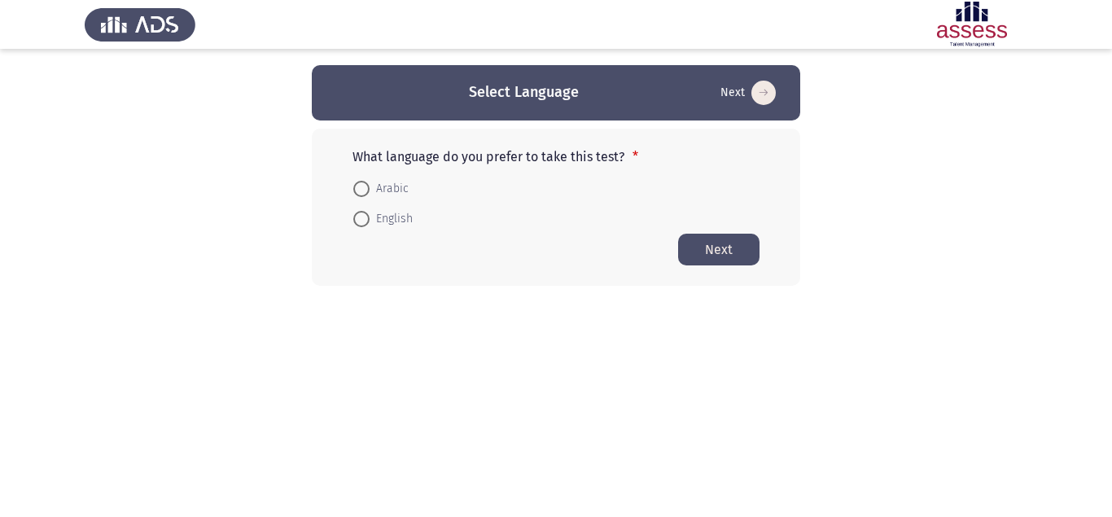
click at [392, 188] on span "Arabic" at bounding box center [389, 189] width 39 height 20
click at [370, 188] on input "Arabic" at bounding box center [361, 189] width 16 height 16
radio input "true"
click at [715, 252] on button "Next" at bounding box center [718, 249] width 81 height 32
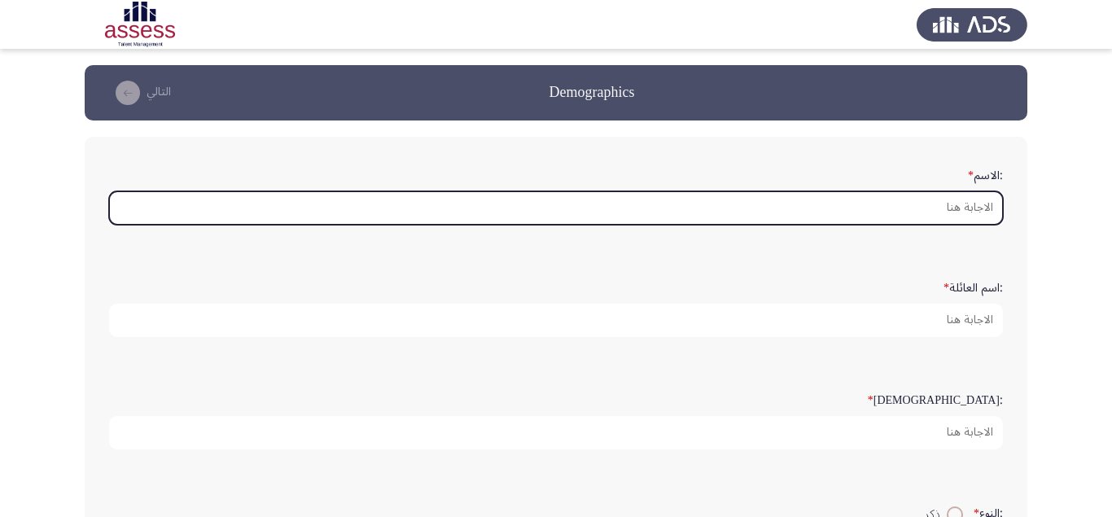
click at [945, 218] on input ":الاسم *" at bounding box center [556, 207] width 894 height 33
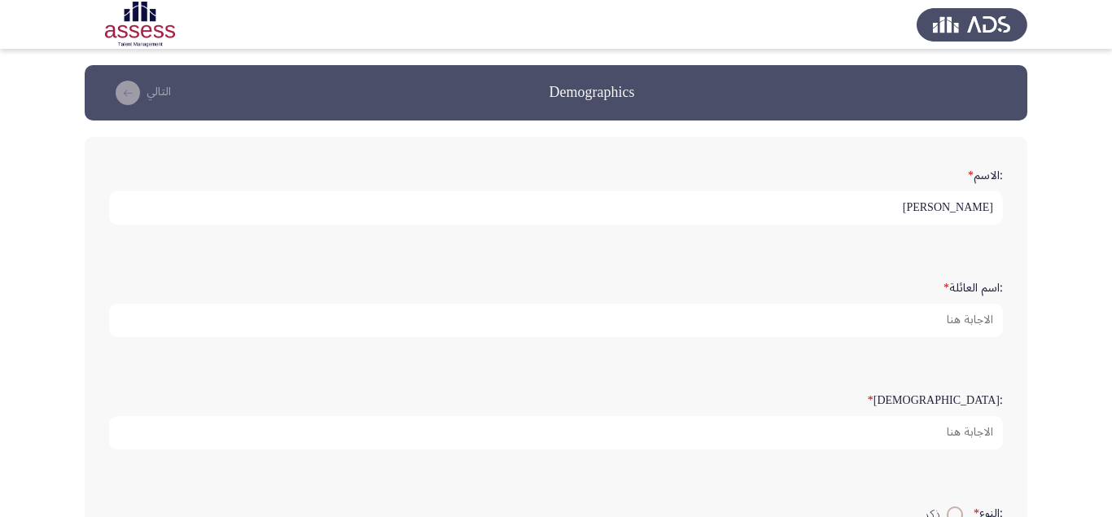
type input "[PERSON_NAME]"
type input "خروب"
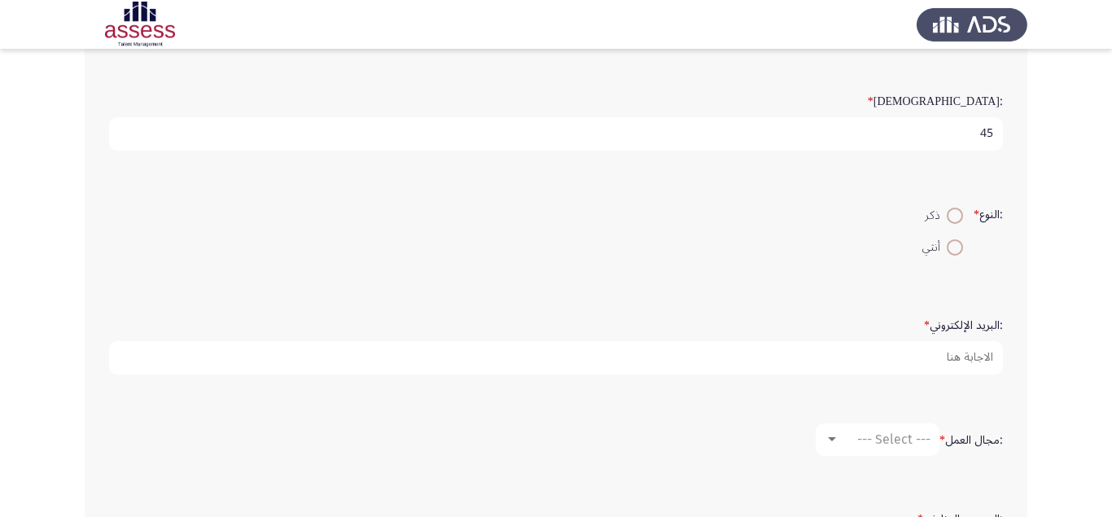
scroll to position [308, 0]
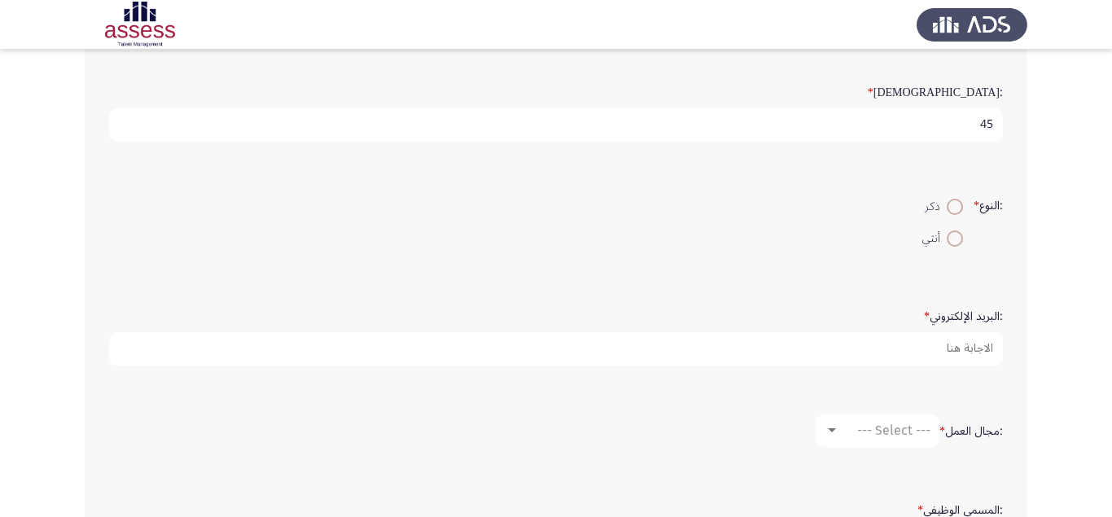
type input "45"
click at [952, 215] on span at bounding box center [955, 207] width 16 height 16
click at [952, 215] on input "ذكر" at bounding box center [955, 207] width 16 height 16
radio input "true"
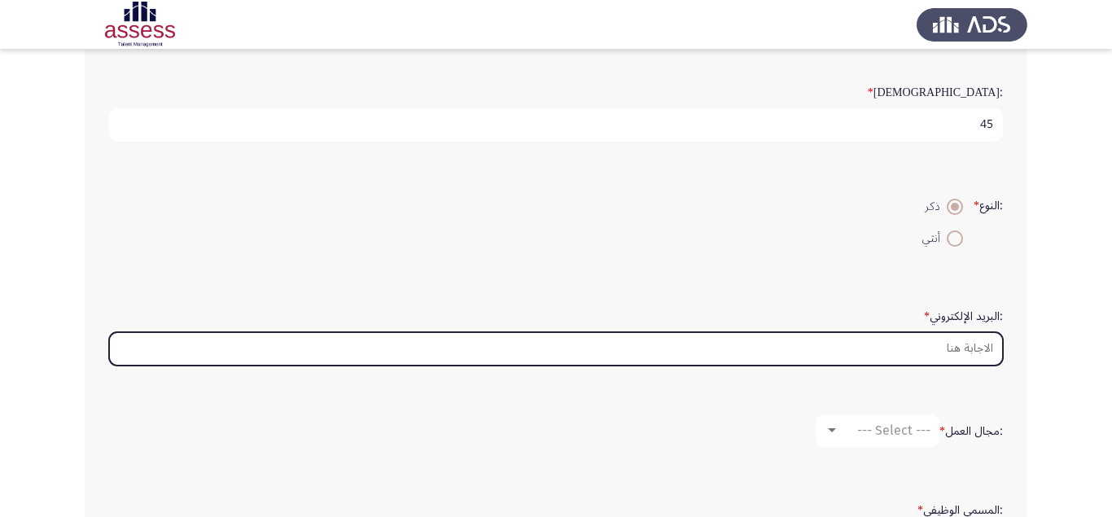
click at [929, 365] on input ":البريد الإلكتروني *" at bounding box center [556, 348] width 894 height 33
type input "ة"
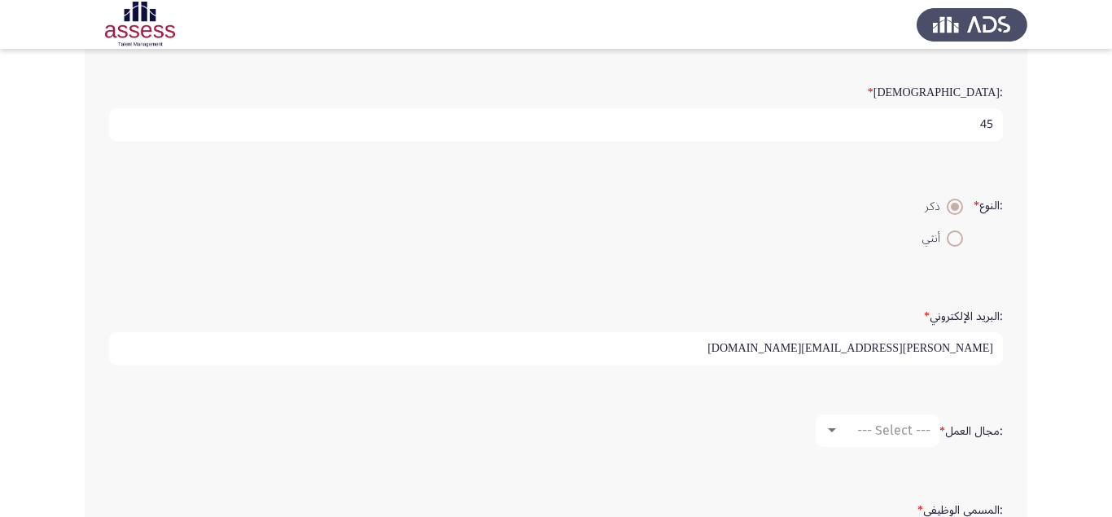
type input "[PERSON_NAME][EMAIL_ADDRESS][DOMAIN_NAME]"
click at [931, 390] on div ":البريد الإلكتروني * [PERSON_NAME][EMAIL_ADDRESS][DOMAIN_NAME]" at bounding box center [556, 334] width 910 height 112
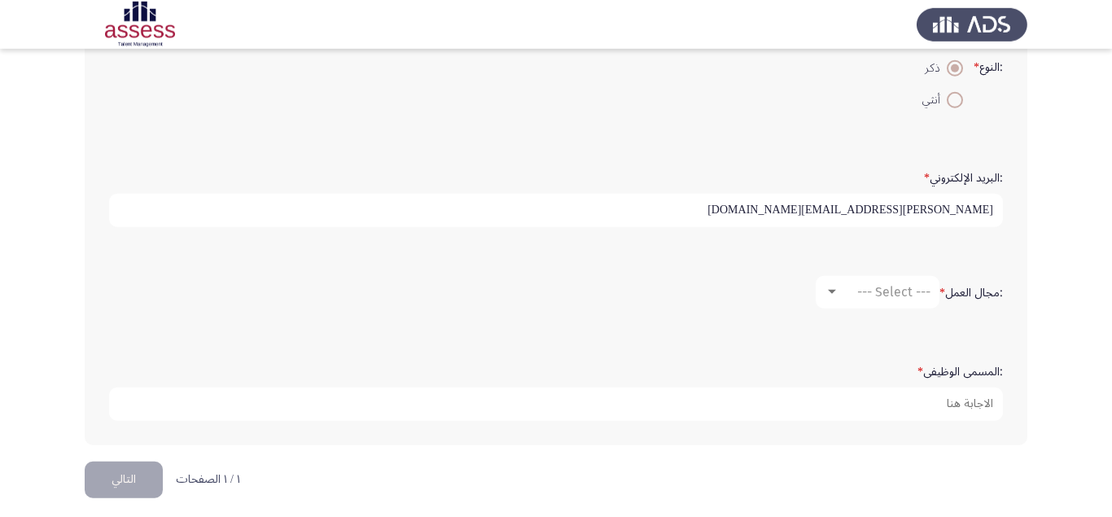
scroll to position [501, 0]
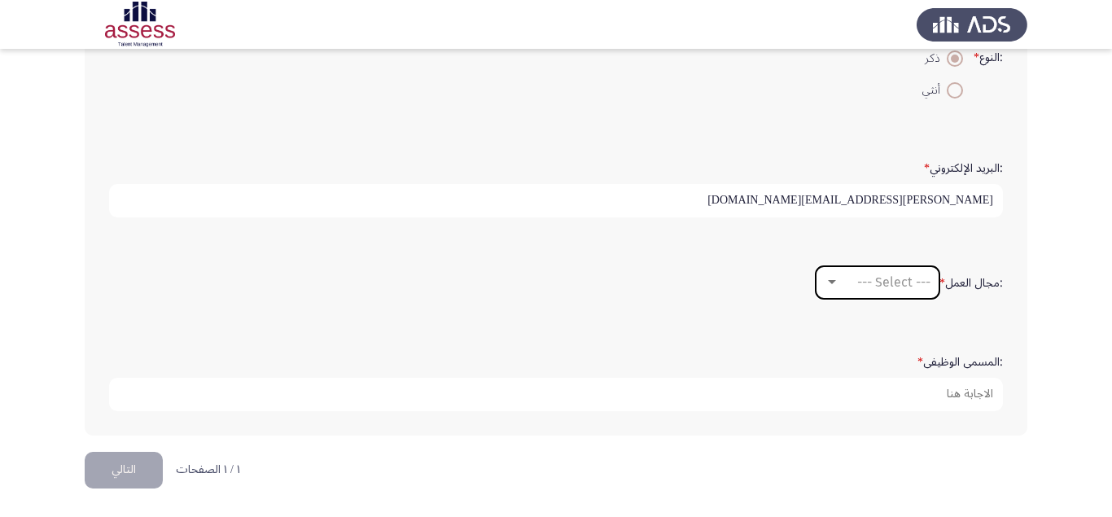
click at [832, 280] on div at bounding box center [832, 282] width 8 height 4
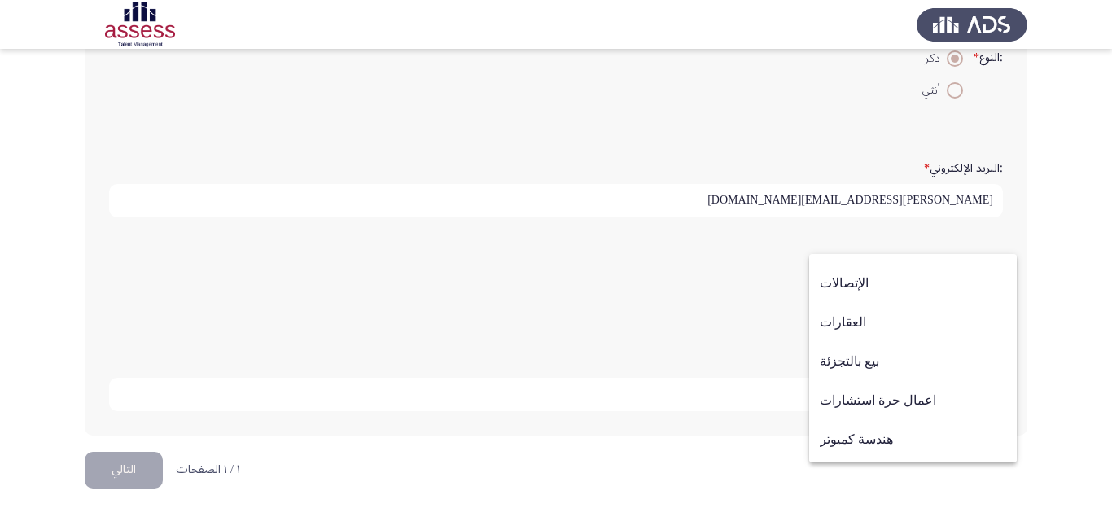
scroll to position [534, 0]
click at [903, 403] on span "هندسة كميوتر" at bounding box center [913, 403] width 186 height 39
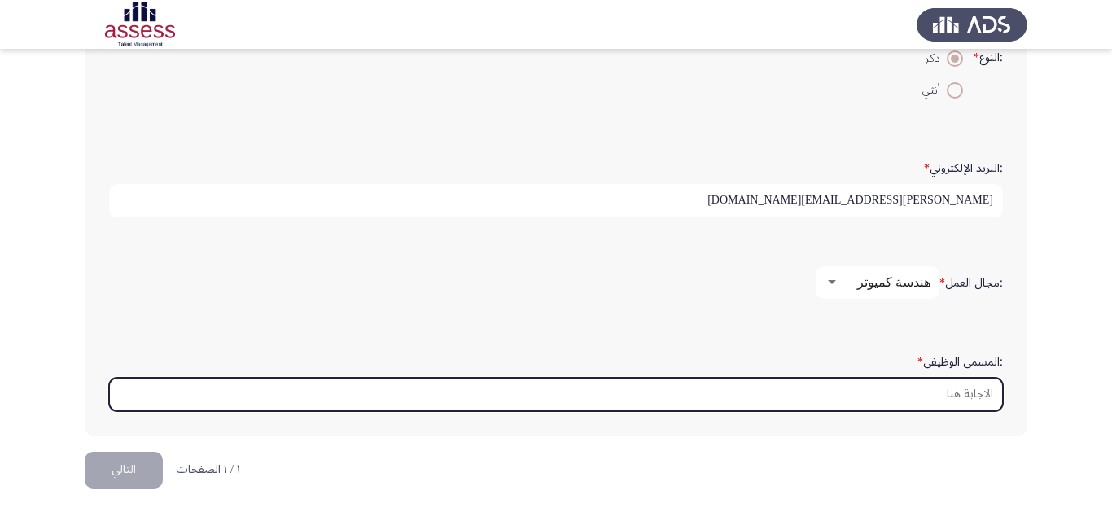
click at [951, 393] on input ":المسمى الوظيفى *" at bounding box center [556, 394] width 894 height 33
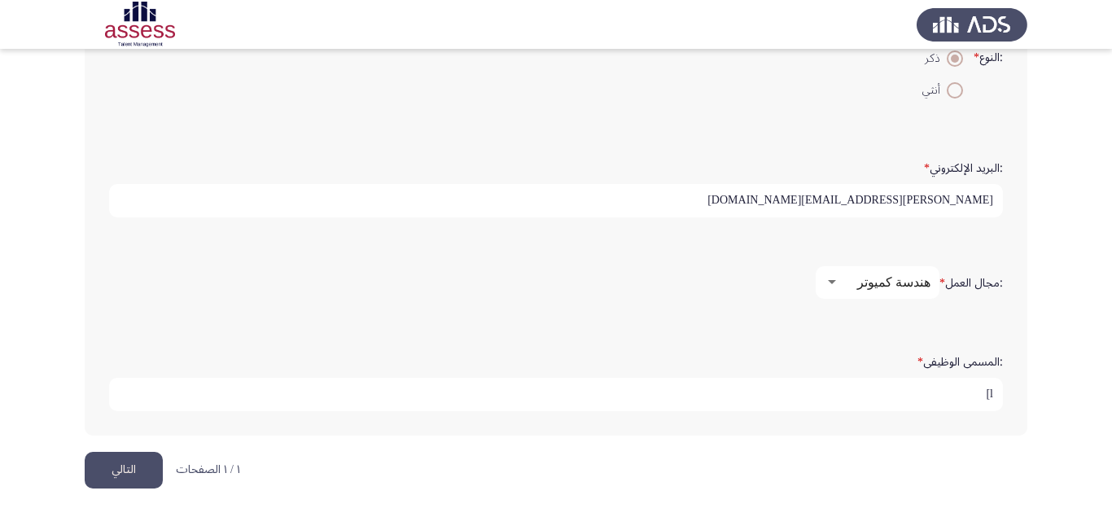
type input "l"
type input "مدير ادارة البرمجة و ادخال البيانات"
click at [147, 469] on button "التالي" at bounding box center [124, 470] width 78 height 37
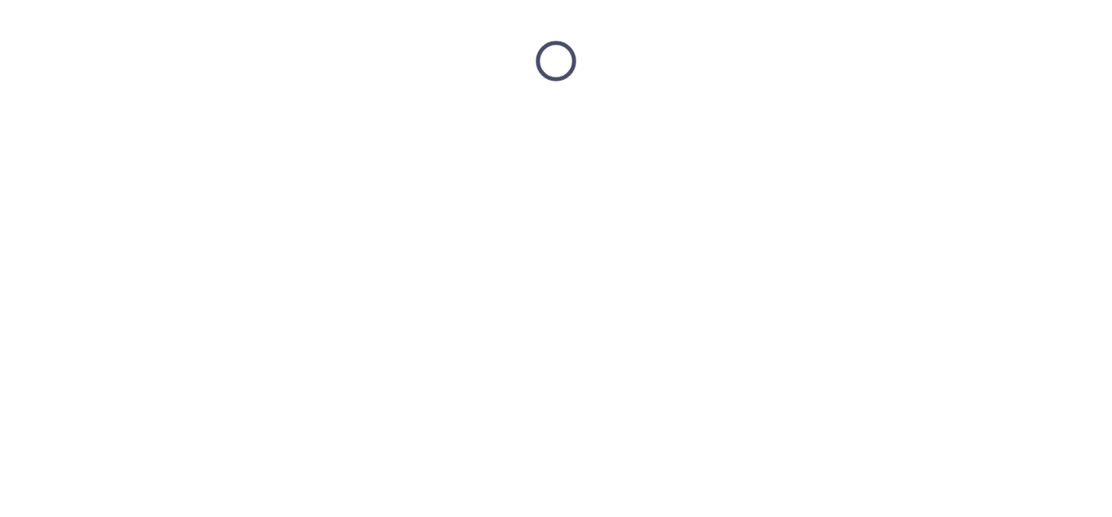
scroll to position [0, 0]
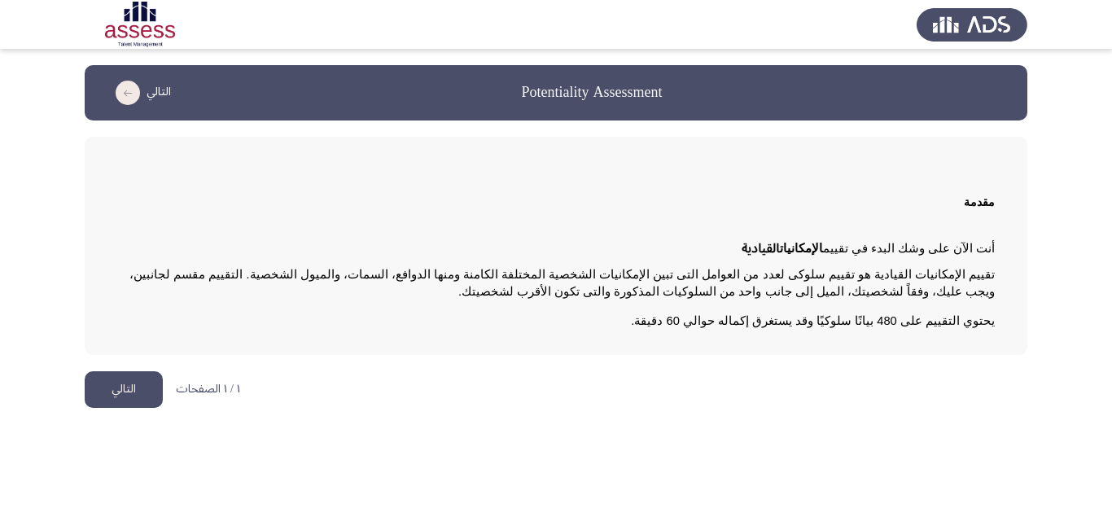
click at [138, 375] on button "التالي" at bounding box center [124, 389] width 78 height 37
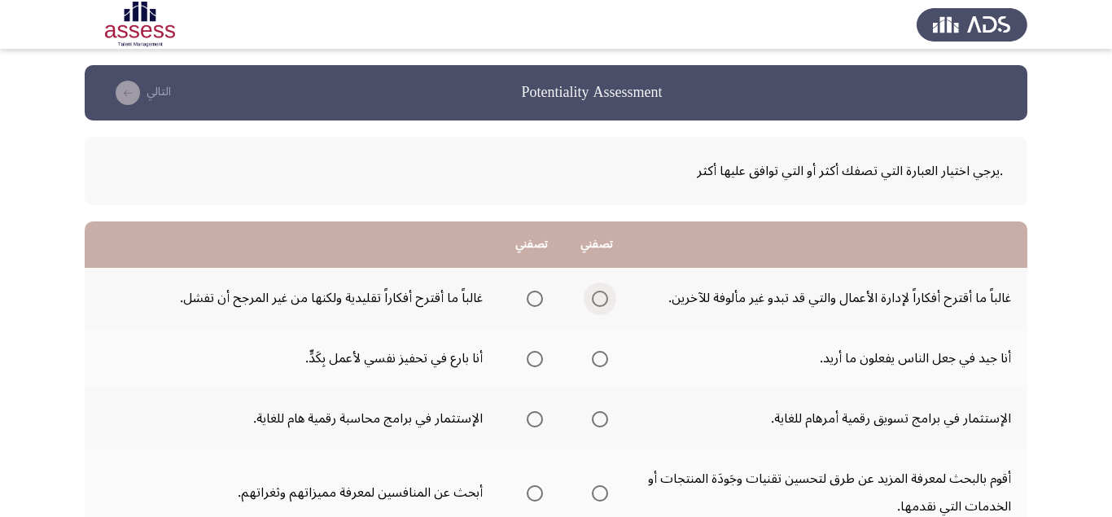
click at [595, 298] on span "Select an option" at bounding box center [600, 299] width 16 height 16
click at [595, 298] on input "Select an option" at bounding box center [600, 299] width 16 height 16
click at [597, 357] on span "Select an option" at bounding box center [600, 359] width 16 height 16
click at [597, 357] on input "Select an option" at bounding box center [600, 359] width 16 height 16
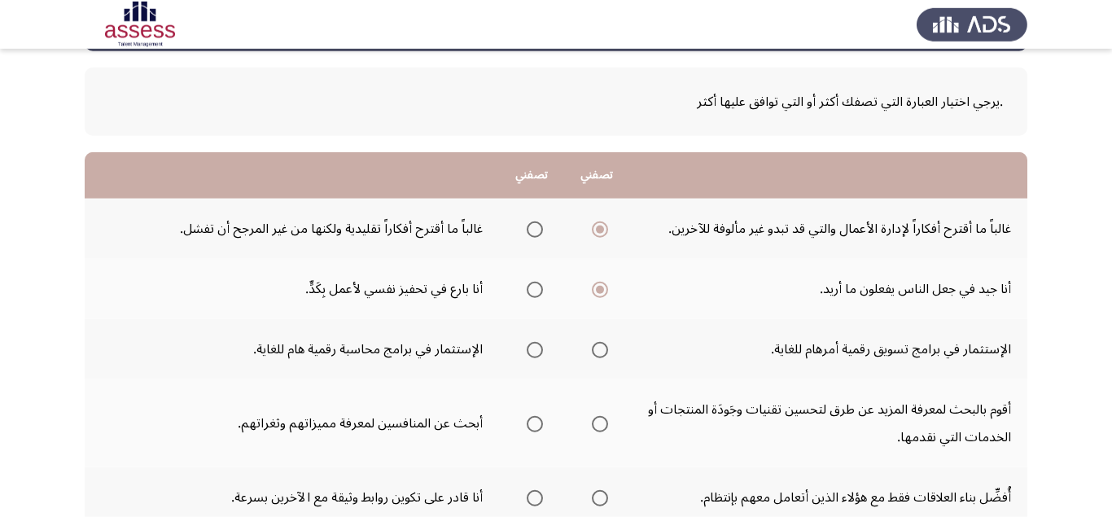
scroll to position [103, 0]
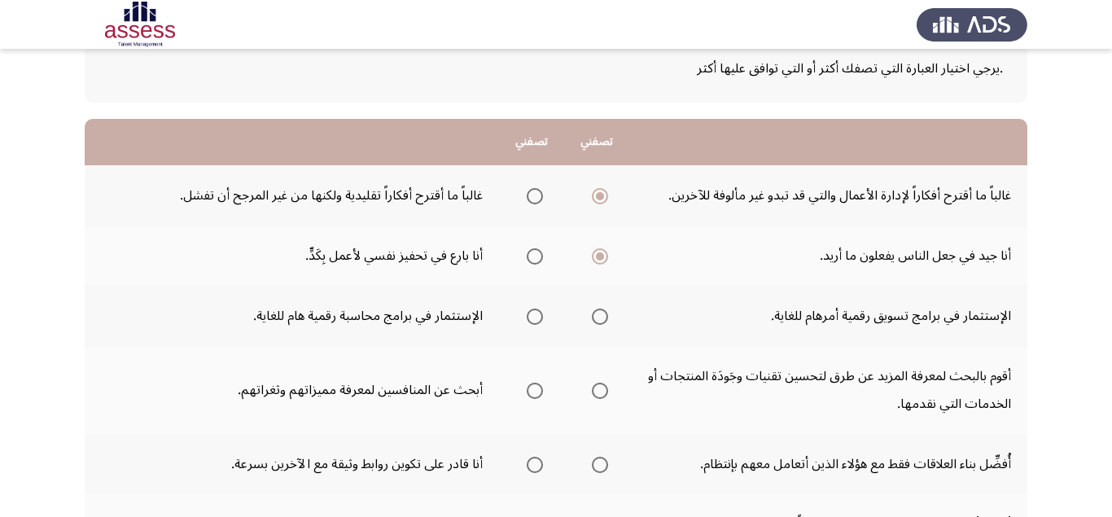
drag, startPoint x: 604, startPoint y: 322, endPoint x: 642, endPoint y: 350, distance: 47.7
click at [613, 335] on th at bounding box center [596, 316] width 65 height 60
click at [605, 320] on span "Select an option" at bounding box center [600, 316] width 16 height 16
click at [605, 320] on input "Select an option" at bounding box center [600, 316] width 16 height 16
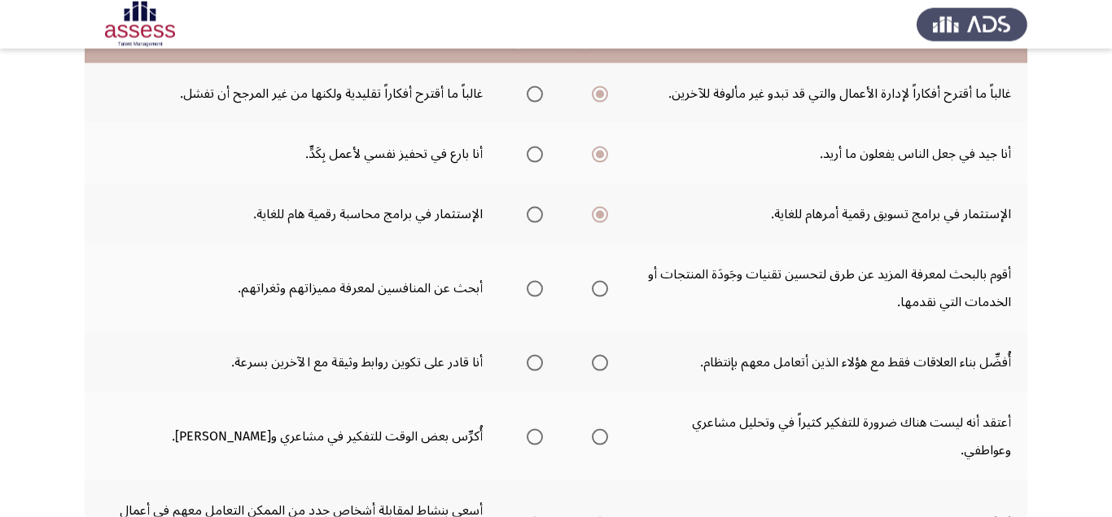
scroll to position [205, 0]
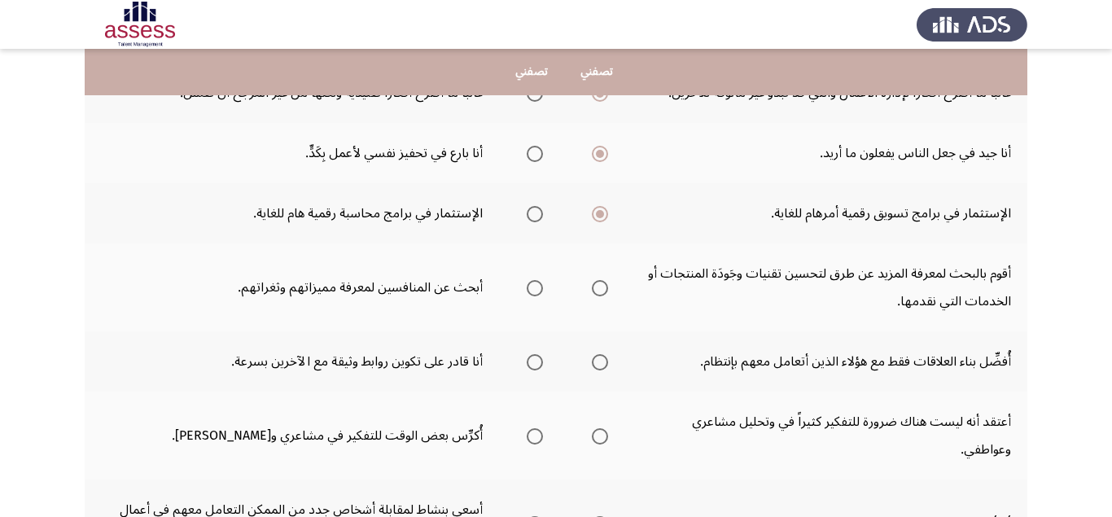
click at [595, 283] on span "Select an option" at bounding box center [600, 288] width 16 height 16
click at [595, 283] on input "Select an option" at bounding box center [600, 288] width 16 height 16
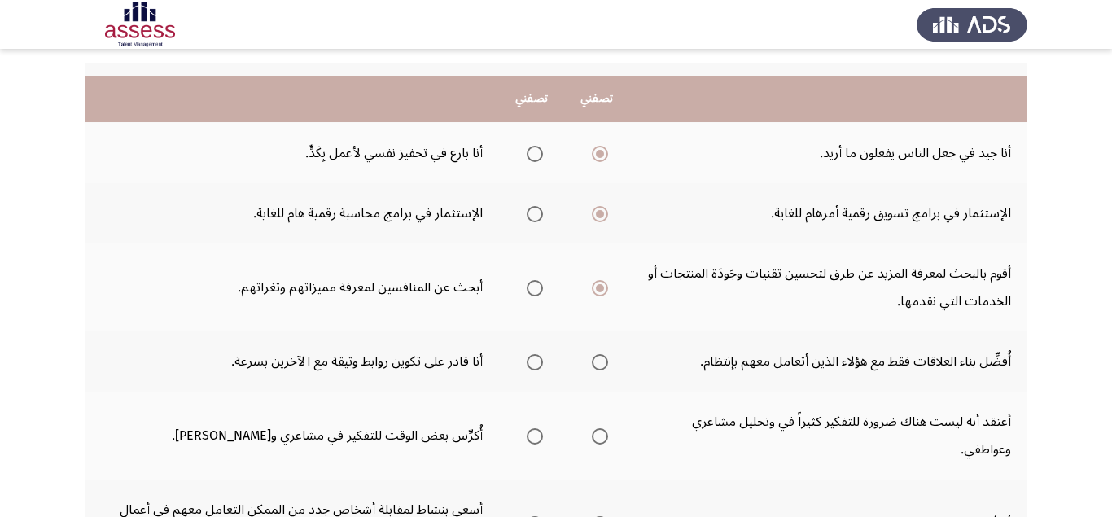
scroll to position [308, 0]
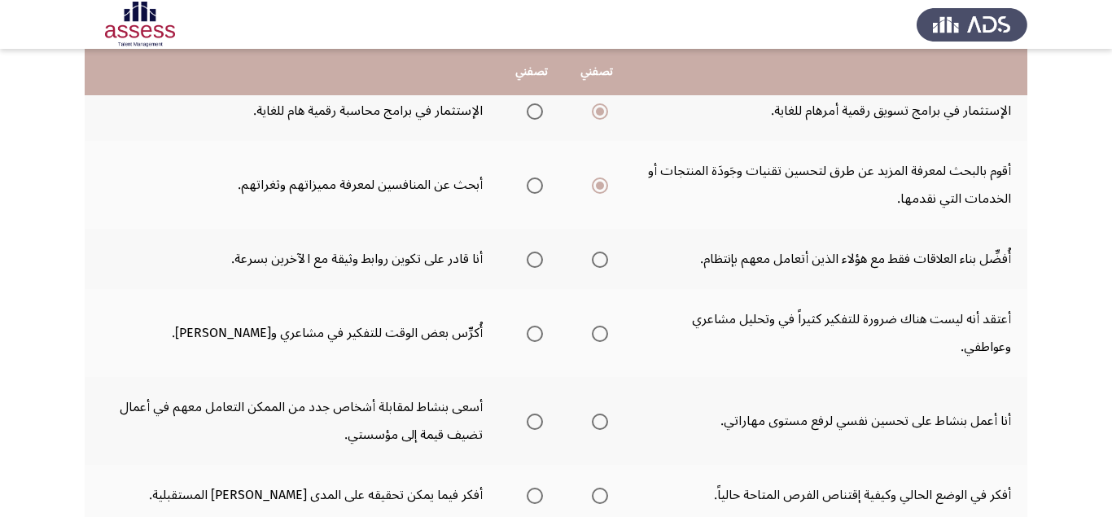
click at [532, 260] on span "Select an option" at bounding box center [535, 260] width 16 height 16
click at [532, 260] on input "Select an option" at bounding box center [535, 260] width 16 height 16
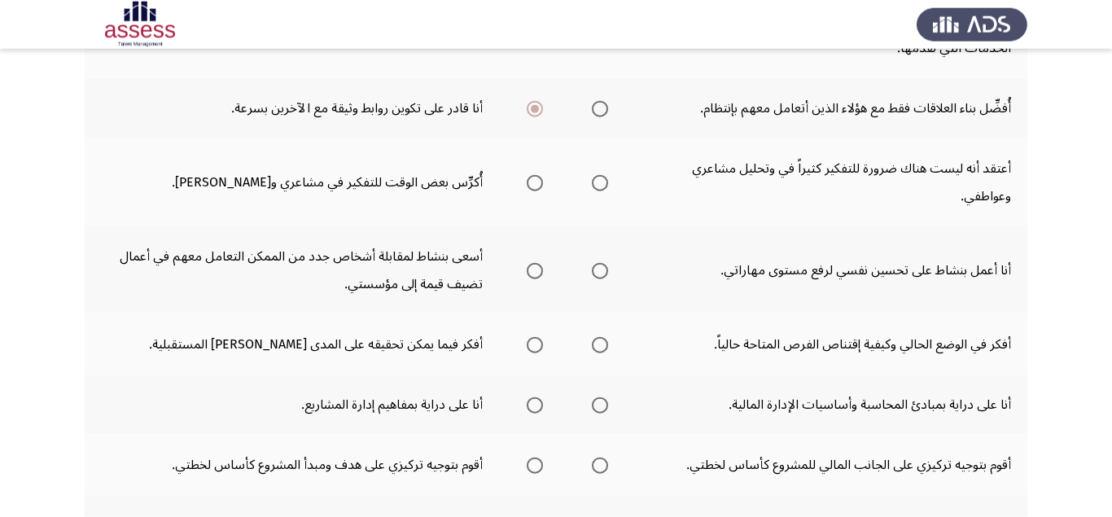
scroll to position [513, 0]
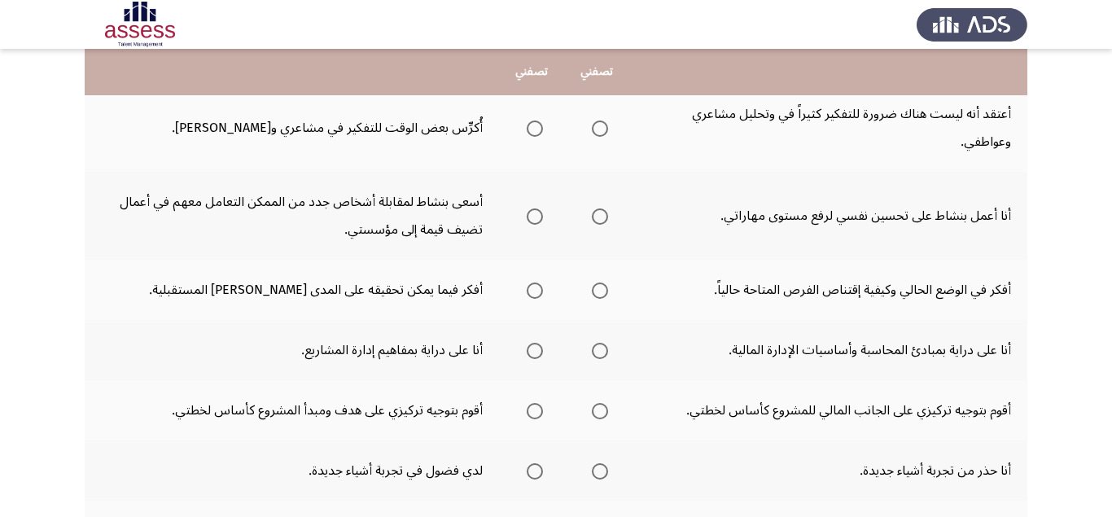
click at [535, 221] on span "Select an option" at bounding box center [535, 216] width 16 height 16
click at [535, 221] on input "Select an option" at bounding box center [535, 216] width 16 height 16
click at [598, 220] on span "Select an option" at bounding box center [600, 216] width 16 height 16
click at [598, 220] on input "Select an option" at bounding box center [600, 216] width 16 height 16
drag, startPoint x: 532, startPoint y: 212, endPoint x: 528, endPoint y: 243, distance: 30.3
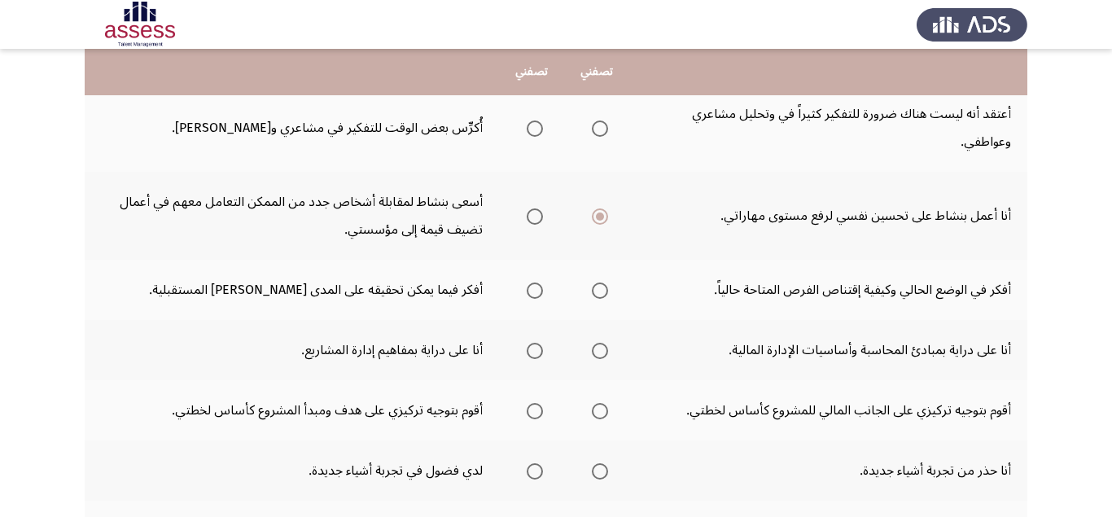
click at [531, 217] on span "Select an option" at bounding box center [535, 216] width 16 height 16
click at [532, 218] on span "Select an option" at bounding box center [535, 216] width 16 height 16
click at [532, 218] on input "Select an option" at bounding box center [535, 216] width 16 height 16
click at [536, 288] on span "Select an option" at bounding box center [535, 290] width 16 height 16
click at [536, 288] on input "Select an option" at bounding box center [535, 290] width 16 height 16
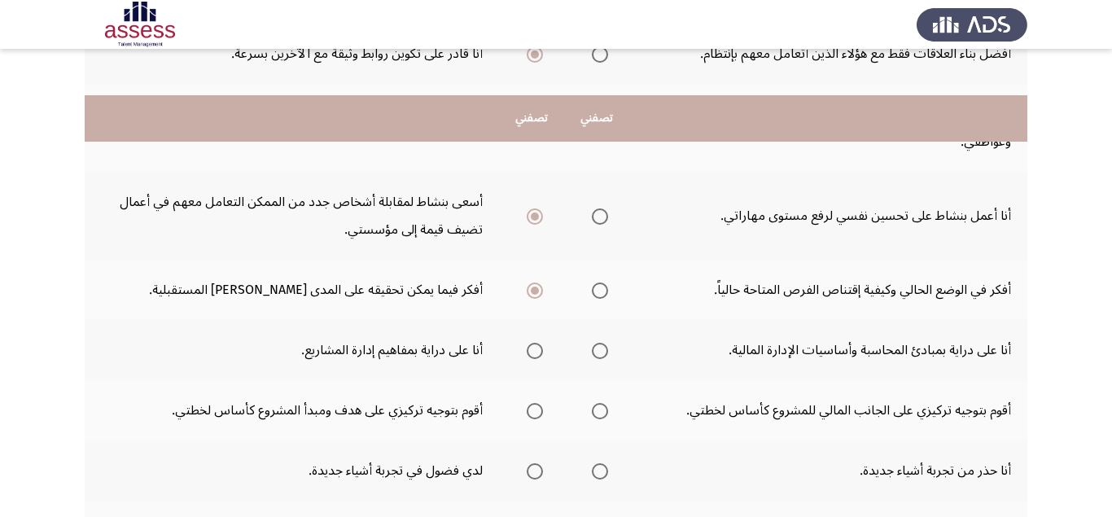
scroll to position [615, 0]
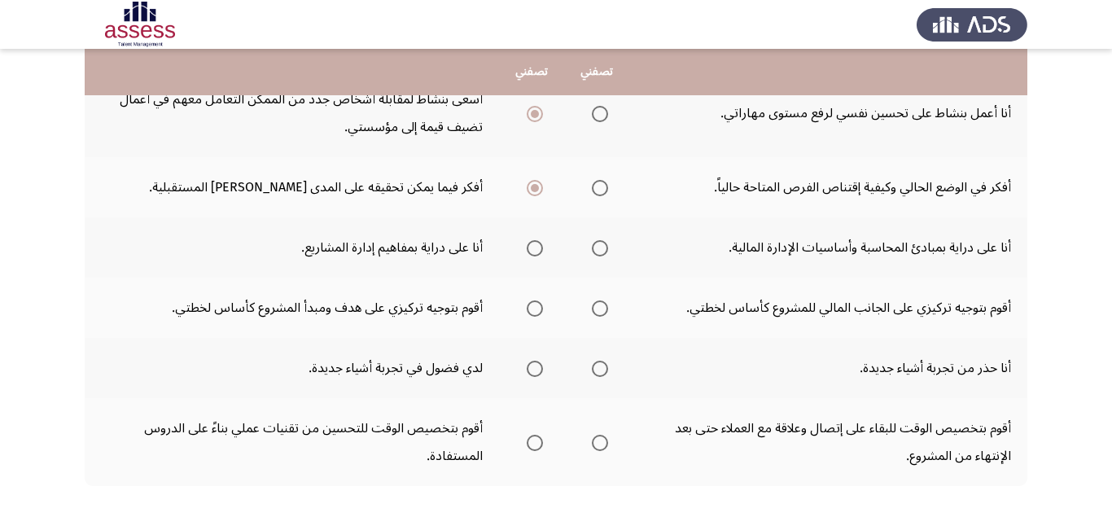
click at [597, 252] on span "Select an option" at bounding box center [600, 248] width 16 height 16
click at [597, 252] on input "Select an option" at bounding box center [600, 248] width 16 height 16
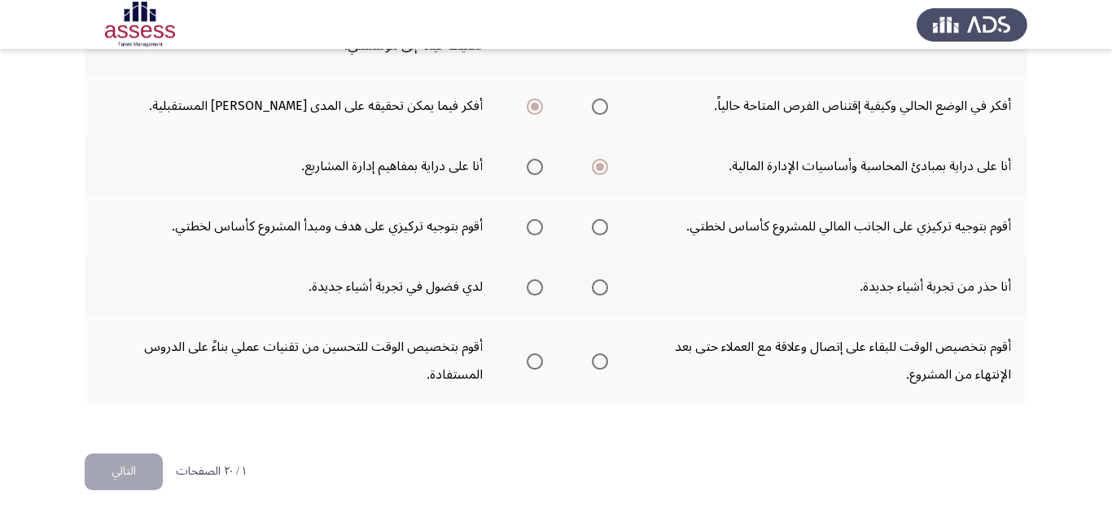
scroll to position [698, 0]
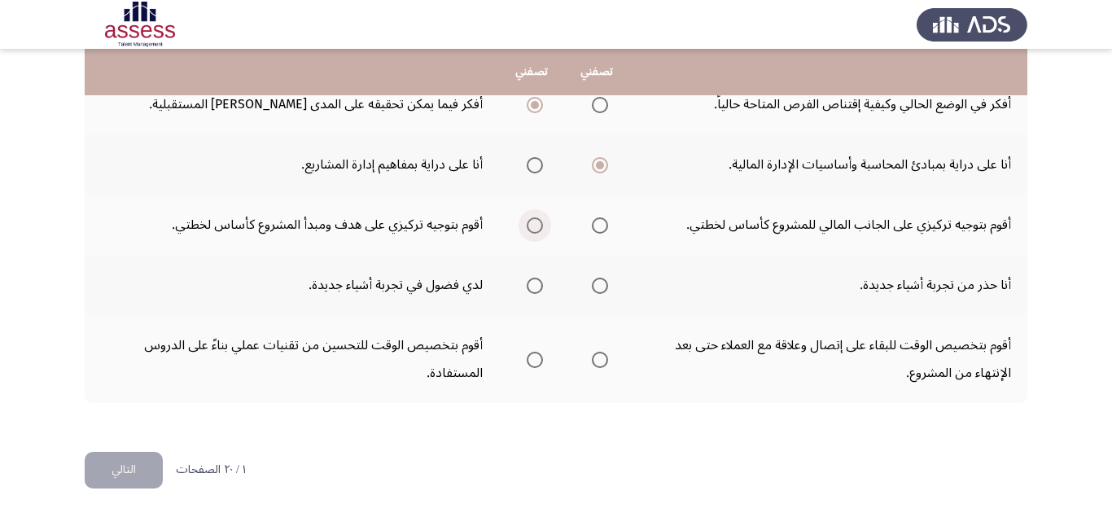
click at [536, 229] on span "Select an option" at bounding box center [535, 225] width 16 height 16
click at [536, 229] on input "Select an option" at bounding box center [535, 225] width 16 height 16
click at [533, 280] on span "Select an option" at bounding box center [535, 286] width 16 height 16
click at [533, 280] on input "Select an option" at bounding box center [535, 286] width 16 height 16
click at [606, 365] on span "Select an option" at bounding box center [600, 360] width 16 height 16
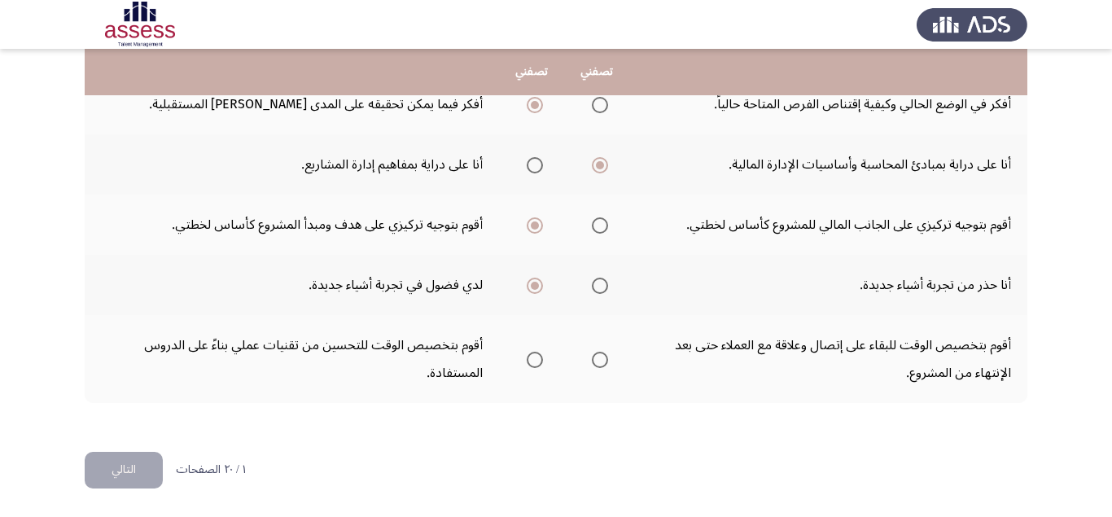
click at [606, 365] on input "Select an option" at bounding box center [600, 360] width 16 height 16
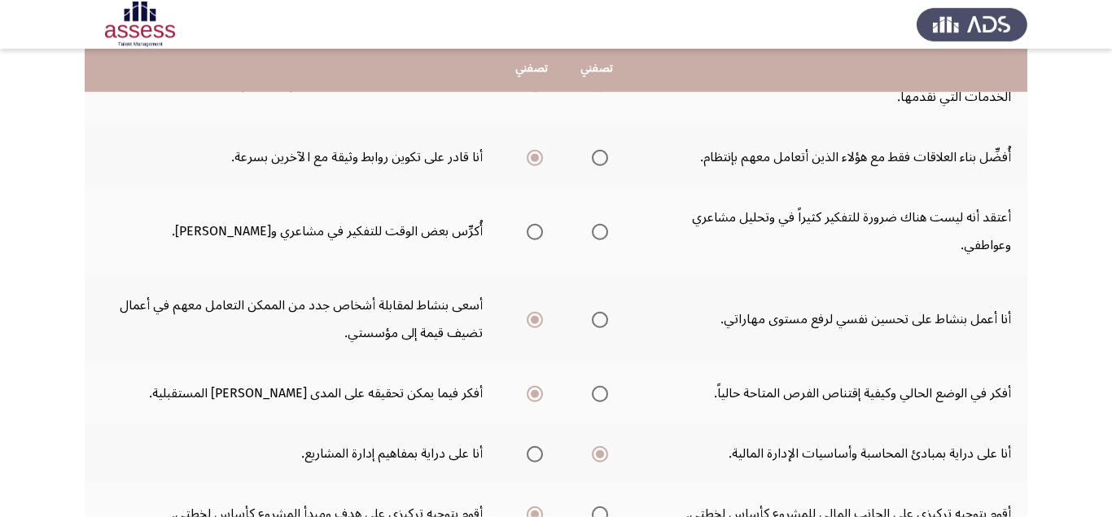
scroll to position [410, 0]
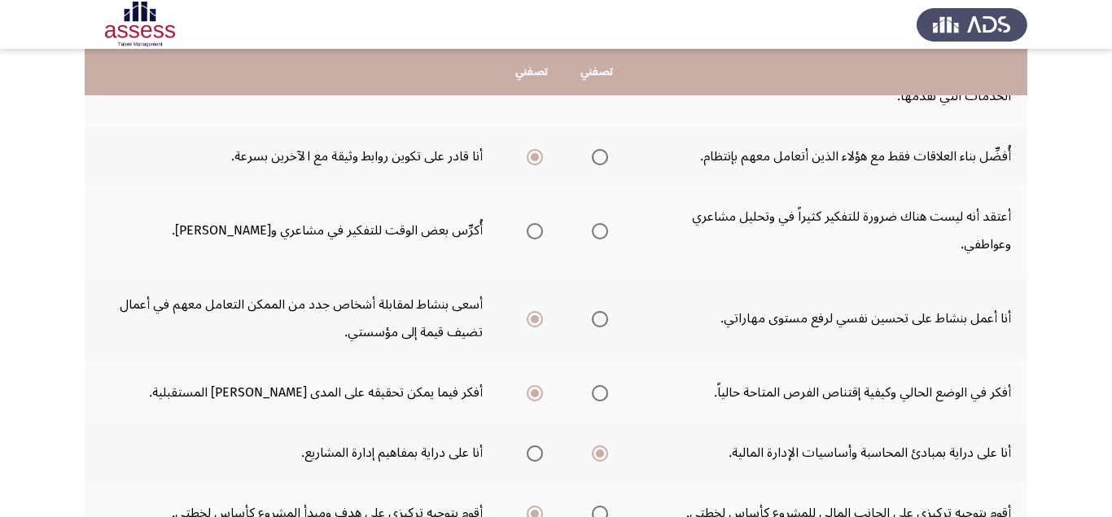
click at [540, 232] on span "Select an option" at bounding box center [535, 231] width 16 height 16
click at [540, 232] on input "Select an option" at bounding box center [535, 231] width 16 height 16
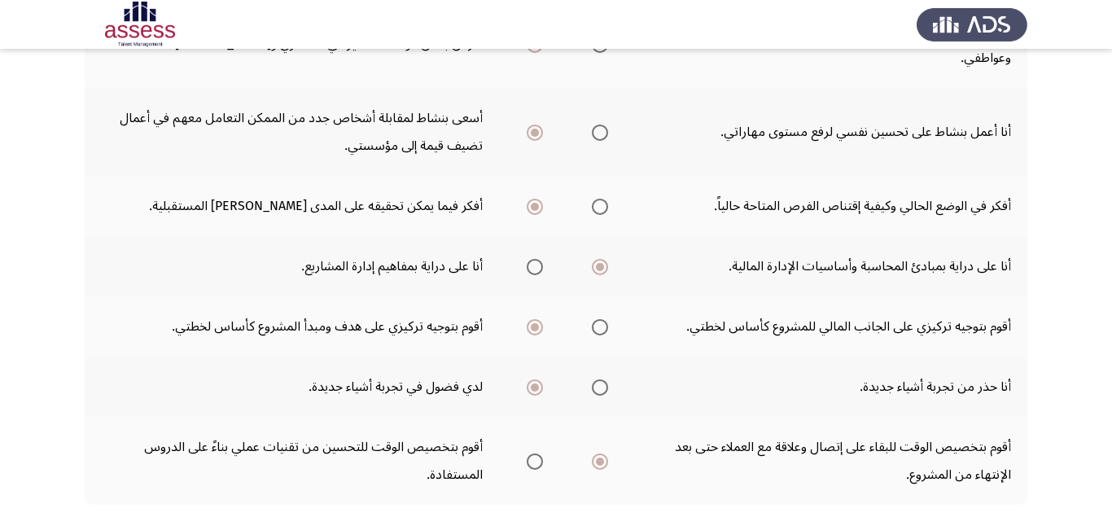
scroll to position [698, 0]
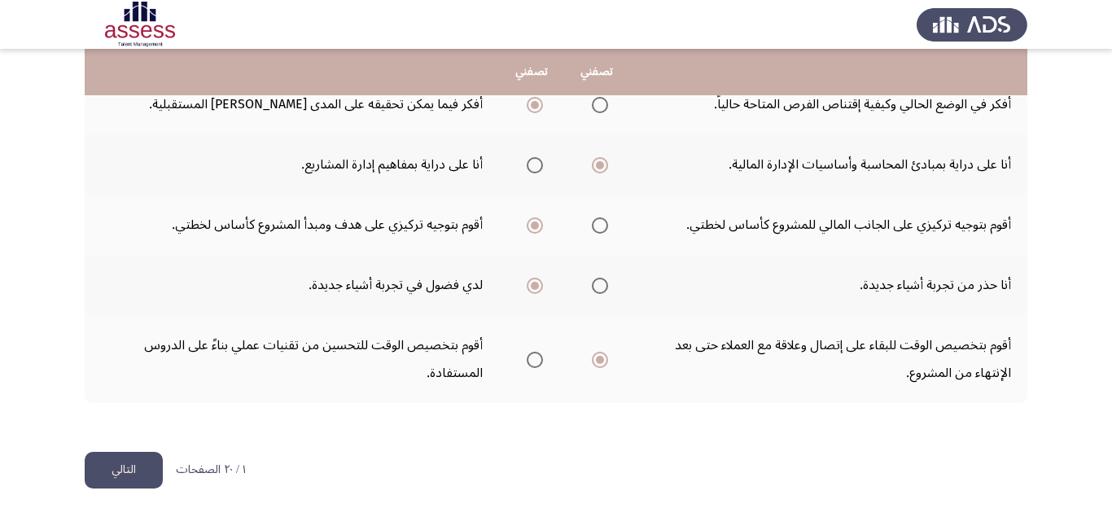
click at [121, 474] on button "التالي" at bounding box center [124, 470] width 78 height 37
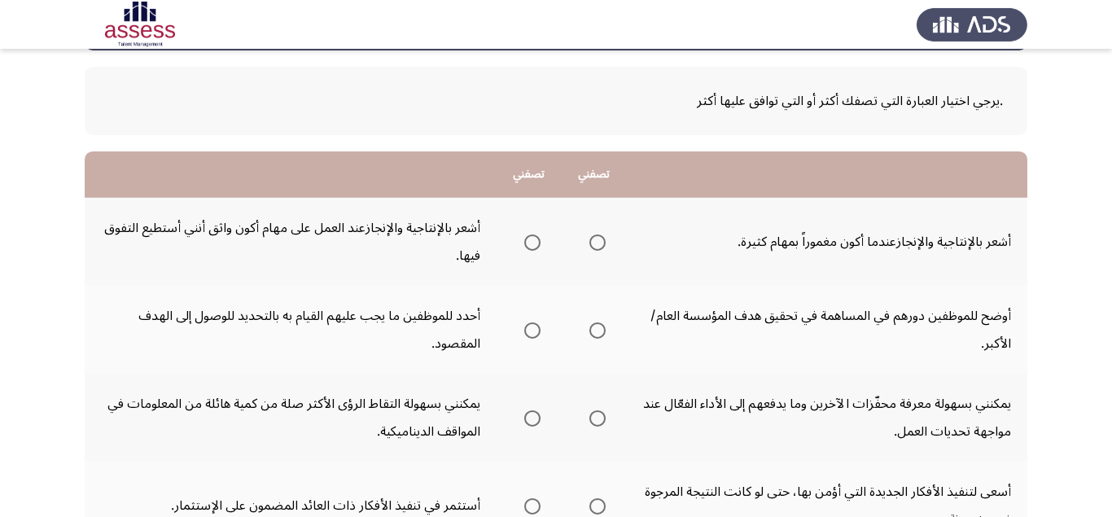
scroll to position [103, 0]
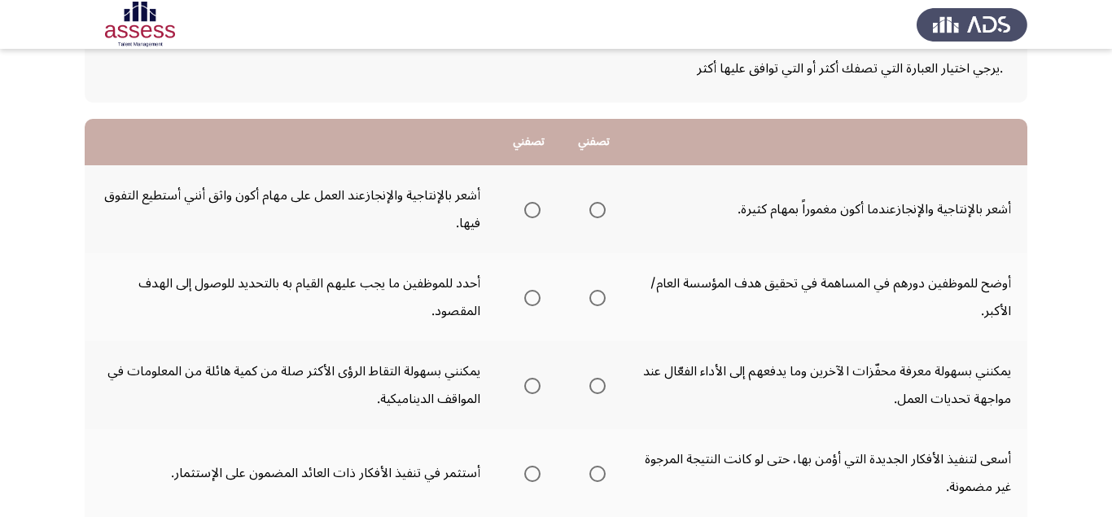
click at [601, 212] on span "Select an option" at bounding box center [597, 210] width 16 height 16
click at [601, 212] on input "Select an option" at bounding box center [597, 210] width 16 height 16
click at [599, 293] on span "Select an option" at bounding box center [597, 298] width 16 height 16
click at [599, 293] on input "Select an option" at bounding box center [597, 298] width 16 height 16
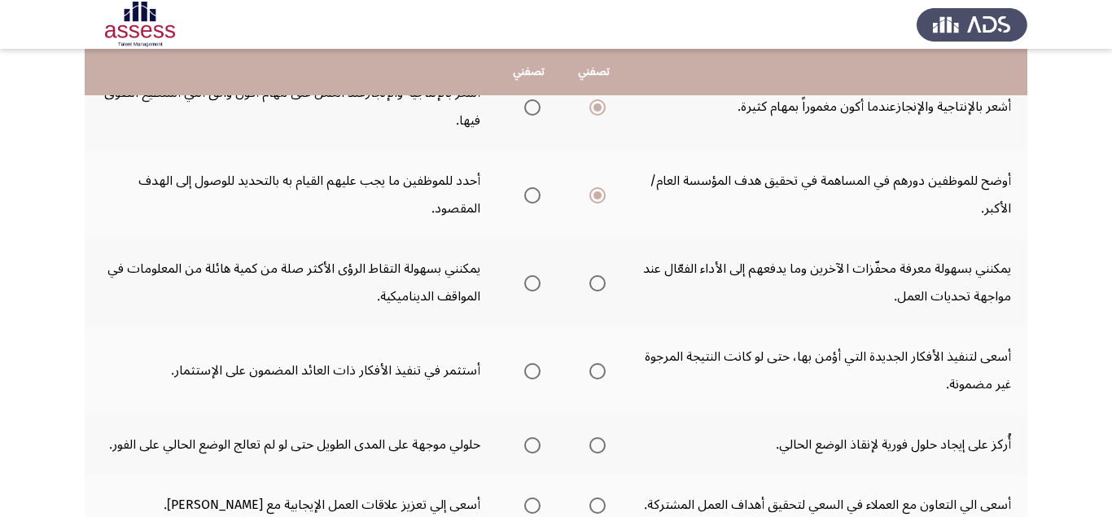
click at [597, 286] on span "Select an option" at bounding box center [597, 283] width 16 height 16
click at [597, 286] on input "Select an option" at bounding box center [597, 283] width 16 height 16
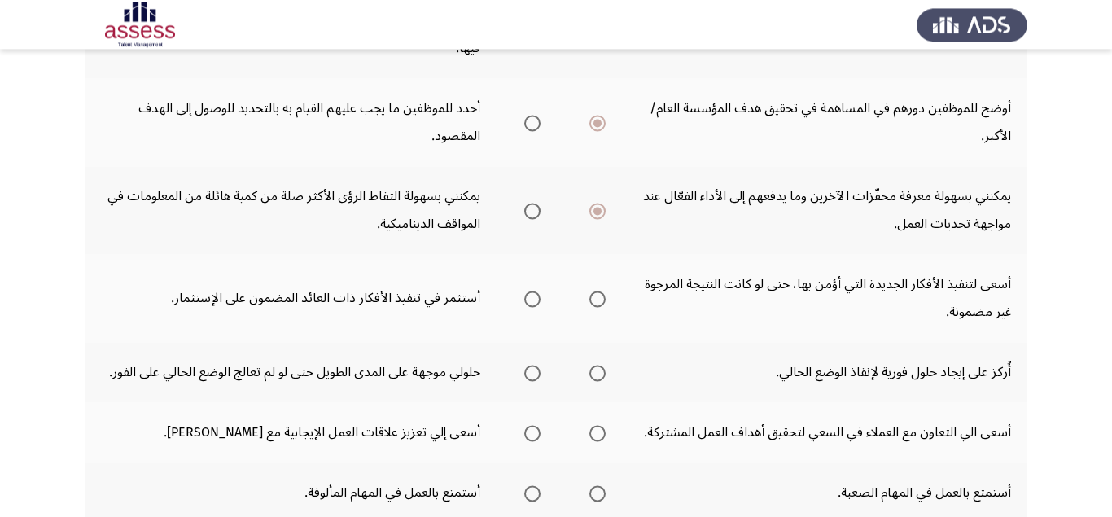
scroll to position [308, 0]
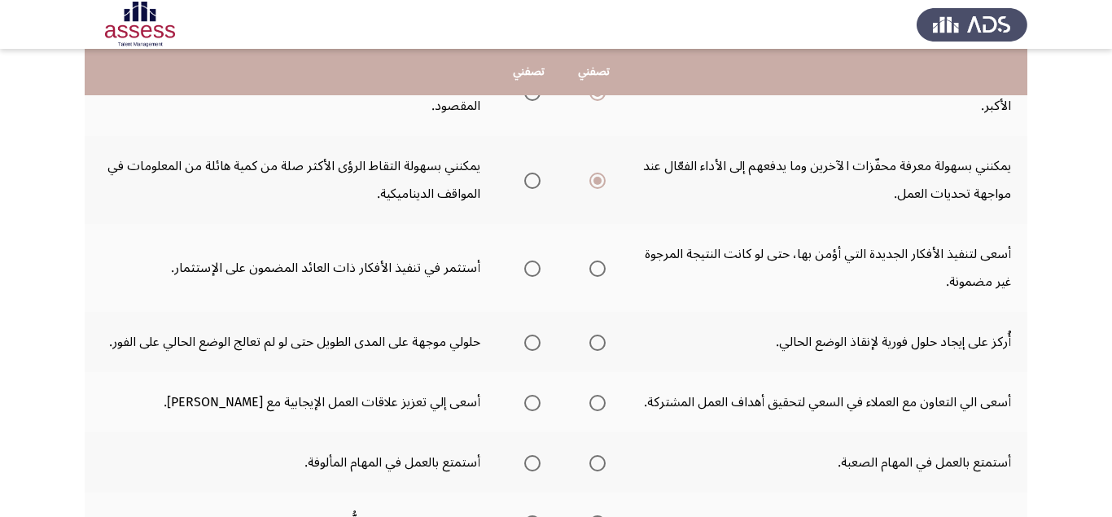
click at [533, 272] on span "Select an option" at bounding box center [532, 268] width 16 height 16
click at [533, 272] on input "Select an option" at bounding box center [532, 268] width 16 height 16
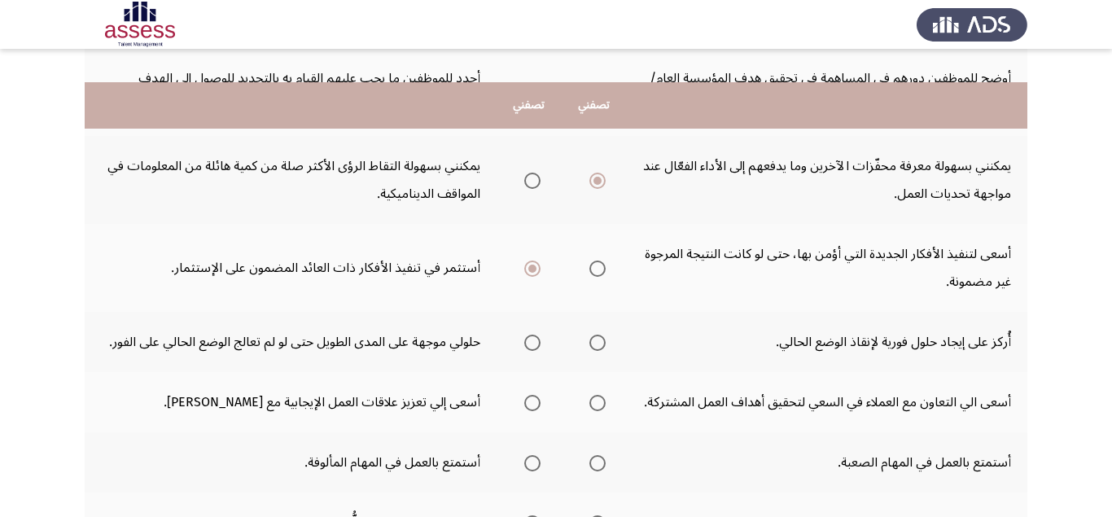
scroll to position [410, 0]
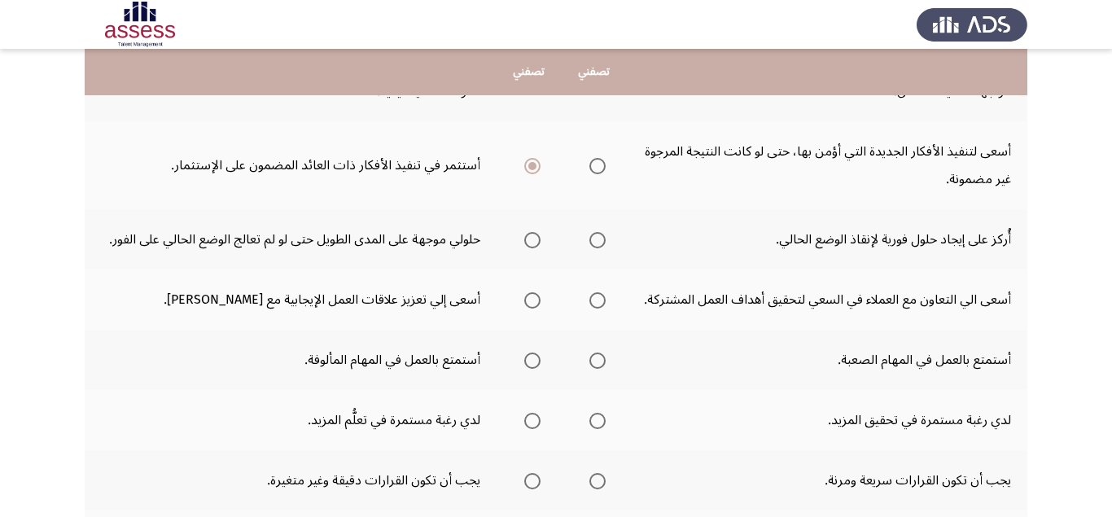
click at [535, 308] on span "Select an option" at bounding box center [532, 300] width 16 height 16
click at [535, 308] on input "Select an option" at bounding box center [532, 300] width 16 height 16
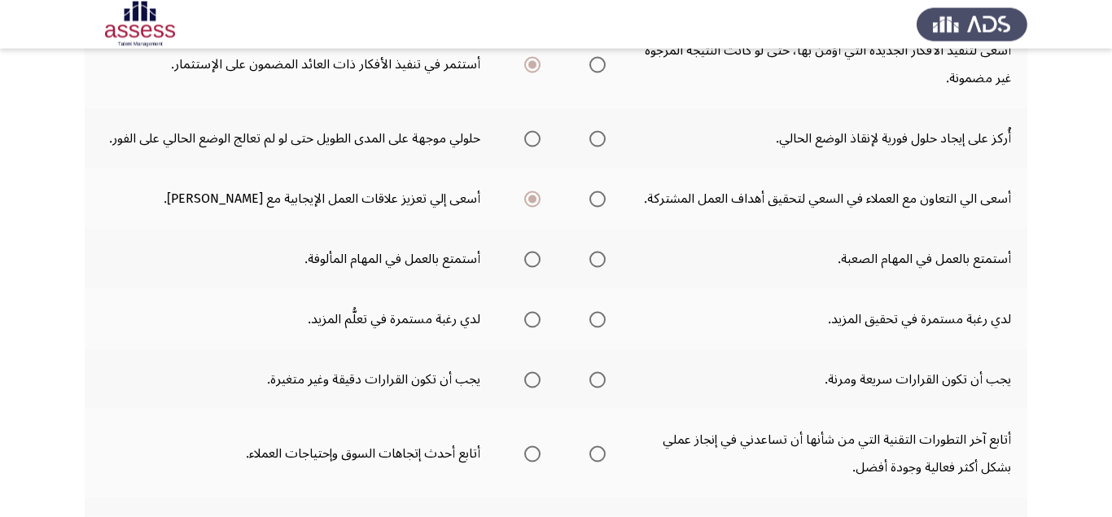
scroll to position [513, 0]
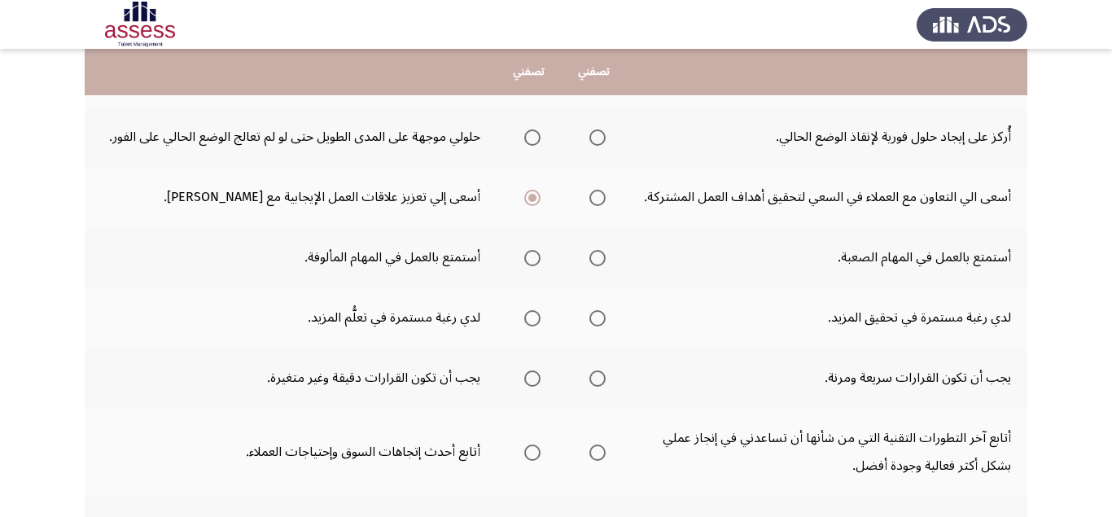
click at [597, 266] on span "Select an option" at bounding box center [597, 258] width 16 height 16
click at [597, 266] on input "Select an option" at bounding box center [597, 258] width 16 height 16
click at [601, 326] on span "Select an option" at bounding box center [597, 318] width 16 height 16
click at [601, 326] on input "Select an option" at bounding box center [597, 318] width 16 height 16
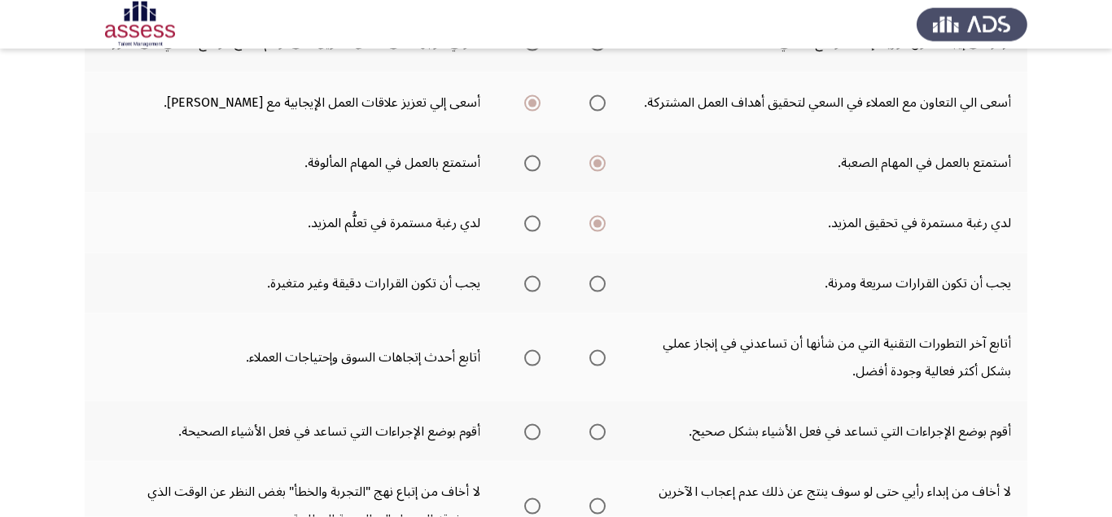
scroll to position [615, 0]
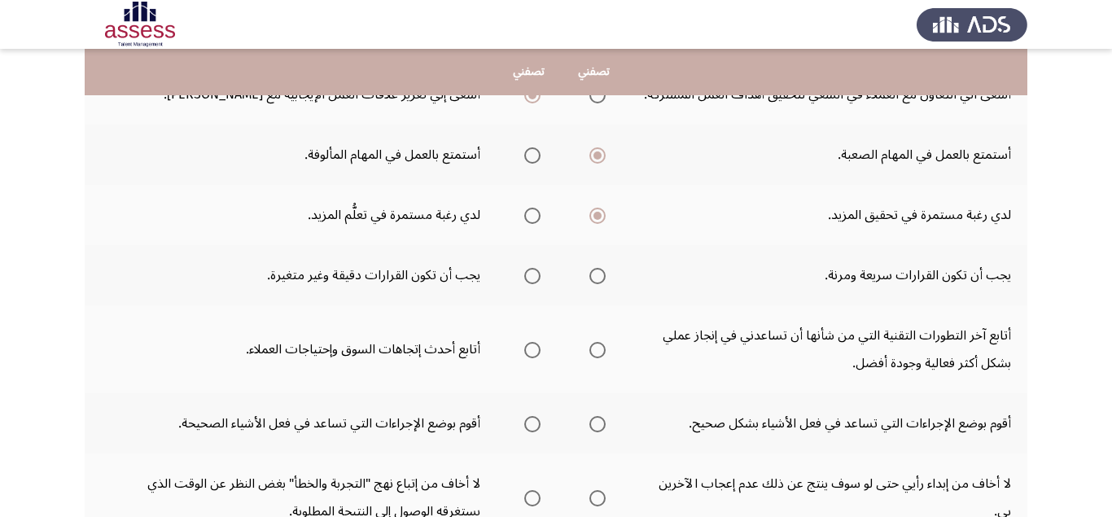
click at [599, 284] on span "Select an option" at bounding box center [597, 276] width 16 height 16
click at [599, 284] on input "Select an option" at bounding box center [597, 276] width 16 height 16
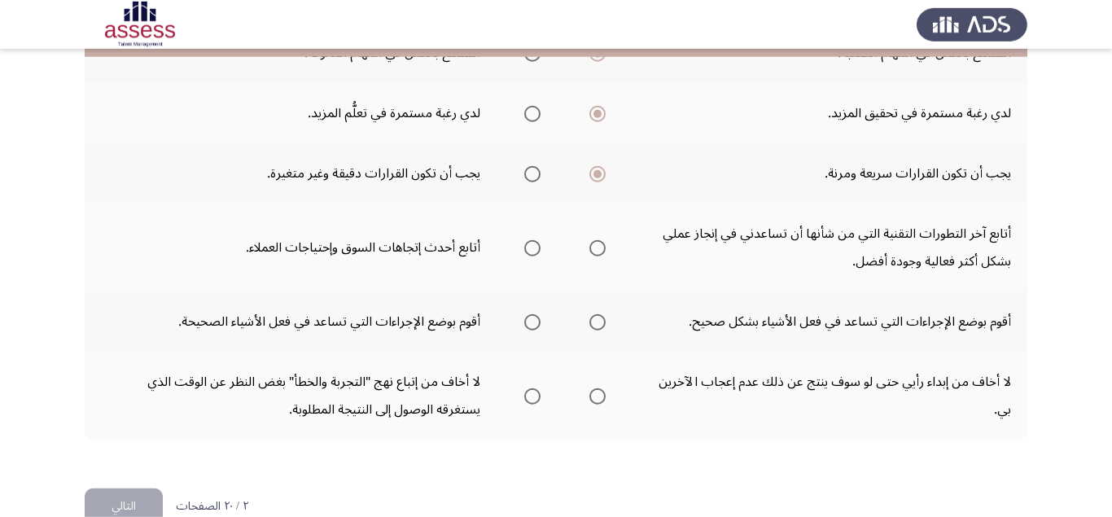
scroll to position [679, 0]
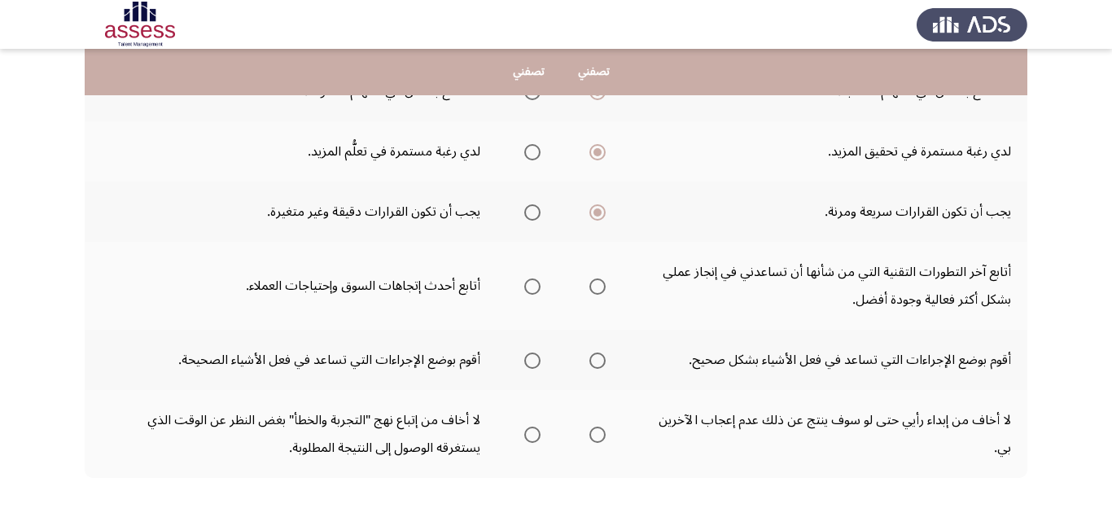
click at [528, 295] on span "Select an option" at bounding box center [532, 286] width 16 height 16
click at [528, 295] on input "Select an option" at bounding box center [532, 286] width 16 height 16
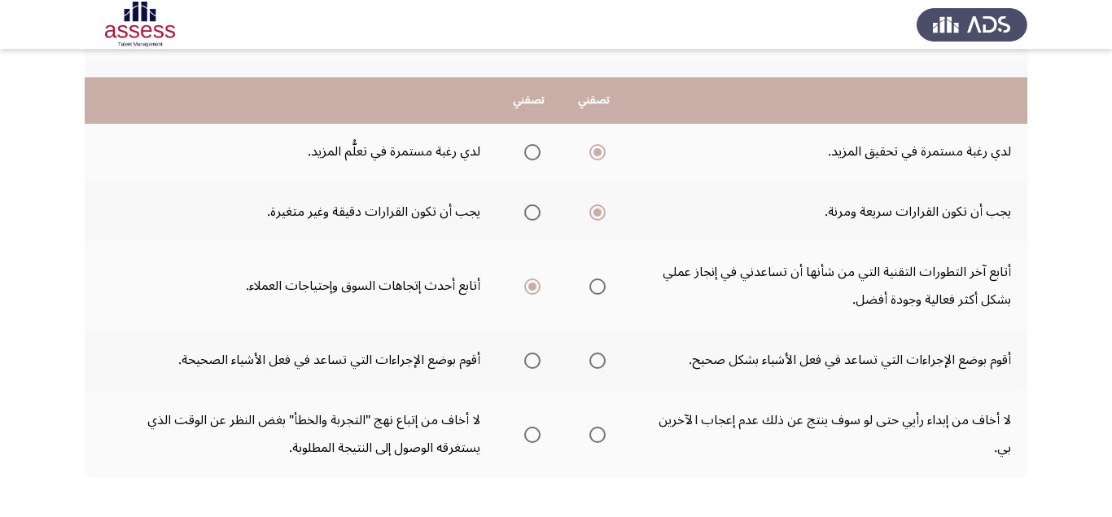
scroll to position [781, 0]
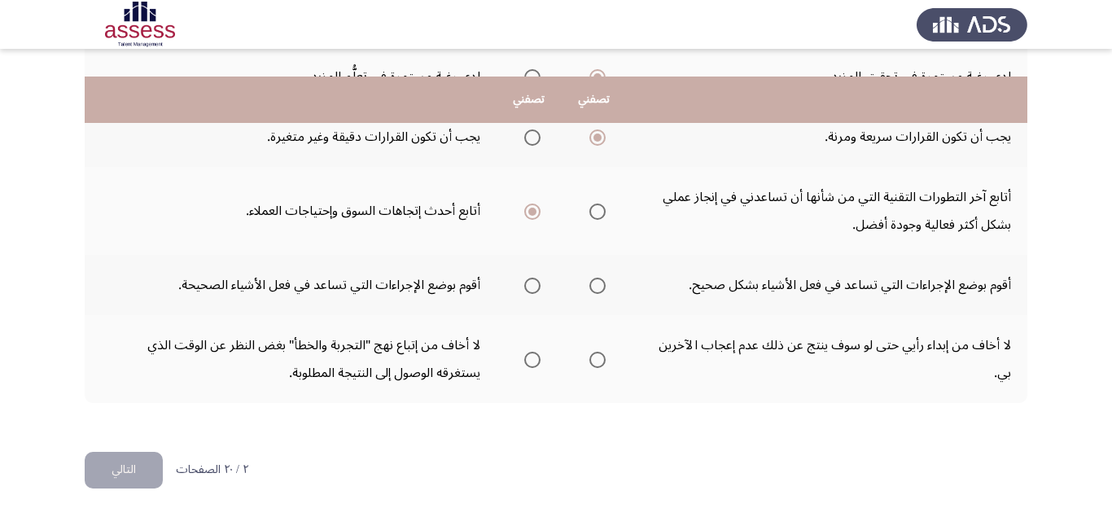
click at [600, 287] on span "Select an option" at bounding box center [597, 286] width 16 height 16
click at [600, 287] on input "Select an option" at bounding box center [597, 286] width 16 height 16
click at [531, 361] on span "Select an option" at bounding box center [532, 360] width 16 height 16
click at [531, 361] on input "Select an option" at bounding box center [532, 360] width 16 height 16
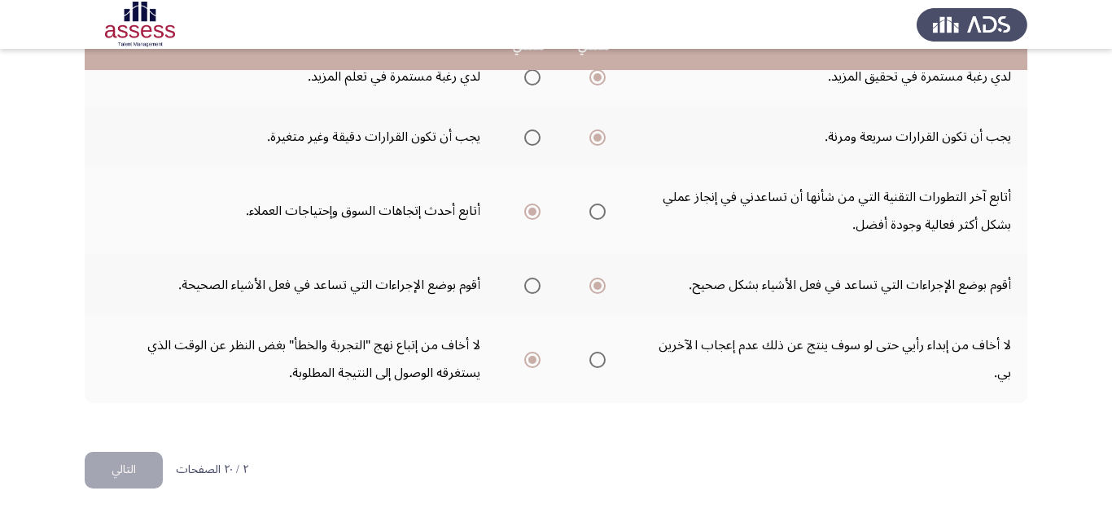
scroll to position [474, 0]
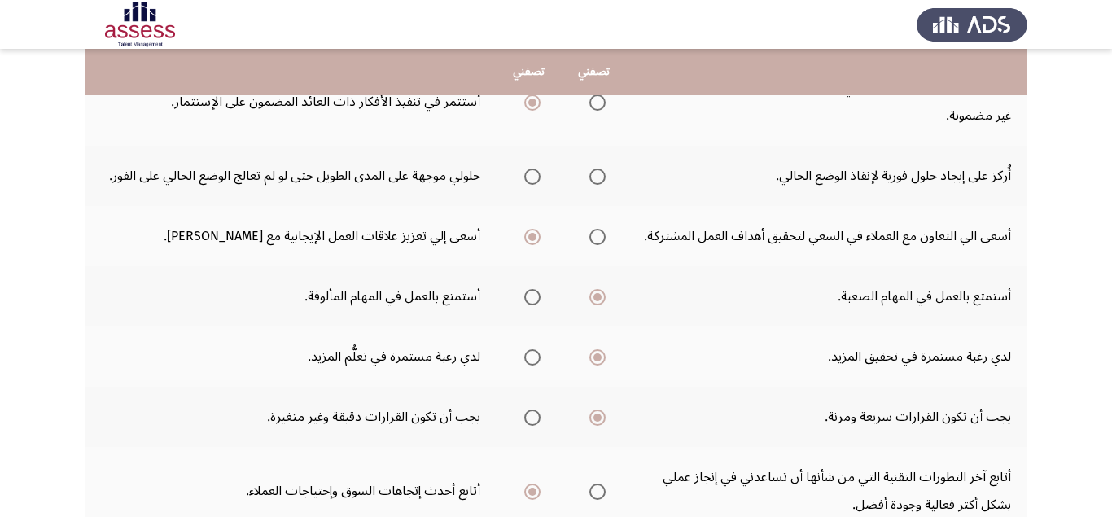
click at [605, 179] on span "Select an option" at bounding box center [597, 176] width 16 height 16
click at [605, 179] on input "Select an option" at bounding box center [597, 176] width 16 height 16
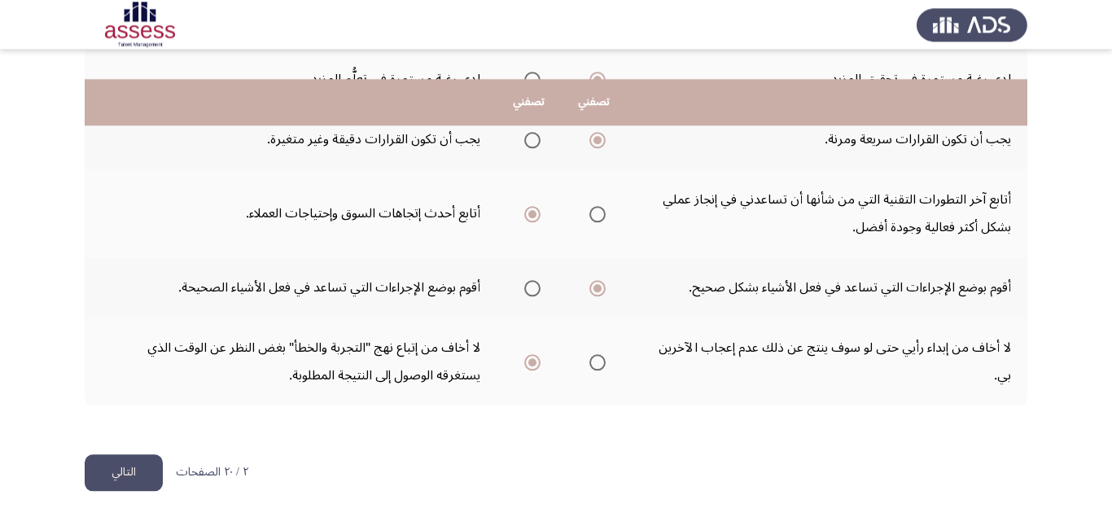
scroll to position [781, 0]
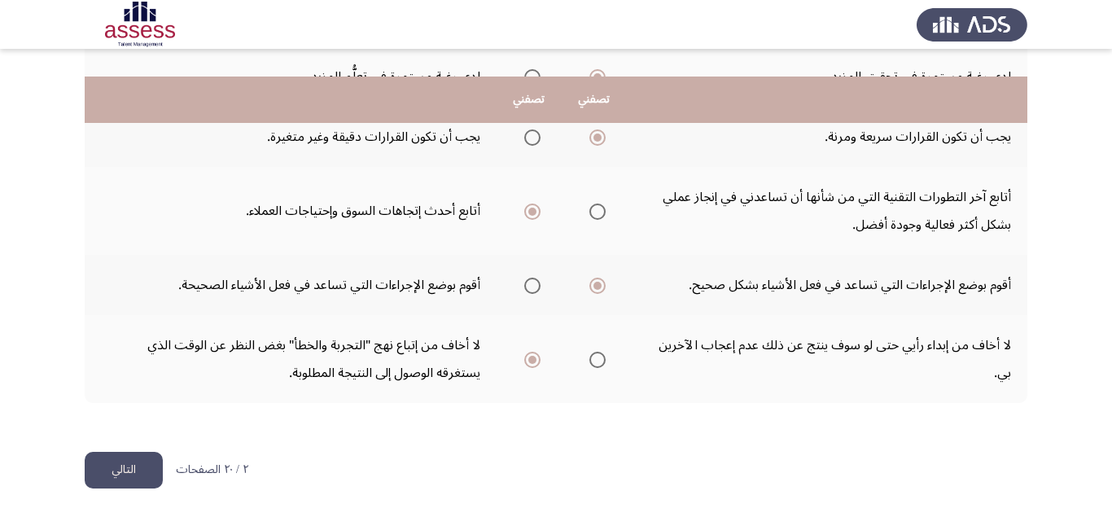
click at [142, 467] on button "التالي" at bounding box center [124, 470] width 78 height 37
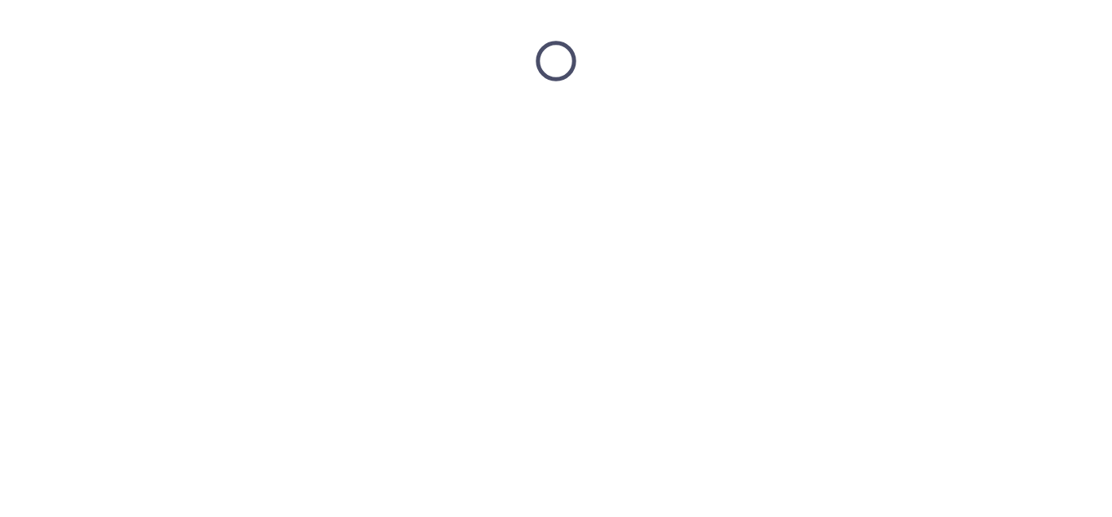
scroll to position [0, 0]
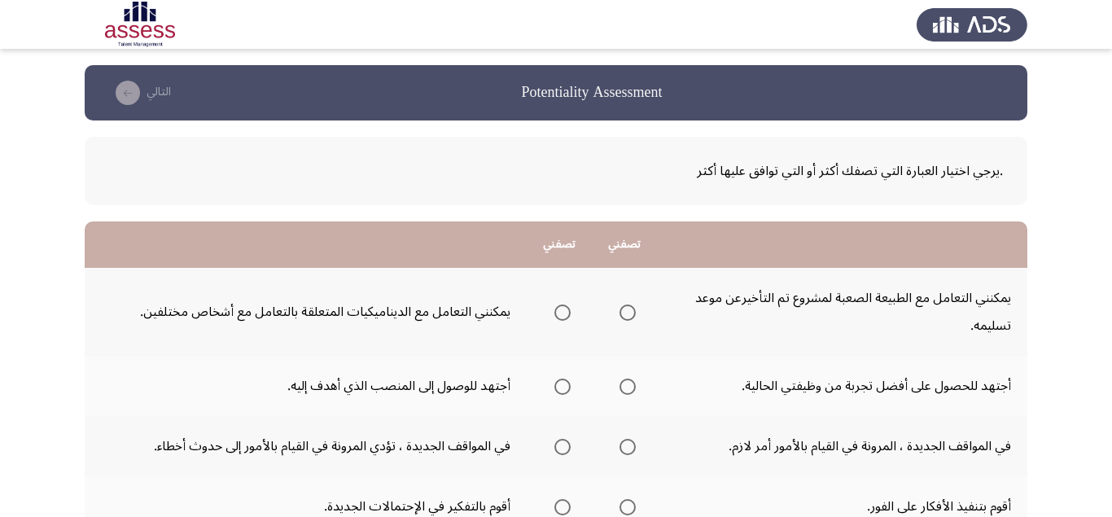
click at [563, 386] on span "Select an option" at bounding box center [562, 386] width 16 height 16
click at [563, 386] on input "Select an option" at bounding box center [562, 386] width 16 height 16
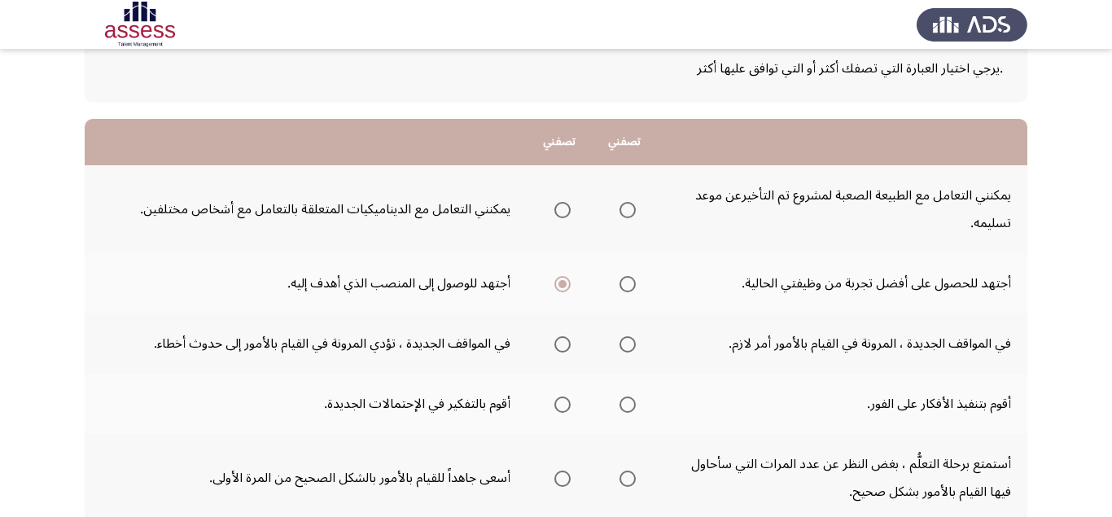
click at [620, 342] on label "Select an option" at bounding box center [624, 344] width 23 height 16
click at [620, 342] on input "Select an option" at bounding box center [627, 344] width 16 height 16
click at [561, 405] on span "Select an option" at bounding box center [562, 404] width 16 height 16
click at [561, 405] on input "Select an option" at bounding box center [562, 404] width 16 height 16
click at [626, 205] on span "Select an option" at bounding box center [627, 210] width 16 height 16
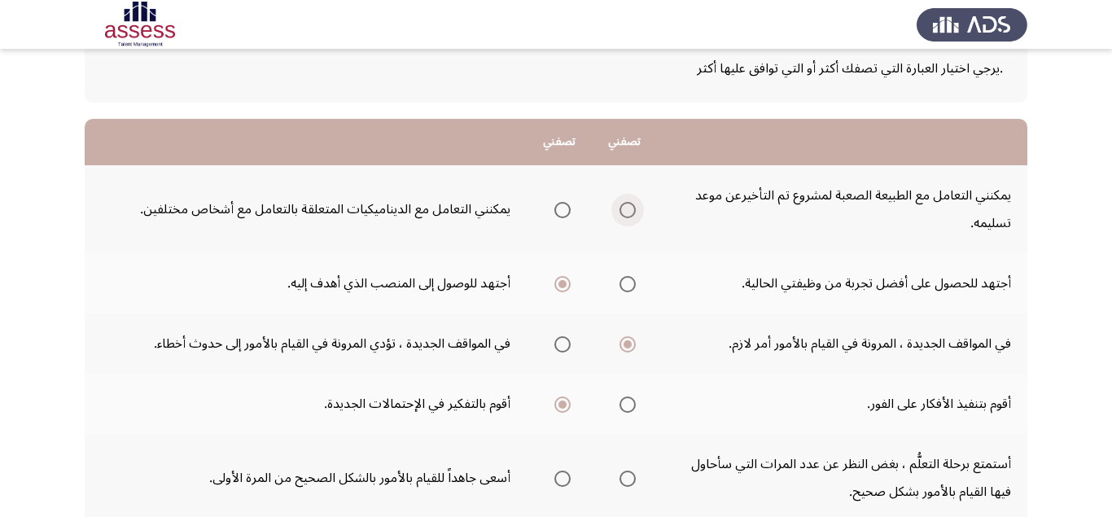
click at [626, 205] on input "Select an option" at bounding box center [627, 210] width 16 height 16
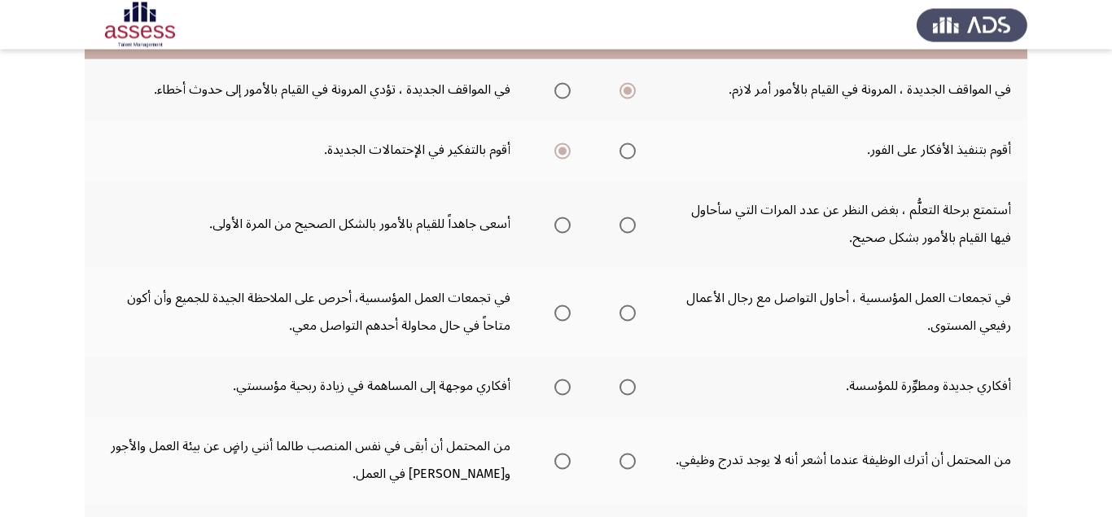
scroll to position [410, 0]
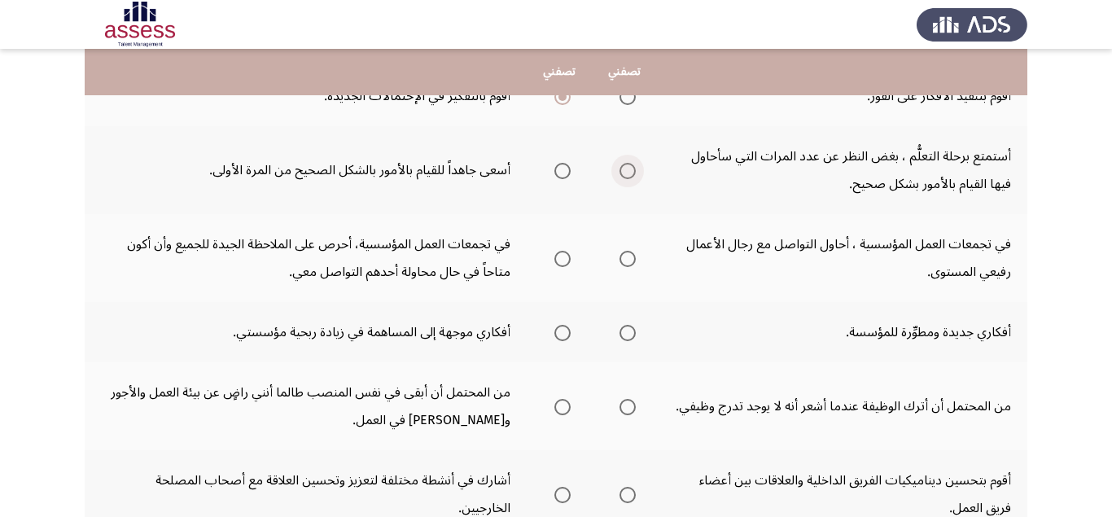
click at [628, 175] on span "Select an option" at bounding box center [627, 171] width 16 height 16
click at [628, 175] on input "Select an option" at bounding box center [627, 171] width 16 height 16
click at [631, 263] on span "Select an option" at bounding box center [627, 259] width 16 height 16
click at [631, 263] on input "Select an option" at bounding box center [627, 259] width 16 height 16
click at [634, 334] on span "Select an option" at bounding box center [627, 333] width 16 height 16
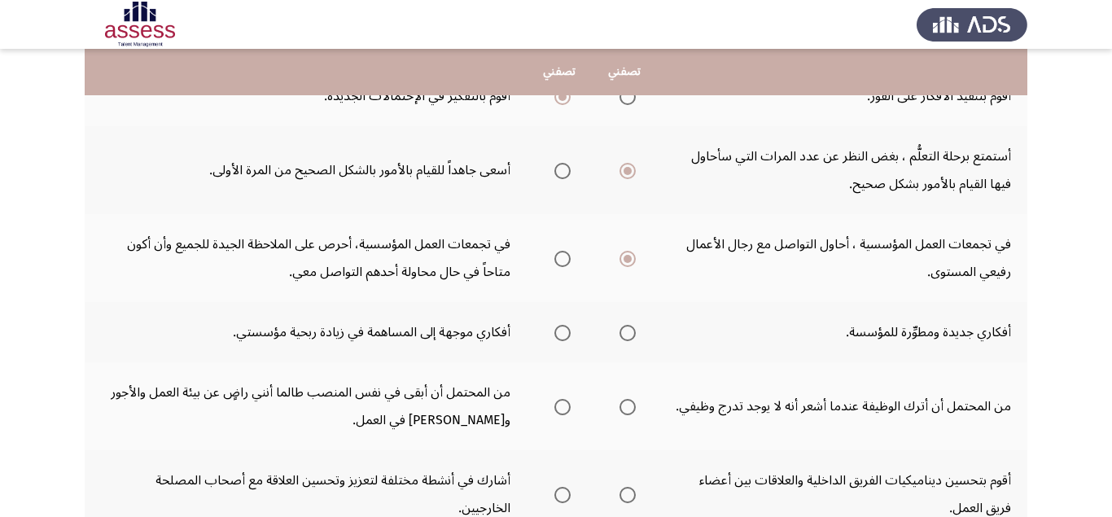
click at [634, 334] on input "Select an option" at bounding box center [627, 333] width 16 height 16
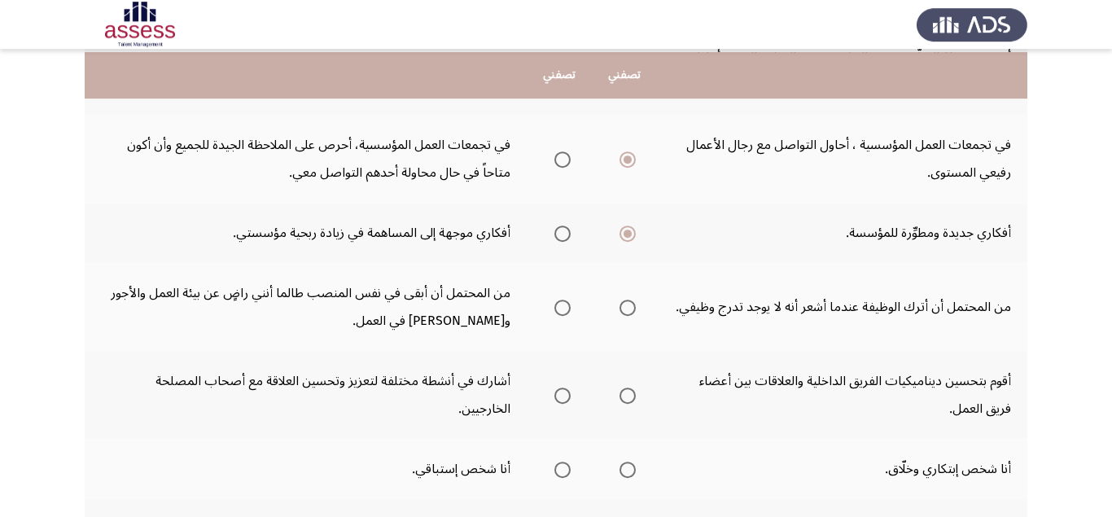
scroll to position [513, 0]
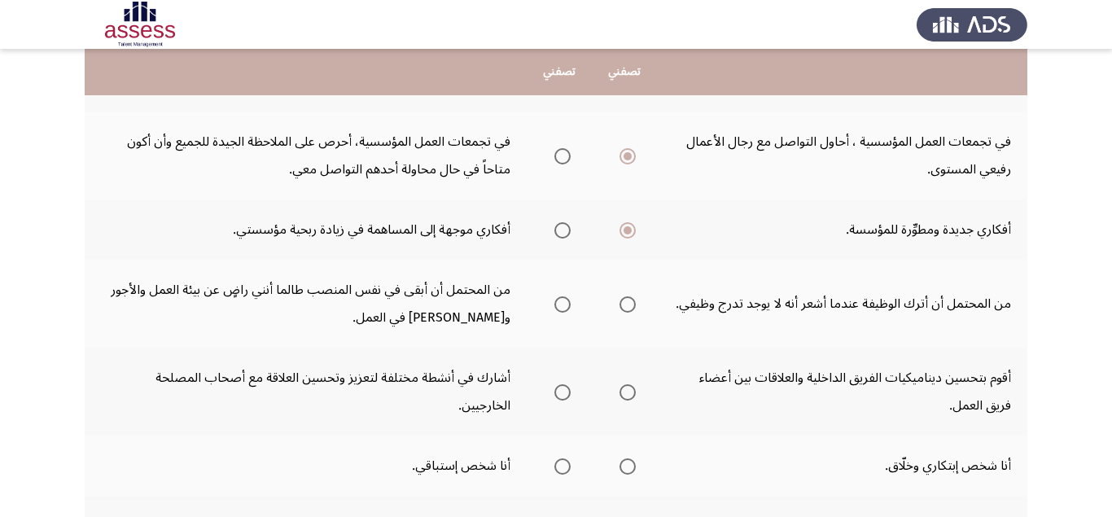
click at [563, 307] on span "Select an option" at bounding box center [562, 304] width 16 height 16
click at [563, 307] on input "Select an option" at bounding box center [562, 304] width 16 height 16
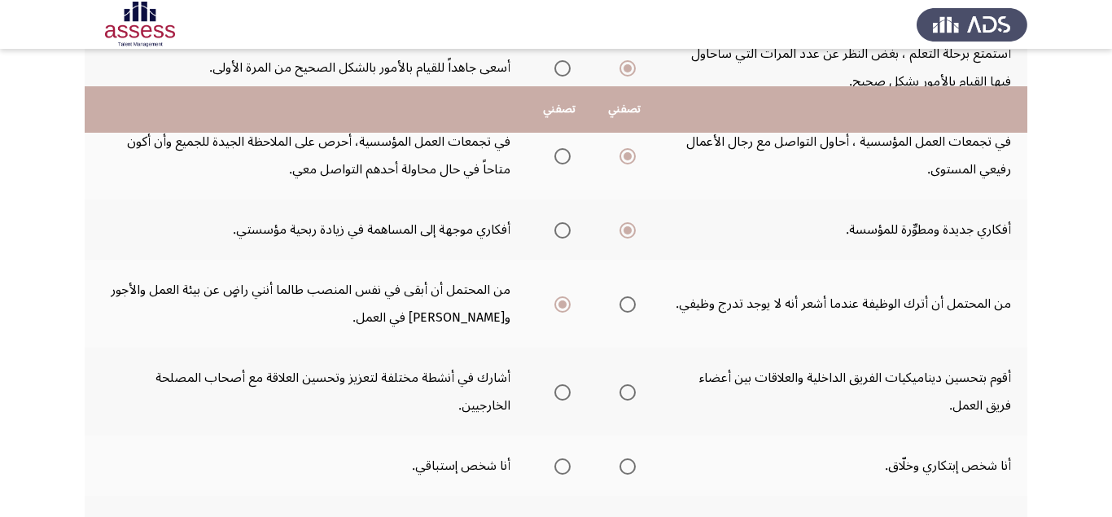
scroll to position [615, 0]
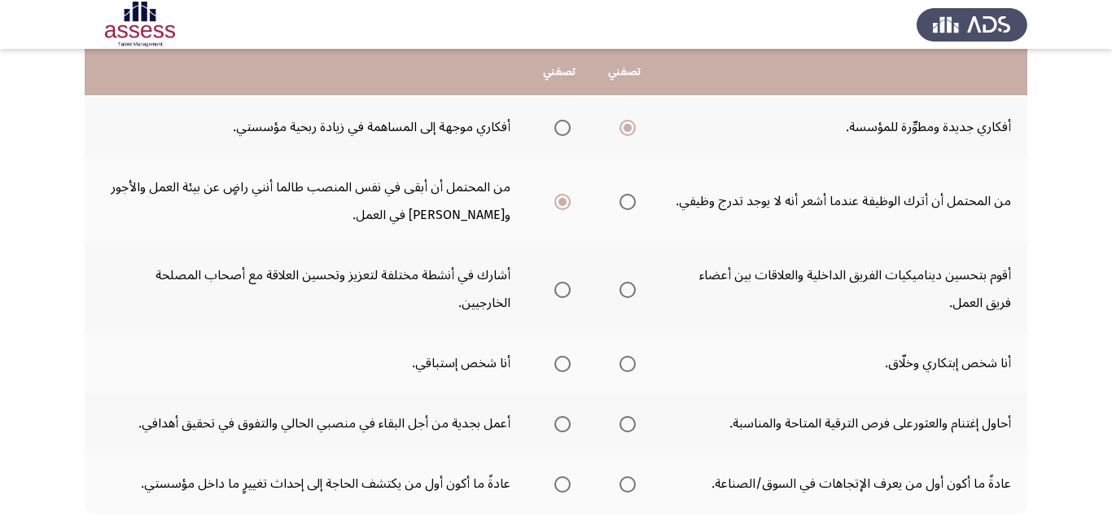
click at [626, 208] on span "Select an option" at bounding box center [627, 202] width 16 height 16
click at [626, 208] on input "Select an option" at bounding box center [627, 202] width 16 height 16
click at [630, 361] on span "Select an option" at bounding box center [627, 364] width 16 height 16
click at [630, 361] on input "Select an option" at bounding box center [627, 364] width 16 height 16
click at [631, 427] on span "Select an option" at bounding box center [627, 424] width 16 height 16
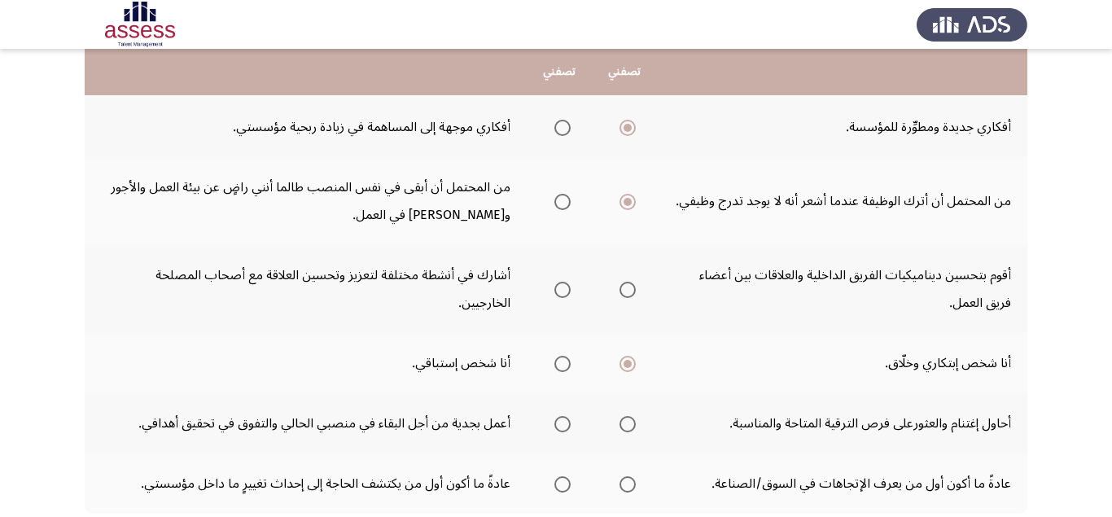
click at [631, 427] on input "Select an option" at bounding box center [627, 424] width 16 height 16
click at [626, 289] on span "Select an option" at bounding box center [627, 290] width 16 height 16
click at [626, 289] on input "Select an option" at bounding box center [627, 290] width 16 height 16
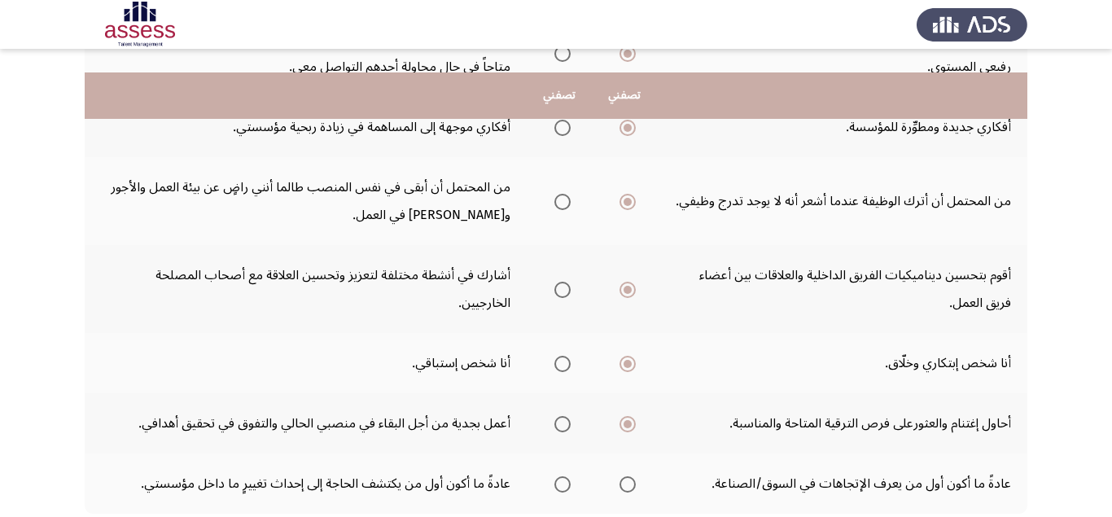
scroll to position [718, 0]
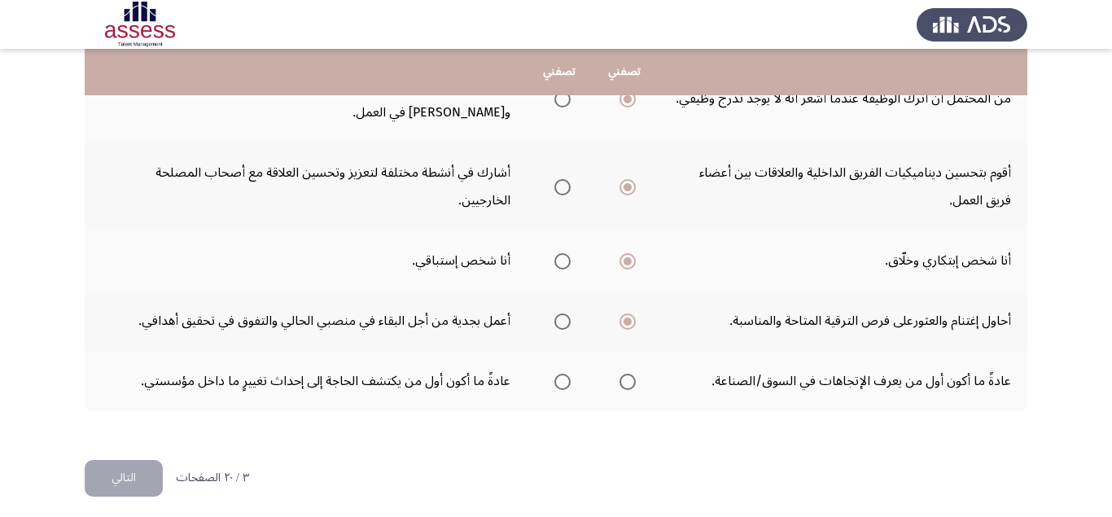
click at [564, 383] on span "Select an option" at bounding box center [562, 382] width 16 height 16
click at [564, 383] on input "Select an option" at bounding box center [562, 382] width 16 height 16
click at [132, 483] on button "التالي" at bounding box center [124, 478] width 78 height 37
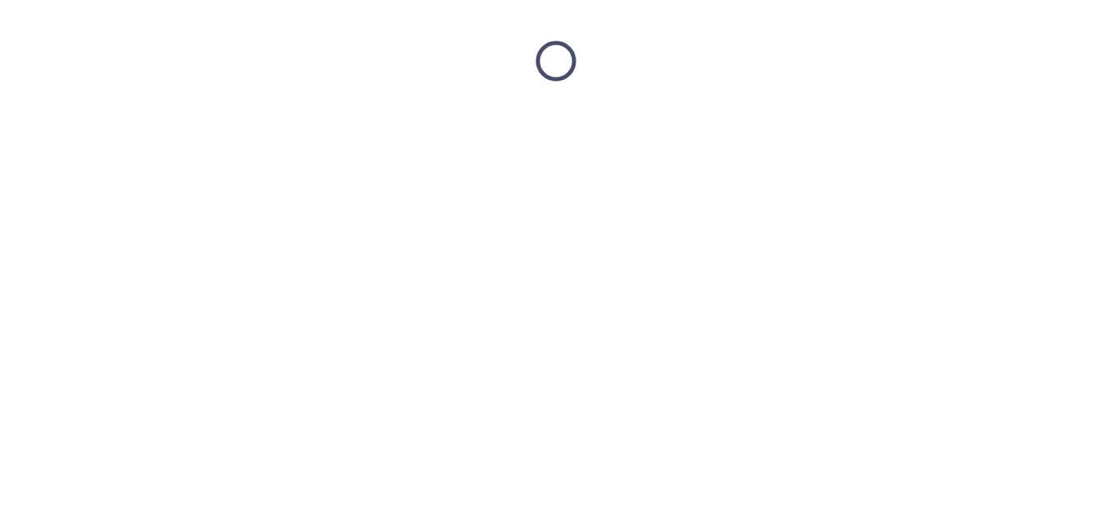
scroll to position [0, 0]
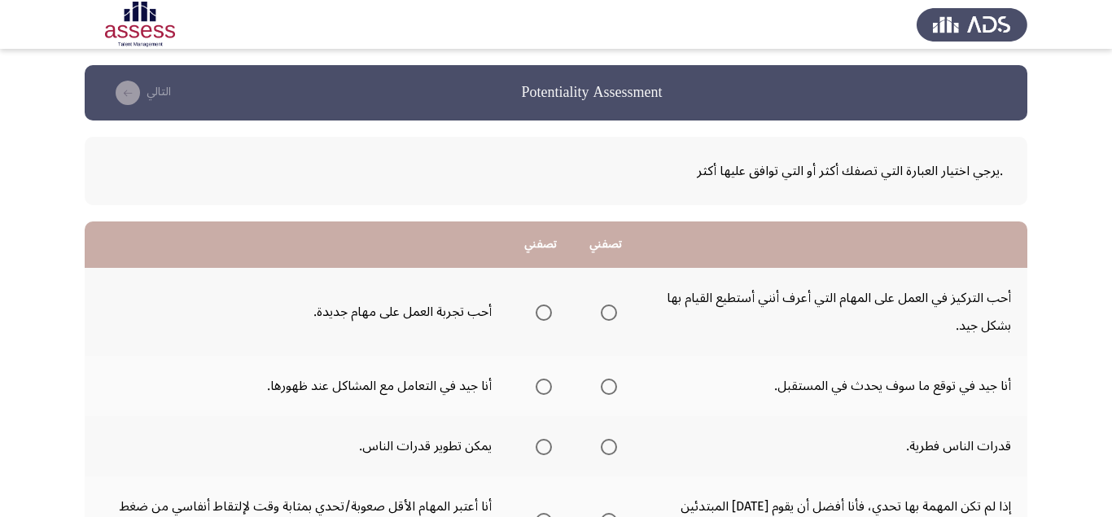
click at [548, 314] on span "Select an option" at bounding box center [544, 312] width 16 height 16
click at [548, 314] on input "Select an option" at bounding box center [544, 312] width 16 height 16
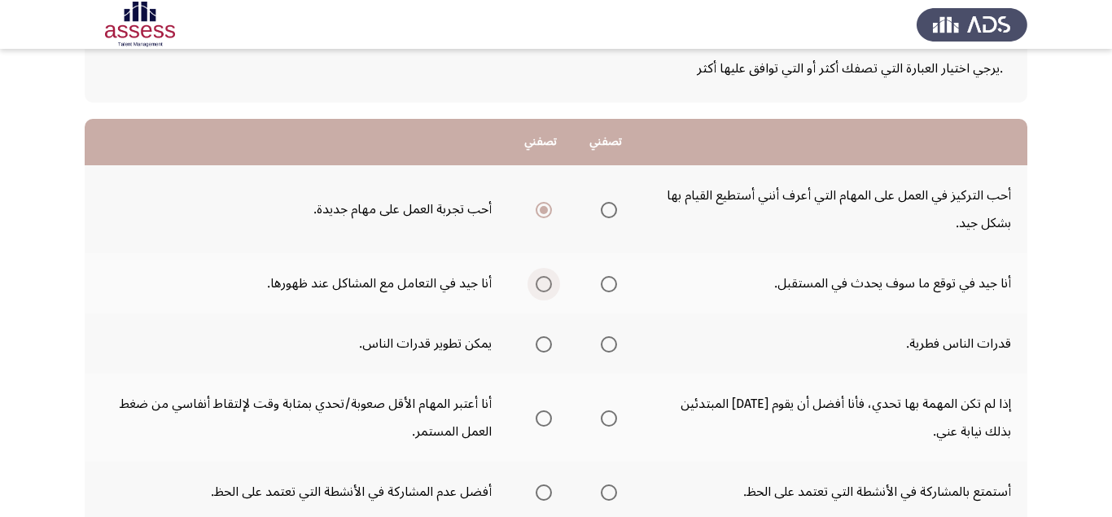
click at [541, 291] on span "Select an option" at bounding box center [544, 284] width 16 height 16
click at [541, 291] on input "Select an option" at bounding box center [544, 284] width 16 height 16
click at [547, 345] on span "Select an option" at bounding box center [544, 344] width 16 height 16
click at [547, 345] on input "Select an option" at bounding box center [544, 344] width 16 height 16
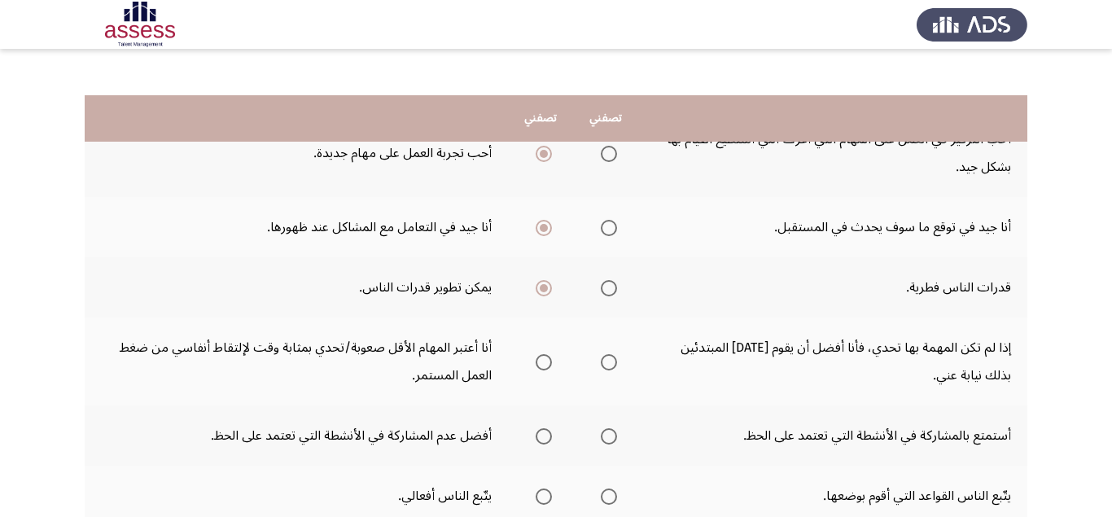
scroll to position [205, 0]
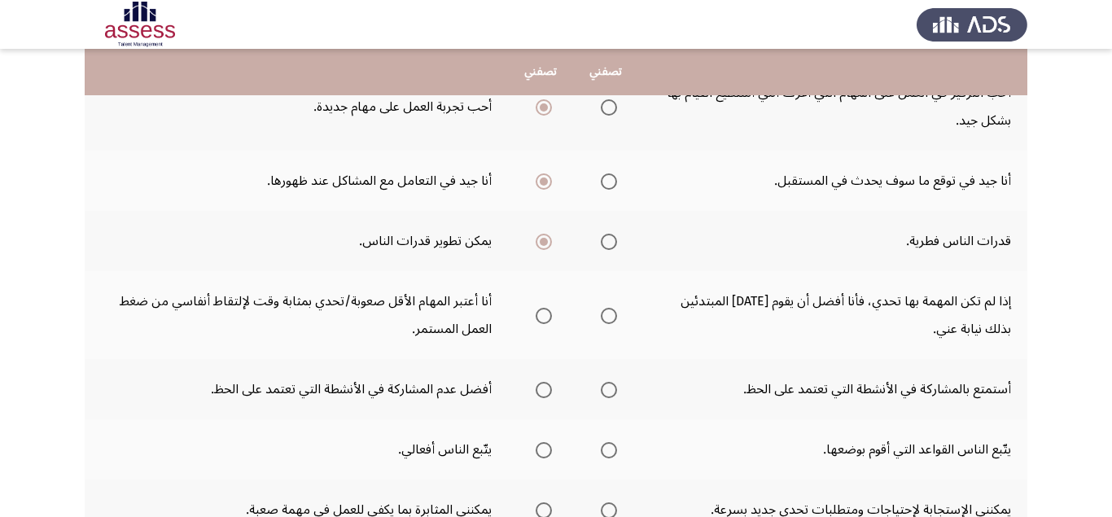
click at [610, 321] on span "Select an option" at bounding box center [609, 316] width 16 height 16
click at [610, 321] on input "Select an option" at bounding box center [609, 316] width 16 height 16
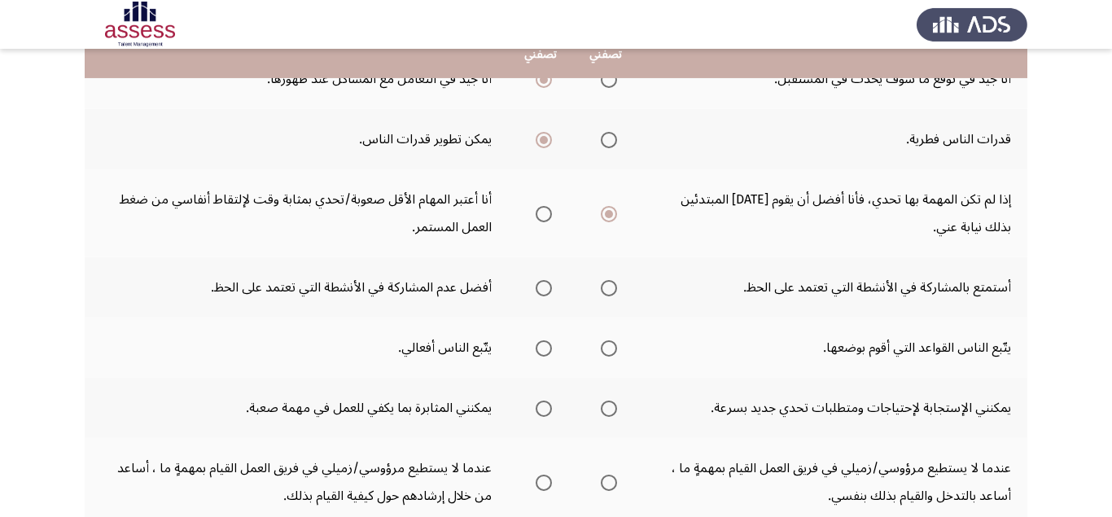
scroll to position [308, 0]
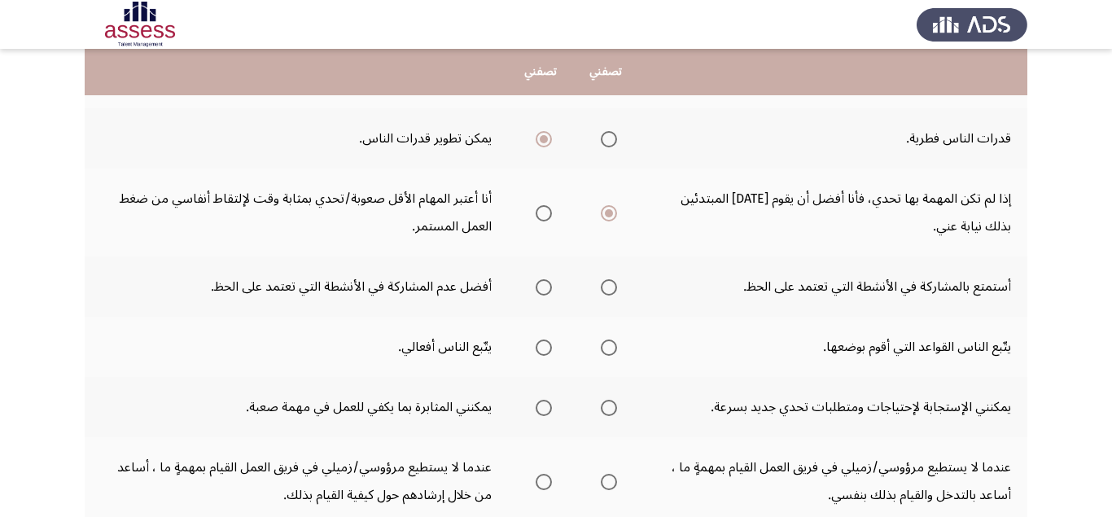
click at [539, 288] on span "Select an option" at bounding box center [544, 287] width 16 height 16
click at [539, 288] on input "Select an option" at bounding box center [544, 287] width 16 height 16
click at [617, 352] on span "Select an option" at bounding box center [609, 347] width 16 height 16
click at [617, 352] on input "Select an option" at bounding box center [609, 347] width 16 height 16
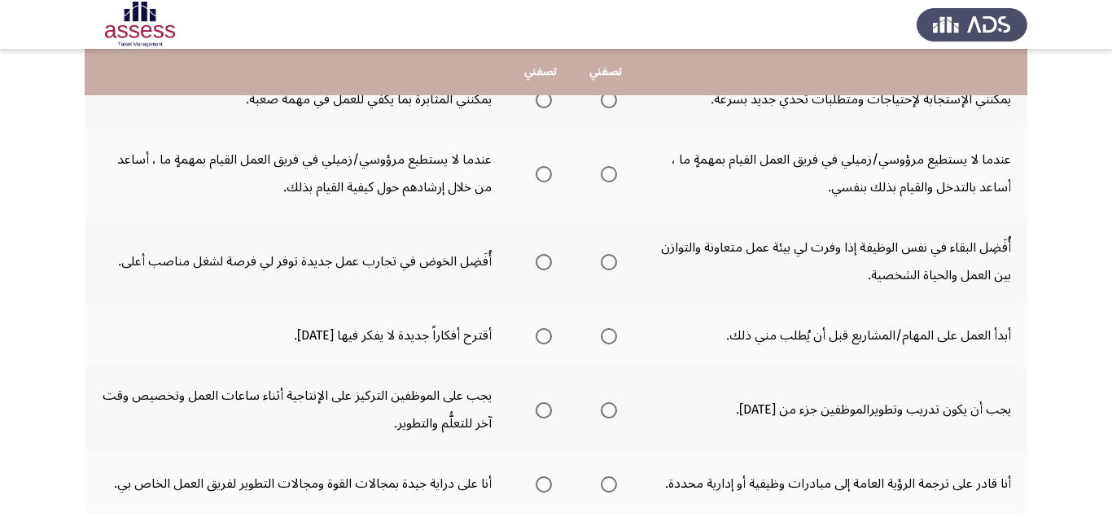
scroll to position [513, 0]
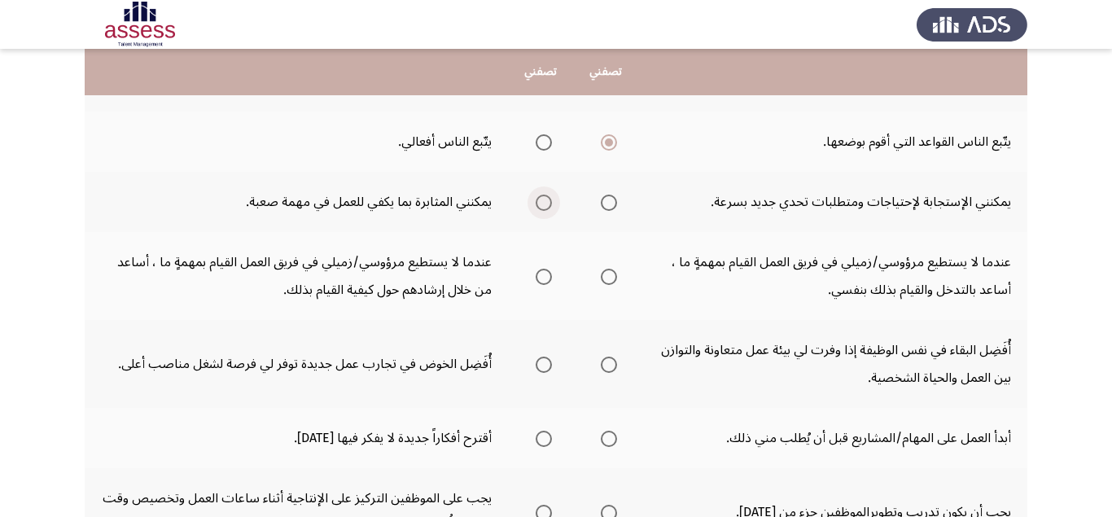
click at [546, 205] on span "Select an option" at bounding box center [544, 203] width 16 height 16
click at [546, 205] on input "Select an option" at bounding box center [544, 203] width 16 height 16
click at [548, 278] on span "Select an option" at bounding box center [544, 277] width 16 height 16
click at [548, 278] on input "Select an option" at bounding box center [544, 277] width 16 height 16
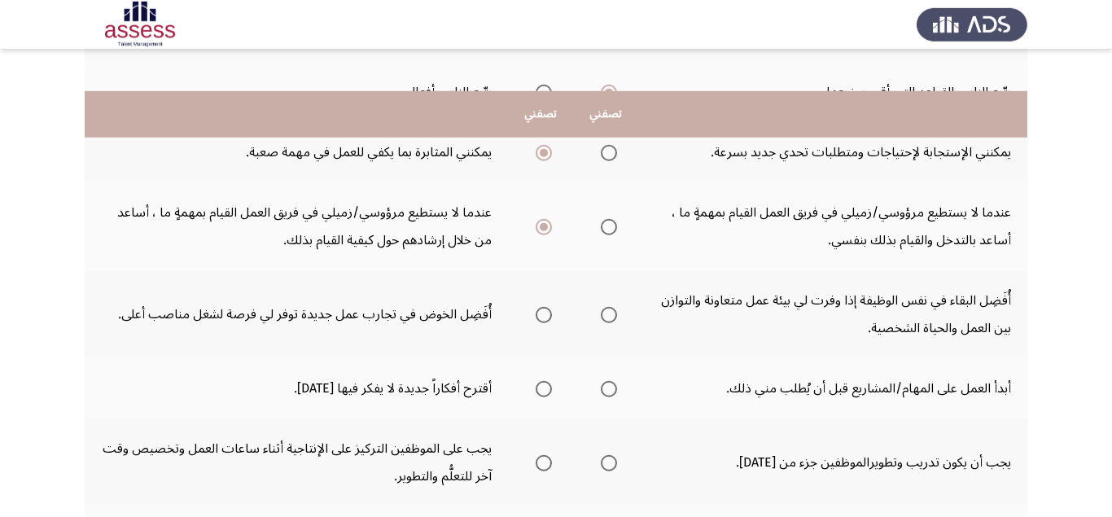
scroll to position [615, 0]
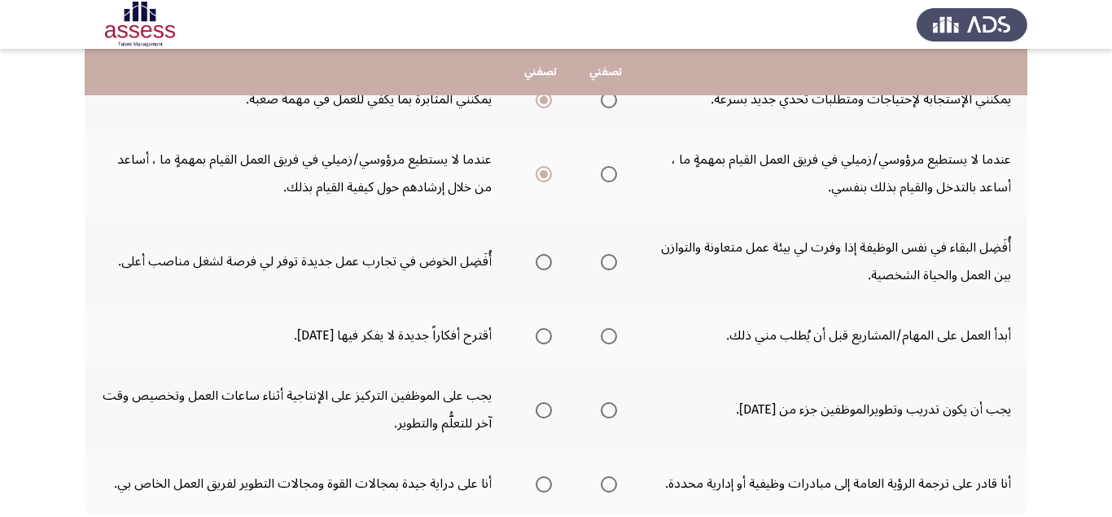
click at [545, 261] on span "Select an option" at bounding box center [544, 262] width 16 height 16
click at [545, 261] on input "Select an option" at bounding box center [544, 262] width 16 height 16
click at [539, 339] on span "Select an option" at bounding box center [544, 336] width 16 height 16
click at [539, 339] on input "Select an option" at bounding box center [544, 336] width 16 height 16
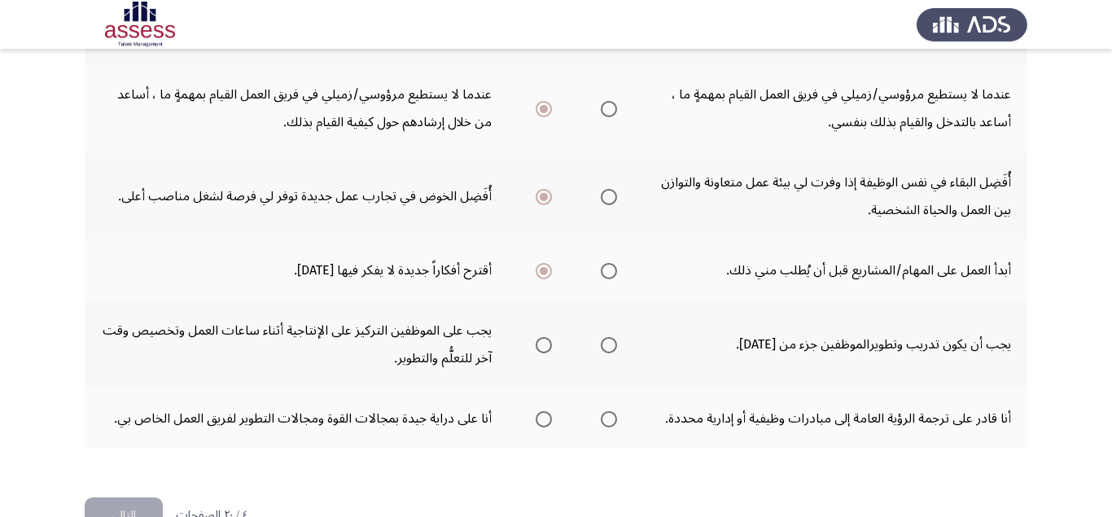
scroll to position [718, 0]
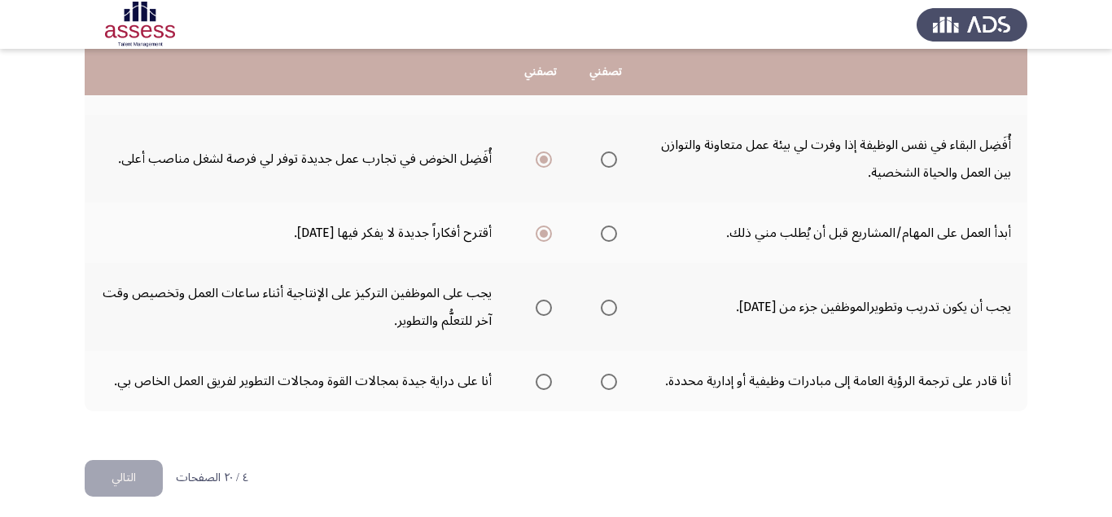
click at [549, 381] on span "Select an option" at bounding box center [544, 382] width 16 height 16
click at [549, 381] on input "Select an option" at bounding box center [544, 382] width 16 height 16
click at [549, 381] on span "Select an option" at bounding box center [544, 382] width 16 height 16
click at [606, 302] on span "Select an option" at bounding box center [609, 308] width 16 height 16
click at [606, 302] on input "Select an option" at bounding box center [609, 308] width 16 height 16
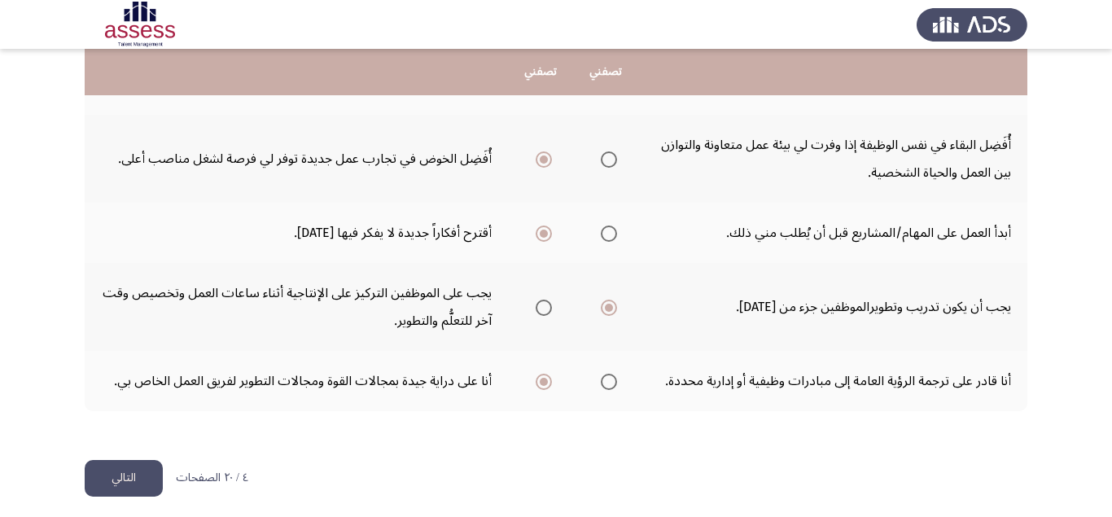
click at [134, 467] on button "التالي" at bounding box center [124, 478] width 78 height 37
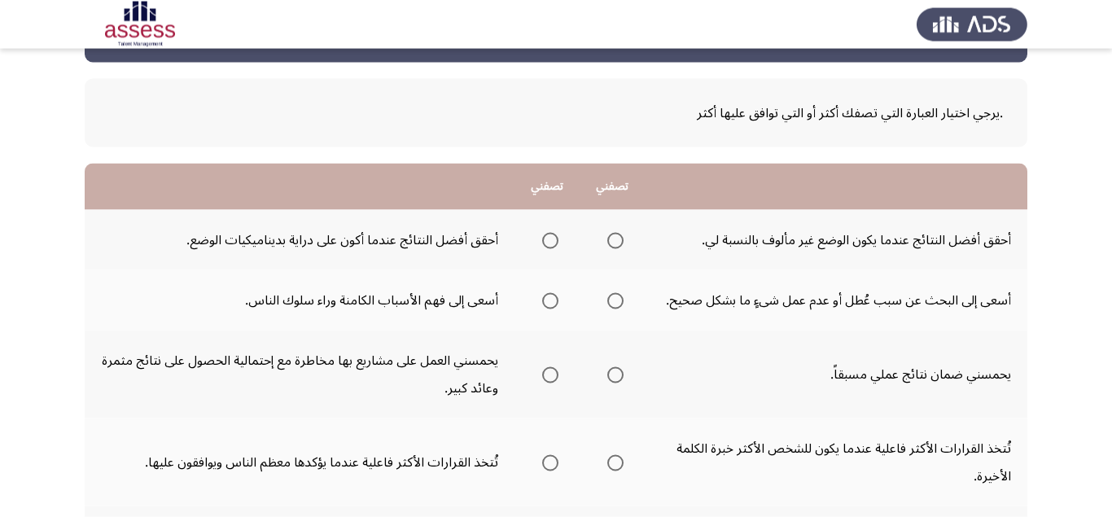
scroll to position [103, 0]
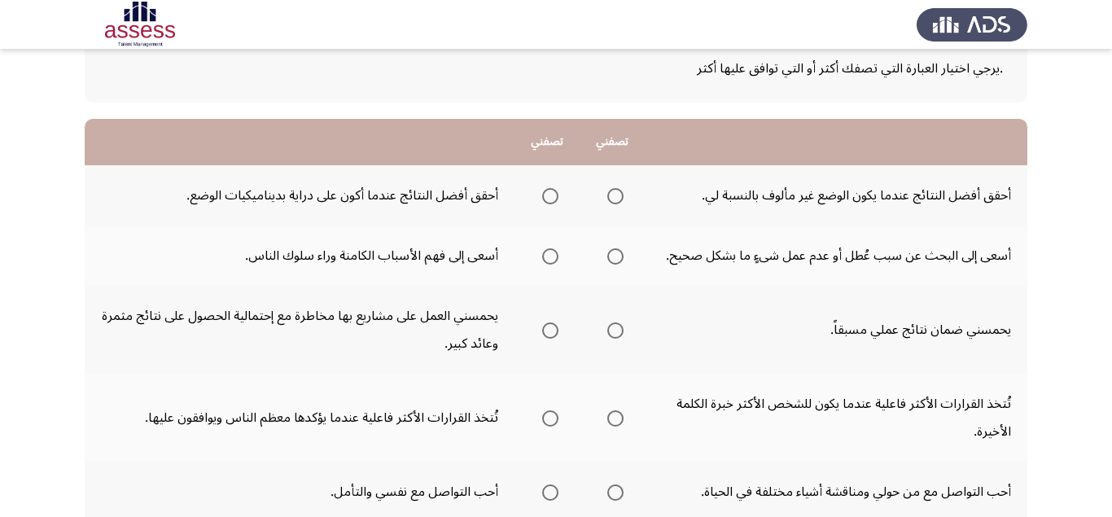
click at [545, 203] on span "Select an option" at bounding box center [550, 196] width 16 height 16
click at [545, 203] on input "Select an option" at bounding box center [550, 196] width 16 height 16
click at [607, 253] on label "Select an option" at bounding box center [612, 256] width 23 height 16
click at [607, 253] on input "Select an option" at bounding box center [615, 256] width 16 height 16
click at [553, 328] on span "Select an option" at bounding box center [550, 330] width 16 height 16
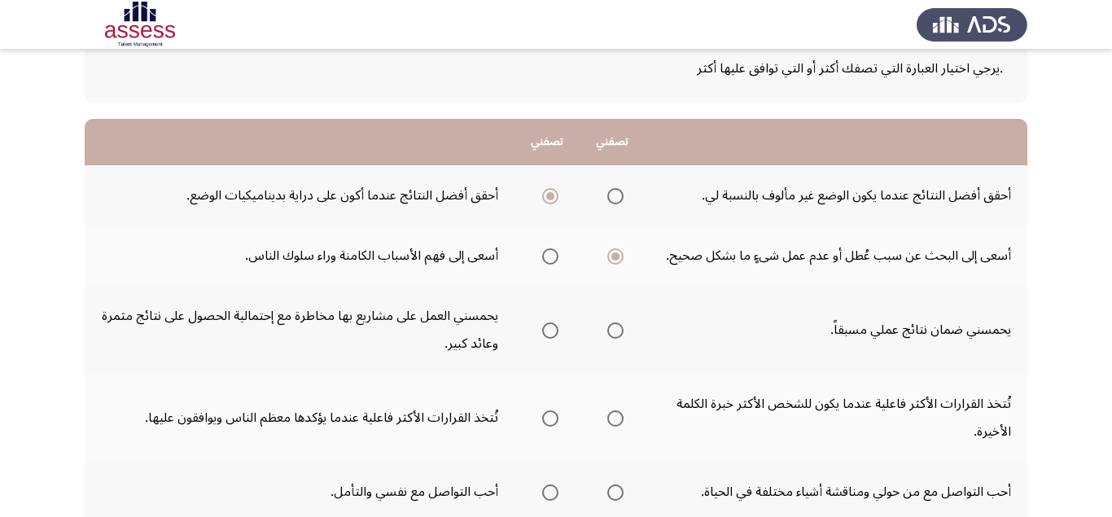
click at [553, 328] on input "Select an option" at bounding box center [550, 330] width 16 height 16
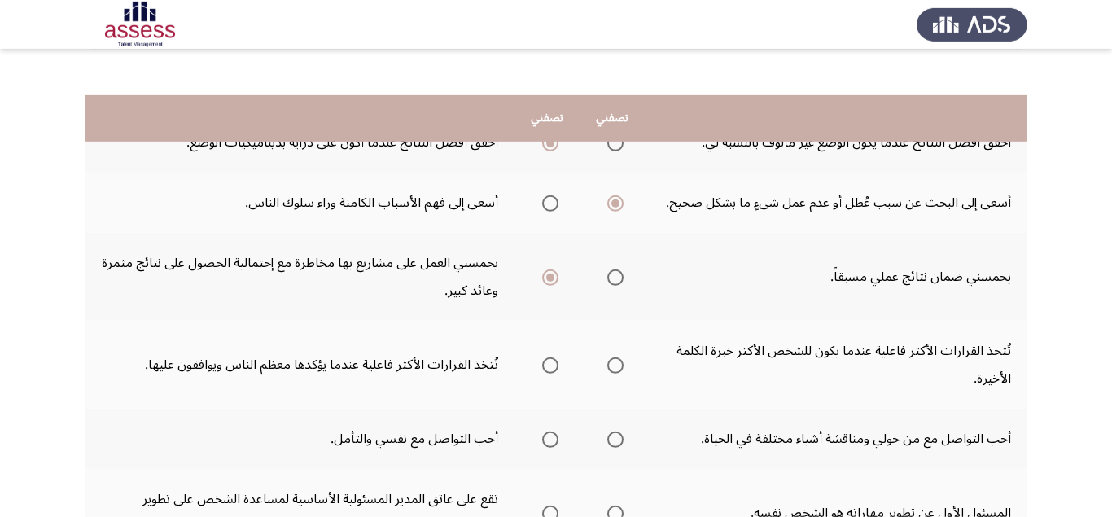
scroll to position [205, 0]
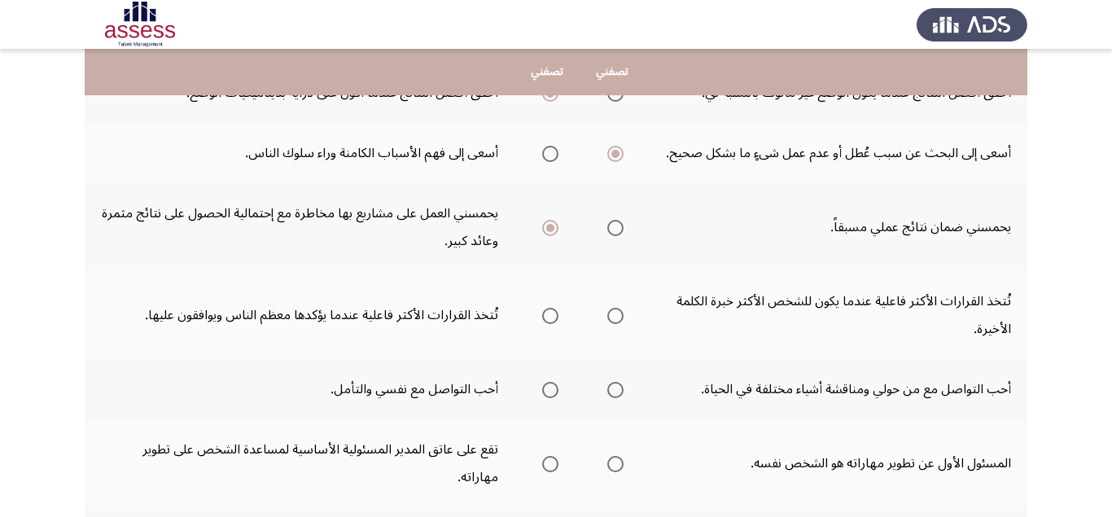
click at [623, 318] on span "Select an option" at bounding box center [615, 316] width 16 height 16
click at [623, 318] on input "Select an option" at bounding box center [615, 316] width 16 height 16
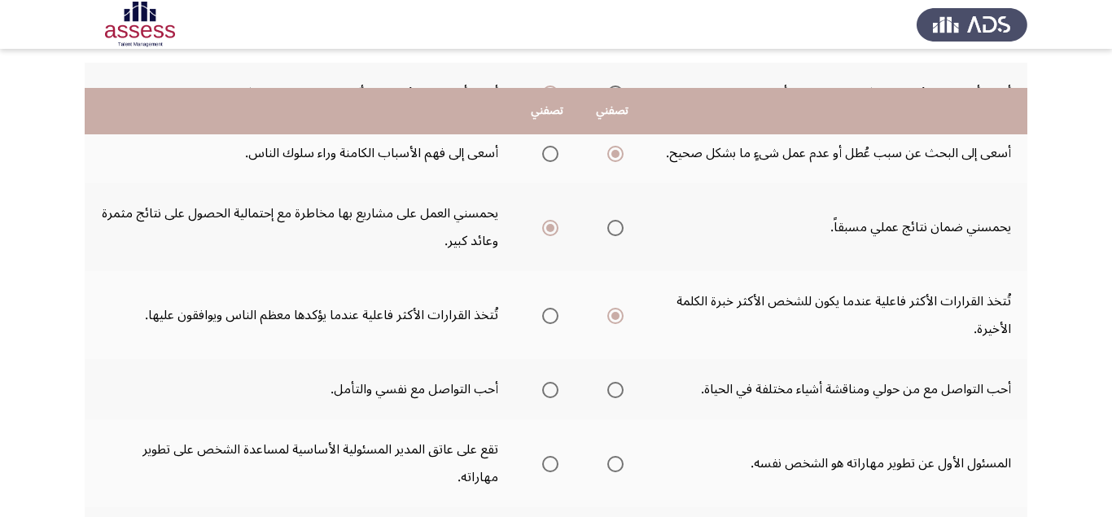
scroll to position [308, 0]
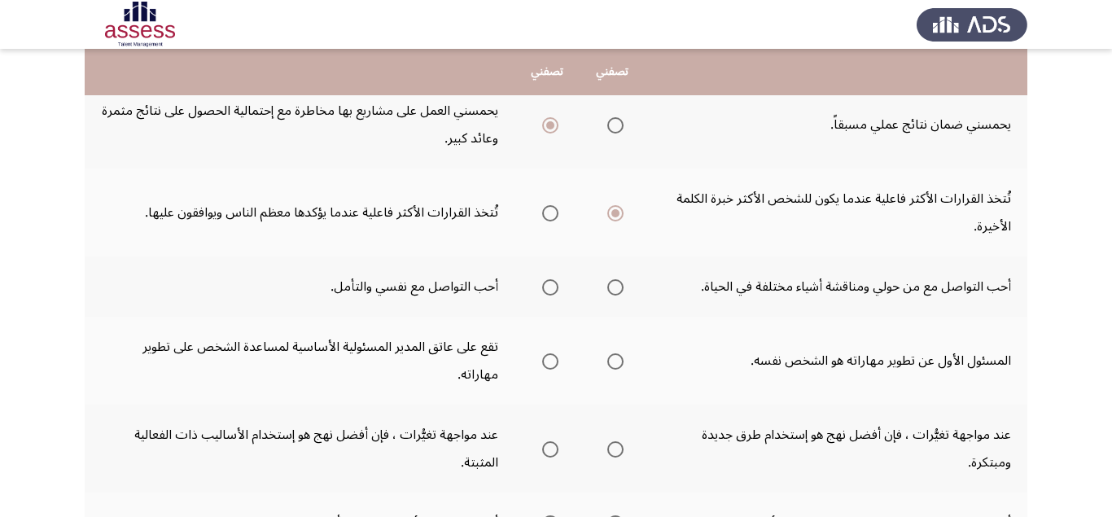
click at [545, 285] on span "Select an option" at bounding box center [550, 287] width 16 height 16
click at [545, 285] on input "Select an option" at bounding box center [550, 287] width 16 height 16
click at [620, 448] on span "Select an option" at bounding box center [615, 449] width 16 height 16
click at [620, 448] on input "Select an option" at bounding box center [615, 449] width 16 height 16
click at [619, 365] on span "Select an option" at bounding box center [615, 361] width 16 height 16
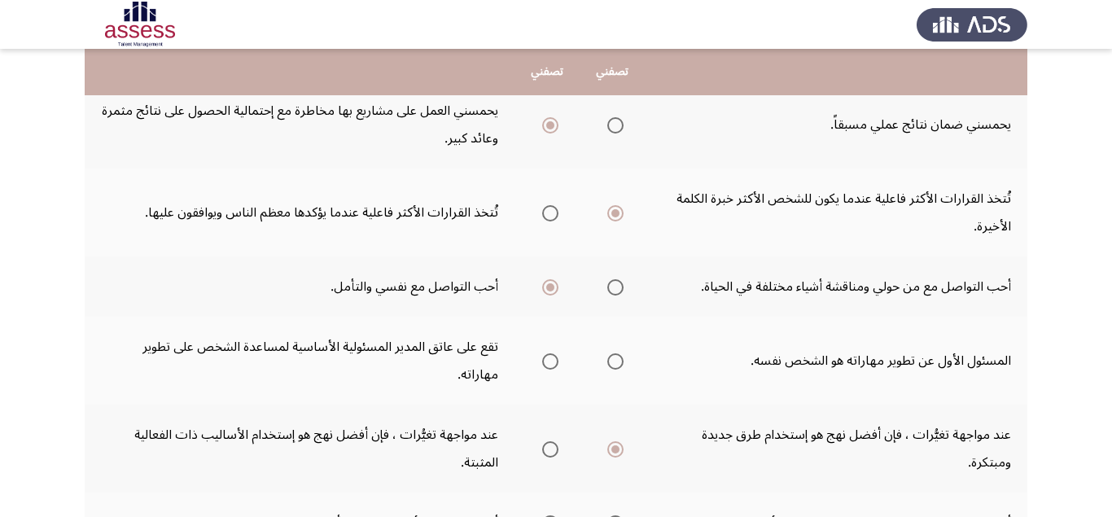
click at [619, 365] on input "Select an option" at bounding box center [615, 361] width 16 height 16
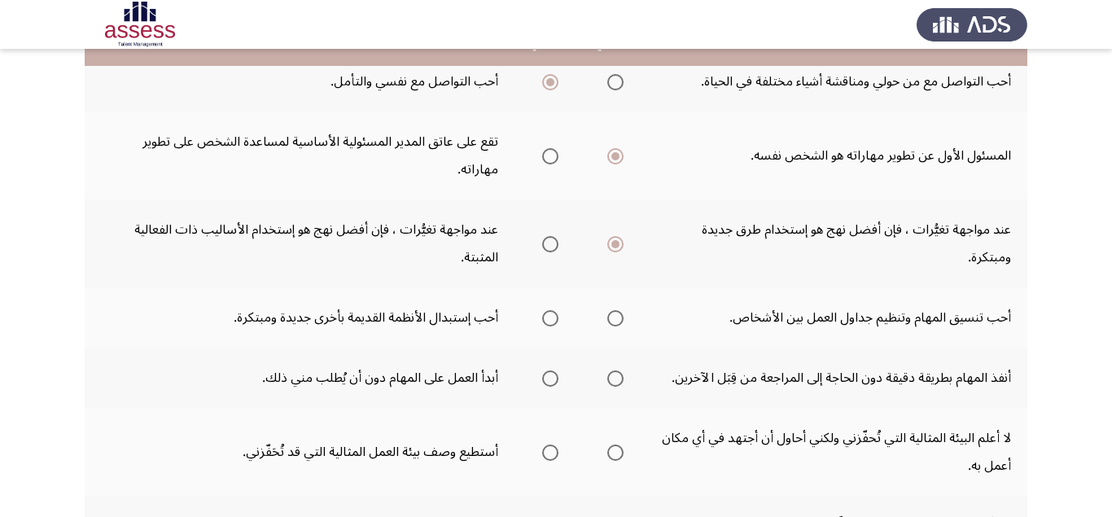
scroll to position [410, 0]
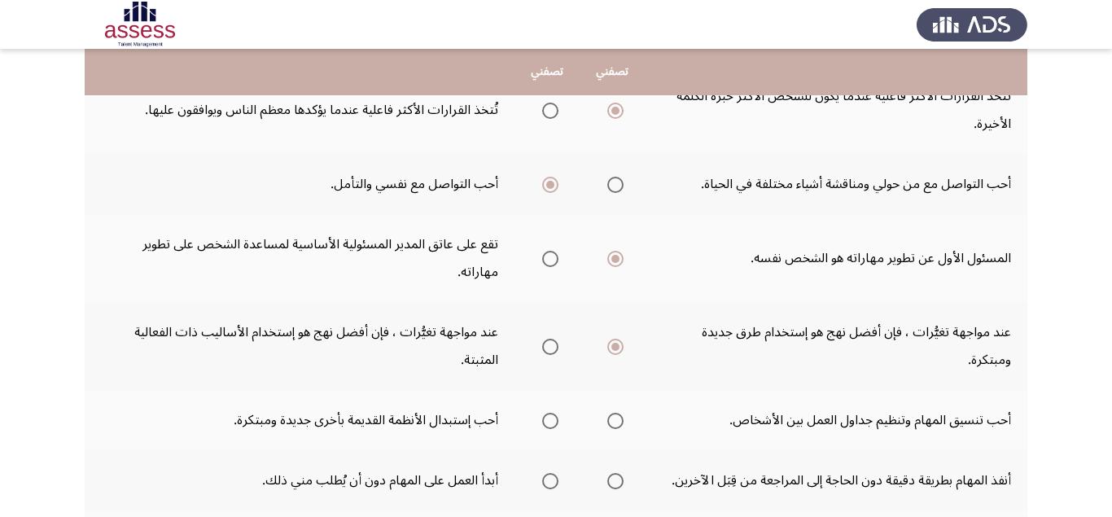
click at [547, 262] on span "Select an option" at bounding box center [550, 259] width 16 height 16
click at [547, 262] on input "Select an option" at bounding box center [550, 259] width 16 height 16
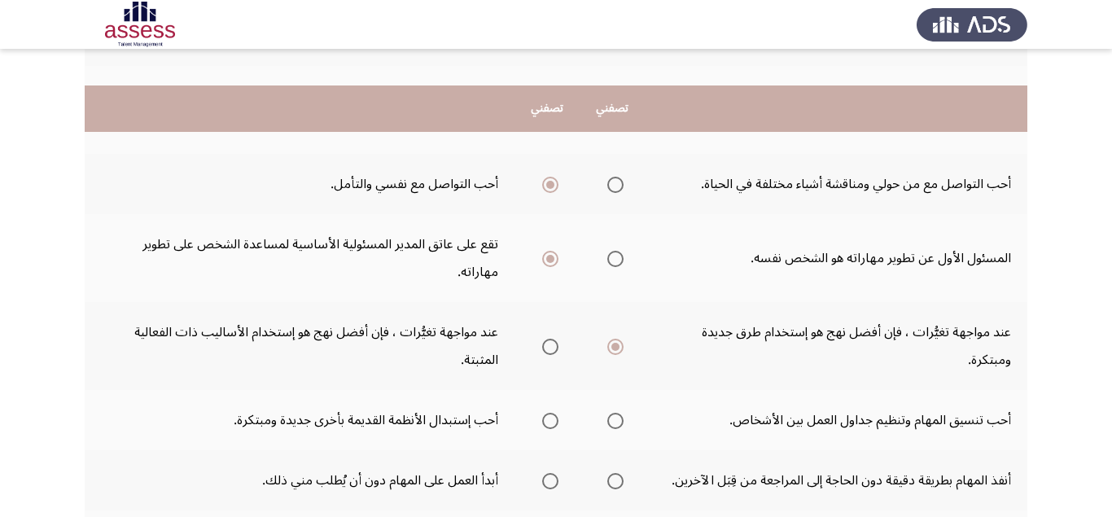
scroll to position [513, 0]
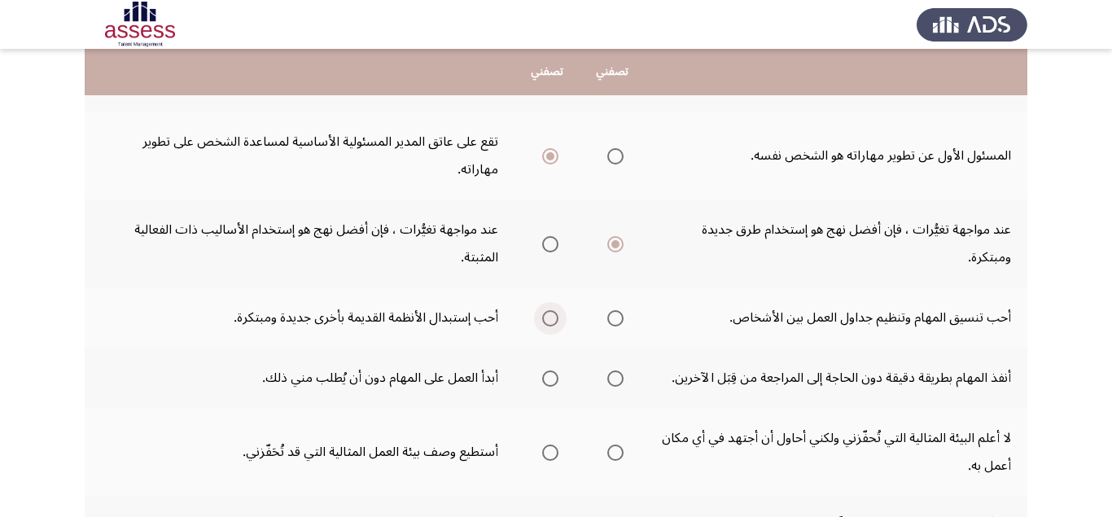
click at [546, 322] on span "Select an option" at bounding box center [550, 318] width 16 height 16
click at [546, 322] on input "Select an option" at bounding box center [550, 318] width 16 height 16
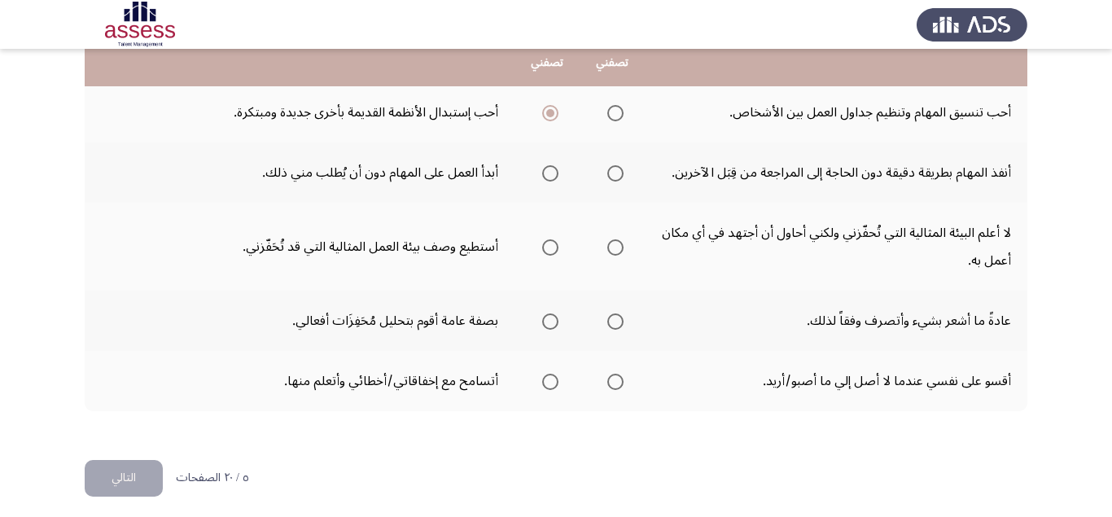
scroll to position [615, 0]
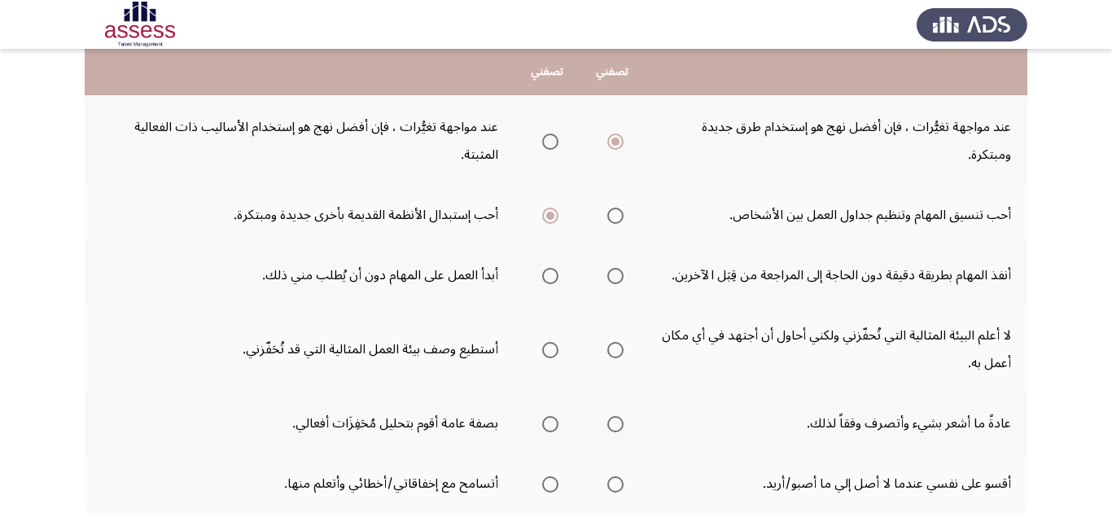
click at [549, 269] on span "Select an option" at bounding box center [550, 276] width 16 height 16
click at [549, 269] on input "Select an option" at bounding box center [550, 276] width 16 height 16
click at [552, 345] on span "Select an option" at bounding box center [550, 350] width 16 height 16
click at [552, 345] on input "Select an option" at bounding box center [550, 350] width 16 height 16
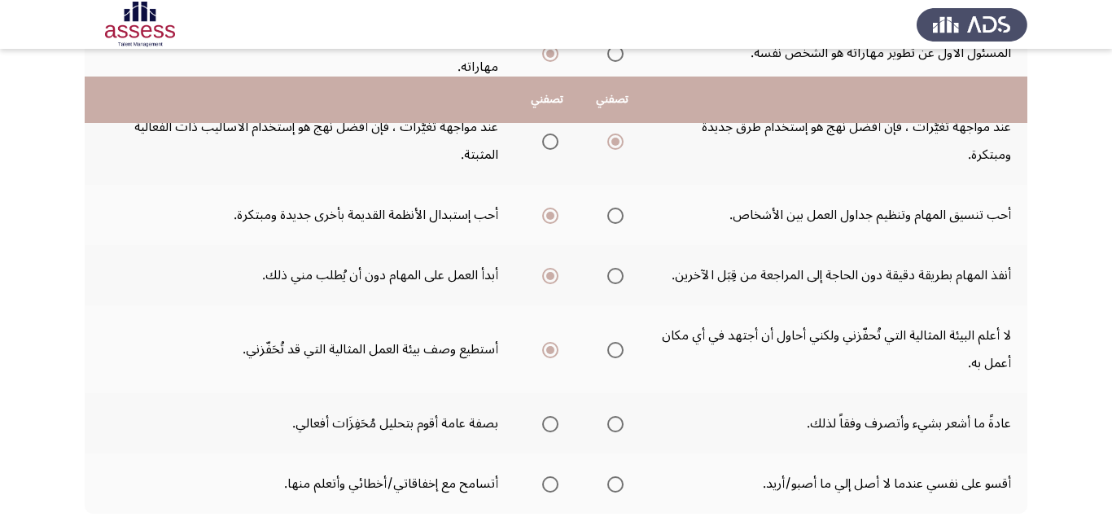
scroll to position [718, 0]
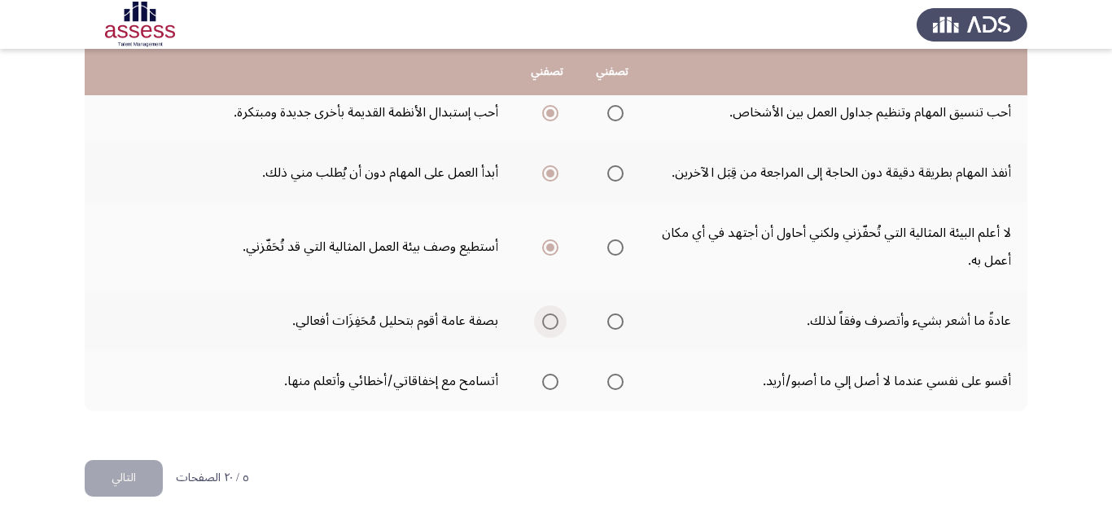
click at [548, 322] on span "Select an option" at bounding box center [550, 321] width 16 height 16
click at [548, 322] on input "Select an option" at bounding box center [550, 321] width 16 height 16
click at [546, 378] on span "Select an option" at bounding box center [550, 382] width 16 height 16
click at [546, 378] on input "Select an option" at bounding box center [550, 382] width 16 height 16
click at [616, 380] on span "Select an option" at bounding box center [615, 382] width 16 height 16
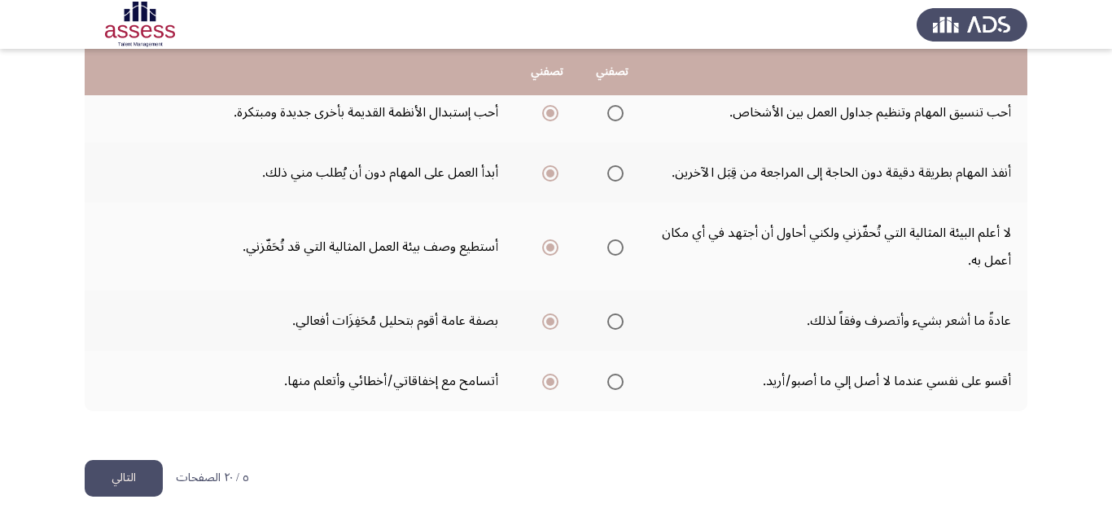
click at [616, 380] on input "Select an option" at bounding box center [615, 382] width 16 height 16
click at [113, 475] on button "التالي" at bounding box center [124, 478] width 78 height 37
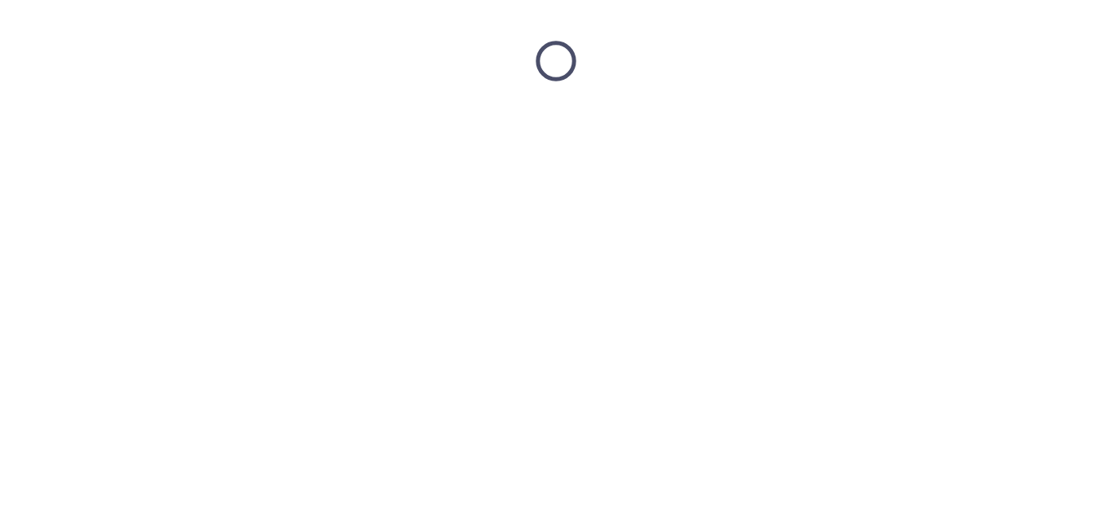
scroll to position [0, 0]
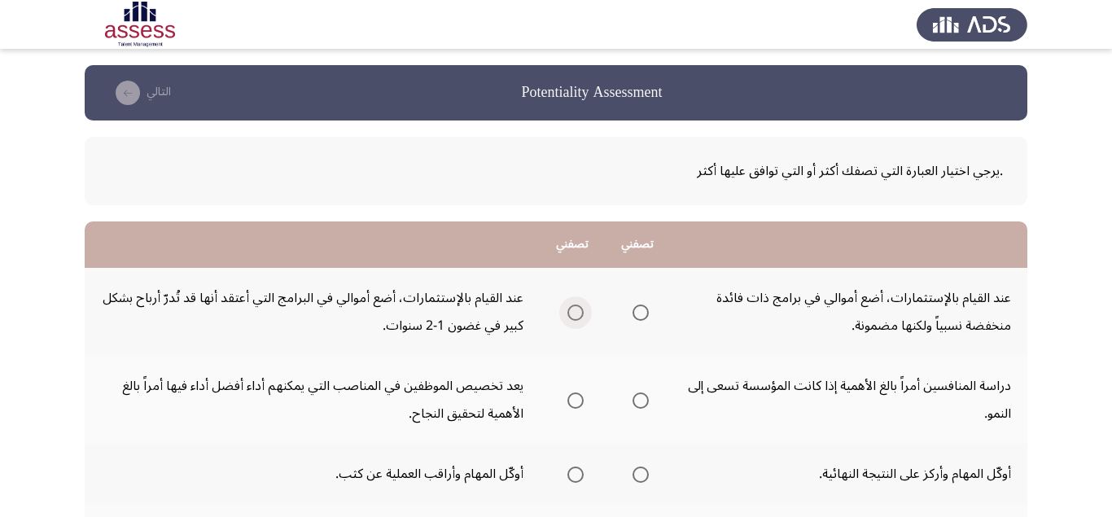
click at [574, 313] on span "Select an option" at bounding box center [575, 312] width 16 height 16
click at [574, 313] on input "Select an option" at bounding box center [575, 312] width 16 height 16
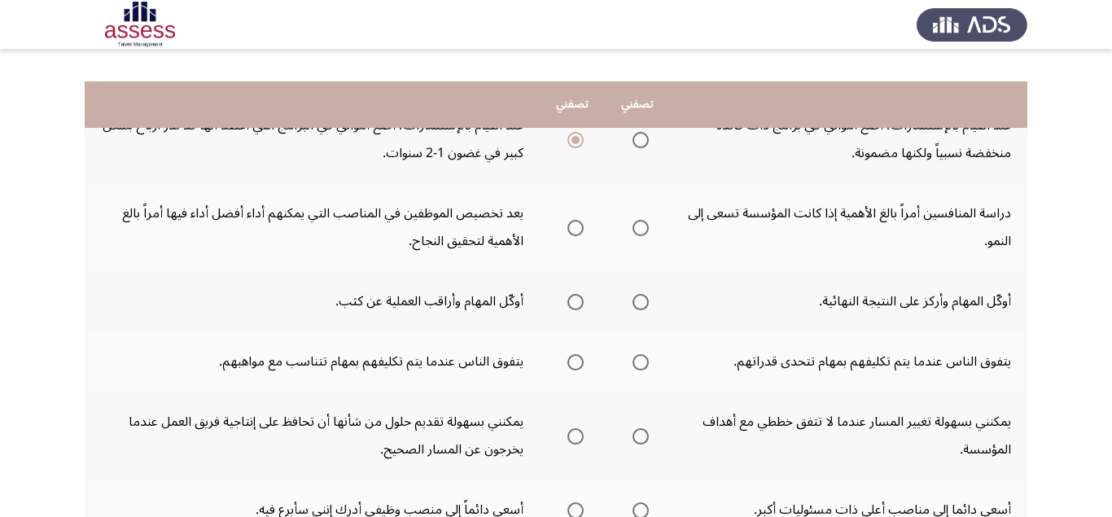
scroll to position [205, 0]
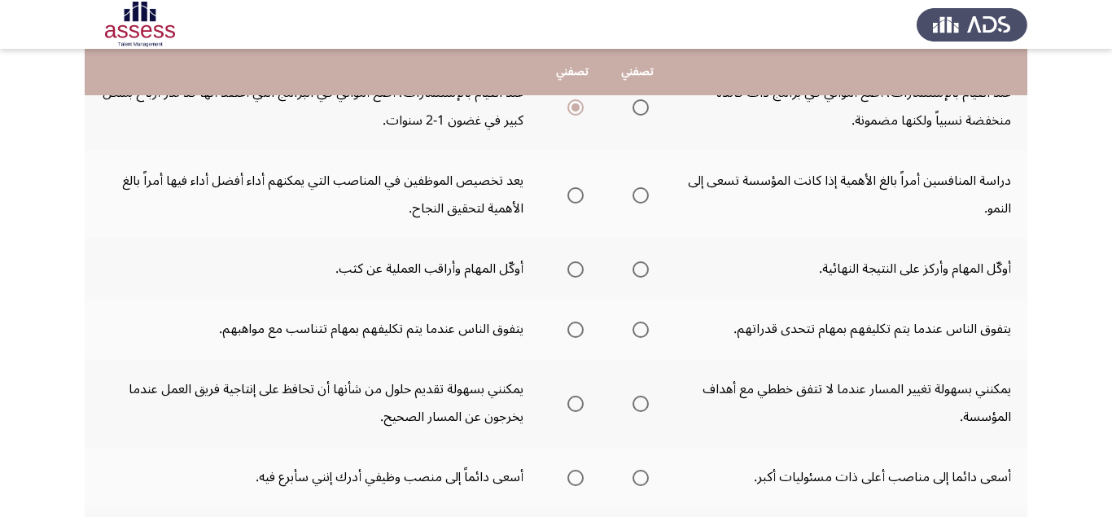
click at [641, 274] on span "Select an option" at bounding box center [640, 269] width 16 height 16
click at [641, 274] on input "Select an option" at bounding box center [640, 269] width 16 height 16
click at [577, 199] on span "Select an option" at bounding box center [575, 195] width 16 height 16
click at [577, 199] on input "Select an option" at bounding box center [575, 195] width 16 height 16
click at [637, 329] on span "Select an option" at bounding box center [640, 330] width 16 height 16
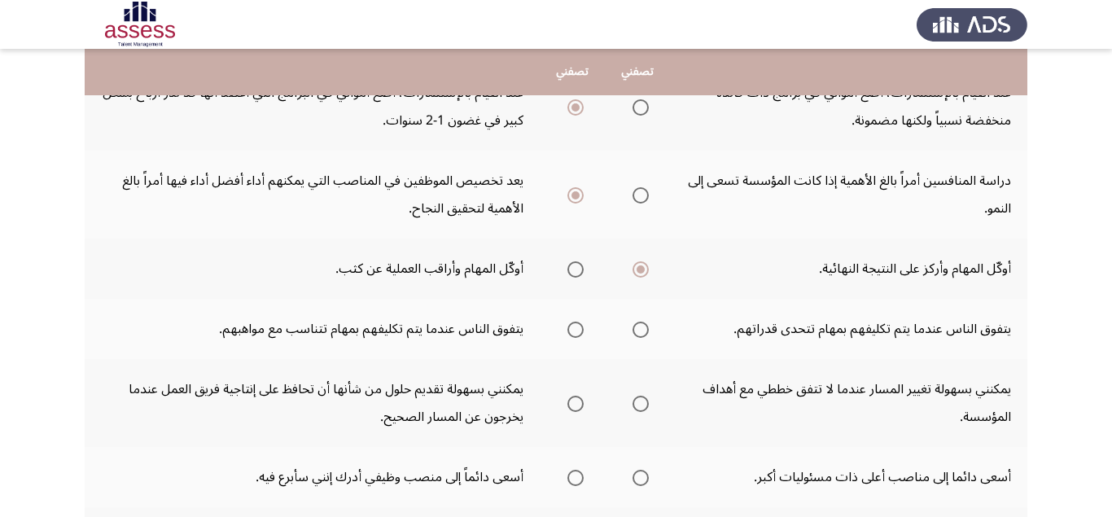
click at [637, 329] on input "Select an option" at bounding box center [640, 330] width 16 height 16
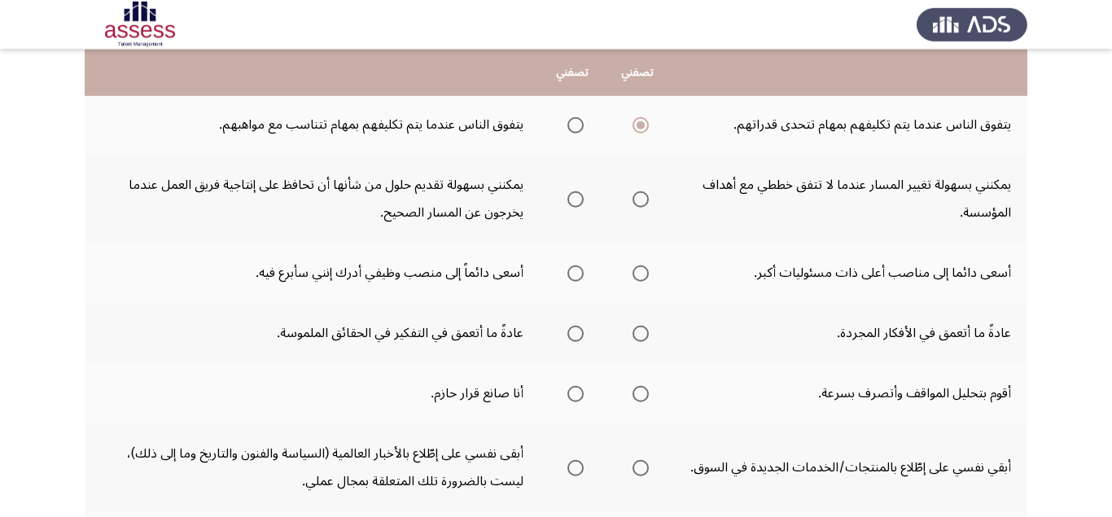
scroll to position [410, 0]
click at [581, 198] on span "Select an option" at bounding box center [575, 198] width 16 height 16
click at [581, 198] on input "Select an option" at bounding box center [575, 198] width 16 height 16
click at [649, 278] on span "Select an option" at bounding box center [640, 273] width 16 height 16
click at [649, 278] on input "Select an option" at bounding box center [640, 273] width 16 height 16
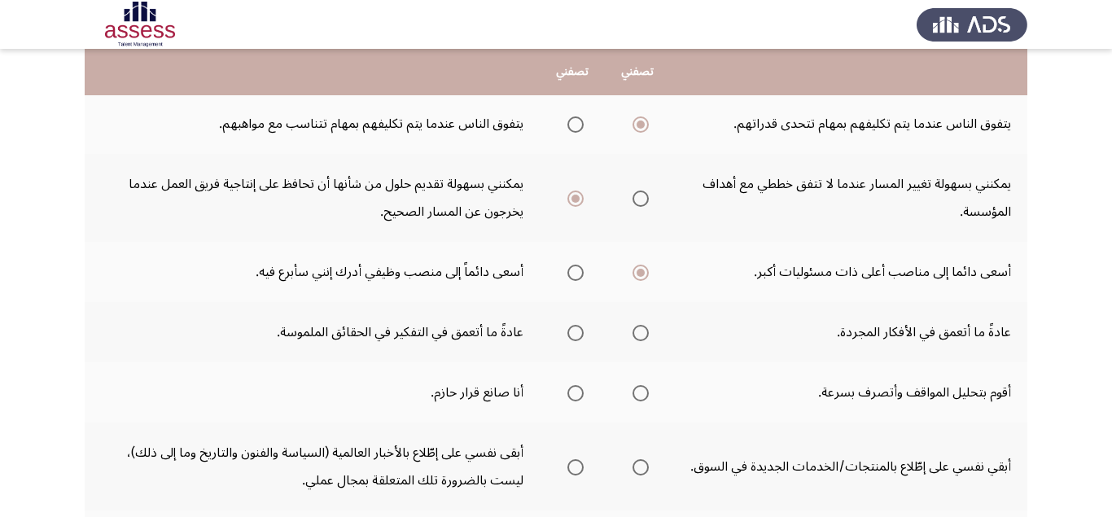
click at [574, 334] on span "Select an option" at bounding box center [575, 333] width 16 height 16
click at [574, 334] on input "Select an option" at bounding box center [575, 333] width 16 height 16
click at [647, 391] on span "Select an option" at bounding box center [640, 393] width 16 height 16
click at [647, 391] on input "Select an option" at bounding box center [640, 393] width 16 height 16
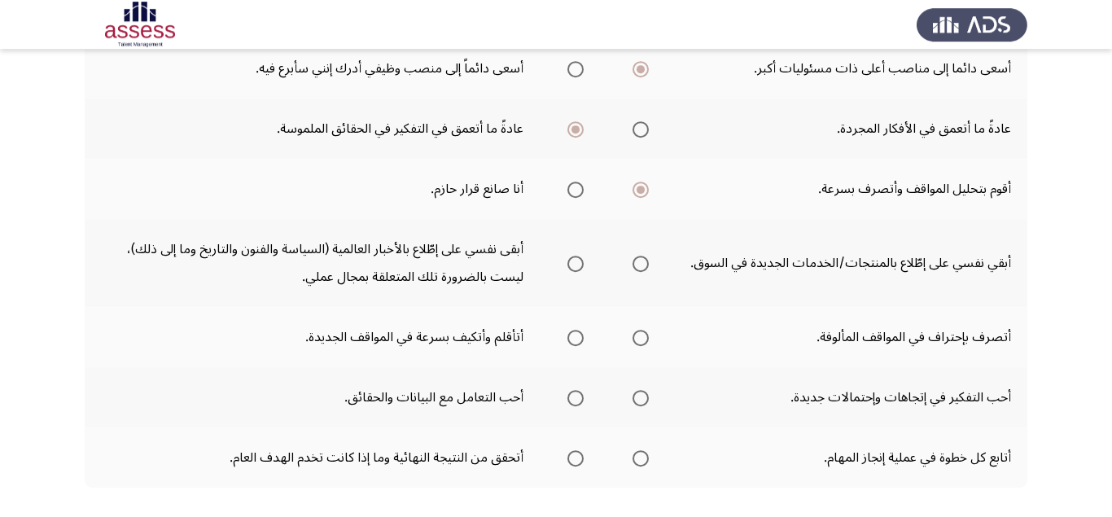
scroll to position [615, 0]
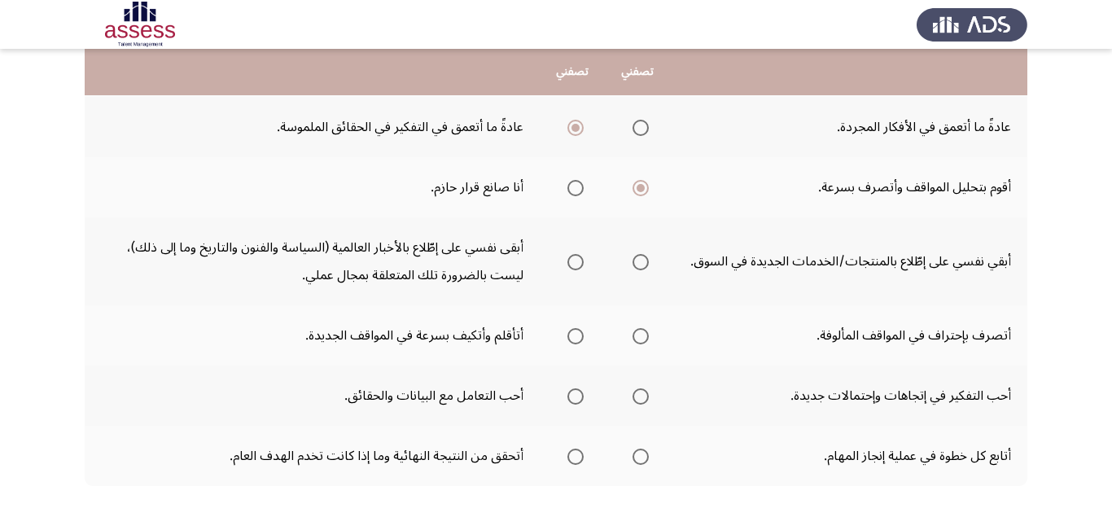
click at [644, 260] on span "Select an option" at bounding box center [640, 262] width 16 height 16
click at [644, 260] on input "Select an option" at bounding box center [640, 262] width 16 height 16
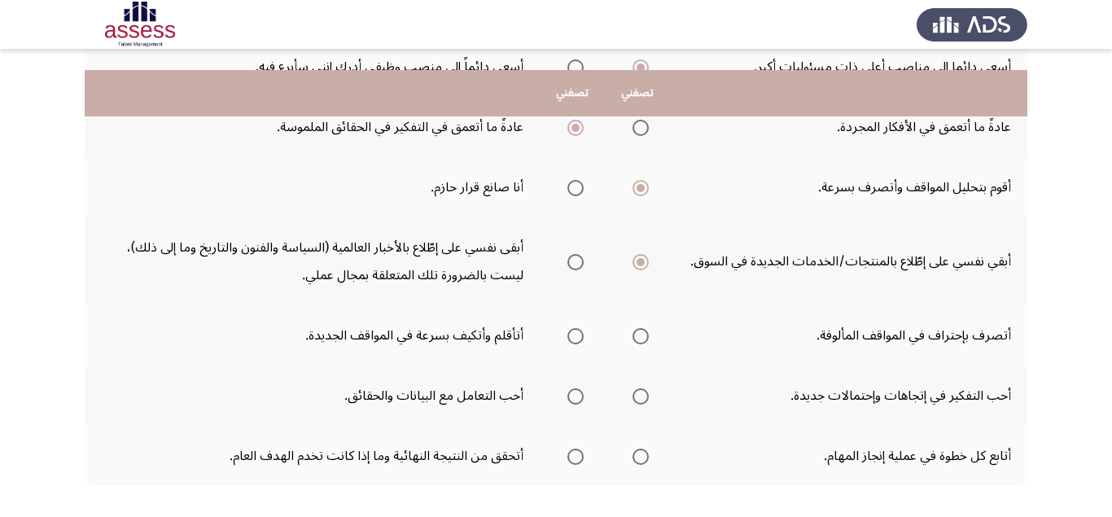
scroll to position [698, 0]
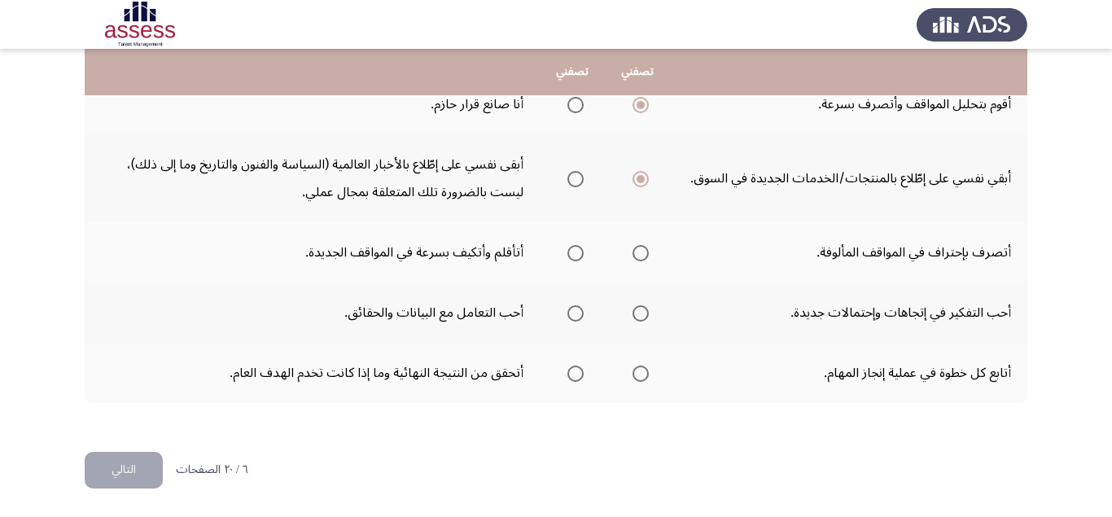
click at [641, 256] on span "Select an option" at bounding box center [640, 253] width 16 height 16
click at [641, 256] on input "Select an option" at bounding box center [640, 253] width 16 height 16
click at [641, 307] on span "Select an option" at bounding box center [640, 313] width 16 height 16
click at [641, 307] on input "Select an option" at bounding box center [640, 313] width 16 height 16
click at [575, 381] on span "Select an option" at bounding box center [575, 373] width 16 height 16
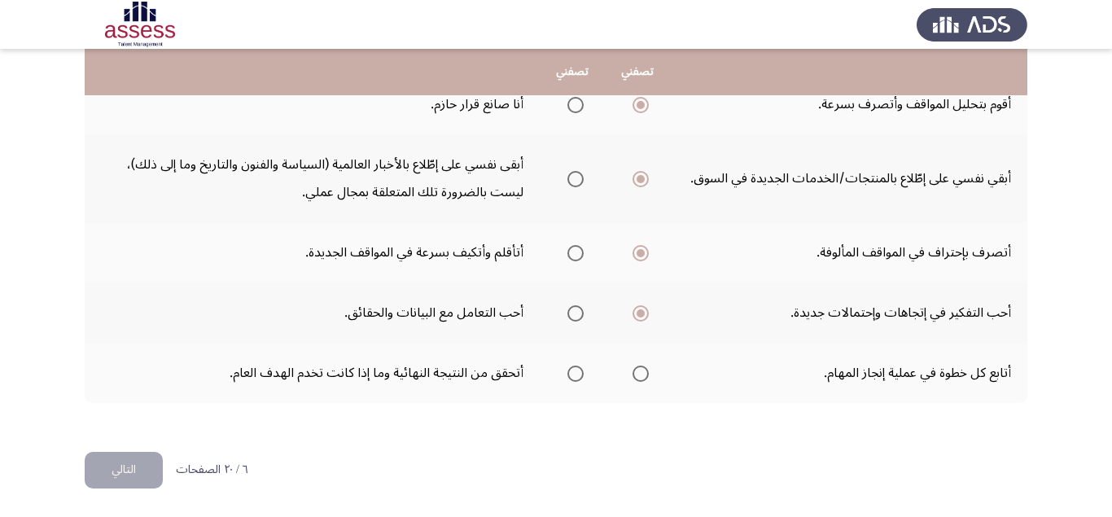
click at [575, 381] on input "Select an option" at bounding box center [575, 373] width 16 height 16
click at [136, 471] on button "التالي" at bounding box center [124, 470] width 78 height 37
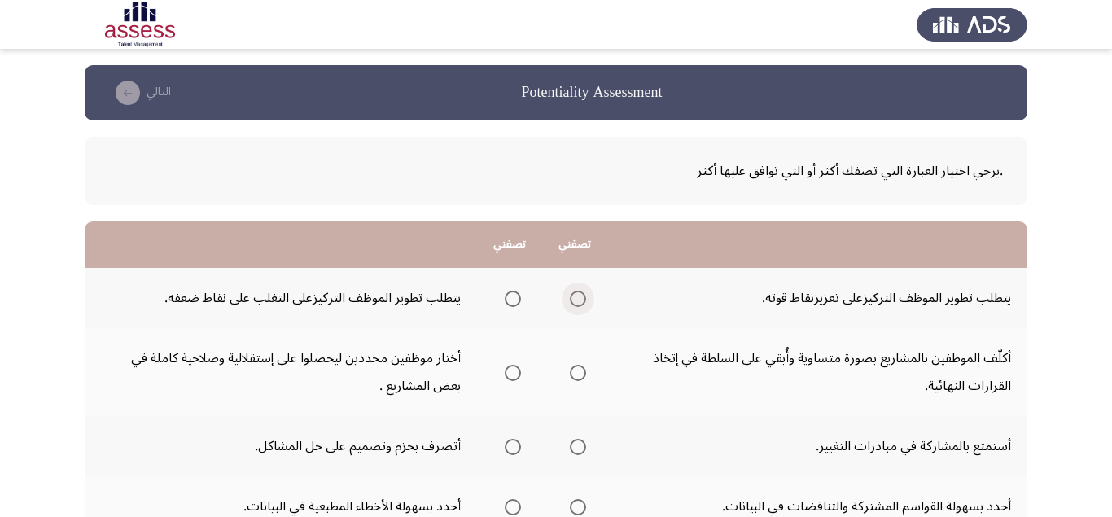
click at [584, 304] on span "Select an option" at bounding box center [578, 299] width 16 height 16
click at [584, 304] on input "Select an option" at bounding box center [578, 299] width 16 height 16
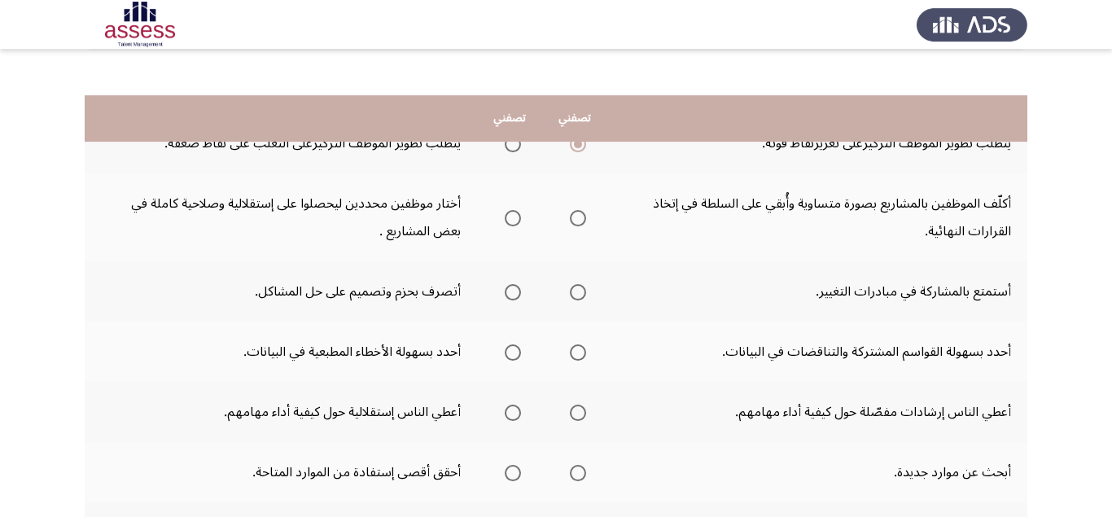
scroll to position [205, 0]
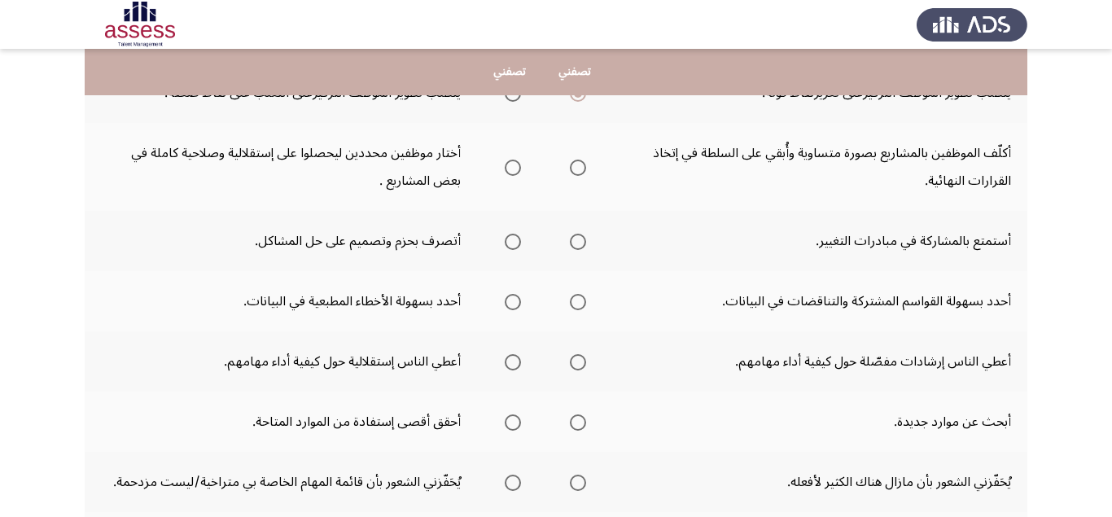
click at [514, 168] on span "Select an option" at bounding box center [513, 168] width 16 height 16
click at [514, 168] on input "Select an option" at bounding box center [513, 168] width 16 height 16
click at [515, 249] on span "Select an option" at bounding box center [513, 242] width 16 height 16
click at [515, 249] on input "Select an option" at bounding box center [513, 242] width 16 height 16
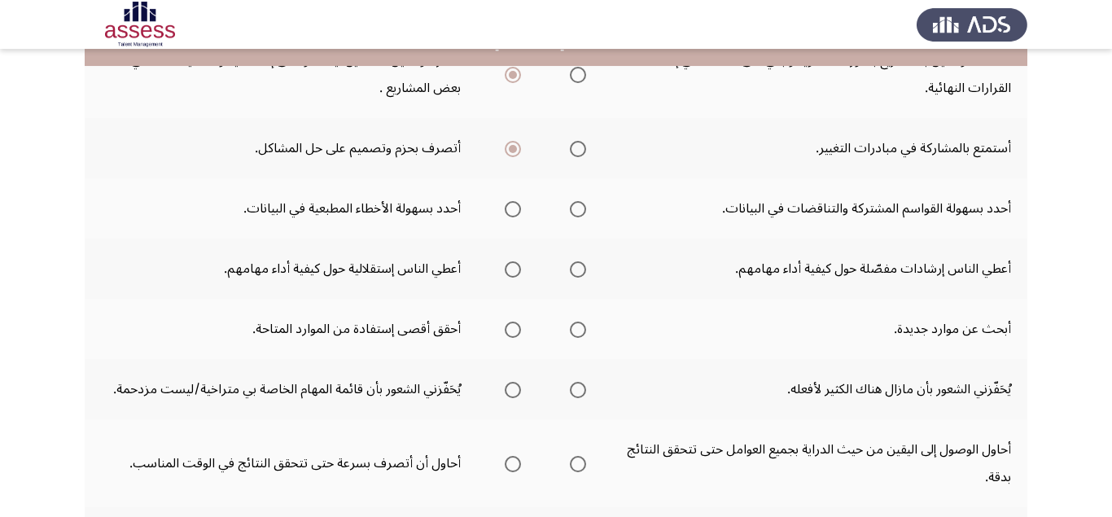
scroll to position [308, 0]
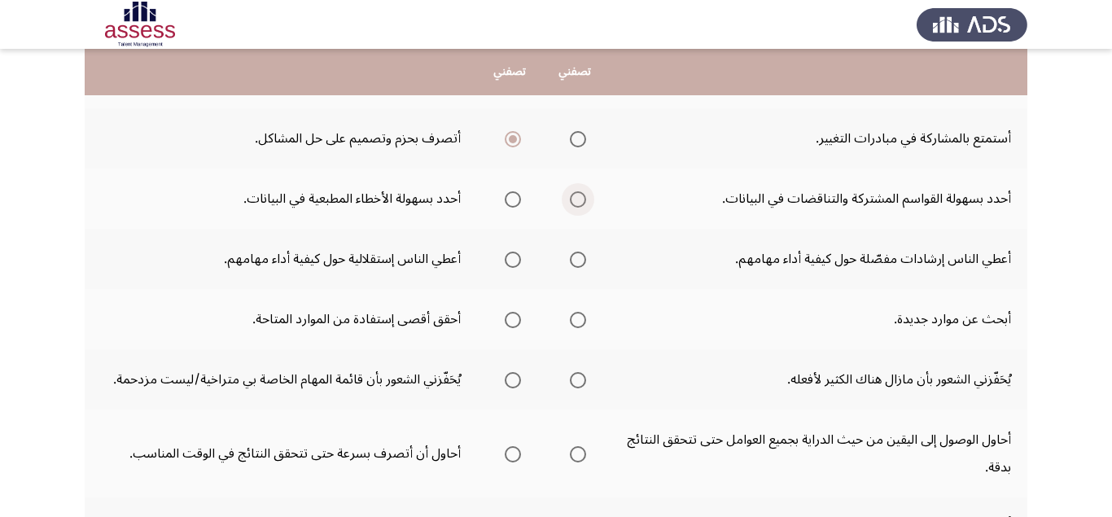
click at [578, 205] on span "Select an option" at bounding box center [578, 199] width 16 height 16
click at [578, 205] on input "Select an option" at bounding box center [578, 199] width 16 height 16
click at [585, 261] on span "Select an option" at bounding box center [578, 260] width 16 height 16
click at [585, 261] on input "Select an option" at bounding box center [578, 260] width 16 height 16
click at [515, 262] on span "Select an option" at bounding box center [513, 260] width 16 height 16
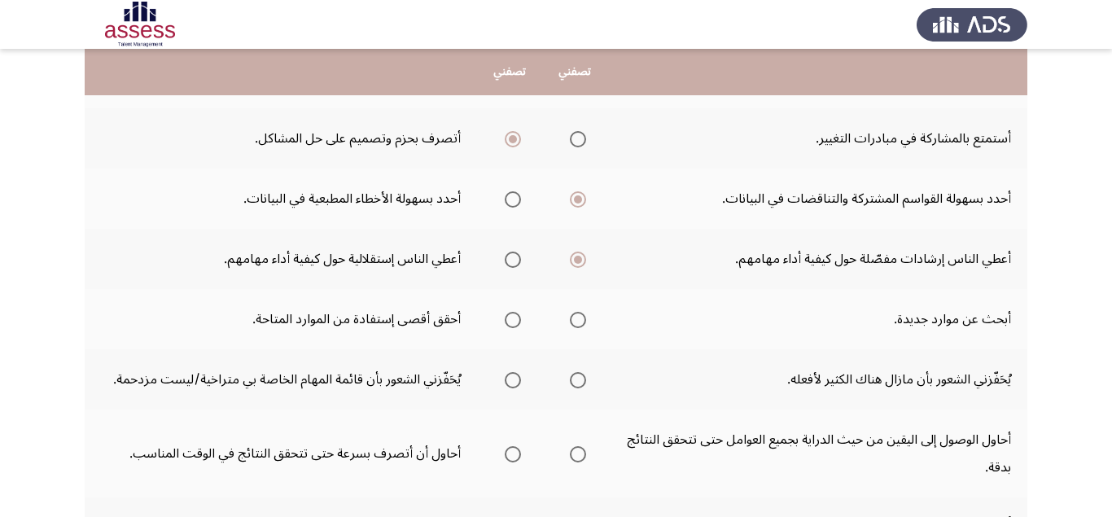
click at [515, 262] on input "Select an option" at bounding box center [513, 260] width 16 height 16
click at [583, 320] on span "Select an option" at bounding box center [578, 320] width 16 height 16
click at [583, 320] on input "Select an option" at bounding box center [578, 320] width 16 height 16
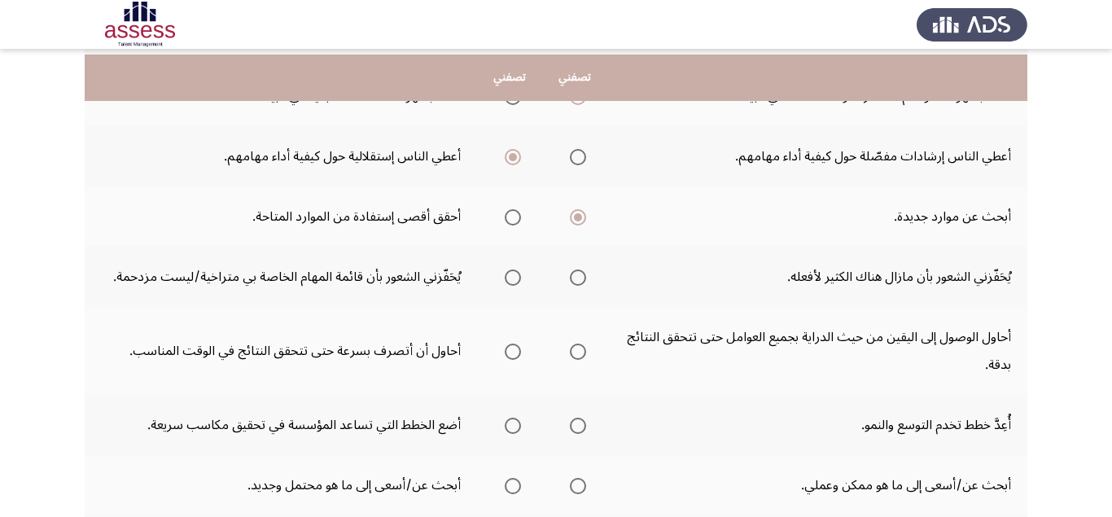
scroll to position [513, 0]
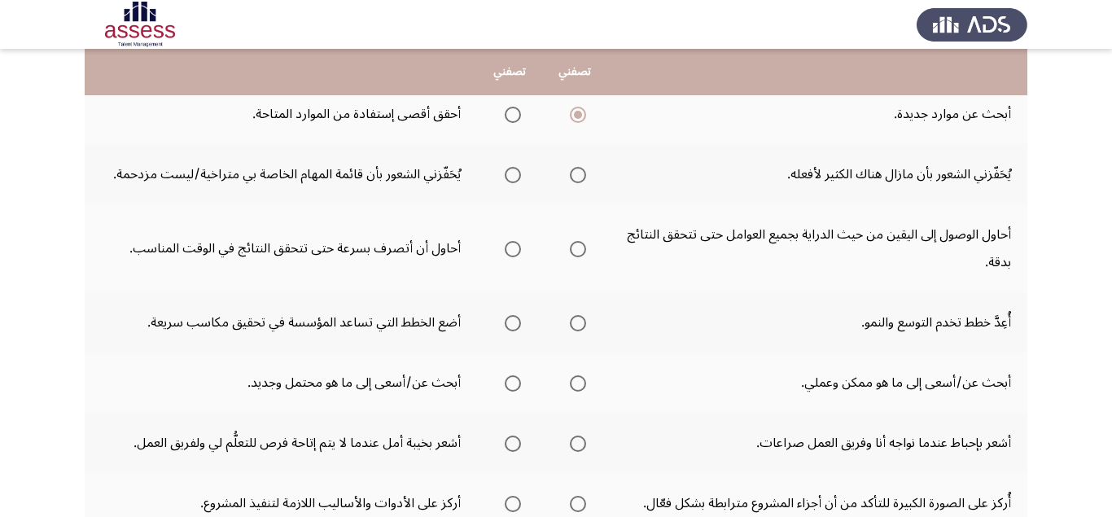
click at [582, 173] on span "Select an option" at bounding box center [578, 175] width 16 height 16
click at [582, 173] on input "Select an option" at bounding box center [578, 175] width 16 height 16
click at [513, 250] on span "Select an option" at bounding box center [513, 249] width 16 height 16
click at [513, 250] on input "Select an option" at bounding box center [513, 249] width 16 height 16
click at [586, 327] on span "Select an option" at bounding box center [578, 323] width 16 height 16
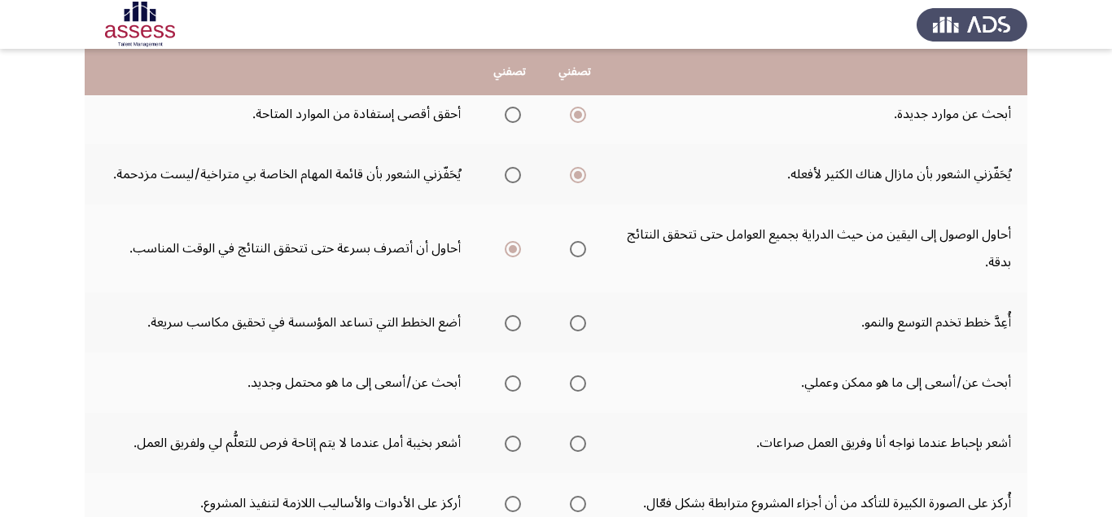
click at [586, 327] on input "Select an option" at bounding box center [578, 323] width 16 height 16
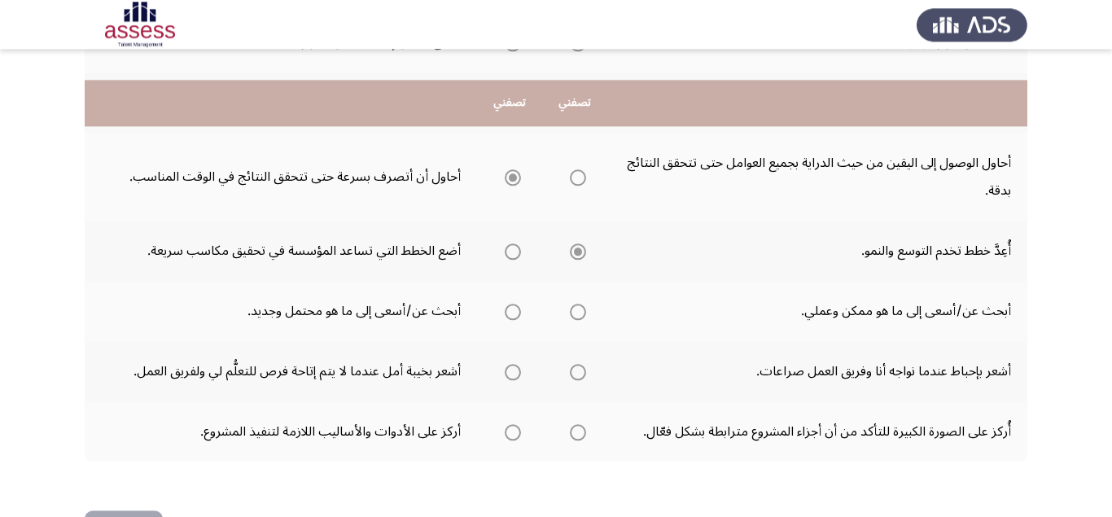
scroll to position [615, 0]
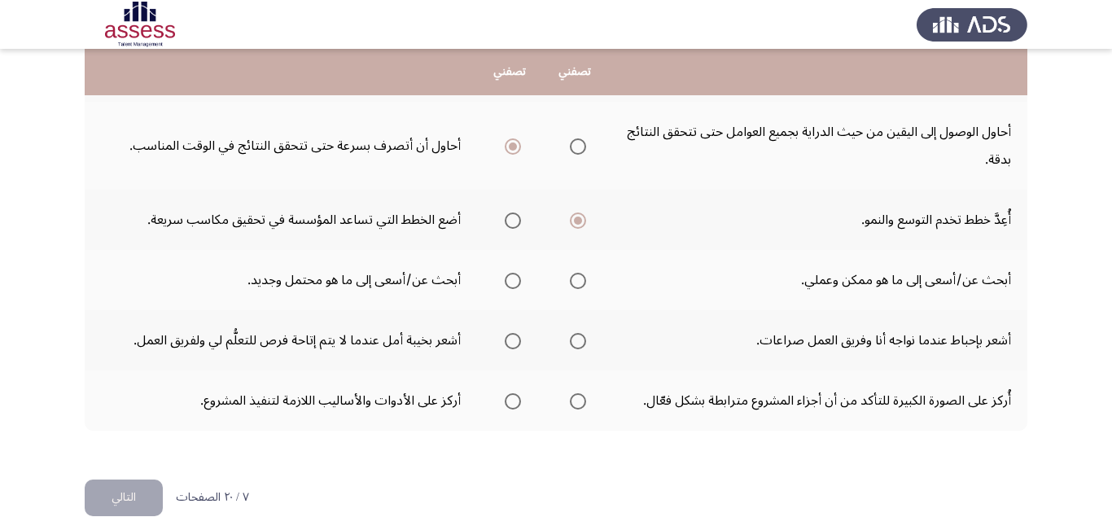
click at [511, 339] on span "Select an option" at bounding box center [513, 341] width 16 height 16
click at [511, 339] on input "Select an option" at bounding box center [513, 341] width 16 height 16
click at [515, 280] on span "Select an option" at bounding box center [513, 281] width 16 height 16
click at [515, 280] on input "Select an option" at bounding box center [513, 281] width 16 height 16
click at [586, 403] on span "Select an option" at bounding box center [578, 401] width 16 height 16
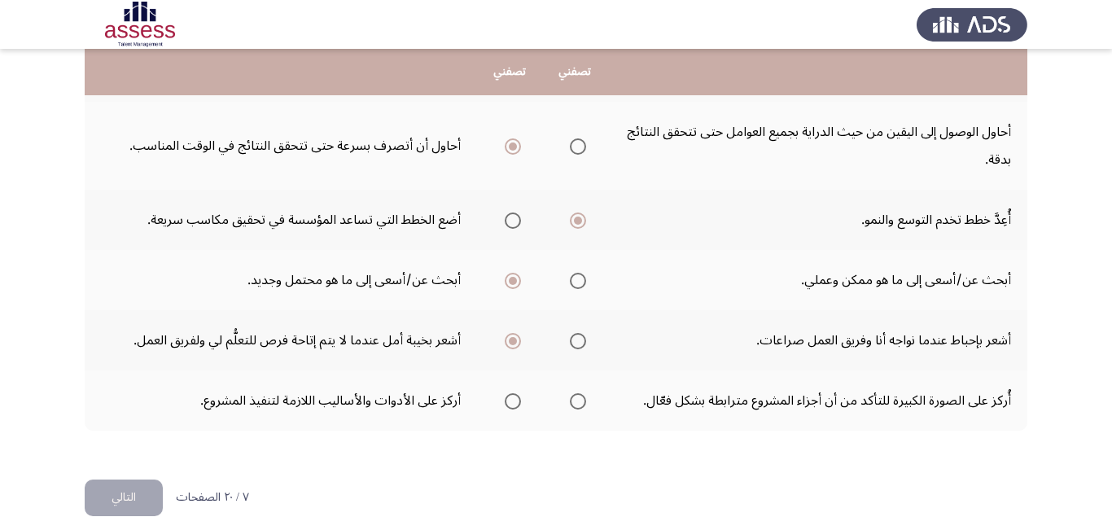
click at [586, 403] on input "Select an option" at bounding box center [578, 401] width 16 height 16
click at [120, 503] on button "التالي" at bounding box center [124, 497] width 78 height 37
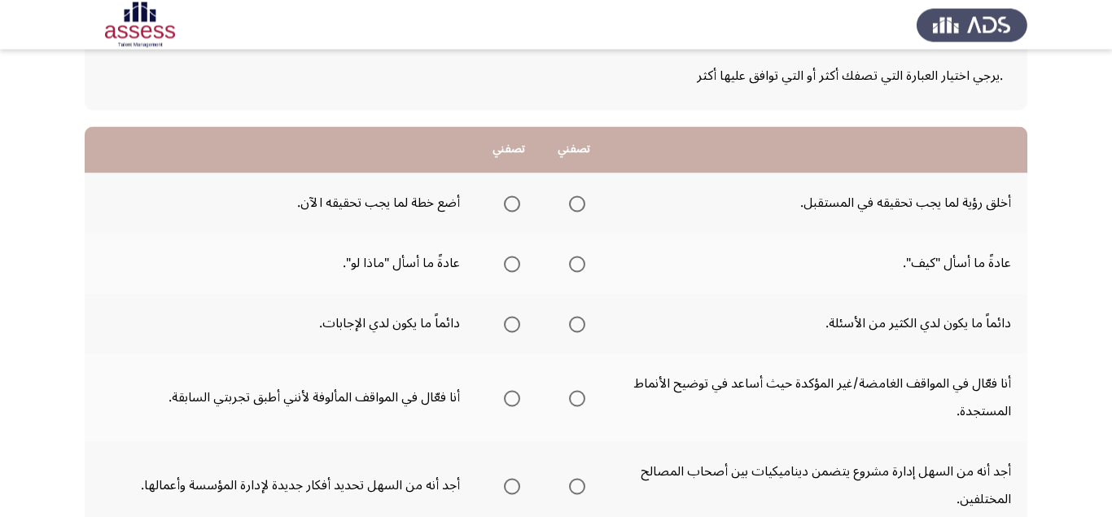
scroll to position [103, 0]
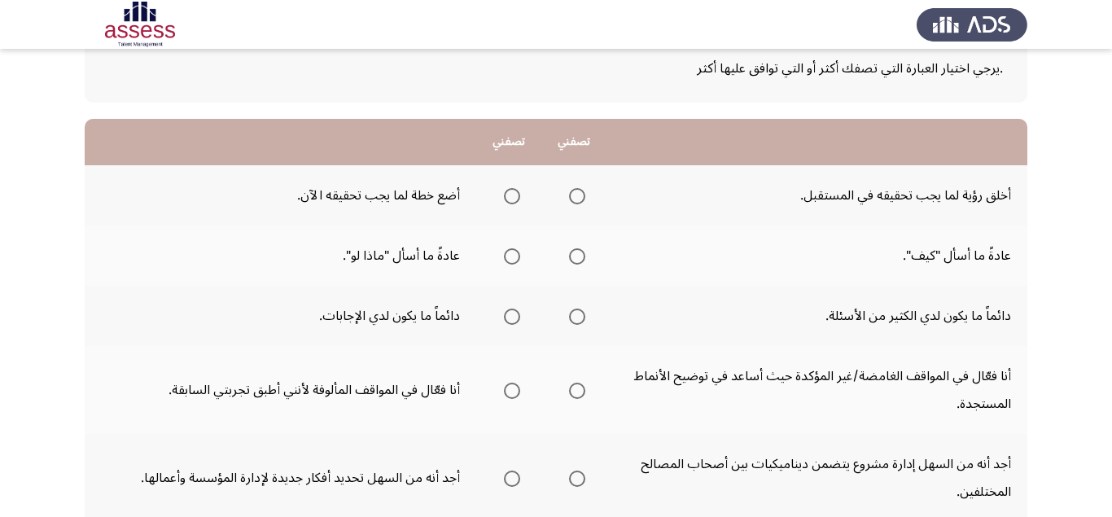
click at [580, 191] on span "Select an option" at bounding box center [577, 196] width 16 height 16
click at [580, 191] on input "Select an option" at bounding box center [577, 196] width 16 height 16
click at [510, 260] on span "Select an option" at bounding box center [512, 256] width 16 height 16
click at [510, 260] on input "Select an option" at bounding box center [512, 256] width 16 height 16
click at [506, 317] on span "Select an option" at bounding box center [512, 316] width 16 height 16
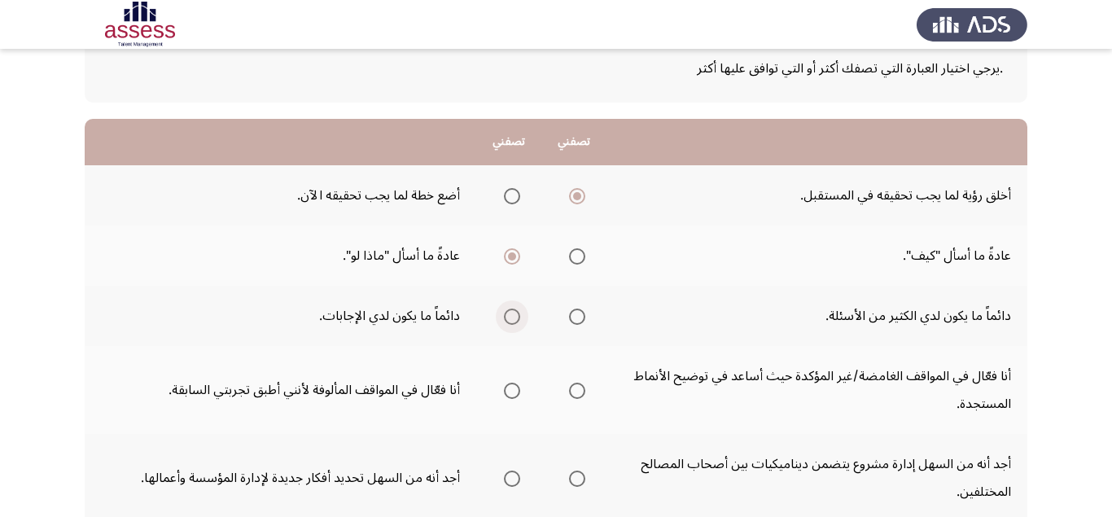
click at [506, 317] on input "Select an option" at bounding box center [512, 316] width 16 height 16
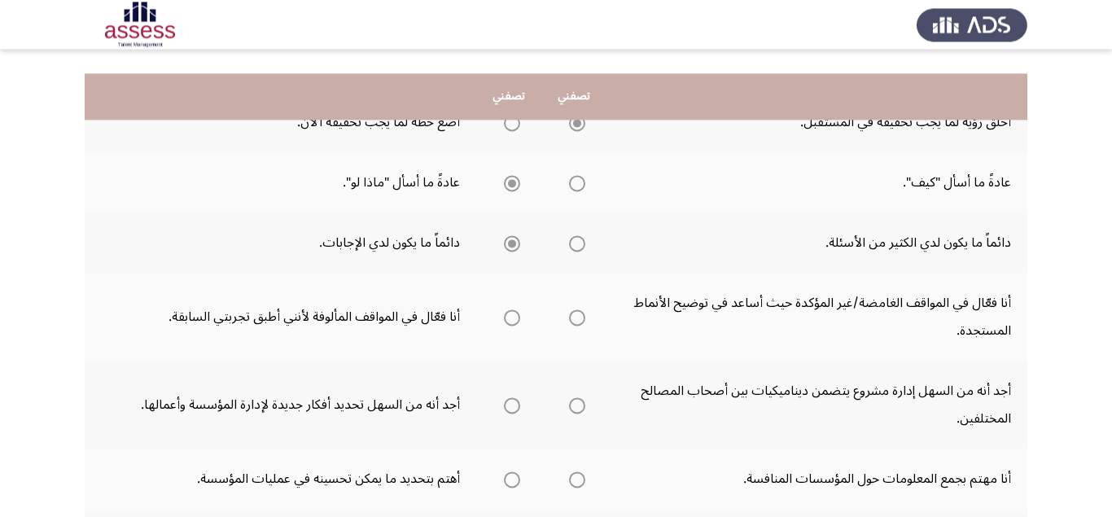
scroll to position [205, 0]
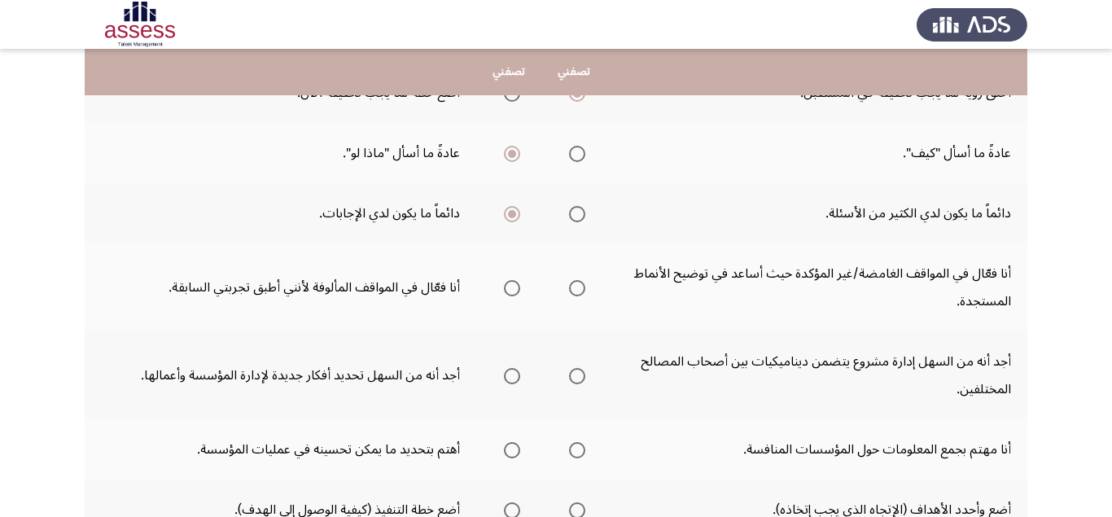
click at [576, 214] on span "Select an option" at bounding box center [577, 214] width 16 height 16
click at [576, 214] on input "Select an option" at bounding box center [577, 214] width 16 height 16
click at [515, 220] on span "Select an option" at bounding box center [512, 214] width 16 height 16
click at [515, 220] on input "Select an option" at bounding box center [512, 214] width 16 height 16
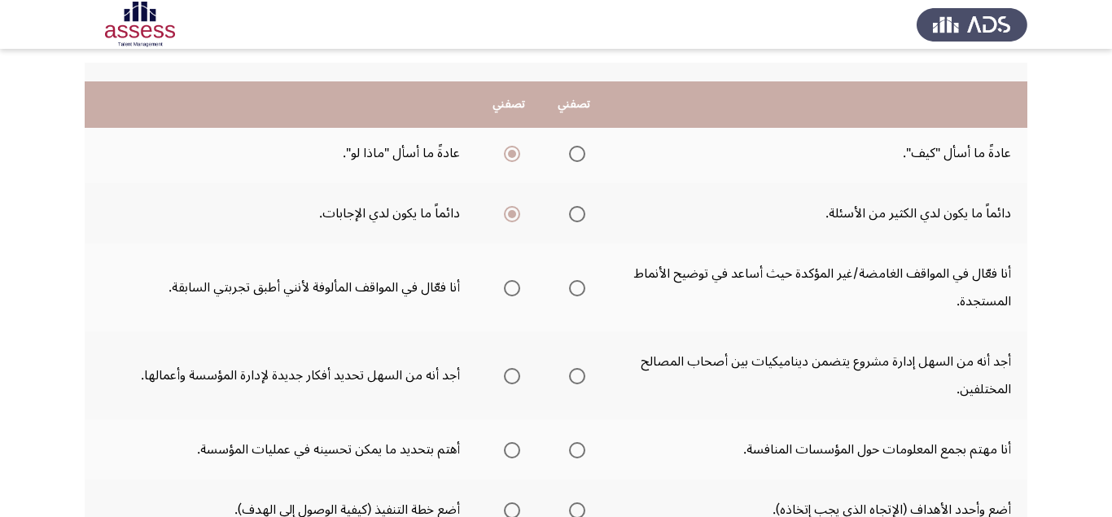
scroll to position [308, 0]
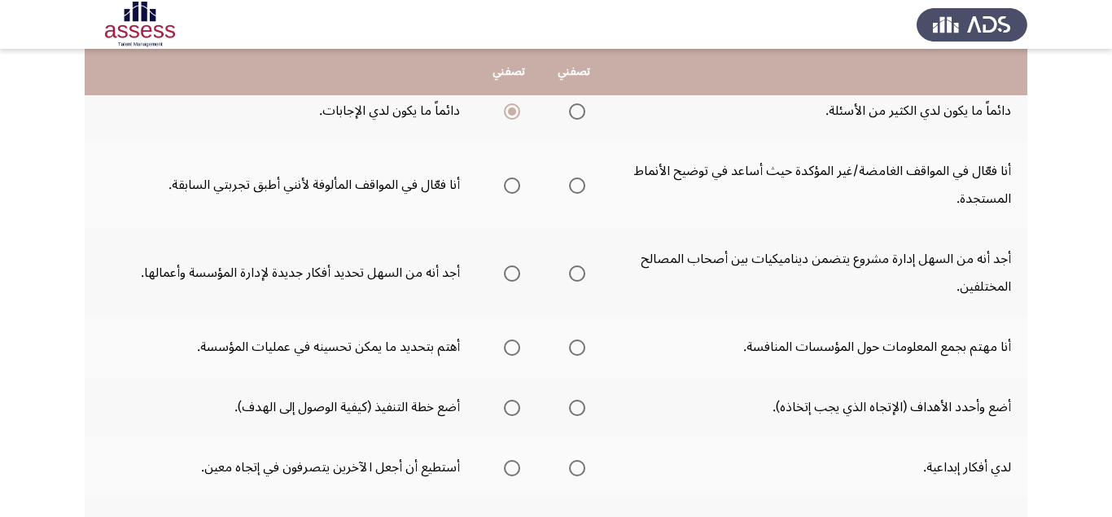
click at [573, 183] on span "Select an option" at bounding box center [577, 185] width 16 height 16
click at [573, 183] on input "Select an option" at bounding box center [577, 185] width 16 height 16
drag, startPoint x: 510, startPoint y: 278, endPoint x: 518, endPoint y: 297, distance: 20.4
click at [510, 286] on mat-radio-group "Select an option" at bounding box center [508, 273] width 23 height 28
click at [512, 280] on span "Select an option" at bounding box center [512, 273] width 16 height 16
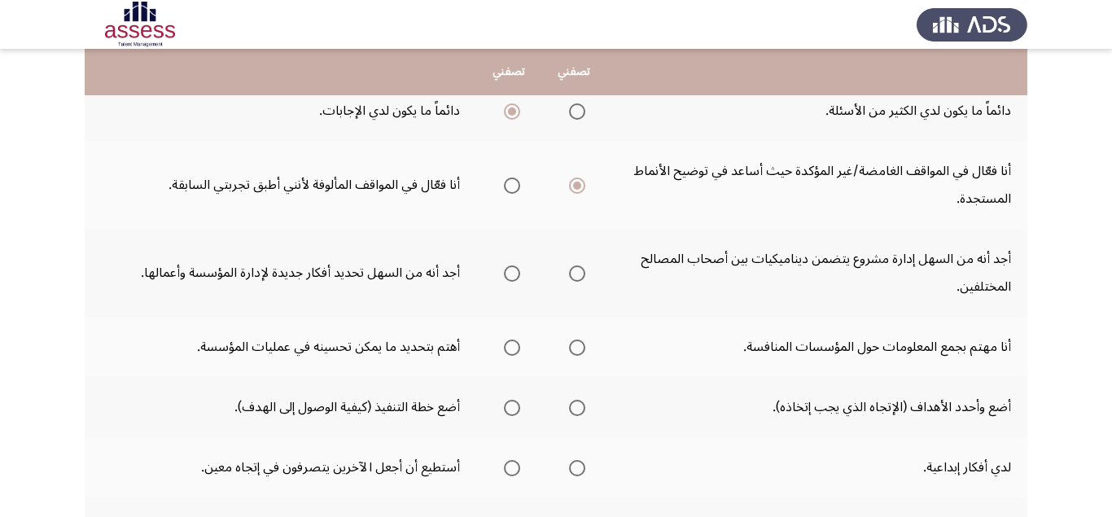
click at [512, 280] on input "Select an option" at bounding box center [512, 273] width 16 height 16
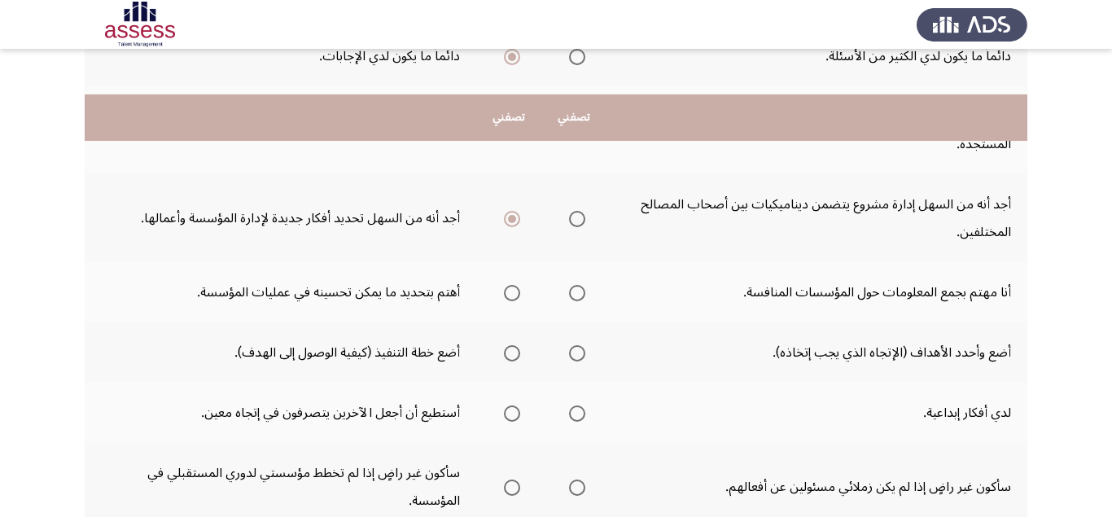
scroll to position [410, 0]
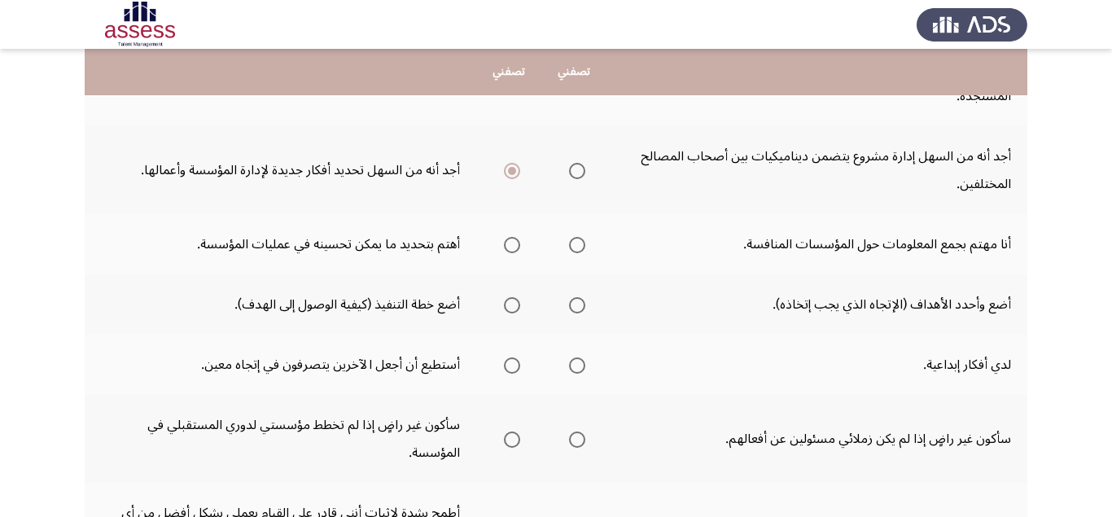
click at [577, 248] on span "Select an option" at bounding box center [577, 245] width 16 height 16
click at [577, 248] on input "Select an option" at bounding box center [577, 245] width 16 height 16
click at [578, 365] on span "Select an option" at bounding box center [577, 365] width 16 height 16
click at [578, 365] on input "Select an option" at bounding box center [577, 365] width 16 height 16
click at [579, 308] on span "Select an option" at bounding box center [577, 305] width 16 height 16
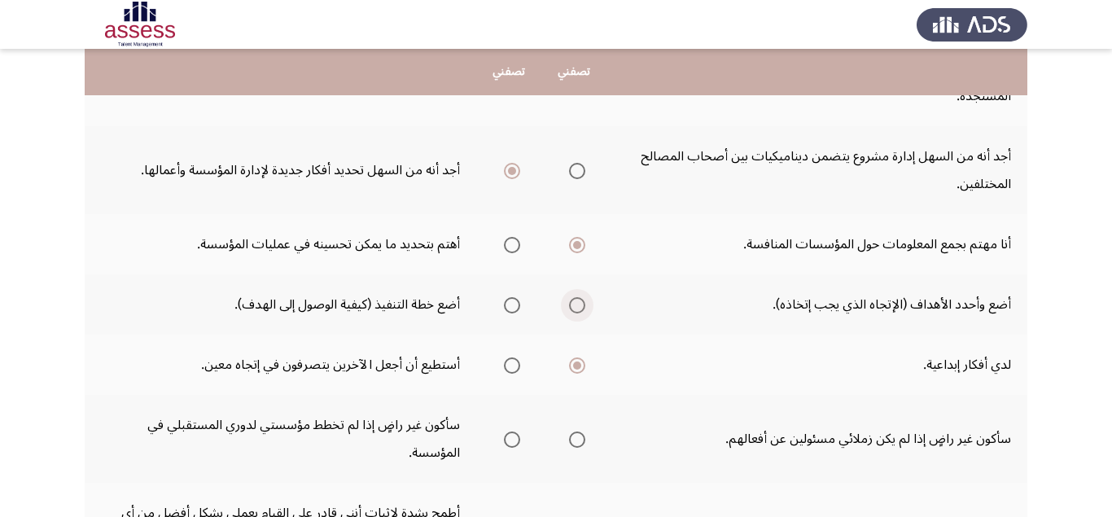
click at [579, 308] on input "Select an option" at bounding box center [577, 305] width 16 height 16
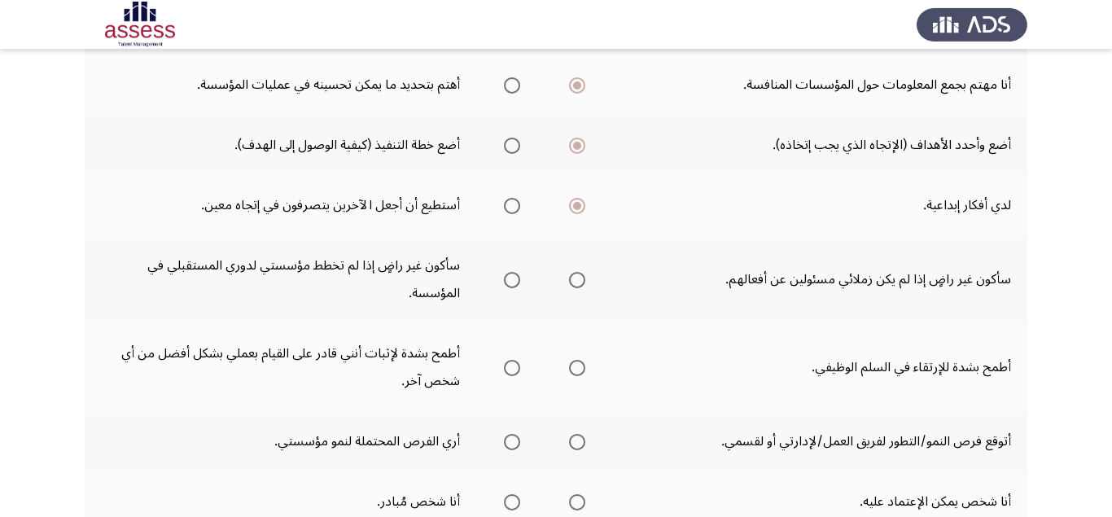
scroll to position [615, 0]
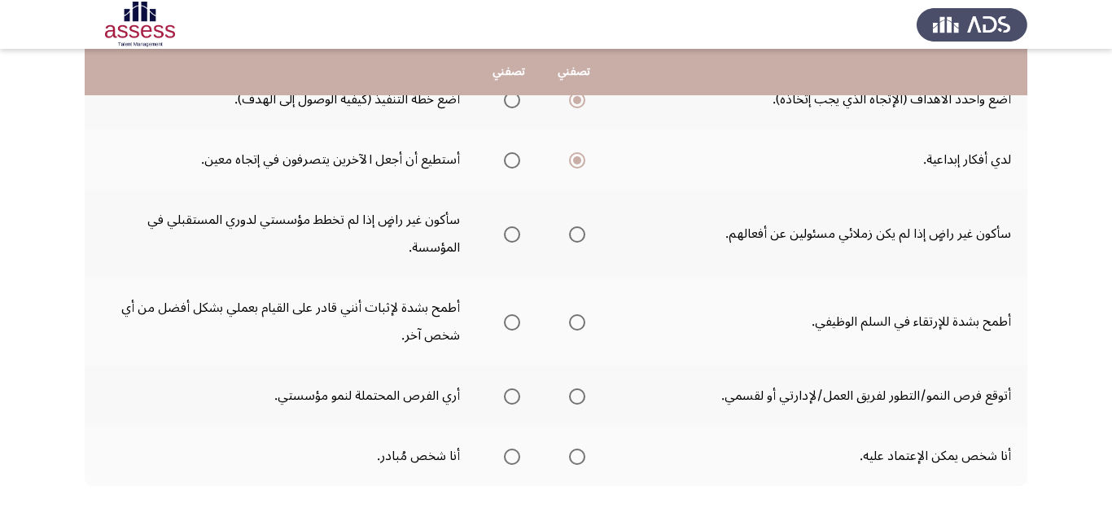
click at [575, 233] on span "Select an option" at bounding box center [577, 234] width 16 height 16
click at [575, 233] on input "Select an option" at bounding box center [577, 234] width 16 height 16
click at [582, 327] on span "Select an option" at bounding box center [577, 322] width 16 height 16
click at [582, 327] on input "Select an option" at bounding box center [577, 322] width 16 height 16
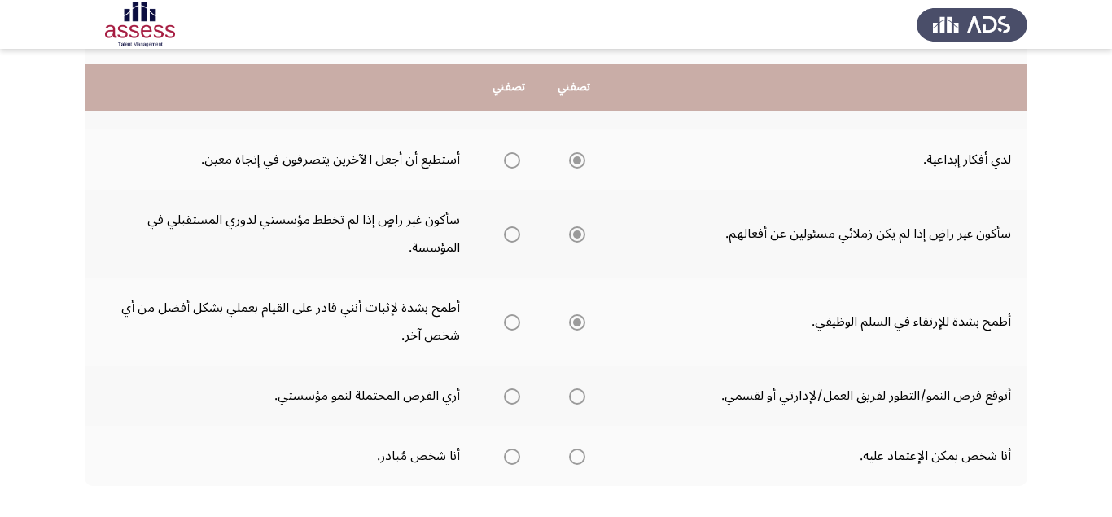
scroll to position [698, 0]
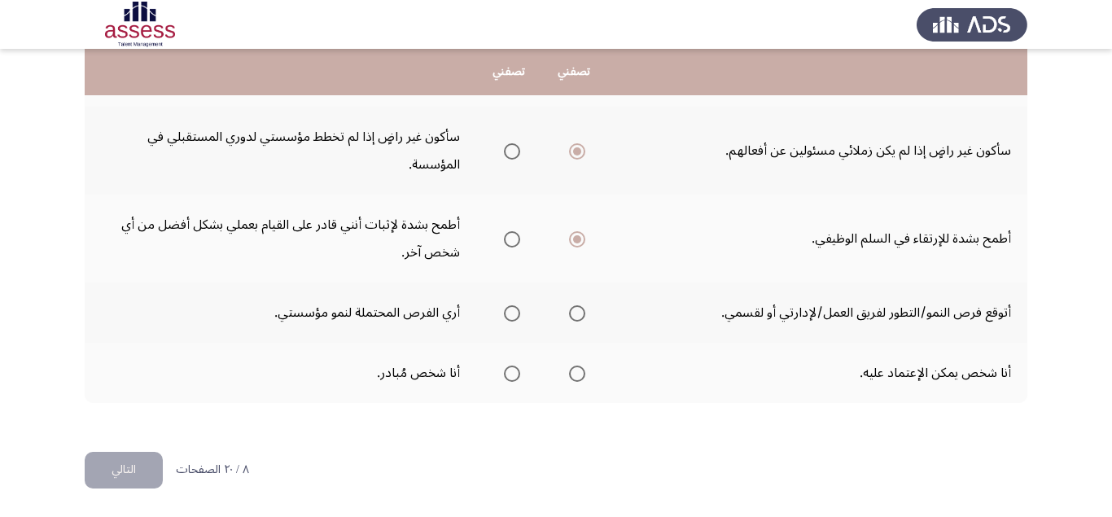
click at [510, 316] on span "Select an option" at bounding box center [512, 313] width 16 height 16
click at [510, 316] on input "Select an option" at bounding box center [512, 313] width 16 height 16
click at [580, 377] on span "Select an option" at bounding box center [577, 373] width 16 height 16
click at [580, 377] on input "Select an option" at bounding box center [577, 373] width 16 height 16
click at [509, 370] on span "Select an option" at bounding box center [512, 373] width 16 height 16
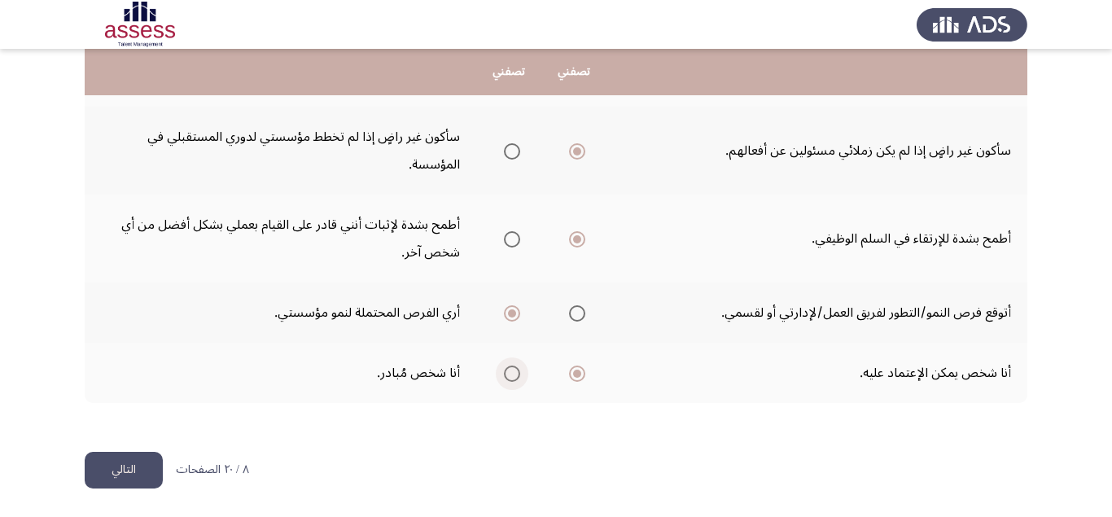
click at [509, 370] on input "Select an option" at bounding box center [512, 373] width 16 height 16
click at [119, 472] on button "التالي" at bounding box center [124, 470] width 78 height 37
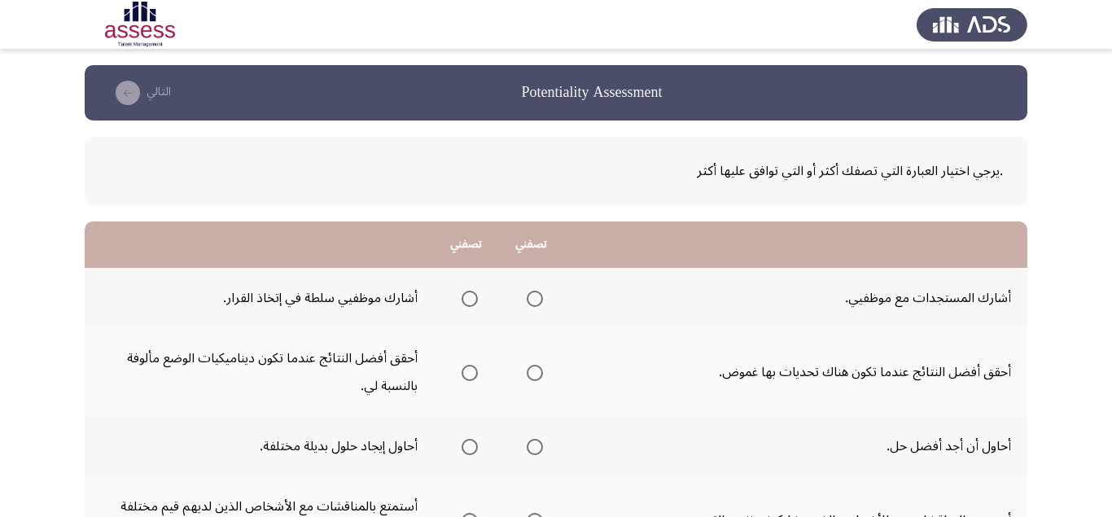
click at [538, 371] on span "Select an option" at bounding box center [535, 373] width 16 height 16
click at [538, 371] on input "Select an option" at bounding box center [535, 373] width 16 height 16
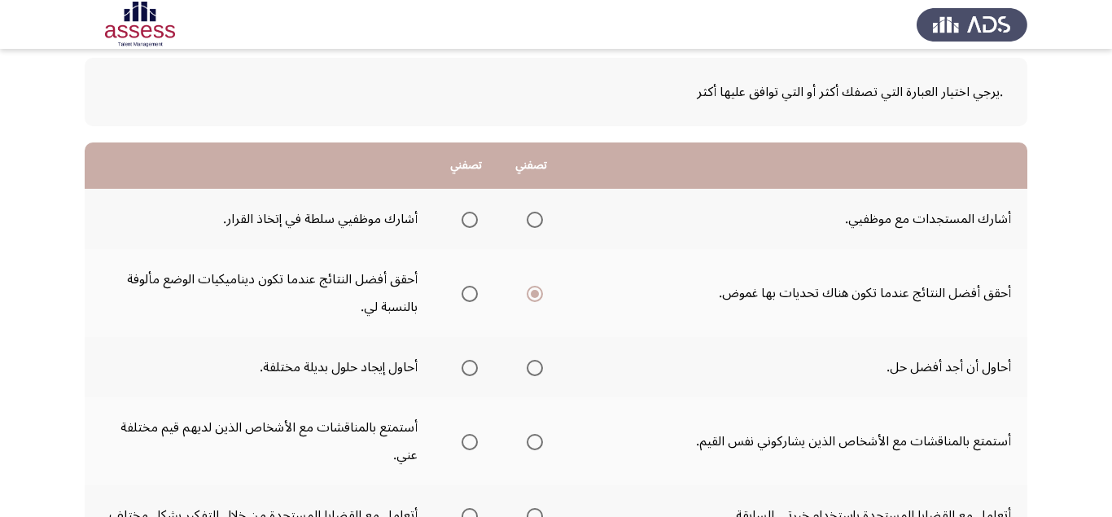
scroll to position [103, 0]
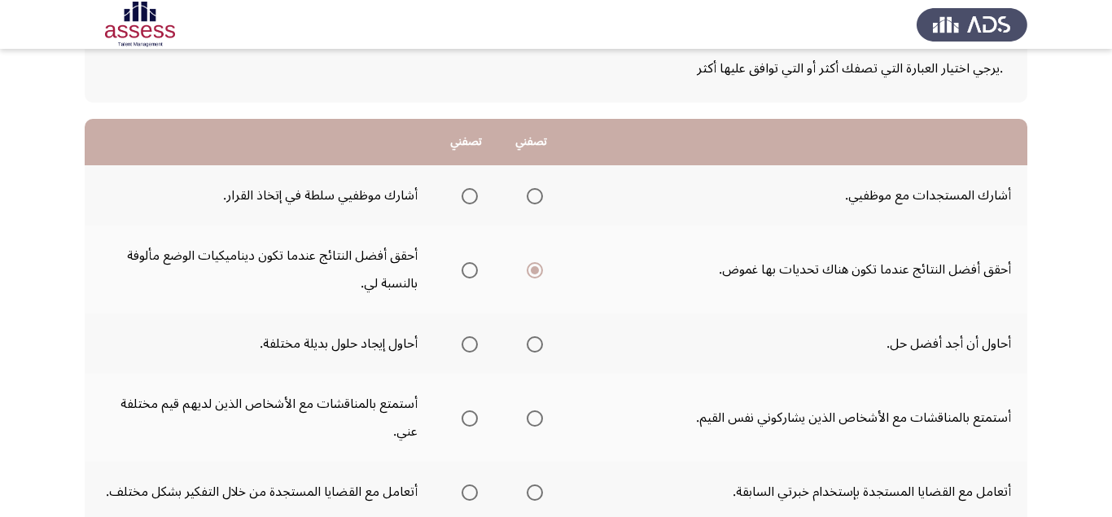
click at [473, 343] on span "Select an option" at bounding box center [470, 344] width 16 height 16
click at [473, 343] on input "Select an option" at bounding box center [470, 344] width 16 height 16
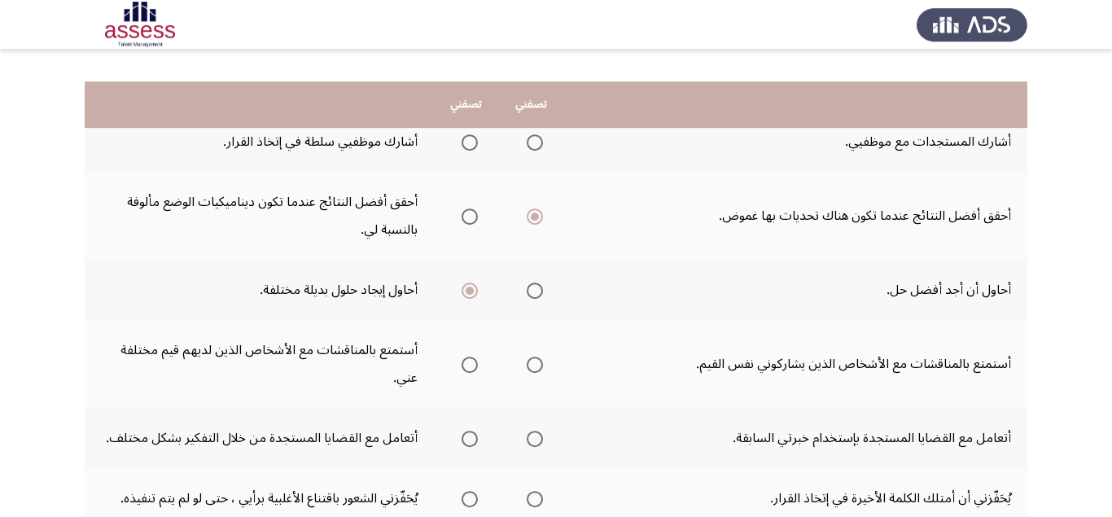
scroll to position [205, 0]
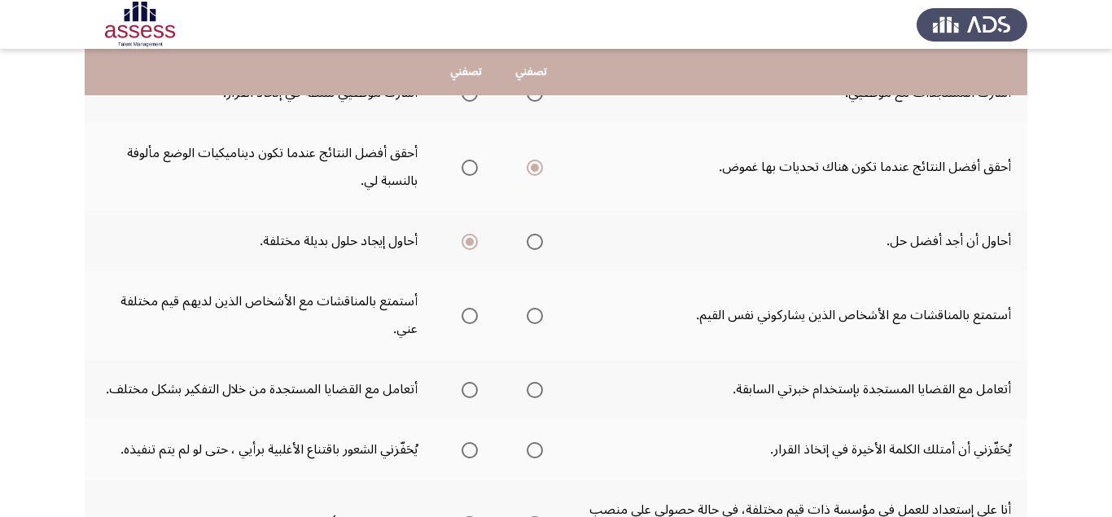
click at [466, 317] on span "Select an option" at bounding box center [470, 316] width 16 height 16
click at [466, 317] on input "Select an option" at bounding box center [470, 316] width 16 height 16
click at [465, 392] on span "Select an option" at bounding box center [470, 390] width 16 height 16
click at [465, 392] on input "Select an option" at bounding box center [470, 390] width 16 height 16
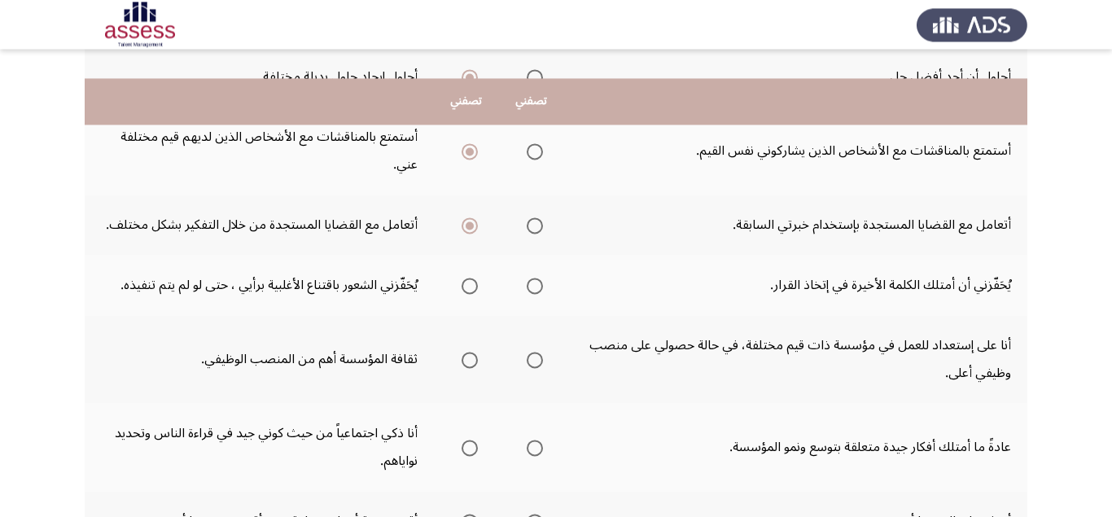
scroll to position [410, 0]
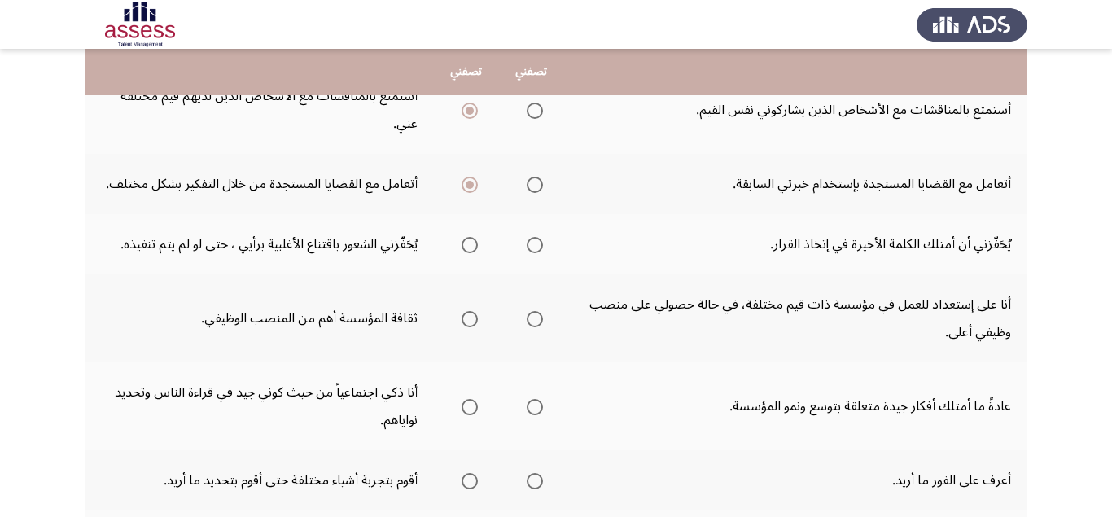
click at [470, 248] on span "Select an option" at bounding box center [470, 245] width 16 height 16
click at [470, 248] on input "Select an option" at bounding box center [470, 245] width 16 height 16
click at [472, 322] on span "Select an option" at bounding box center [470, 319] width 16 height 16
click at [472, 322] on input "Select an option" at bounding box center [470, 319] width 16 height 16
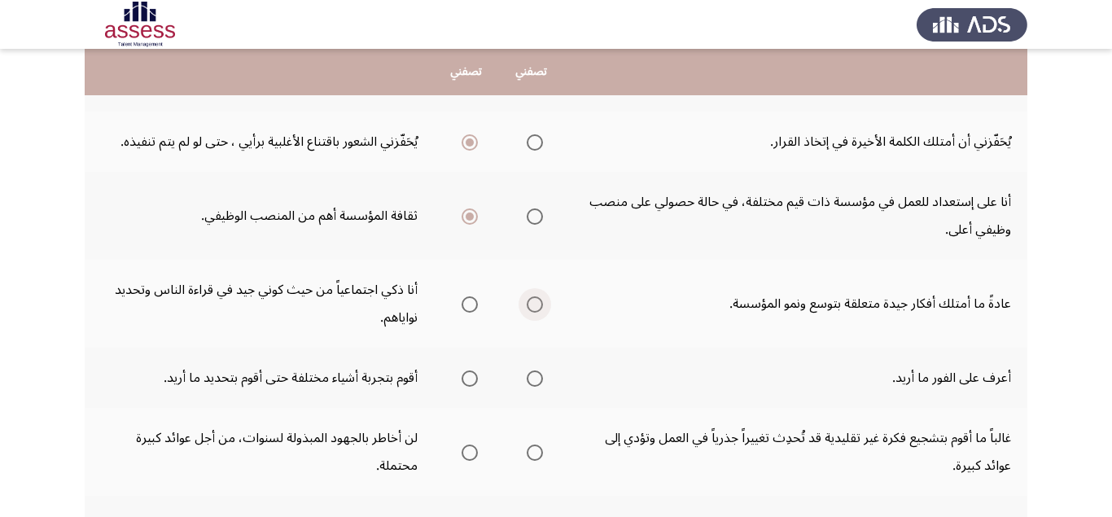
click at [535, 308] on span "Select an option" at bounding box center [535, 304] width 16 height 16
click at [535, 308] on input "Select an option" at bounding box center [535, 304] width 16 height 16
click at [469, 375] on span "Select an option" at bounding box center [470, 378] width 16 height 16
click at [469, 375] on input "Select an option" at bounding box center [470, 378] width 16 height 16
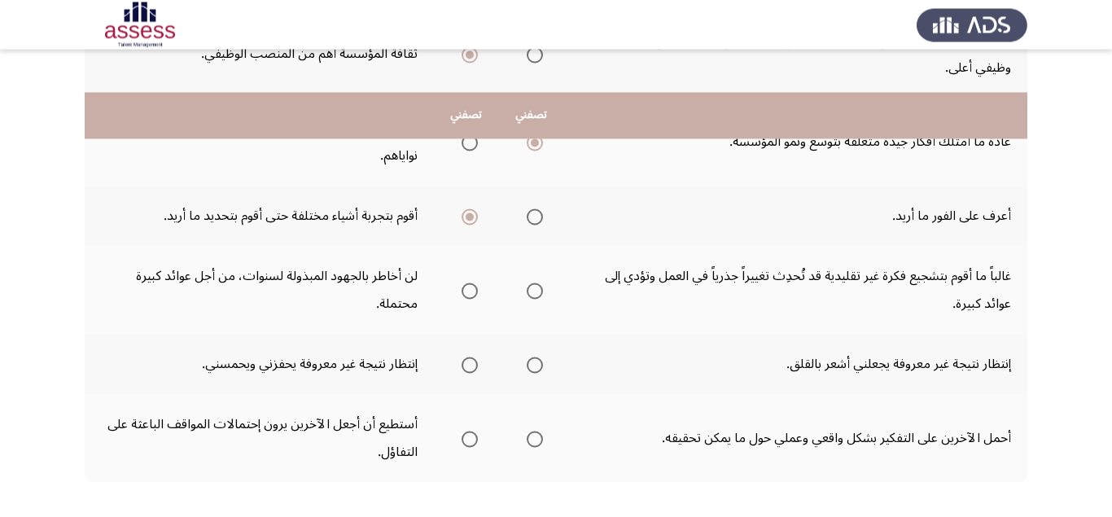
scroll to position [718, 0]
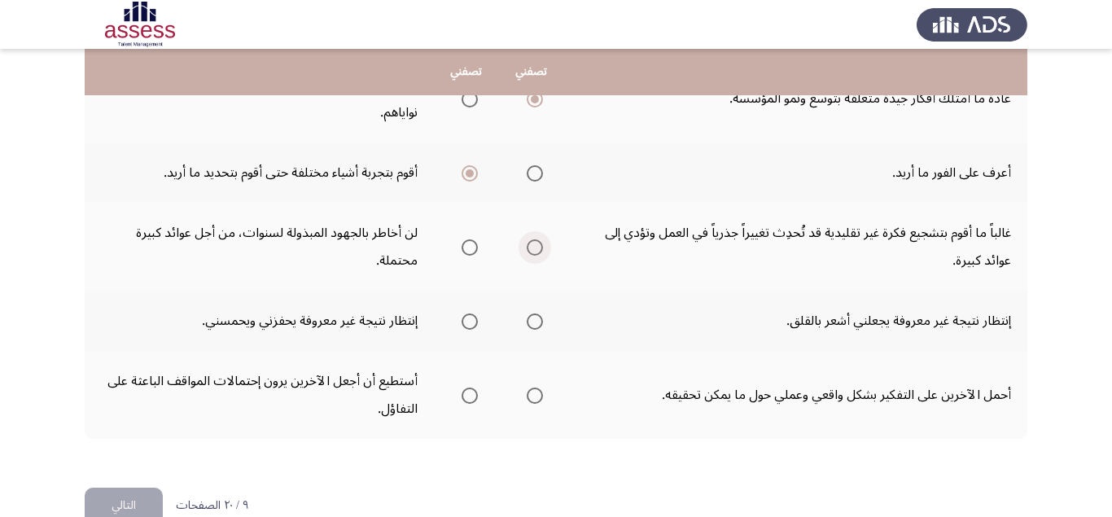
click at [543, 252] on span "Select an option" at bounding box center [535, 247] width 16 height 16
click at [543, 252] on input "Select an option" at bounding box center [535, 247] width 16 height 16
click at [471, 327] on span "Select an option" at bounding box center [470, 321] width 16 height 16
click at [471, 327] on input "Select an option" at bounding box center [470, 321] width 16 height 16
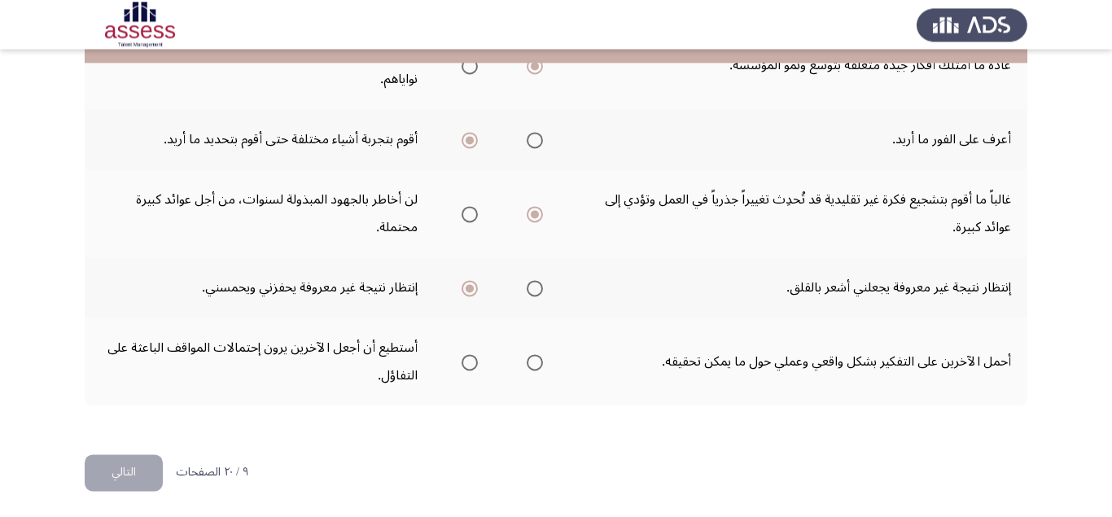
scroll to position [754, 0]
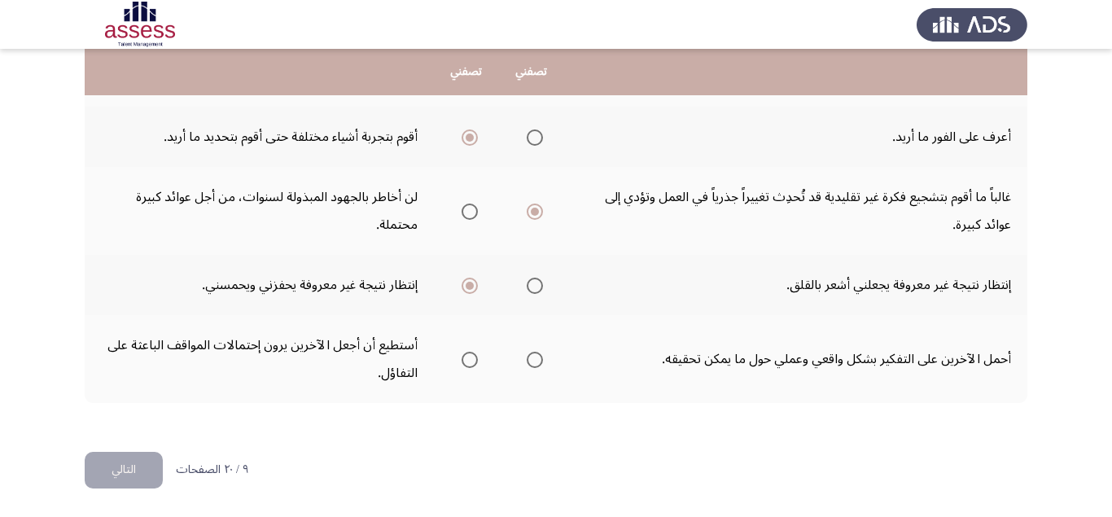
click at [464, 366] on span "Select an option" at bounding box center [470, 360] width 16 height 16
click at [464, 366] on input "Select an option" at bounding box center [470, 360] width 16 height 16
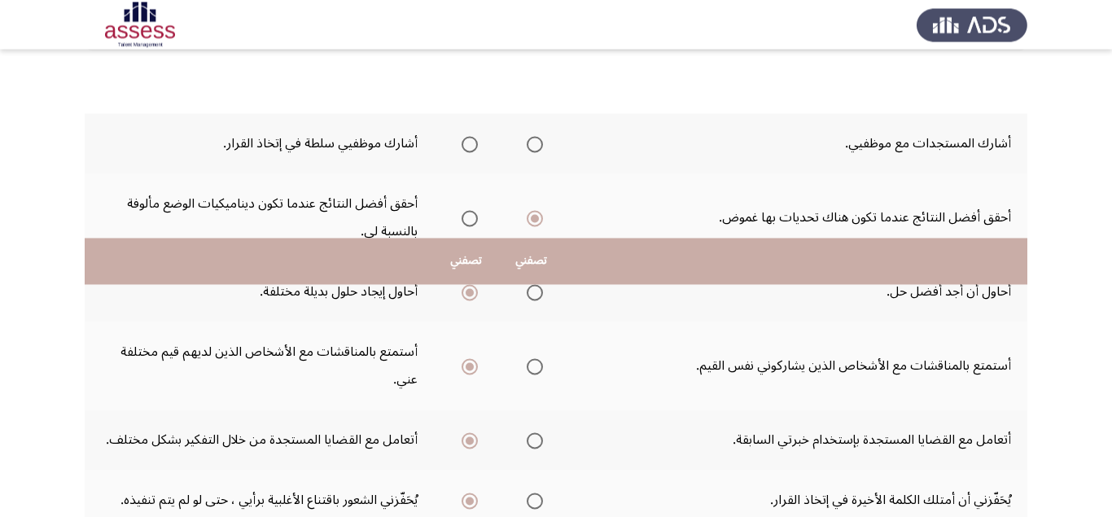
scroll to position [36, 0]
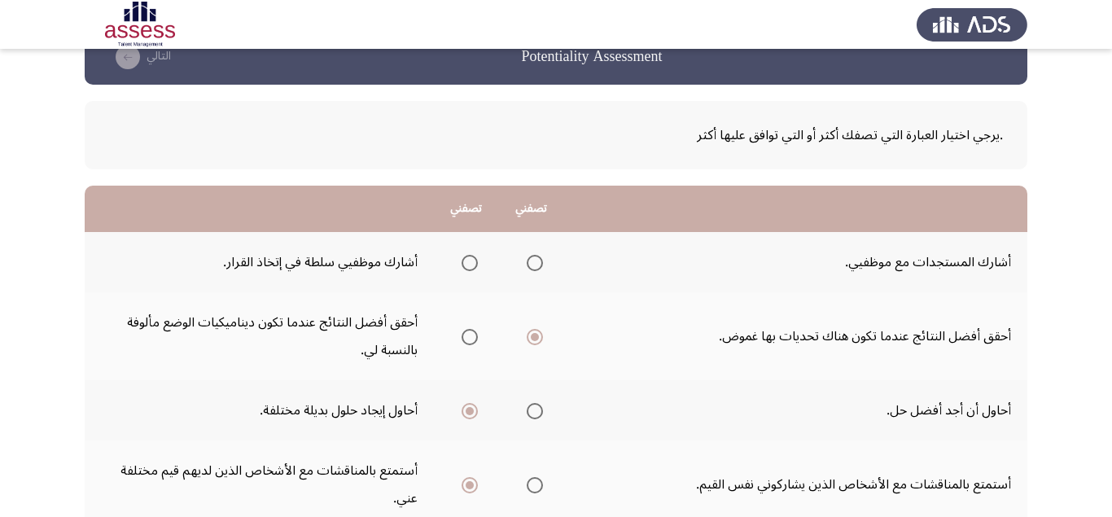
click at [543, 265] on span "Select an option" at bounding box center [535, 263] width 16 height 16
click at [543, 265] on input "Select an option" at bounding box center [535, 263] width 16 height 16
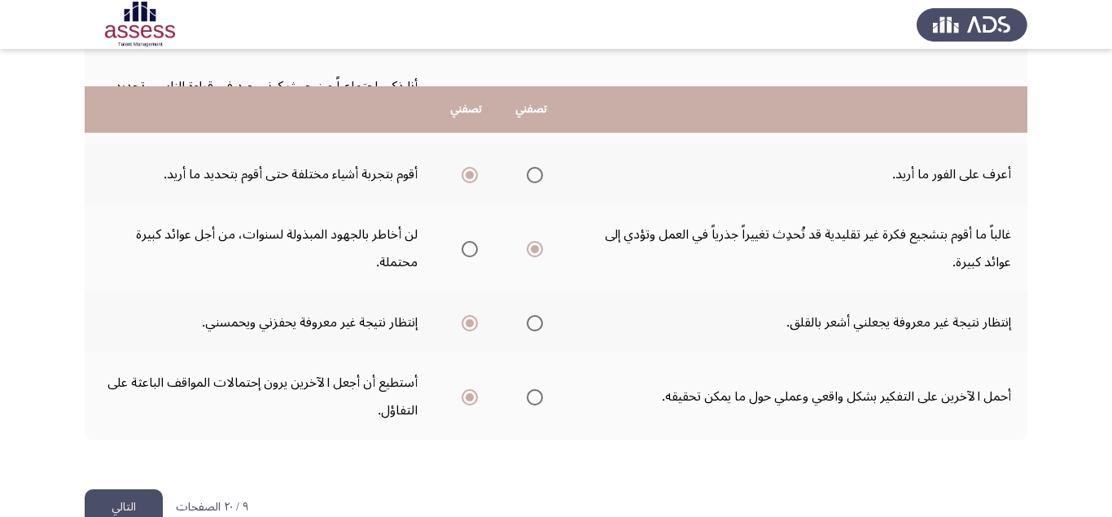
scroll to position [754, 0]
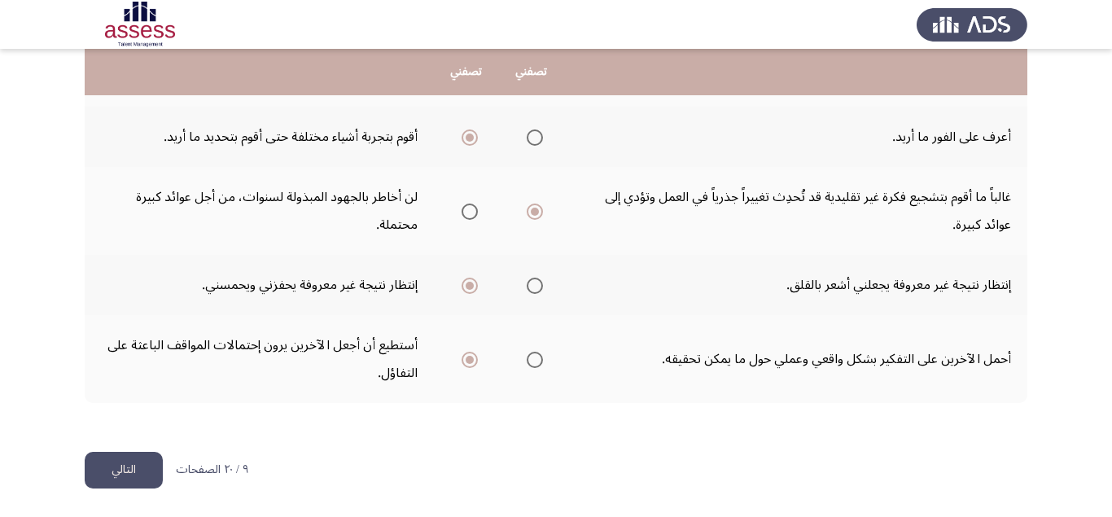
click at [137, 470] on button "التالي" at bounding box center [124, 470] width 78 height 37
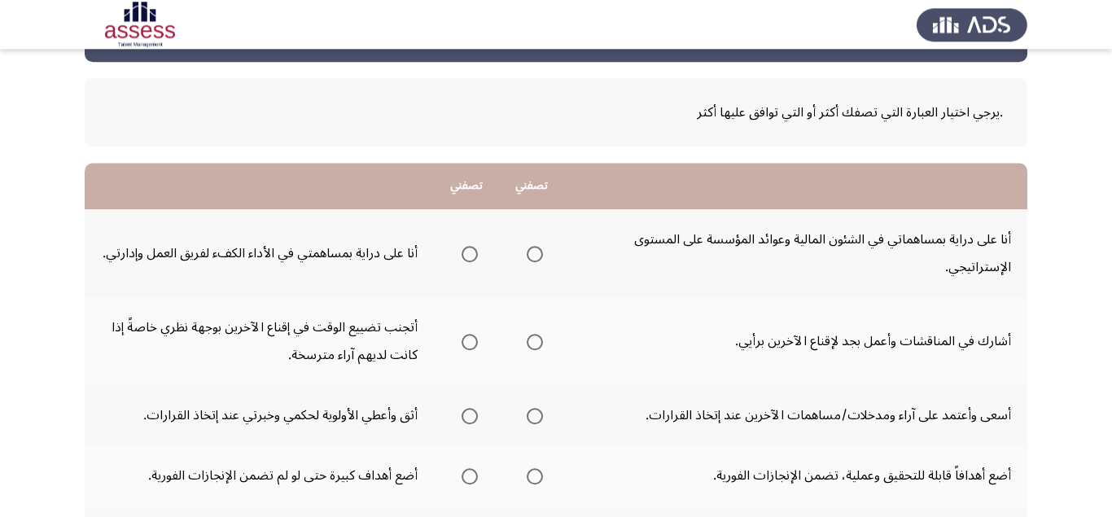
scroll to position [103, 0]
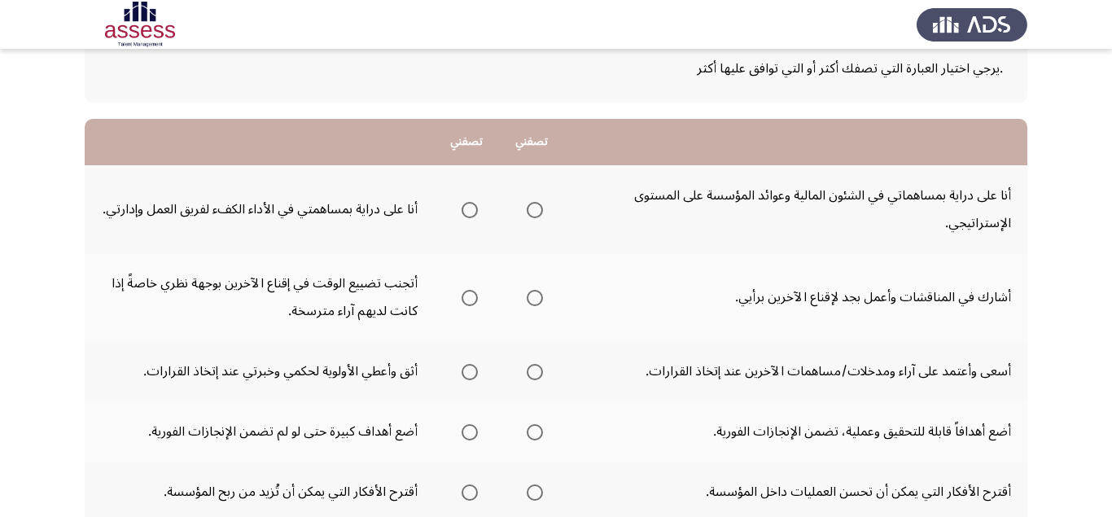
drag, startPoint x: 475, startPoint y: 212, endPoint x: 478, endPoint y: 239, distance: 27.1
click at [475, 226] on th at bounding box center [466, 209] width 65 height 88
click at [470, 208] on span "Select an option" at bounding box center [470, 210] width 16 height 16
click at [470, 208] on input "Select an option" at bounding box center [470, 210] width 16 height 16
click at [467, 295] on span "Select an option" at bounding box center [470, 298] width 16 height 16
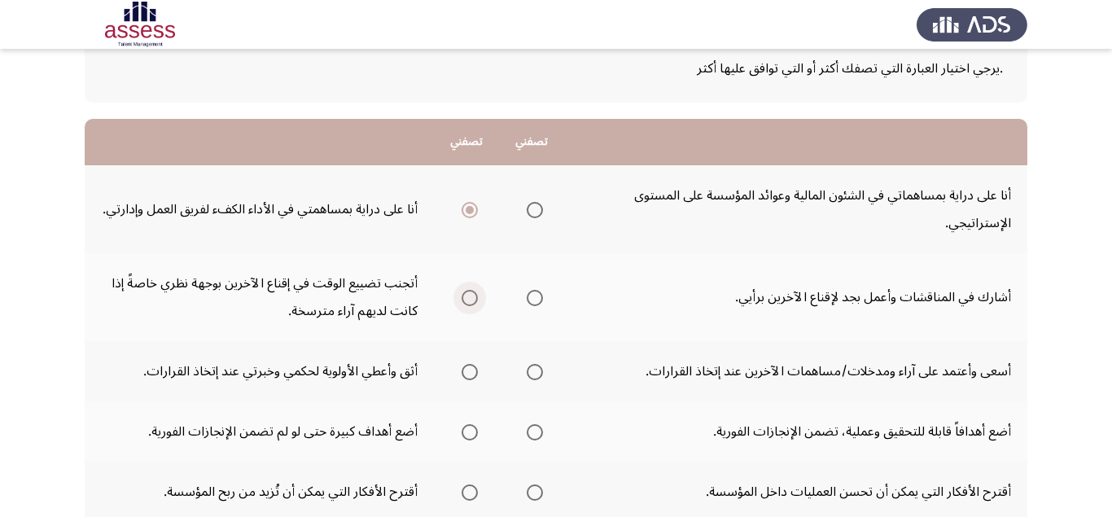
click at [467, 295] on input "Select an option" at bounding box center [470, 298] width 16 height 16
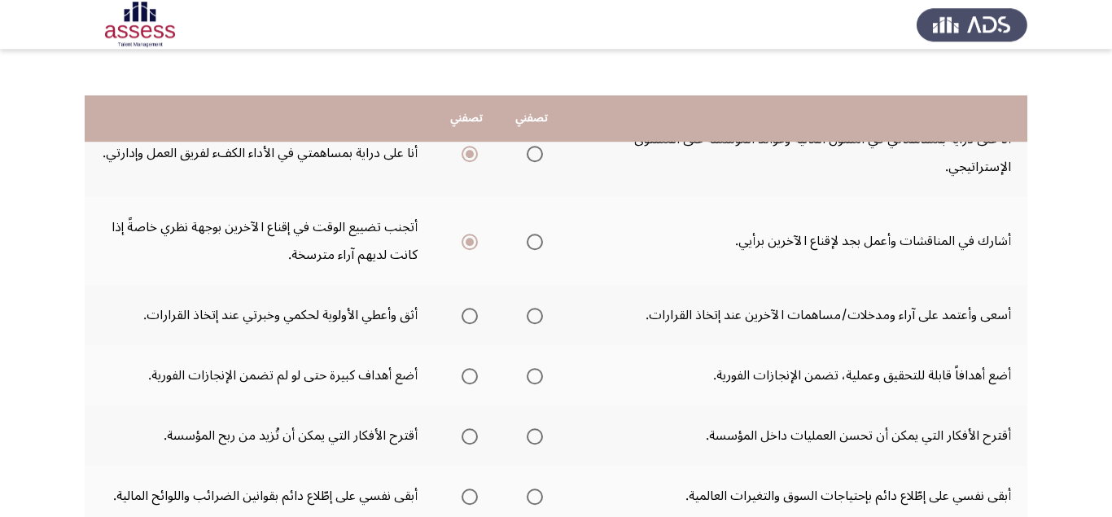
scroll to position [205, 0]
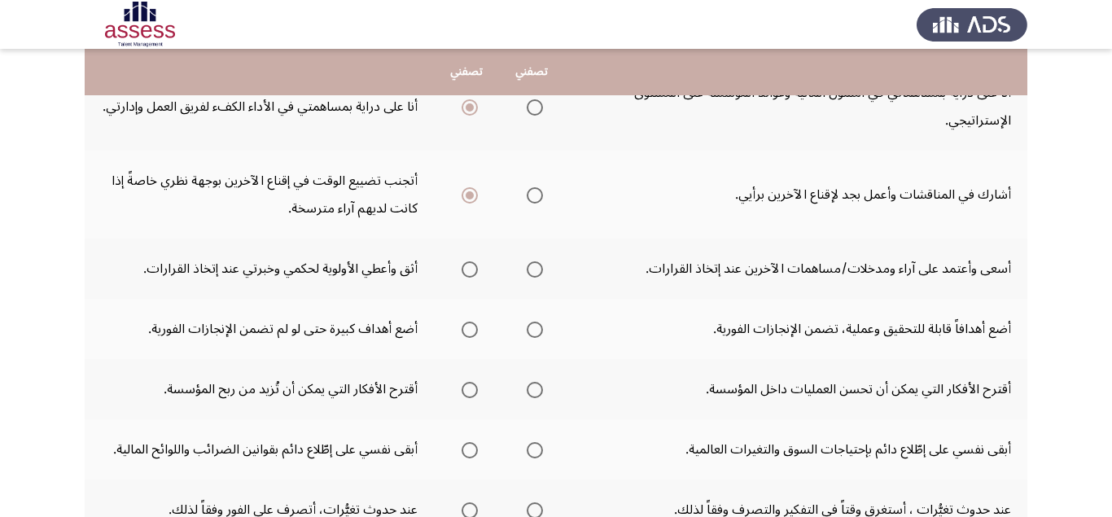
click at [537, 195] on span "Select an option" at bounding box center [535, 195] width 16 height 16
click at [537, 195] on input "Select an option" at bounding box center [535, 195] width 16 height 16
click at [462, 264] on span "Select an option" at bounding box center [470, 269] width 16 height 16
click at [462, 264] on input "Select an option" at bounding box center [470, 269] width 16 height 16
click at [466, 330] on span "Select an option" at bounding box center [470, 330] width 16 height 16
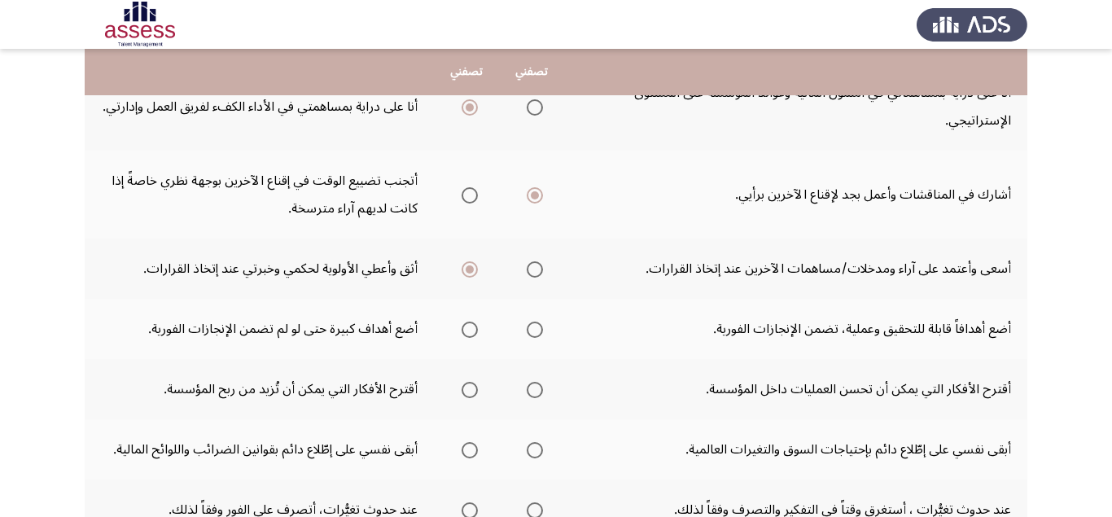
click at [466, 330] on input "Select an option" at bounding box center [470, 330] width 16 height 16
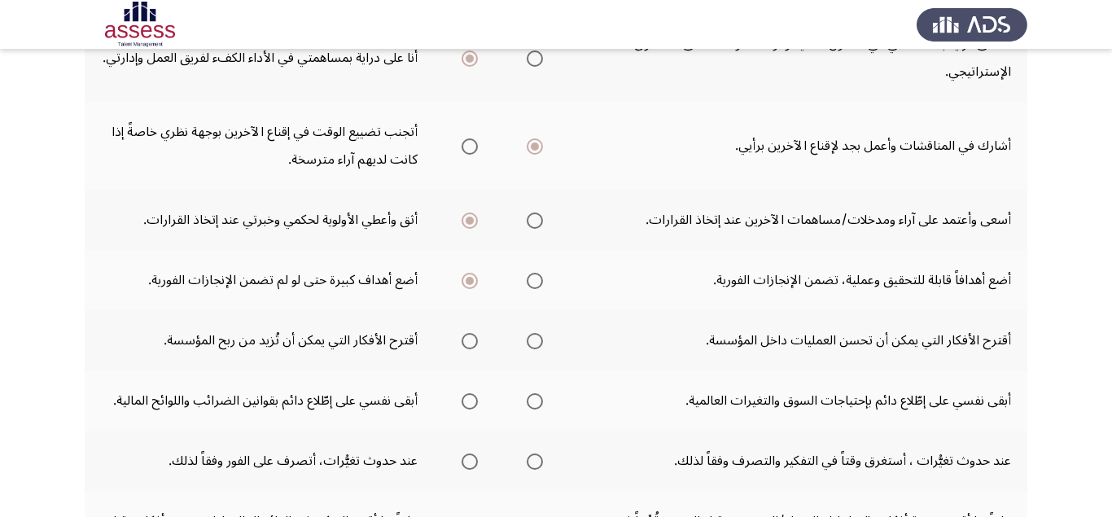
scroll to position [308, 0]
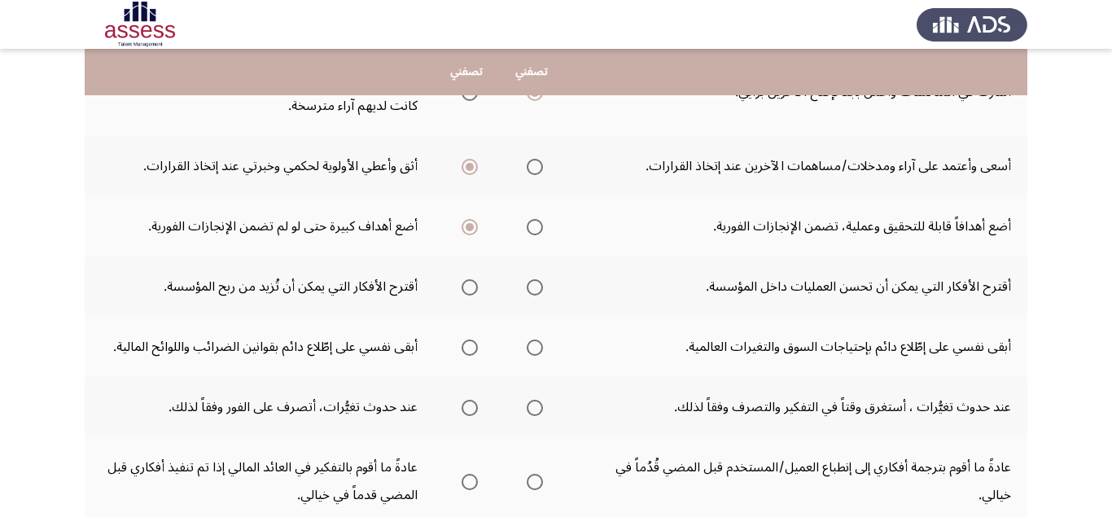
click at [467, 281] on span "Select an option" at bounding box center [470, 287] width 16 height 16
click at [467, 281] on input "Select an option" at bounding box center [470, 287] width 16 height 16
click at [540, 348] on span "Select an option" at bounding box center [535, 347] width 16 height 16
click at [540, 348] on input "Select an option" at bounding box center [535, 347] width 16 height 16
click at [540, 348] on span "Select an option" at bounding box center [535, 347] width 16 height 16
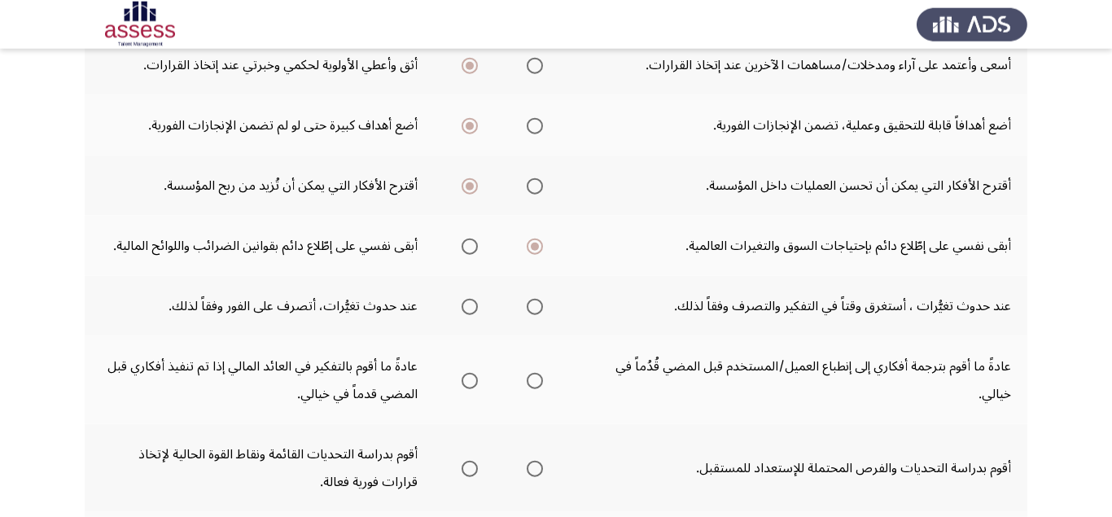
scroll to position [410, 0]
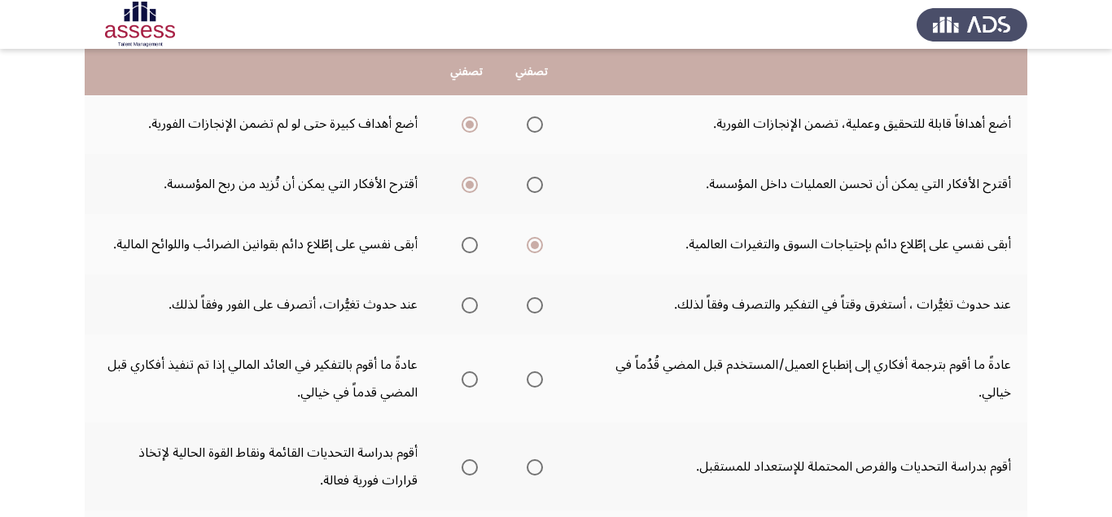
click at [466, 308] on span "Select an option" at bounding box center [470, 305] width 16 height 16
click at [466, 308] on input "Select an option" at bounding box center [470, 305] width 16 height 16
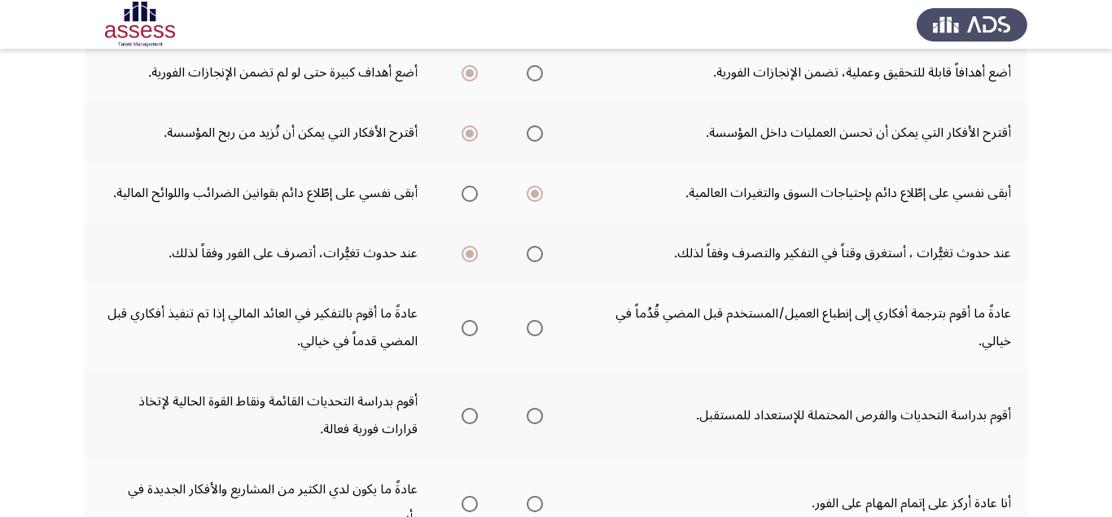
scroll to position [513, 0]
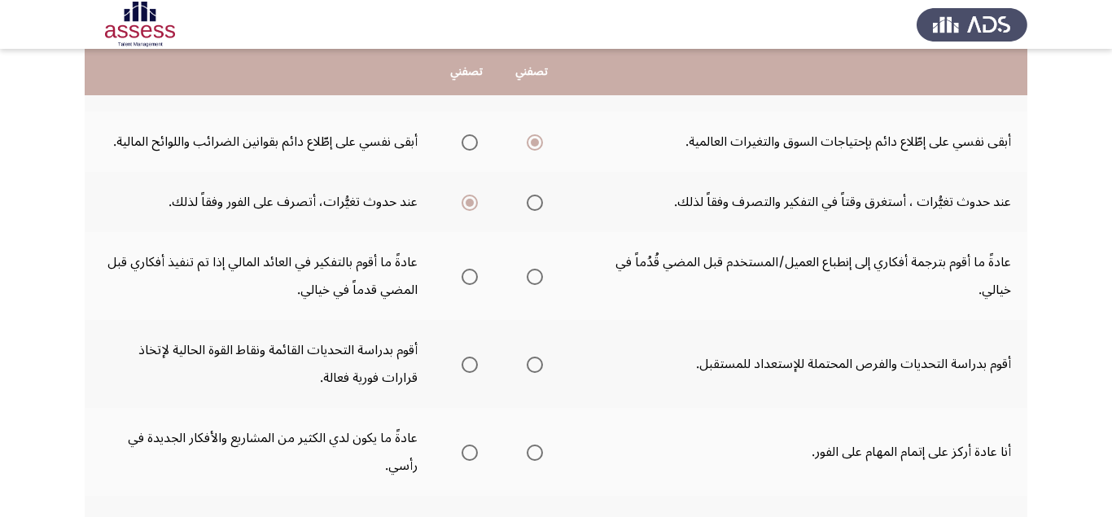
click at [535, 270] on span "Select an option" at bounding box center [535, 277] width 16 height 16
click at [535, 270] on input "Select an option" at bounding box center [535, 277] width 16 height 16
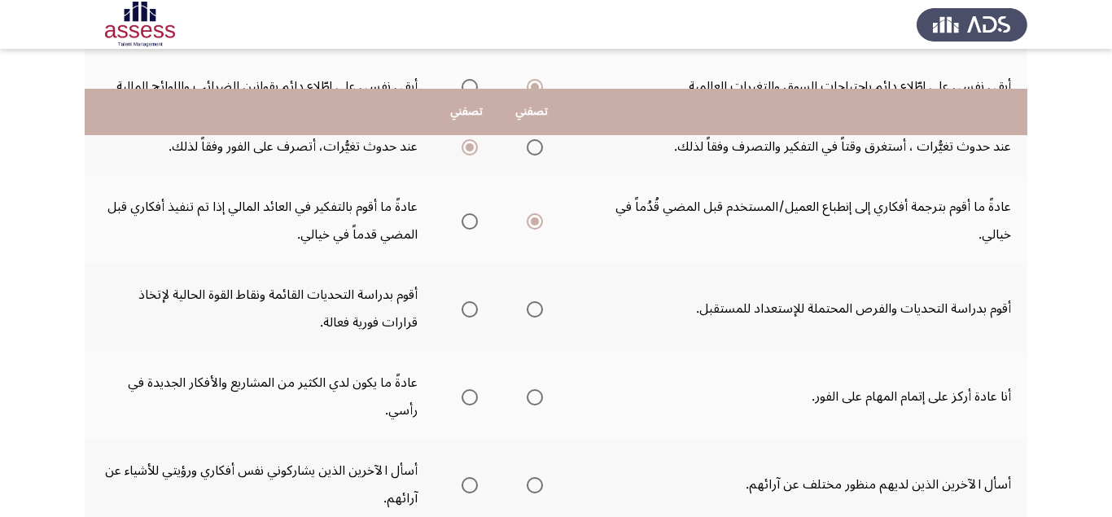
scroll to position [615, 0]
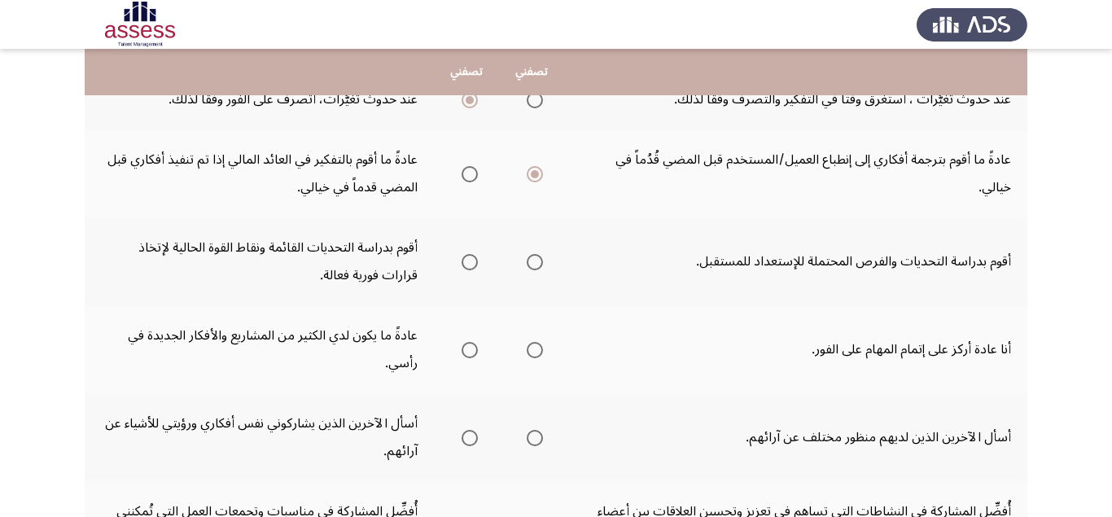
click at [469, 353] on span "Select an option" at bounding box center [470, 350] width 16 height 16
click at [469, 353] on input "Select an option" at bounding box center [470, 350] width 16 height 16
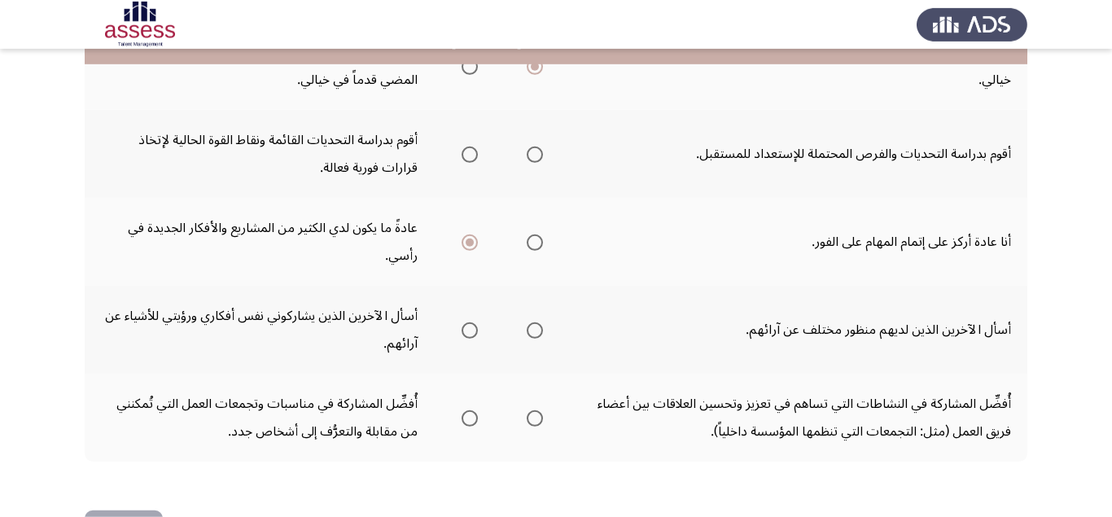
scroll to position [679, 0]
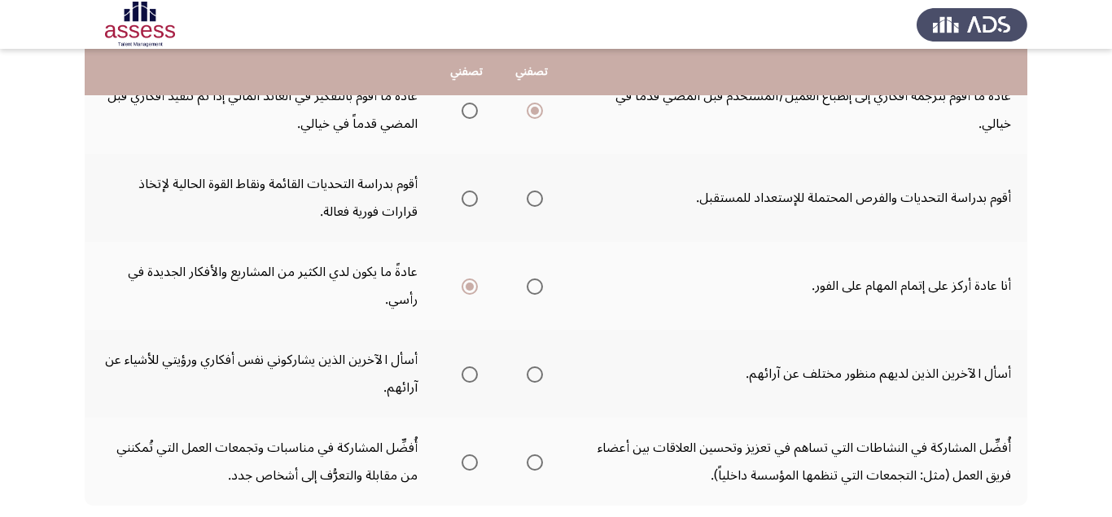
click at [466, 206] on span "Select an option" at bounding box center [470, 198] width 16 height 16
click at [466, 206] on input "Select an option" at bounding box center [470, 198] width 16 height 16
click at [469, 462] on span "Select an option" at bounding box center [470, 462] width 16 height 16
click at [469, 462] on input "Select an option" at bounding box center [470, 462] width 16 height 16
click at [535, 382] on span "Select an option" at bounding box center [535, 374] width 16 height 16
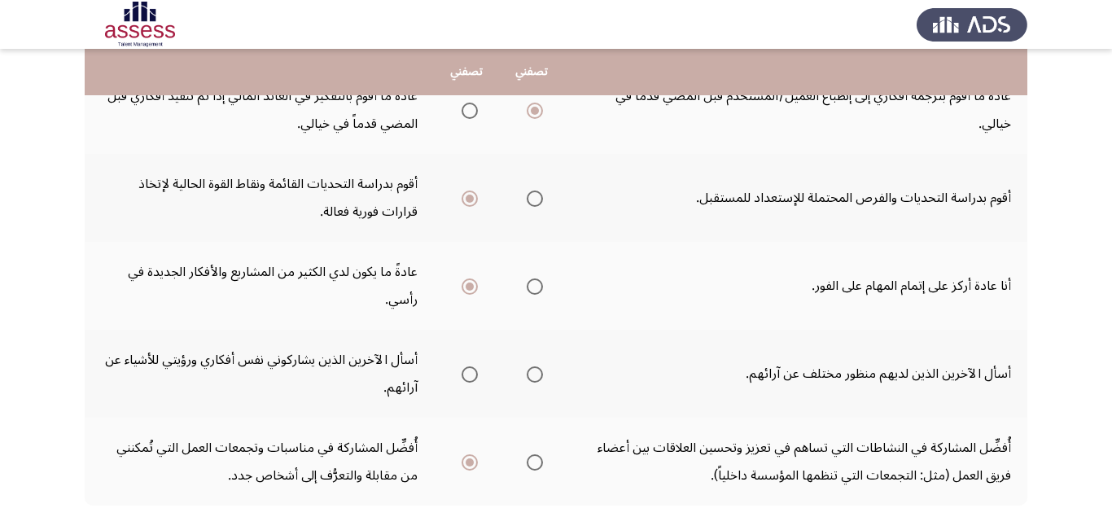
click at [535, 382] on input "Select an option" at bounding box center [535, 374] width 16 height 16
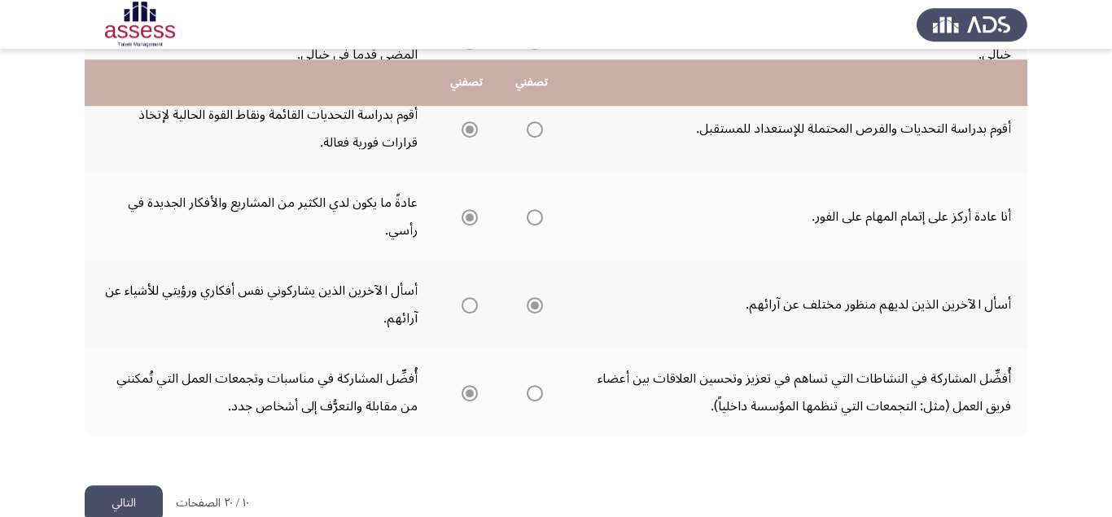
scroll to position [781, 0]
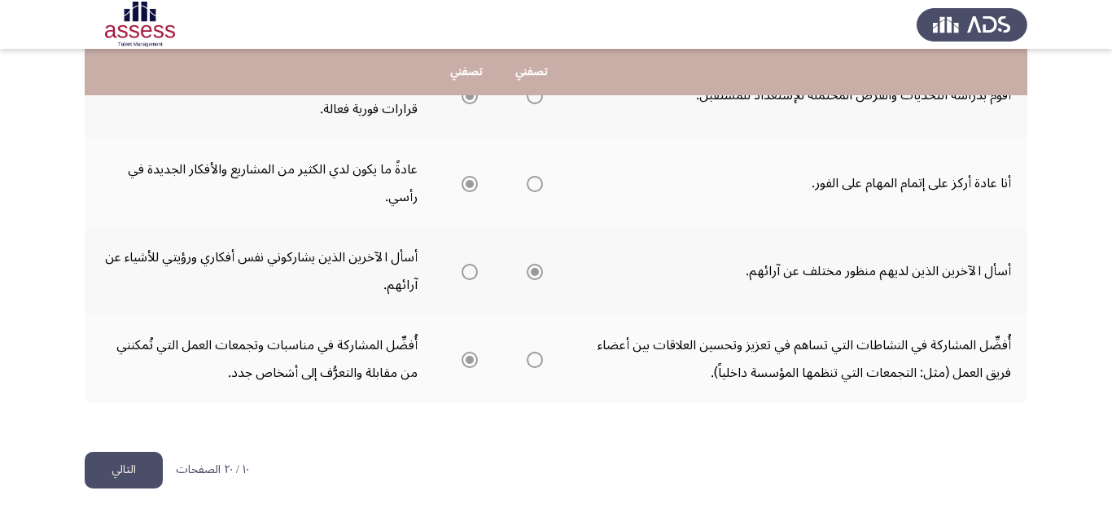
drag, startPoint x: 124, startPoint y: 473, endPoint x: 163, endPoint y: 444, distance: 48.4
click at [125, 472] on button "التالي" at bounding box center [124, 470] width 78 height 37
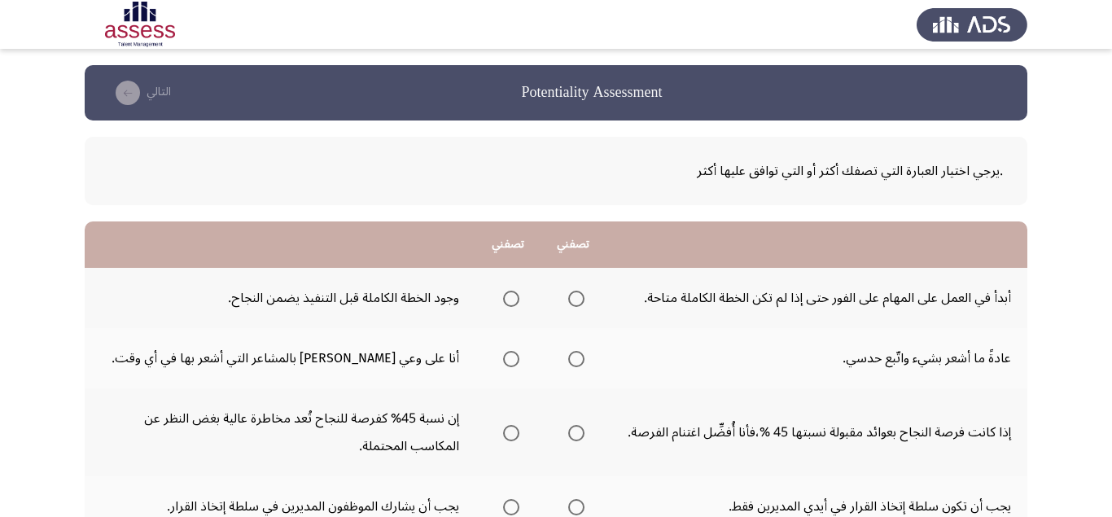
click at [509, 301] on span "Select an option" at bounding box center [511, 299] width 16 height 16
click at [509, 301] on input "Select an option" at bounding box center [511, 299] width 16 height 16
click at [575, 358] on span "Select an option" at bounding box center [576, 359] width 16 height 16
click at [575, 358] on input "Select an option" at bounding box center [576, 359] width 16 height 16
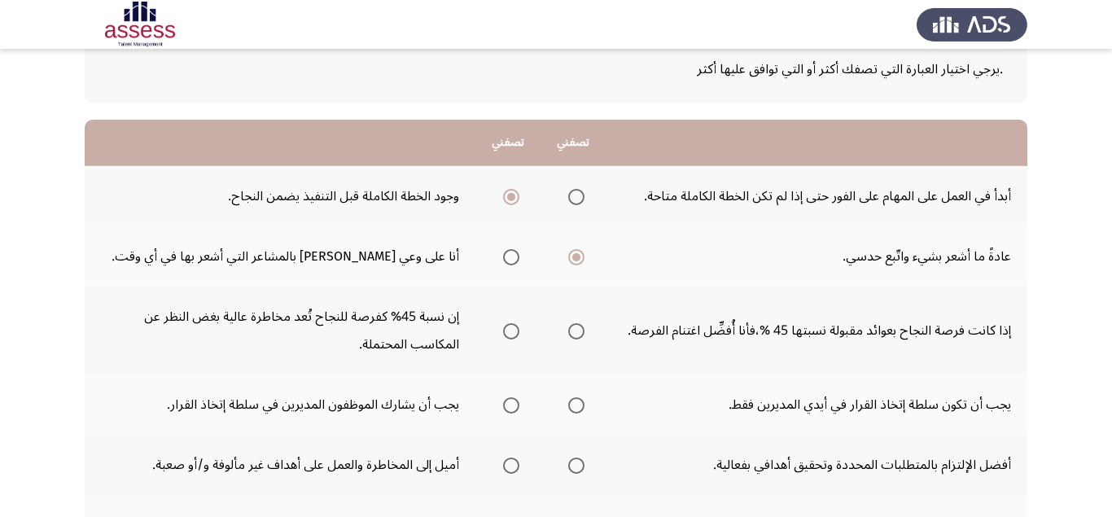
scroll to position [103, 0]
click at [584, 331] on span "Select an option" at bounding box center [576, 330] width 16 height 16
click at [584, 331] on input "Select an option" at bounding box center [576, 330] width 16 height 16
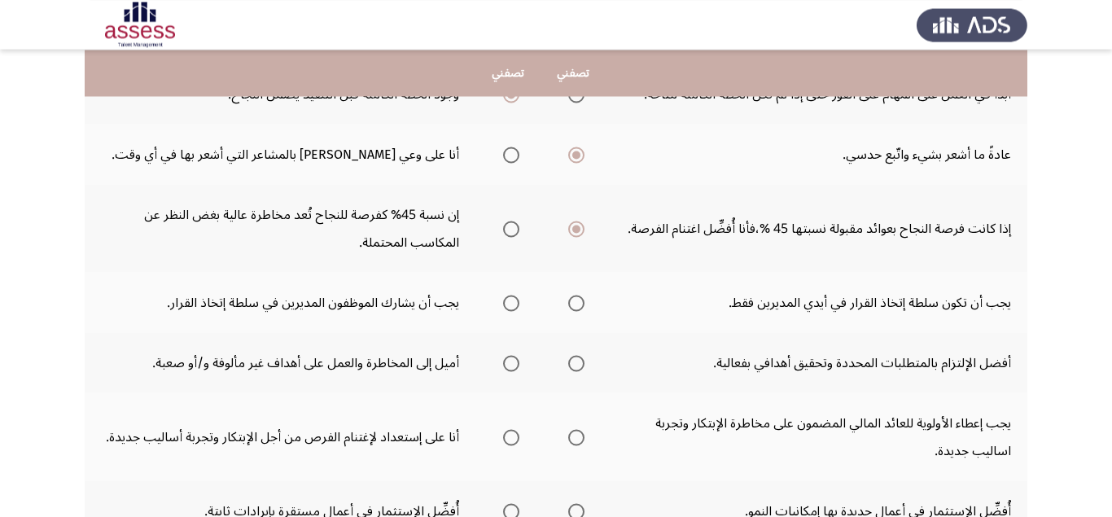
scroll to position [205, 0]
click at [514, 306] on span "Select an option" at bounding box center [511, 302] width 16 height 16
click at [514, 306] on input "Select an option" at bounding box center [511, 302] width 16 height 16
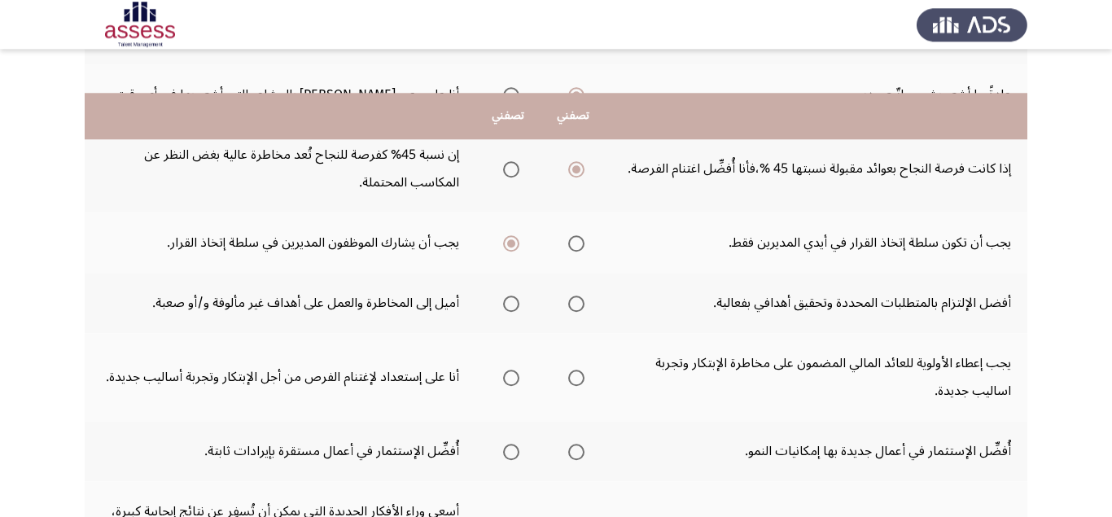
scroll to position [308, 0]
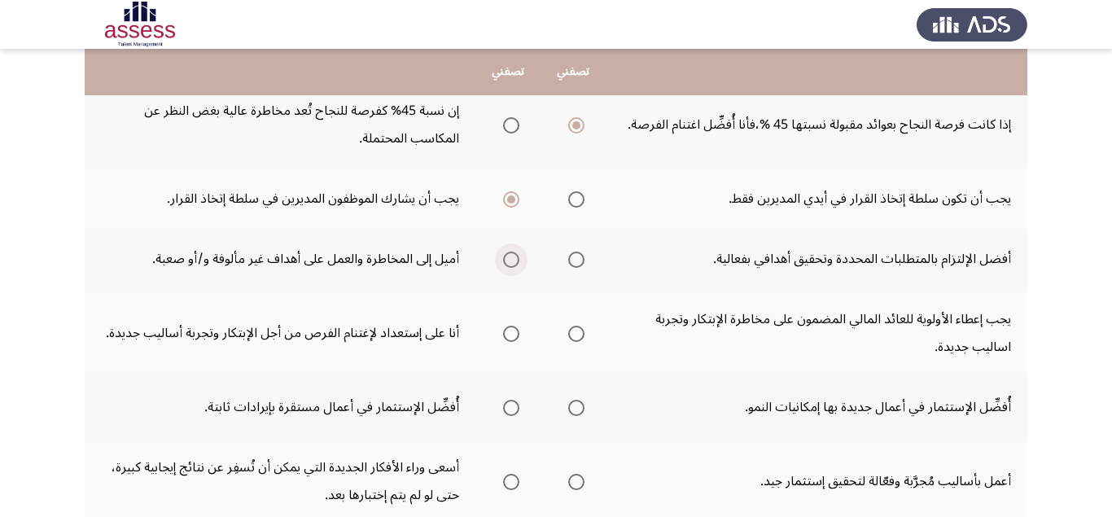
click at [509, 256] on span "Select an option" at bounding box center [511, 260] width 16 height 16
click at [509, 256] on input "Select an option" at bounding box center [511, 260] width 16 height 16
click at [515, 340] on span "Select an option" at bounding box center [511, 334] width 16 height 16
click at [515, 340] on input "Select an option" at bounding box center [511, 334] width 16 height 16
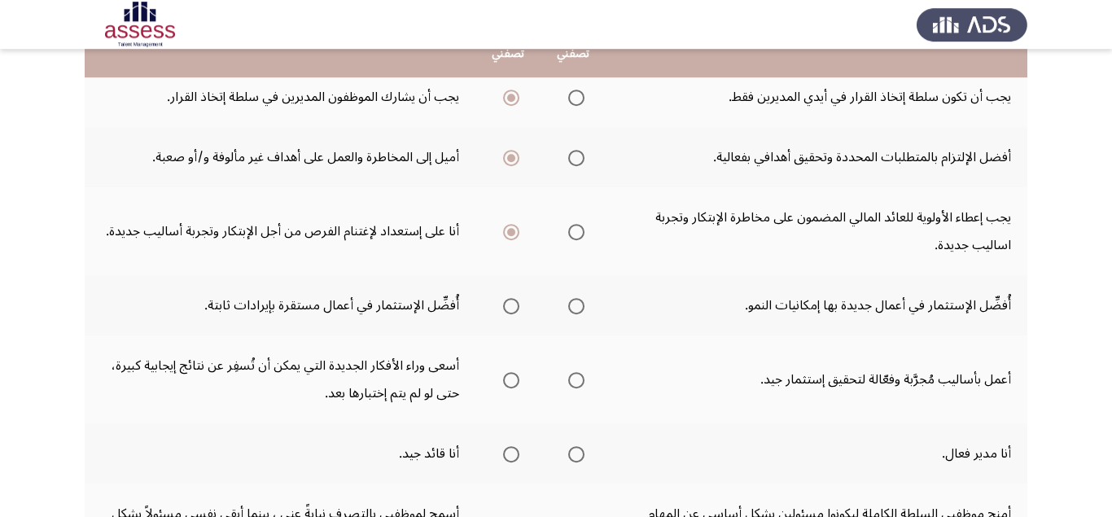
scroll to position [410, 0]
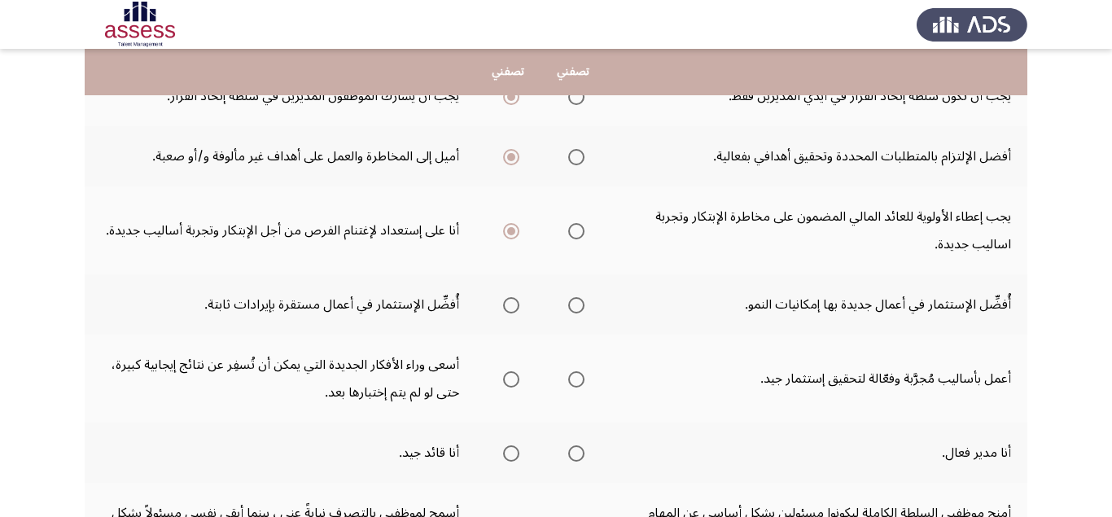
click at [575, 305] on span "Select an option" at bounding box center [576, 305] width 16 height 16
click at [575, 305] on input "Select an option" at bounding box center [576, 305] width 16 height 16
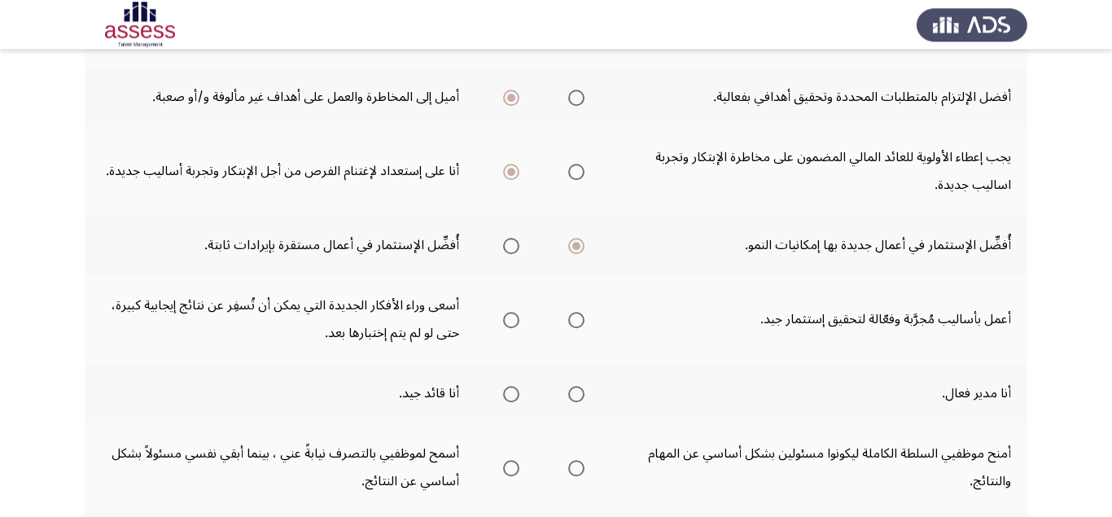
scroll to position [513, 0]
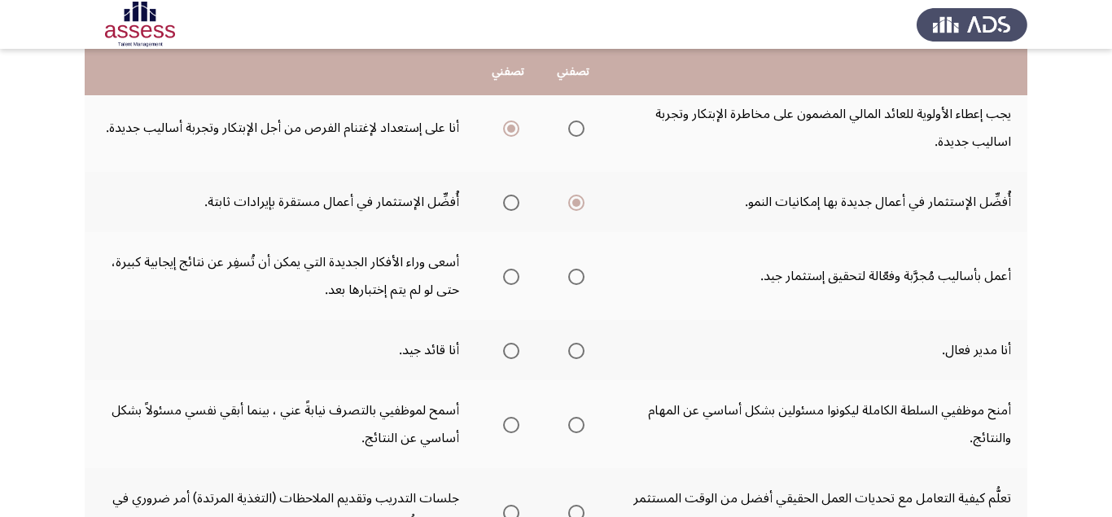
click at [511, 281] on span "Select an option" at bounding box center [511, 277] width 16 height 16
click at [511, 281] on input "Select an option" at bounding box center [511, 277] width 16 height 16
click at [503, 352] on span "Select an option" at bounding box center [511, 351] width 16 height 16
click at [503, 352] on input "Select an option" at bounding box center [511, 351] width 16 height 16
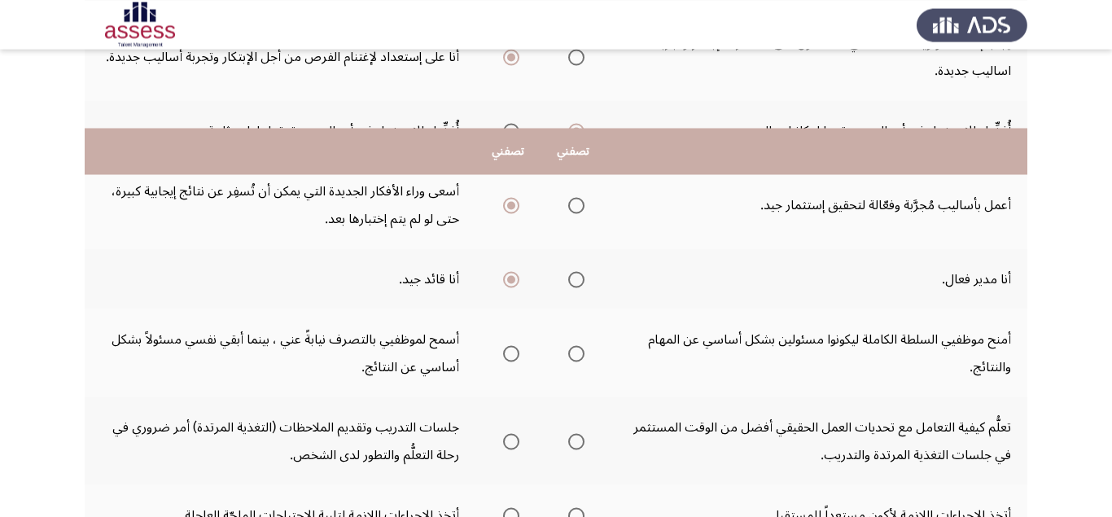
scroll to position [718, 0]
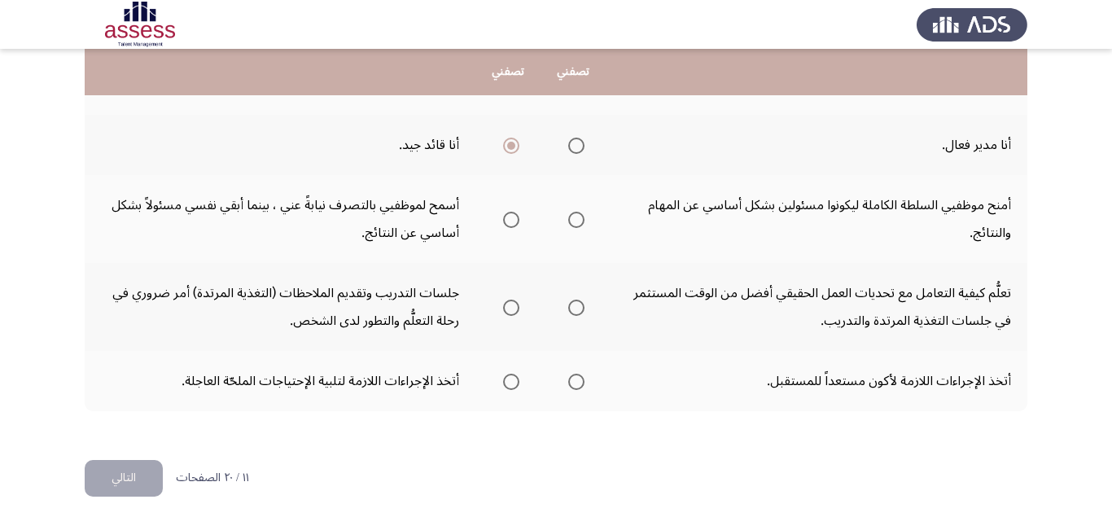
click at [573, 217] on span "Select an option" at bounding box center [576, 220] width 16 height 16
click at [573, 217] on input "Select an option" at bounding box center [576, 220] width 16 height 16
click at [505, 220] on span "Select an option" at bounding box center [511, 220] width 16 height 16
click at [505, 220] on input "Select an option" at bounding box center [511, 220] width 16 height 16
click at [584, 304] on span "Select an option" at bounding box center [576, 308] width 16 height 16
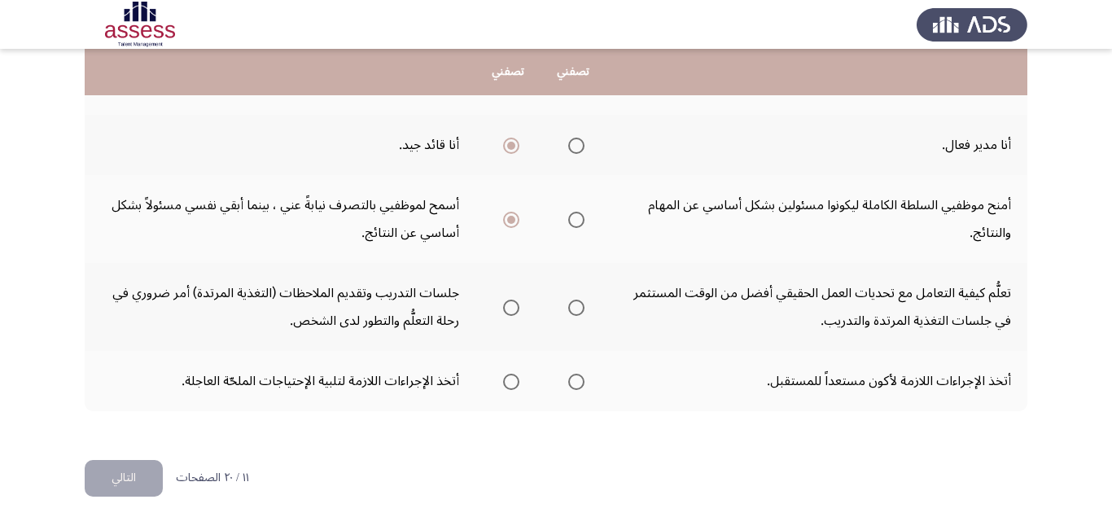
click at [584, 304] on input "Select an option" at bounding box center [576, 308] width 16 height 16
click at [514, 378] on span "Select an option" at bounding box center [511, 382] width 16 height 16
click at [514, 378] on input "Select an option" at bounding box center [511, 382] width 16 height 16
click at [137, 473] on button "التالي" at bounding box center [124, 478] width 78 height 37
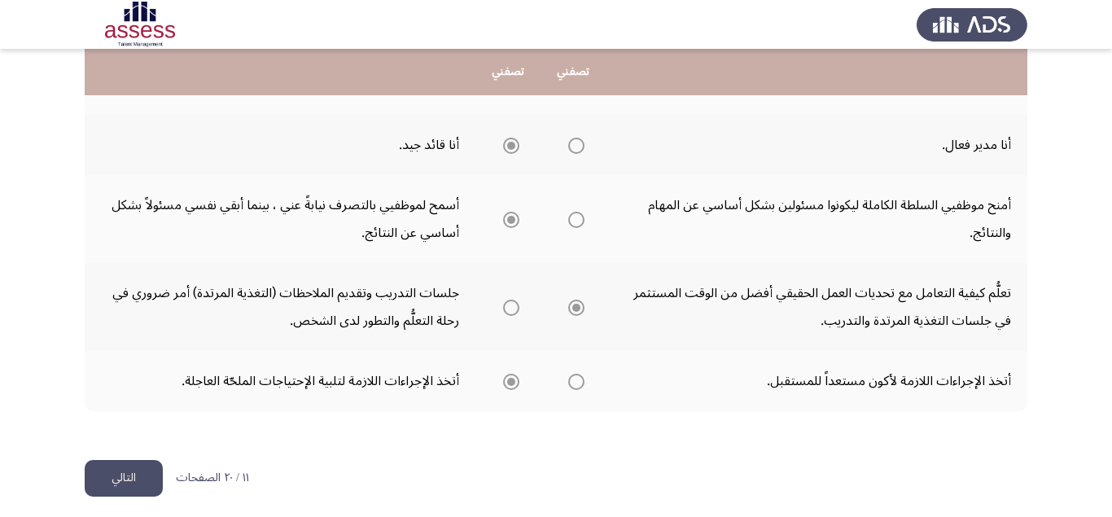
scroll to position [0, 0]
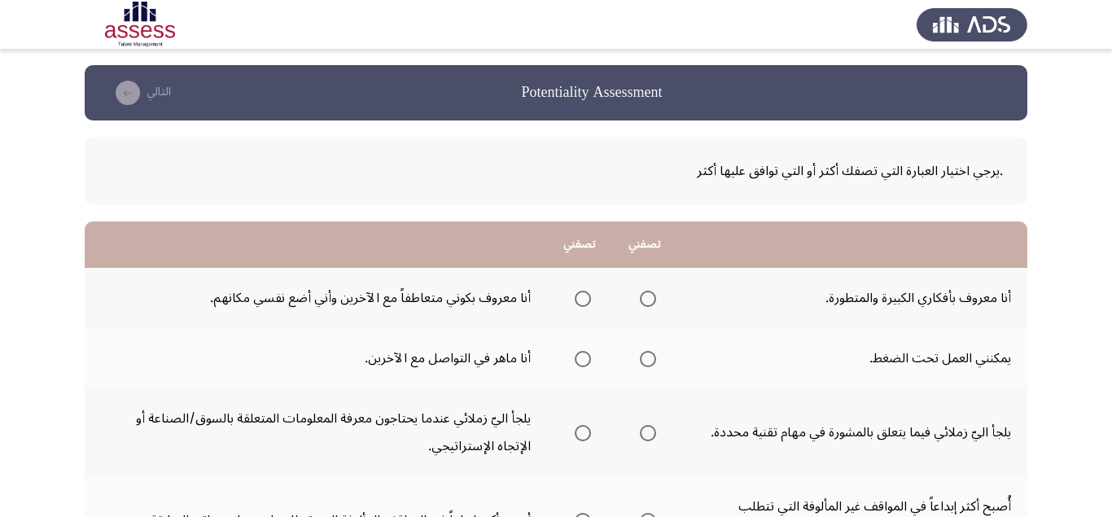
click at [642, 295] on span "Select an option" at bounding box center [648, 299] width 16 height 16
click at [642, 295] on input "Select an option" at bounding box center [648, 299] width 16 height 16
click at [650, 362] on span "Select an option" at bounding box center [648, 359] width 16 height 16
click at [650, 362] on input "Select an option" at bounding box center [648, 359] width 16 height 16
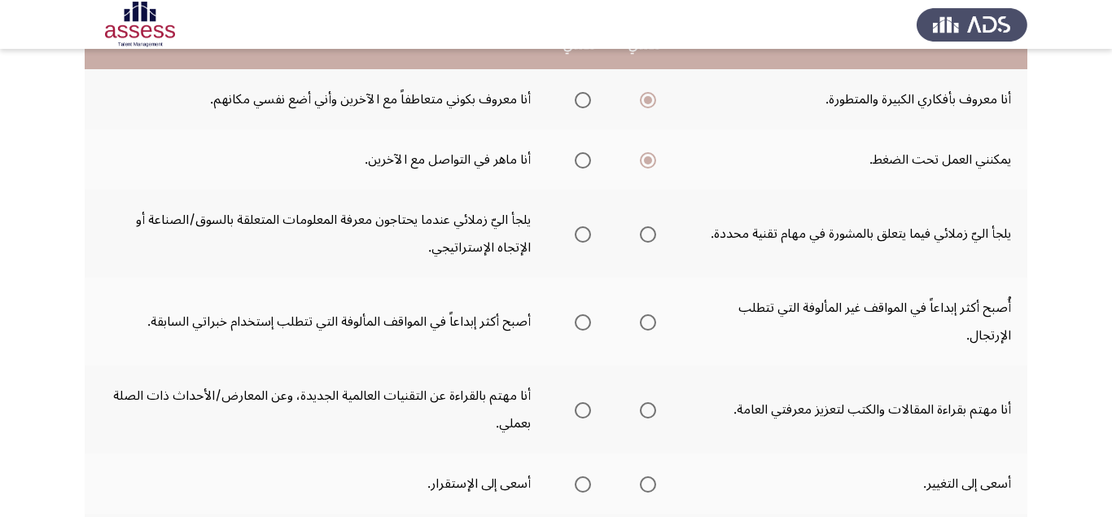
scroll to position [205, 0]
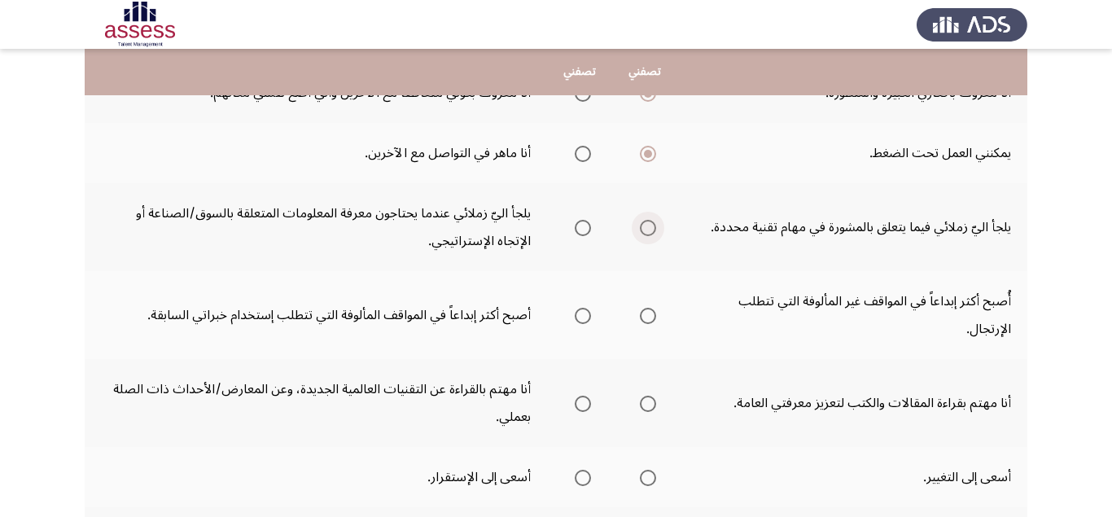
click at [650, 232] on span "Select an option" at bounding box center [648, 228] width 16 height 16
click at [650, 232] on input "Select an option" at bounding box center [648, 228] width 16 height 16
click at [580, 406] on span "Select an option" at bounding box center [583, 404] width 16 height 16
click at [580, 406] on input "Select an option" at bounding box center [583, 404] width 16 height 16
click at [650, 481] on span "Select an option" at bounding box center [648, 478] width 16 height 16
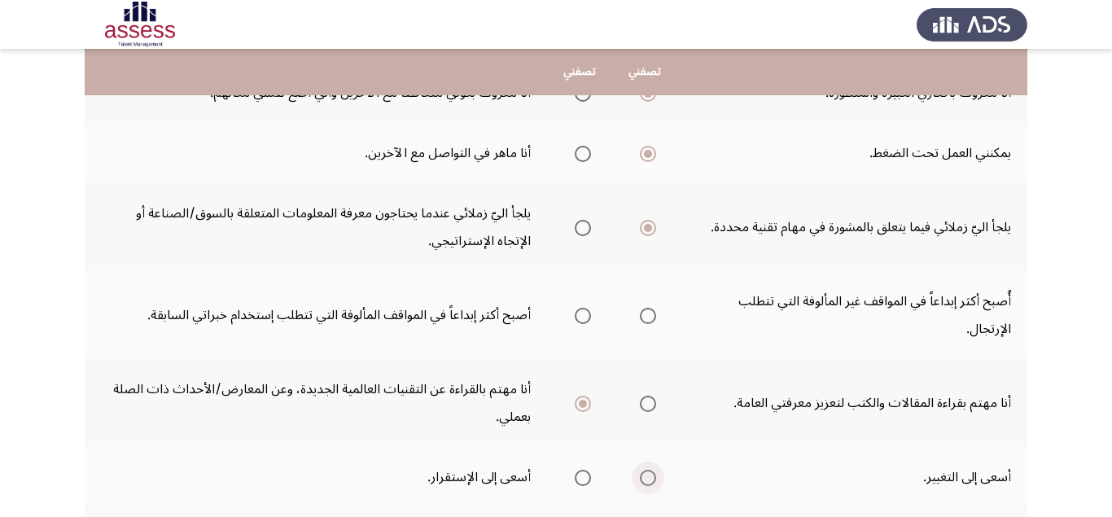
click at [650, 481] on input "Select an option" at bounding box center [648, 478] width 16 height 16
click at [573, 234] on label "Select an option" at bounding box center [579, 228] width 23 height 16
click at [575, 234] on input "Select an option" at bounding box center [583, 228] width 16 height 16
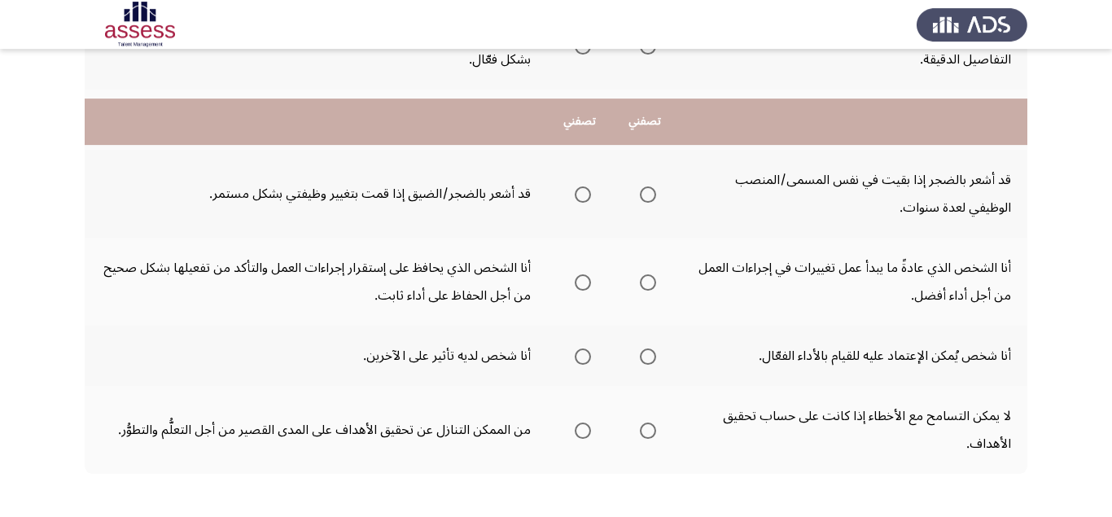
scroll to position [781, 0]
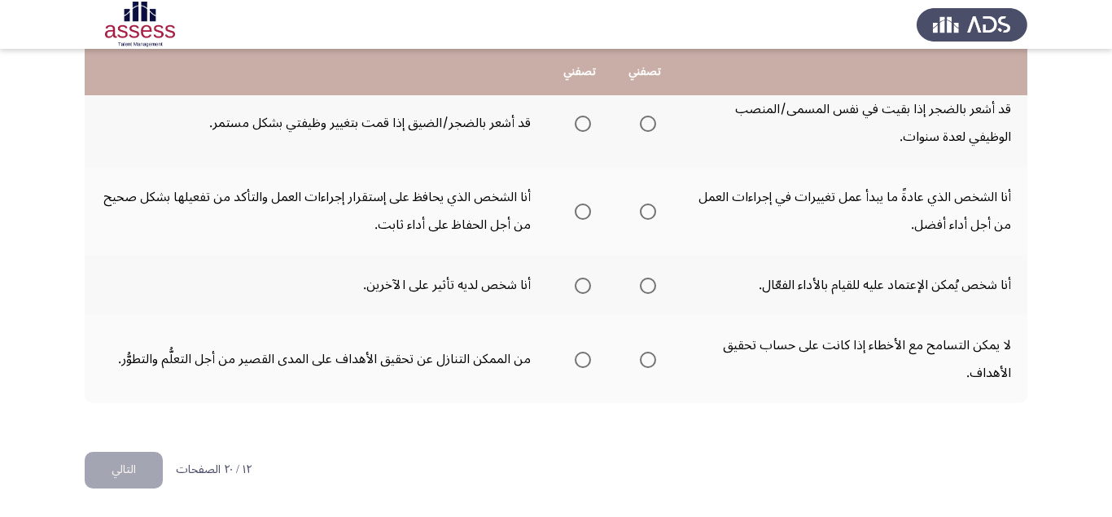
click at [647, 365] on span "Select an option" at bounding box center [648, 360] width 16 height 16
click at [647, 365] on input "Select an option" at bounding box center [648, 360] width 16 height 16
click at [644, 288] on span "Select an option" at bounding box center [648, 286] width 16 height 16
click at [644, 288] on input "Select an option" at bounding box center [648, 286] width 16 height 16
click at [581, 281] on span "Select an option" at bounding box center [583, 286] width 16 height 16
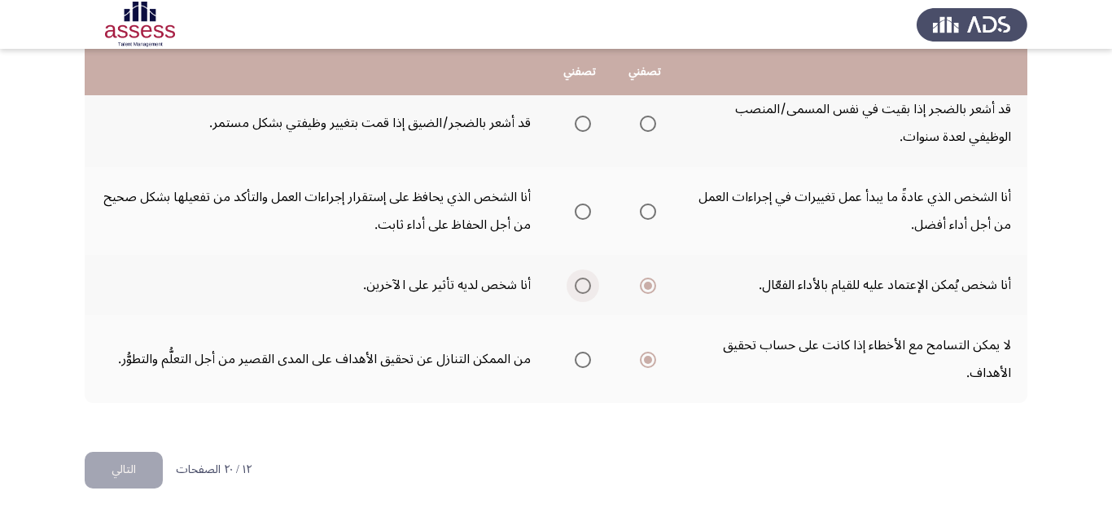
click at [581, 281] on input "Select an option" at bounding box center [583, 286] width 16 height 16
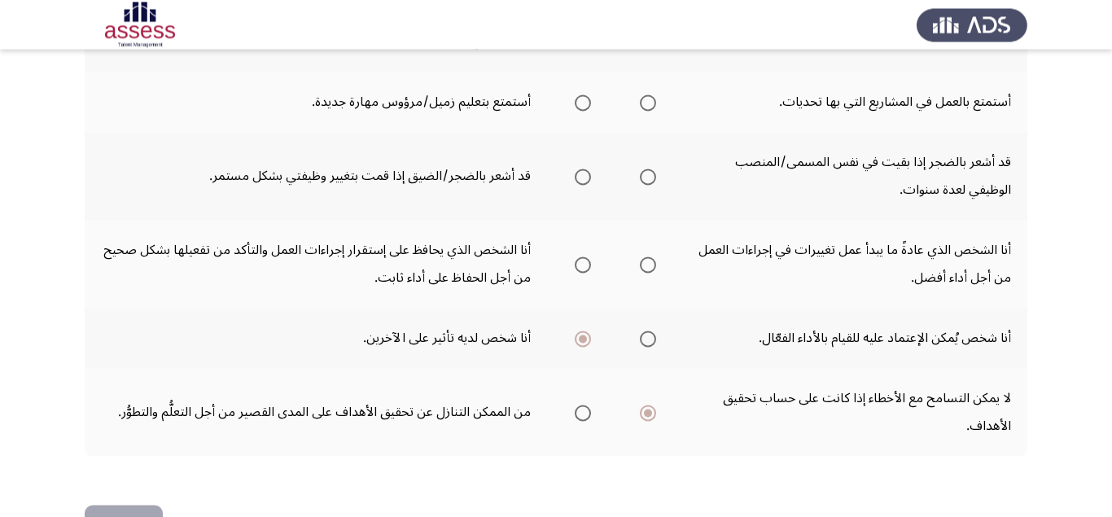
scroll to position [679, 0]
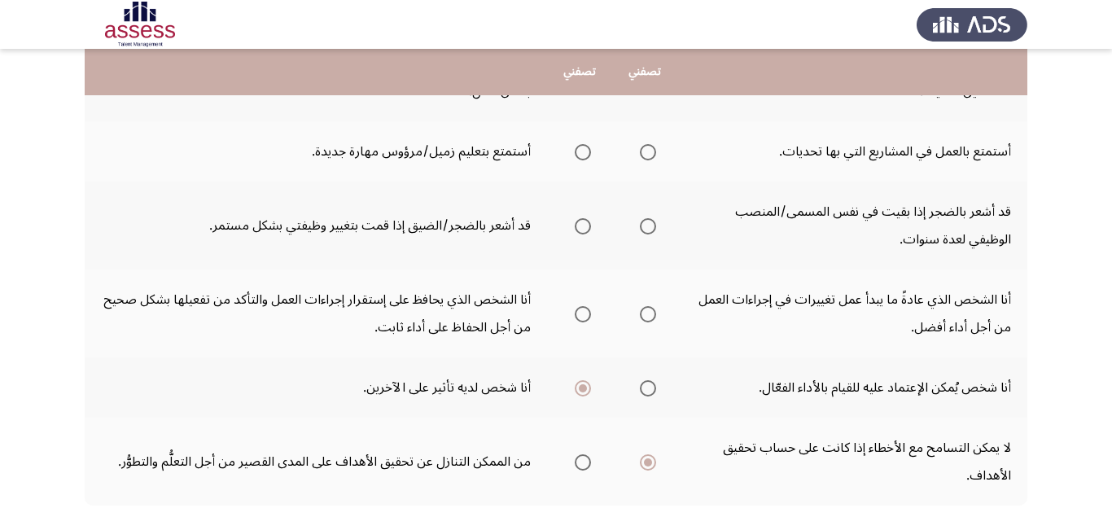
click at [647, 318] on span "Select an option" at bounding box center [648, 314] width 16 height 16
click at [647, 318] on input "Select an option" at bounding box center [648, 314] width 16 height 16
click at [643, 225] on span "Select an option" at bounding box center [648, 226] width 16 height 16
click at [643, 225] on input "Select an option" at bounding box center [648, 226] width 16 height 16
click at [644, 151] on span "Select an option" at bounding box center [648, 152] width 16 height 16
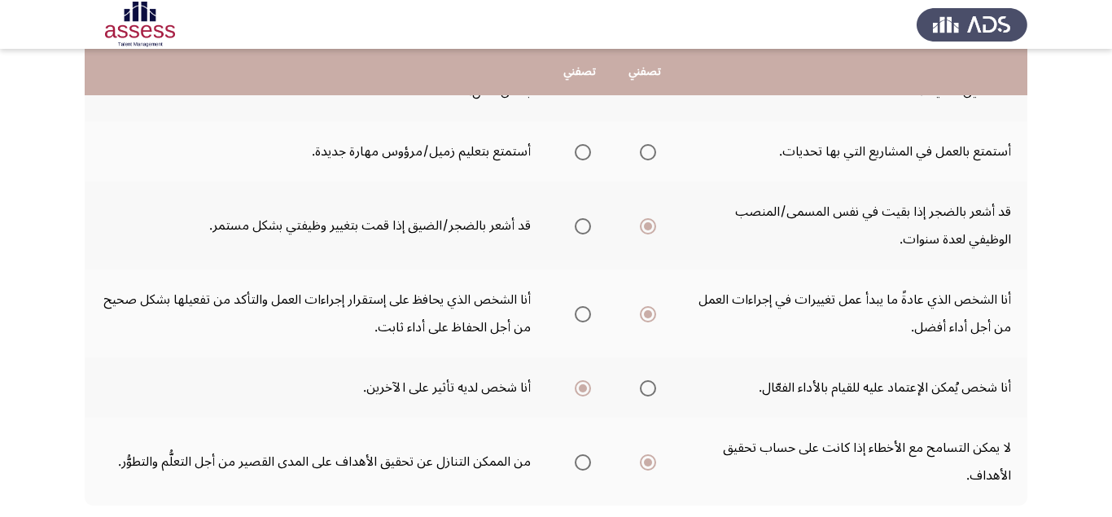
click at [644, 151] on input "Select an option" at bounding box center [648, 152] width 16 height 16
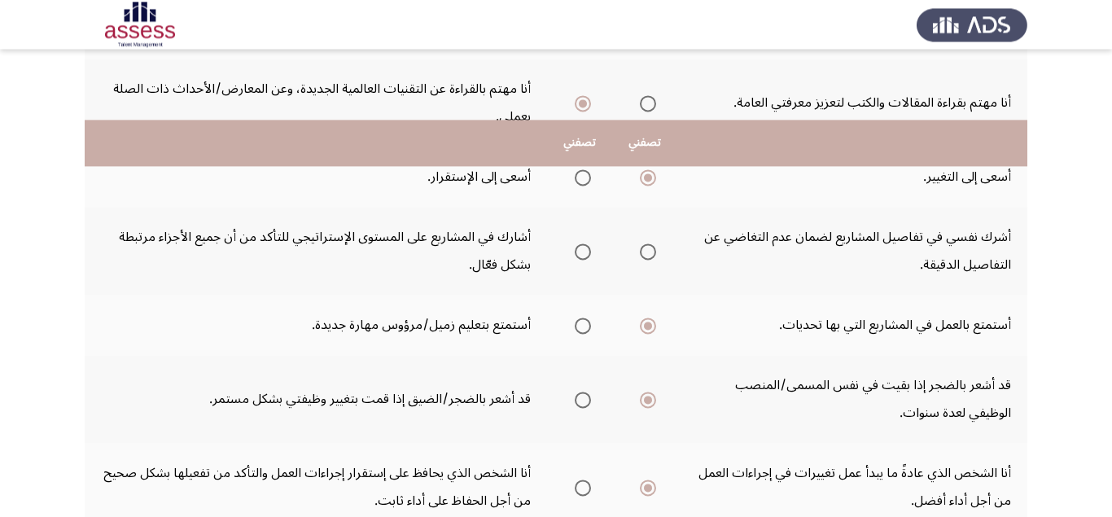
scroll to position [474, 0]
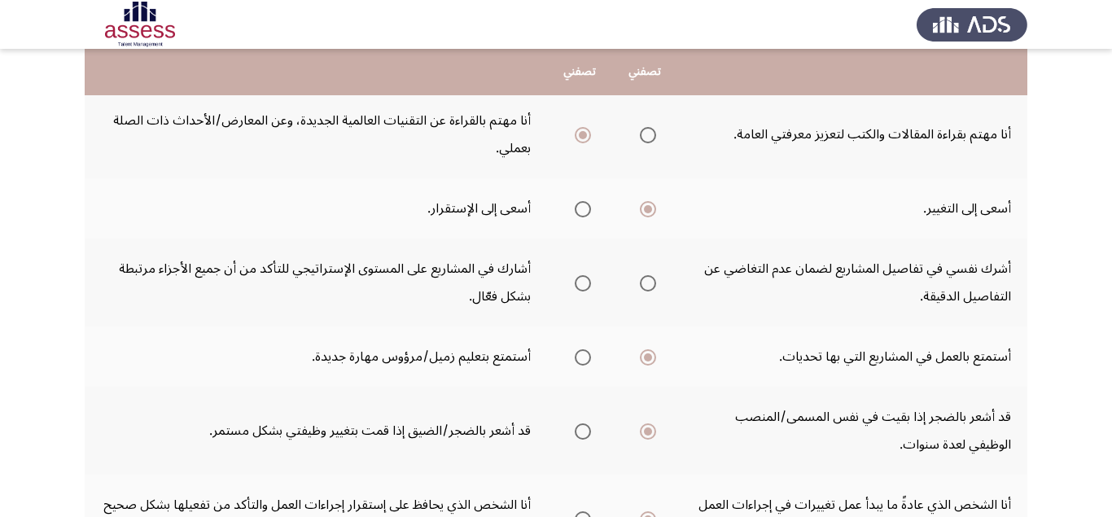
click at [578, 290] on span "Select an option" at bounding box center [583, 283] width 16 height 16
click at [578, 290] on input "Select an option" at bounding box center [583, 283] width 16 height 16
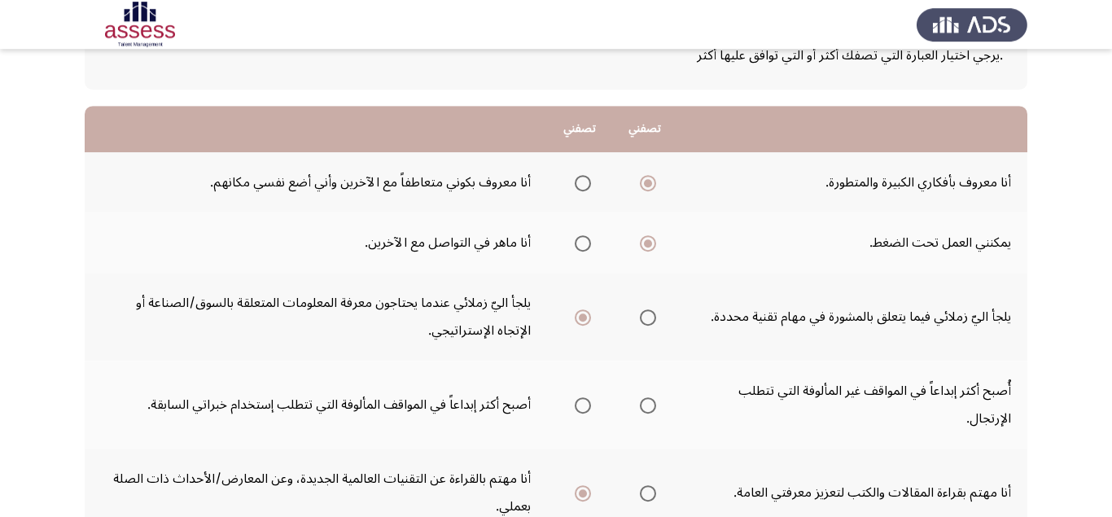
scroll to position [166, 0]
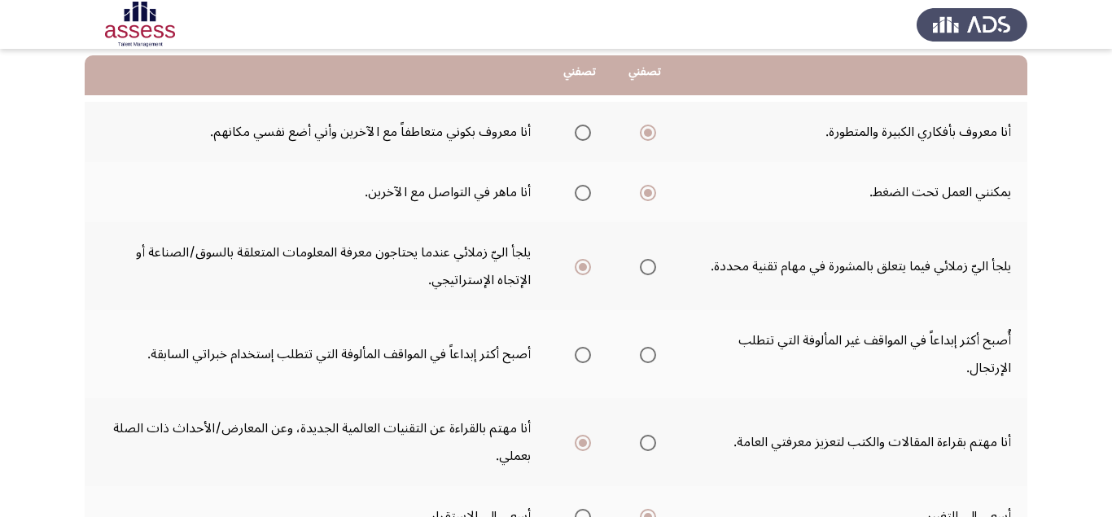
click at [650, 358] on span "Select an option" at bounding box center [648, 355] width 16 height 16
click at [650, 358] on input "Select an option" at bounding box center [648, 355] width 16 height 16
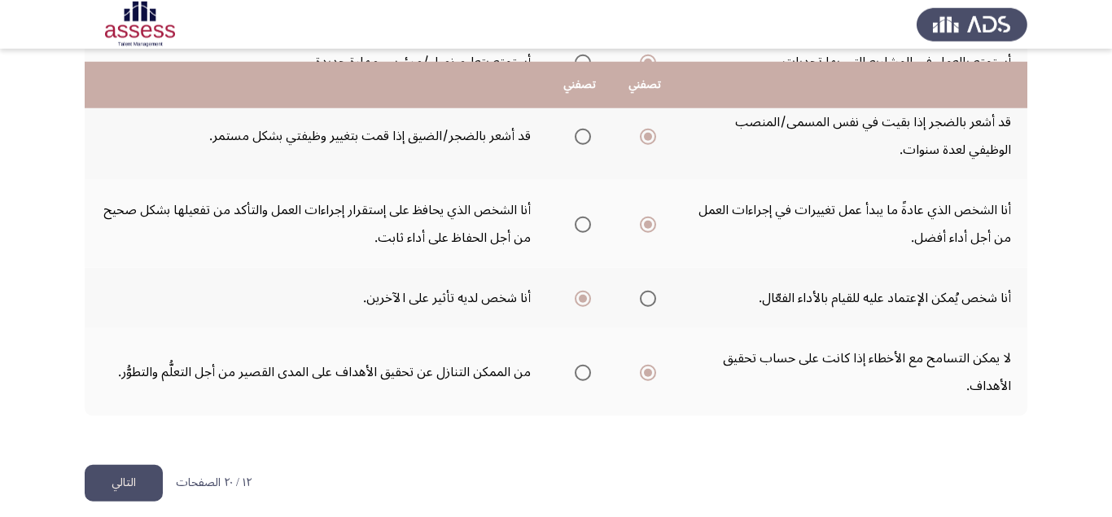
scroll to position [781, 0]
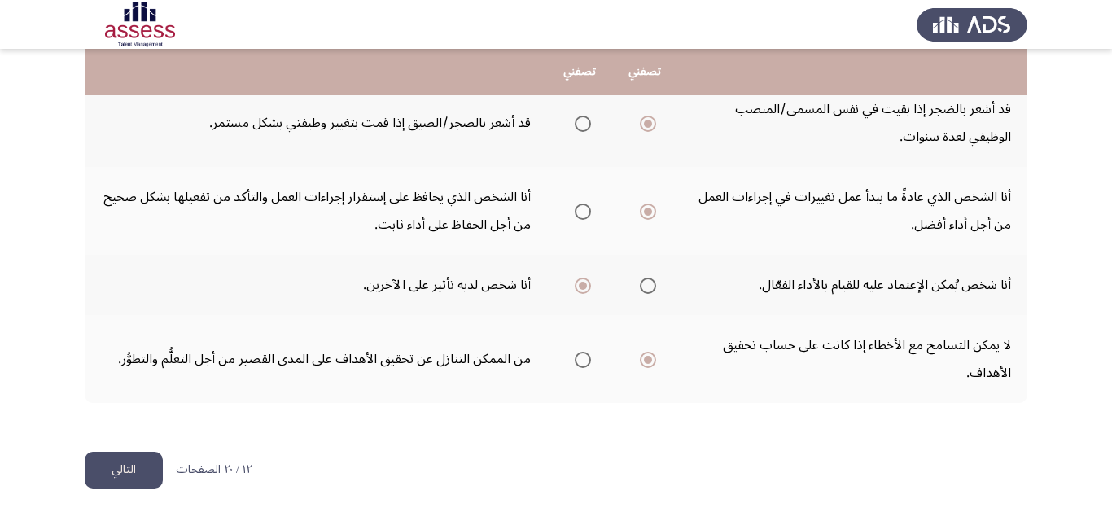
click at [120, 472] on button "التالي" at bounding box center [124, 470] width 78 height 37
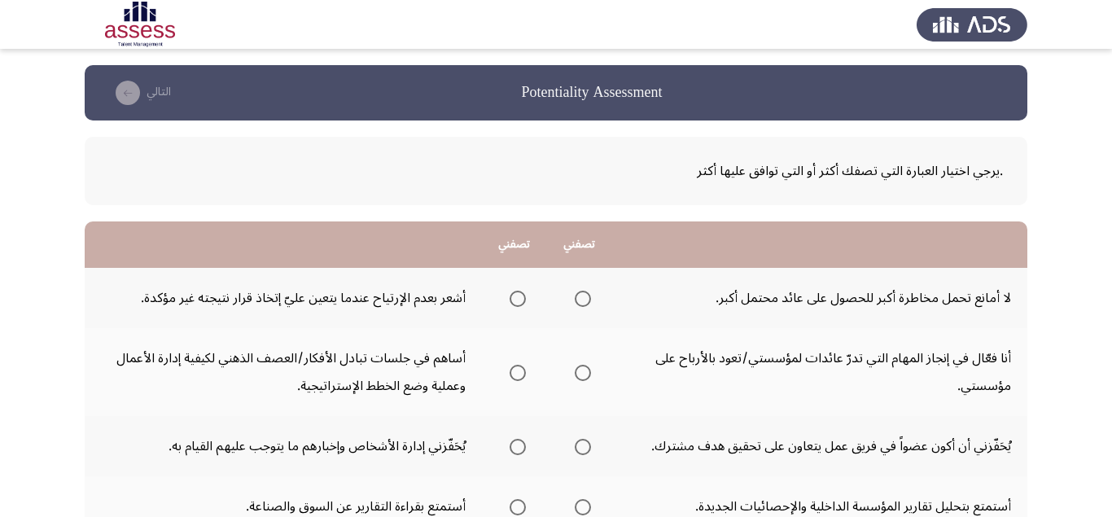
click at [580, 304] on span "Select an option" at bounding box center [583, 299] width 16 height 16
click at [580, 304] on input "Select an option" at bounding box center [583, 299] width 16 height 16
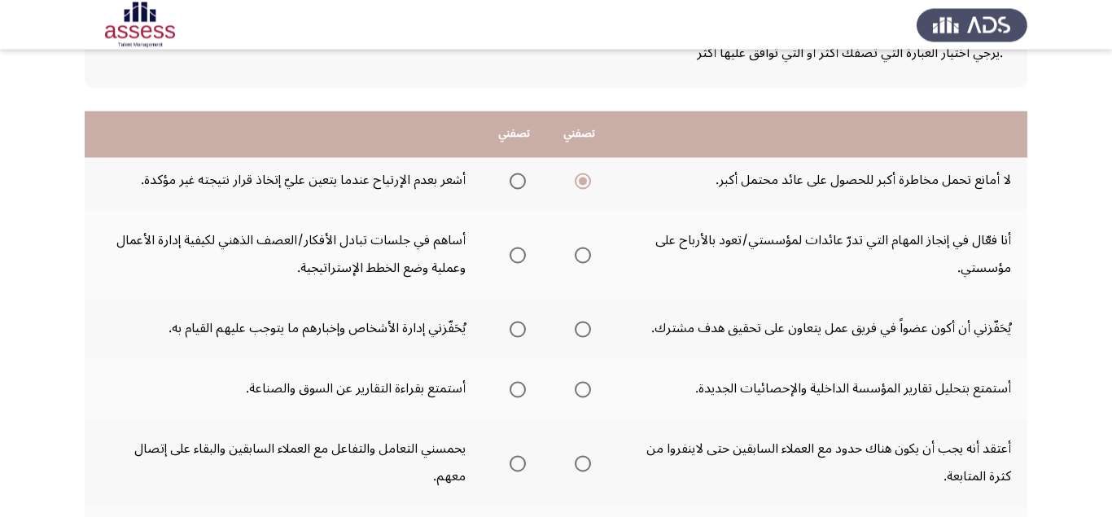
scroll to position [205, 0]
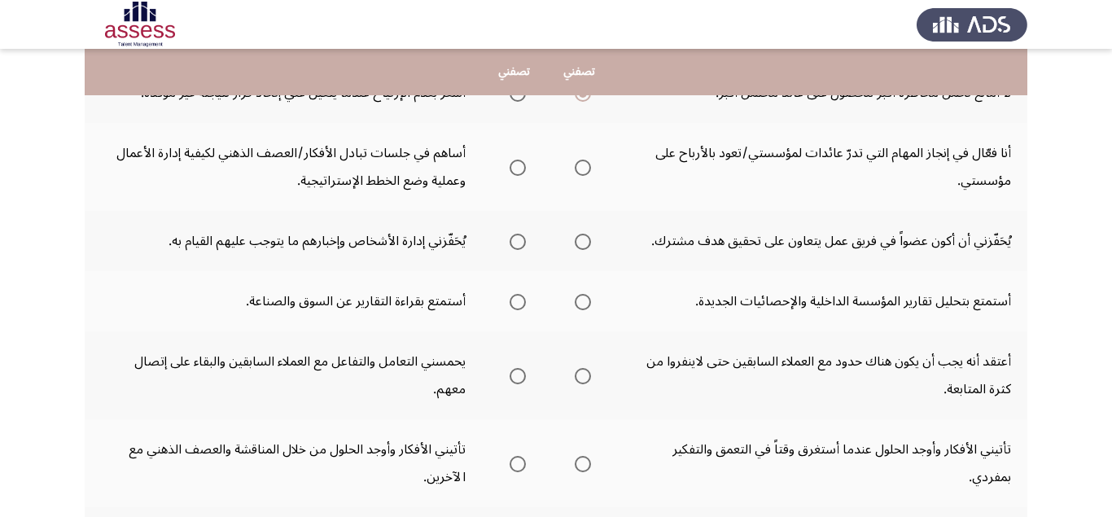
click at [584, 168] on span "Select an option" at bounding box center [583, 168] width 16 height 16
click at [584, 168] on input "Select an option" at bounding box center [583, 168] width 16 height 16
click at [510, 247] on span "Select an option" at bounding box center [518, 242] width 16 height 16
click at [510, 247] on input "Select an option" at bounding box center [518, 242] width 16 height 16
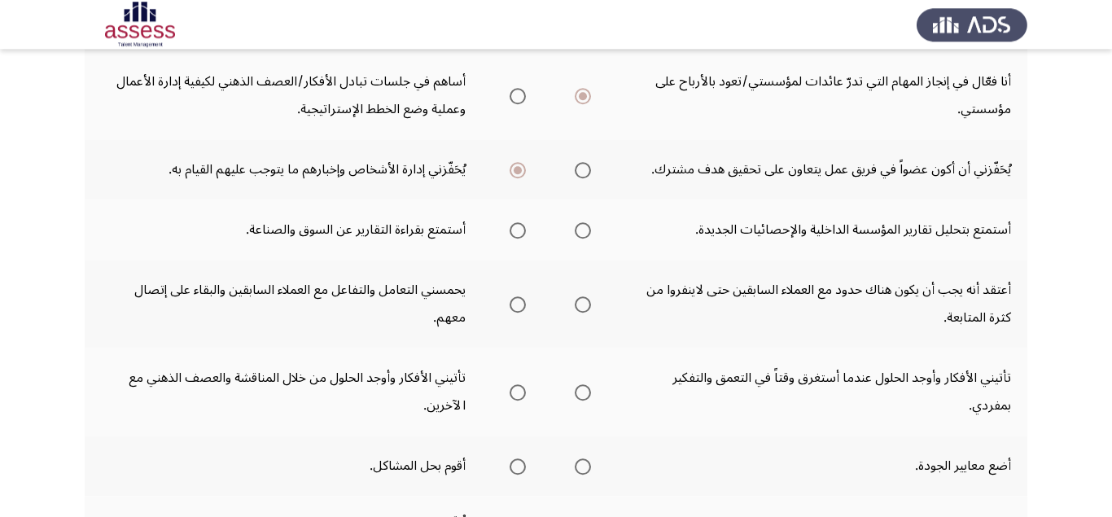
scroll to position [308, 0]
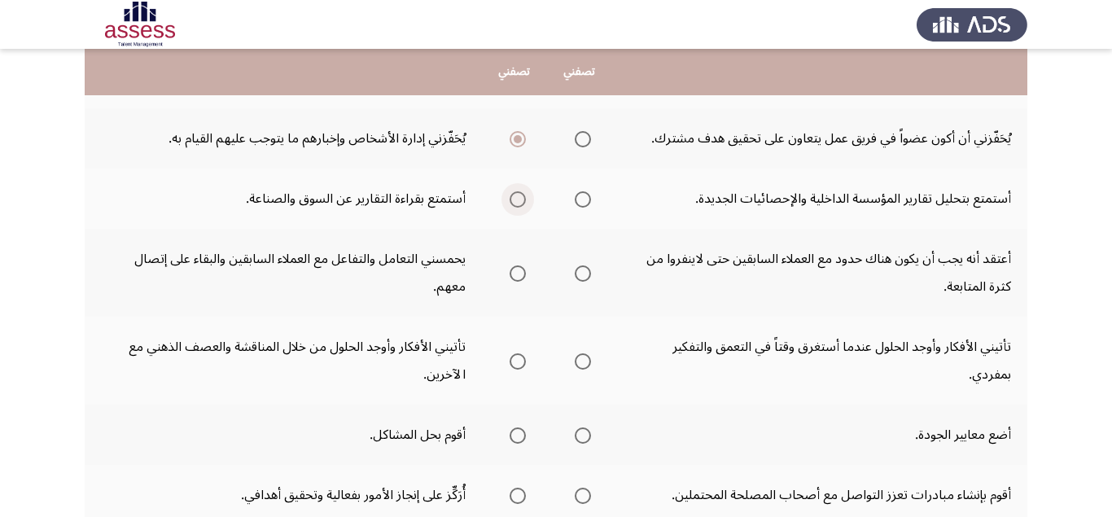
click at [514, 204] on span "Select an option" at bounding box center [518, 199] width 16 height 16
click at [514, 204] on input "Select an option" at bounding box center [518, 199] width 16 height 16
click at [515, 272] on span "Select an option" at bounding box center [518, 273] width 16 height 16
click at [515, 272] on input "Select an option" at bounding box center [518, 273] width 16 height 16
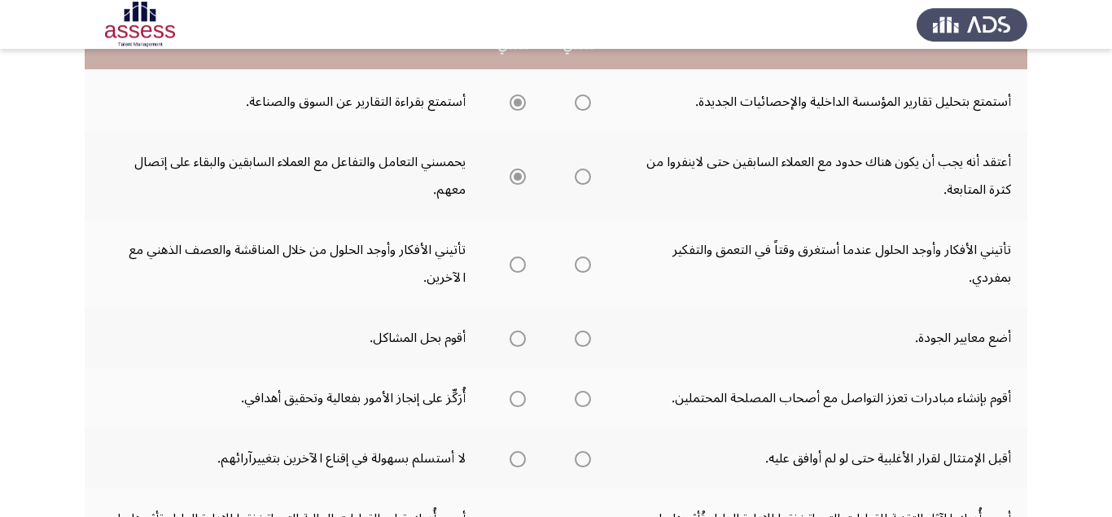
scroll to position [410, 0]
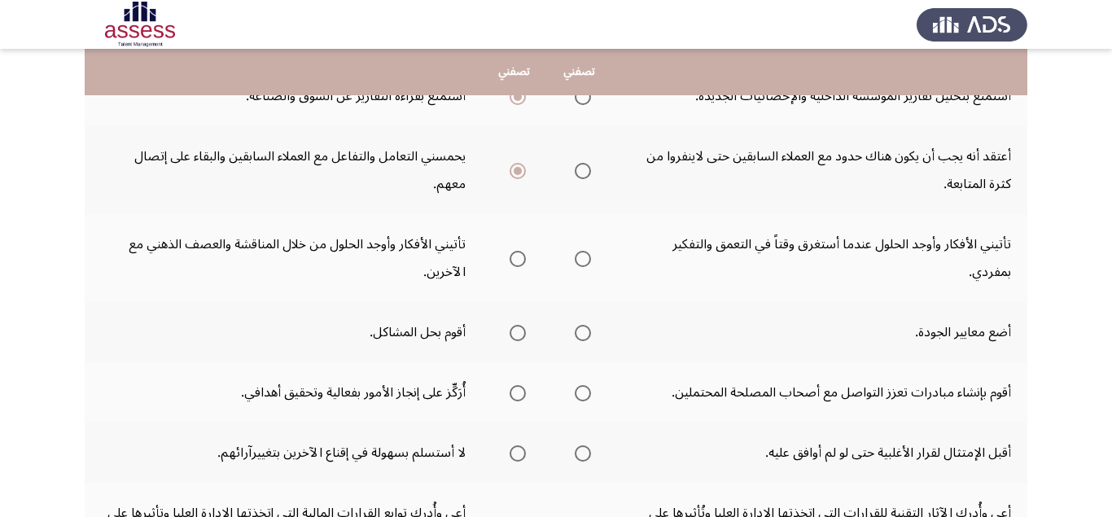
click at [512, 265] on span "Select an option" at bounding box center [518, 259] width 16 height 16
click at [512, 265] on input "Select an option" at bounding box center [518, 259] width 16 height 16
click at [582, 337] on span "Select an option" at bounding box center [583, 333] width 16 height 16
click at [582, 337] on input "Select an option" at bounding box center [583, 333] width 16 height 16
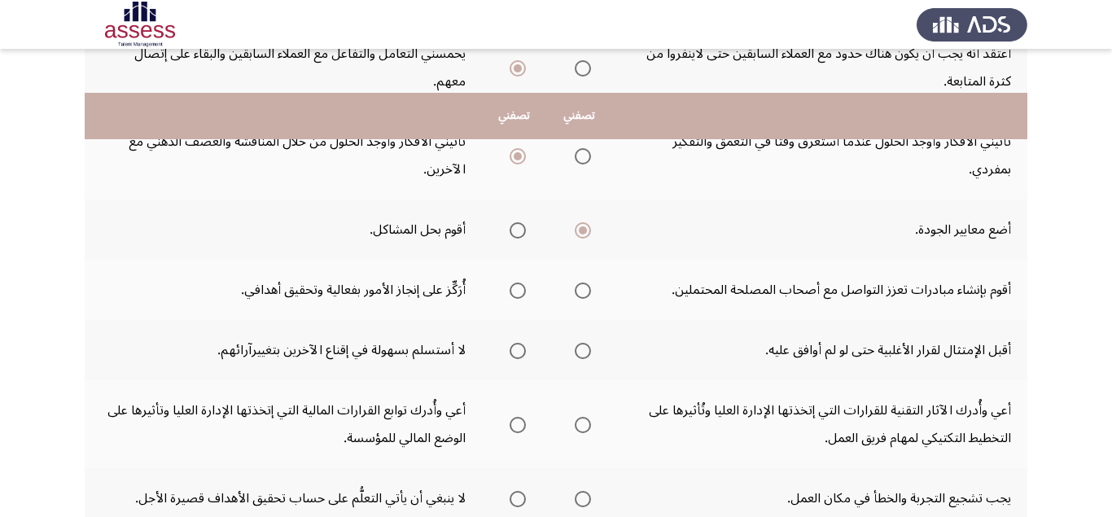
scroll to position [615, 0]
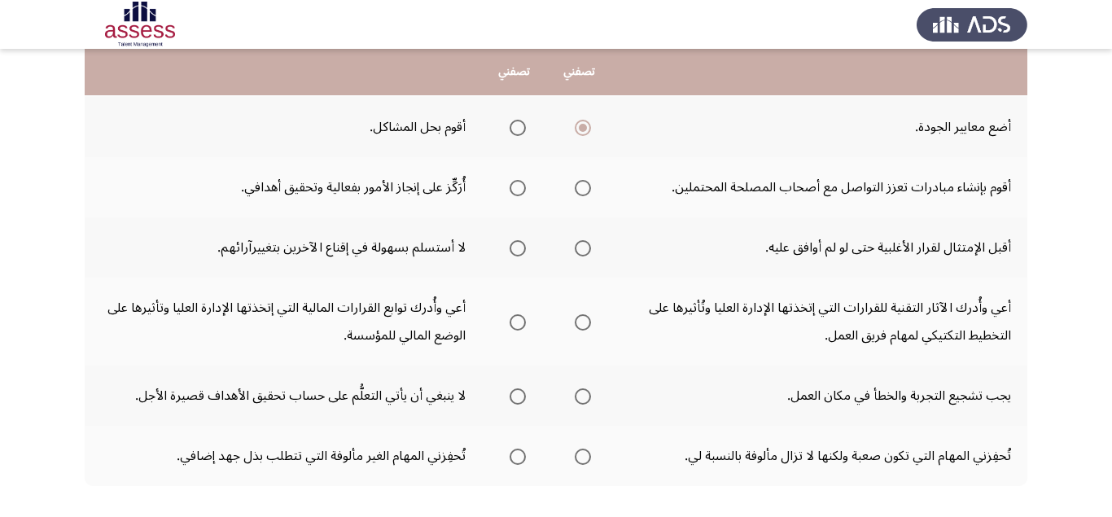
click at [577, 195] on span "Select an option" at bounding box center [583, 188] width 16 height 16
click at [577, 195] on input "Select an option" at bounding box center [583, 188] width 16 height 16
click at [514, 244] on span "Select an option" at bounding box center [518, 248] width 16 height 16
click at [514, 244] on input "Select an option" at bounding box center [518, 248] width 16 height 16
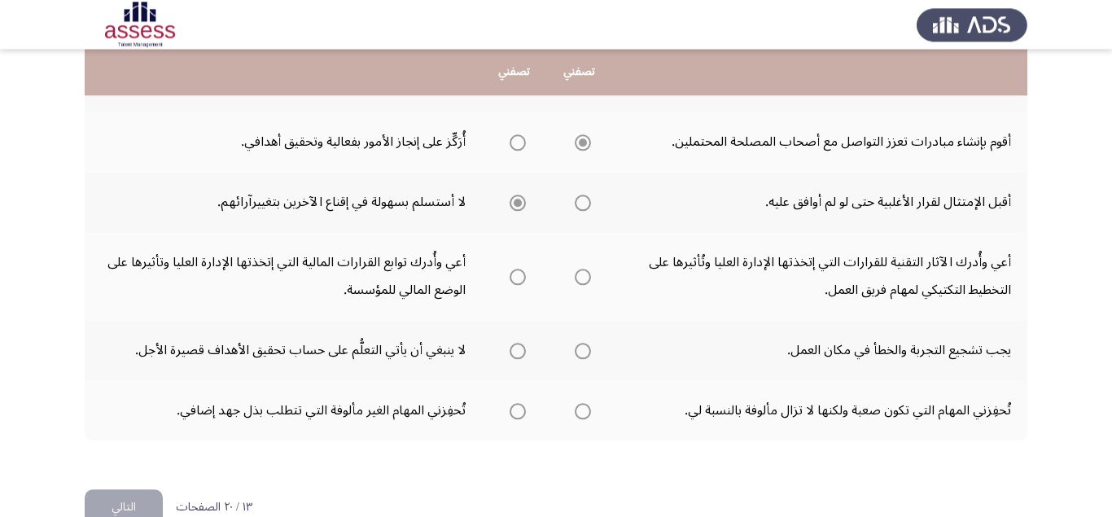
scroll to position [698, 0]
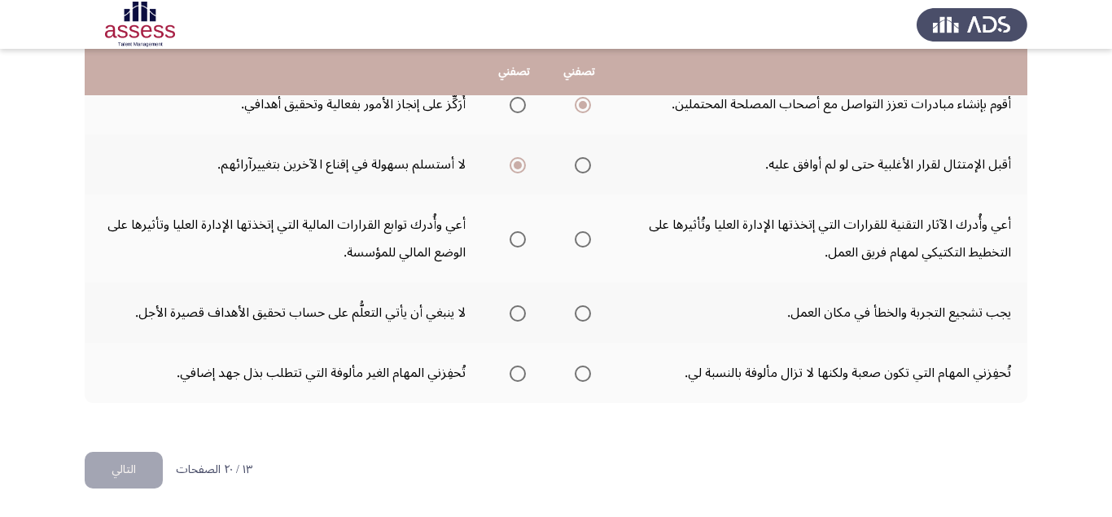
click at [583, 241] on span "Select an option" at bounding box center [583, 239] width 16 height 16
click at [583, 241] on input "Select an option" at bounding box center [583, 239] width 16 height 16
click at [577, 313] on span "Select an option" at bounding box center [583, 313] width 16 height 16
click at [577, 313] on input "Select an option" at bounding box center [583, 313] width 16 height 16
click at [510, 376] on span "Select an option" at bounding box center [518, 373] width 16 height 16
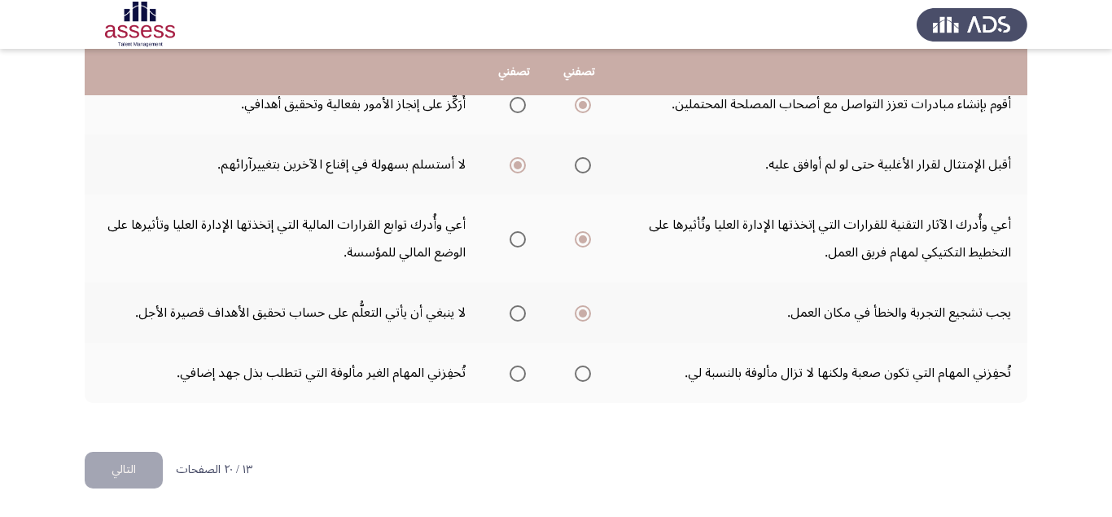
click at [510, 376] on input "Select an option" at bounding box center [518, 373] width 16 height 16
click at [139, 472] on button "التالي" at bounding box center [124, 470] width 78 height 37
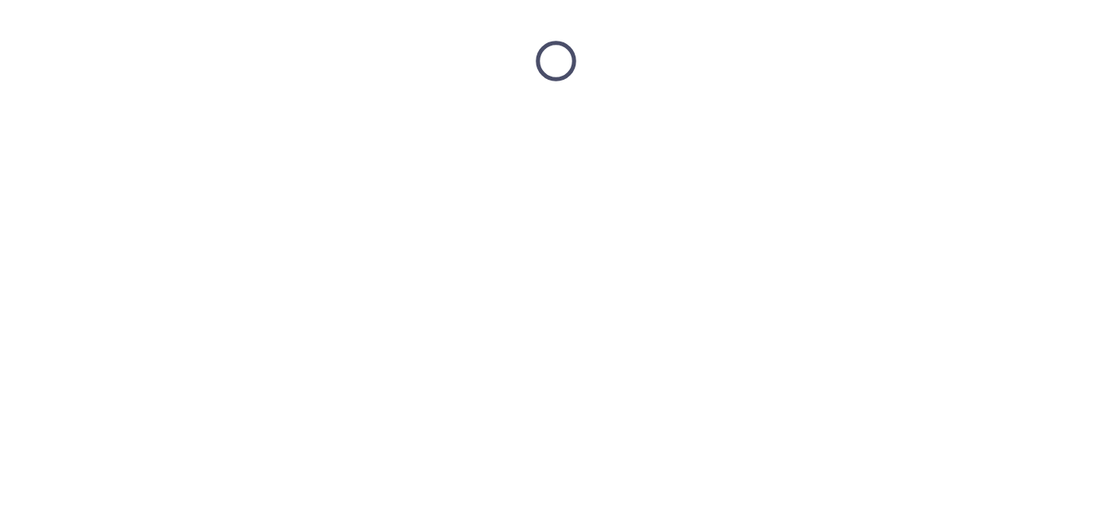
scroll to position [0, 0]
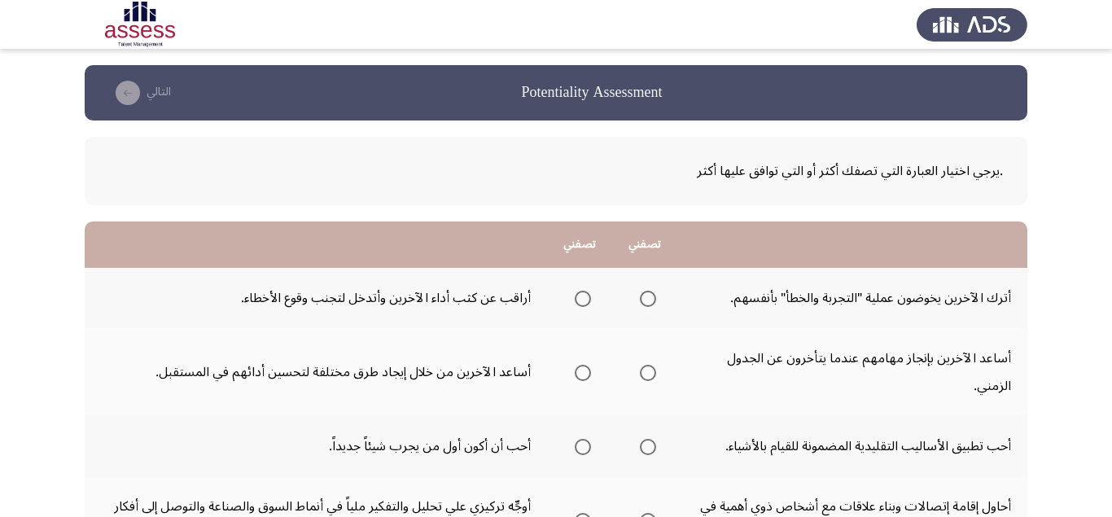
click at [645, 304] on span "Select an option" at bounding box center [648, 299] width 16 height 16
click at [645, 304] on input "Select an option" at bounding box center [648, 299] width 16 height 16
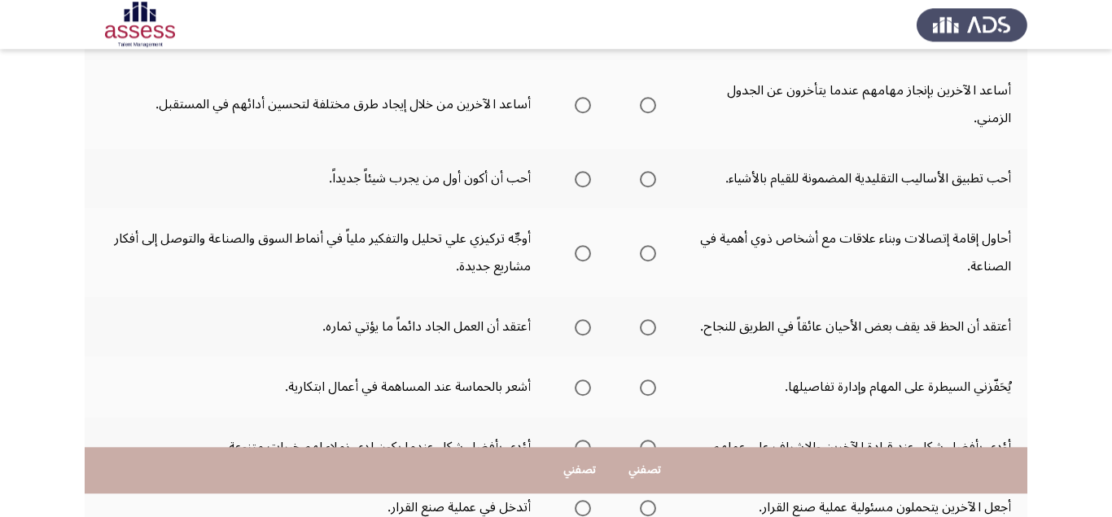
scroll to position [158, 0]
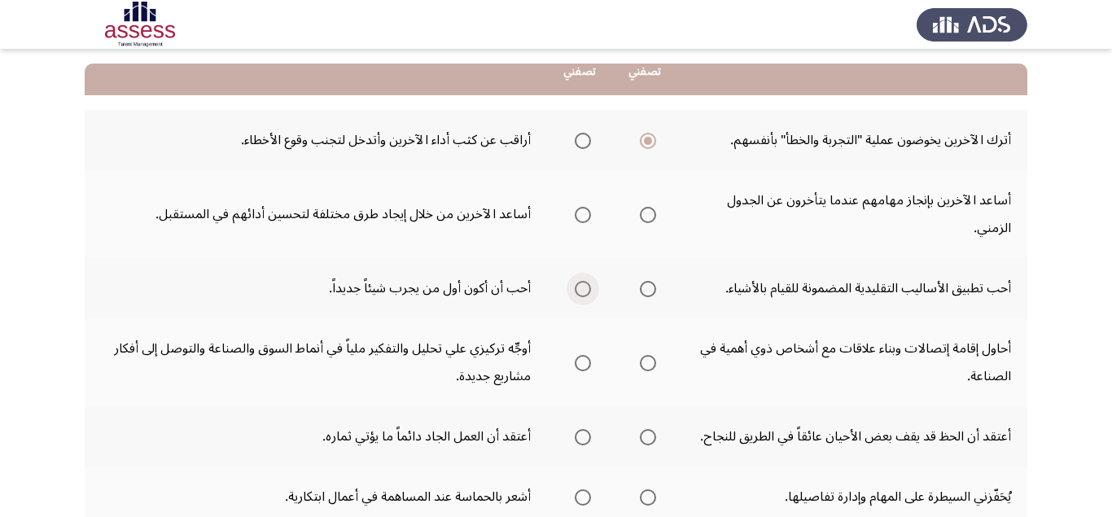
click at [580, 293] on span "Select an option" at bounding box center [583, 289] width 16 height 16
click at [580, 293] on input "Select an option" at bounding box center [583, 289] width 16 height 16
click at [575, 212] on span "Select an option" at bounding box center [583, 215] width 16 height 16
click at [575, 212] on input "Select an option" at bounding box center [583, 215] width 16 height 16
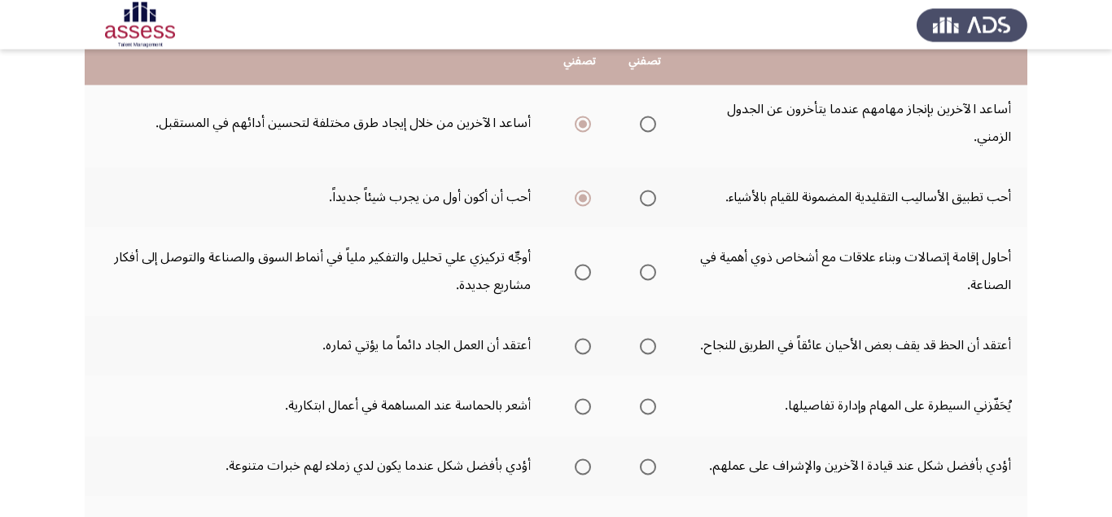
scroll to position [260, 0]
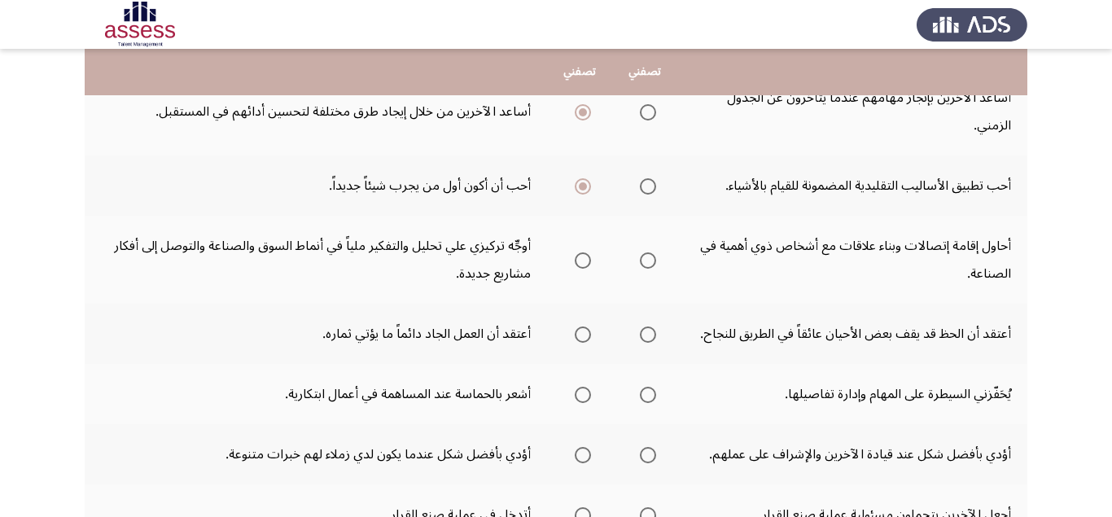
click at [576, 264] on span "Select an option" at bounding box center [583, 260] width 16 height 16
click at [576, 264] on input "Select an option" at bounding box center [583, 260] width 16 height 16
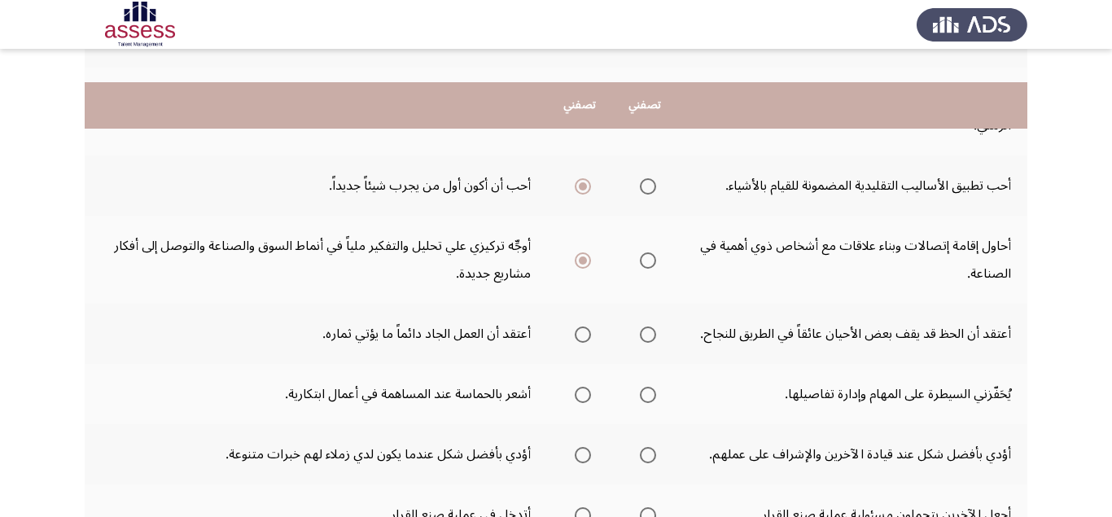
scroll to position [363, 0]
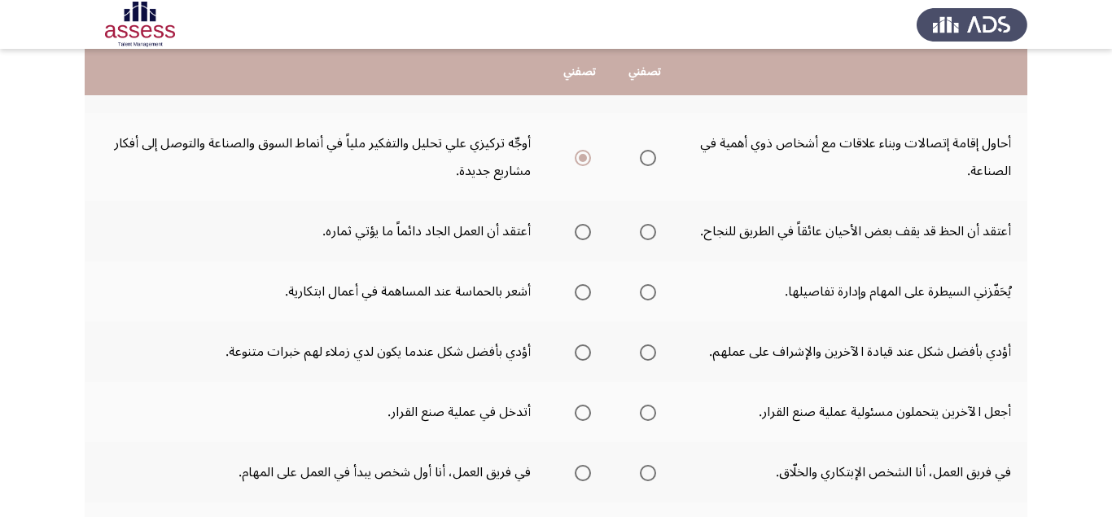
click at [581, 235] on span "Select an option" at bounding box center [583, 232] width 16 height 16
click at [581, 235] on input "Select an option" at bounding box center [583, 232] width 16 height 16
click at [576, 296] on span "Select an option" at bounding box center [583, 292] width 16 height 16
click at [576, 296] on input "Select an option" at bounding box center [583, 292] width 16 height 16
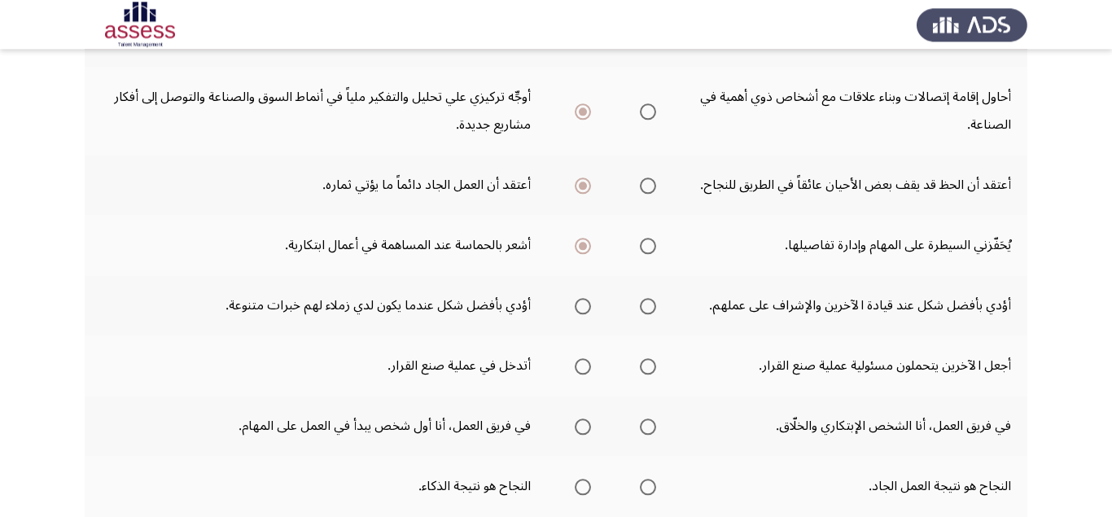
scroll to position [466, 0]
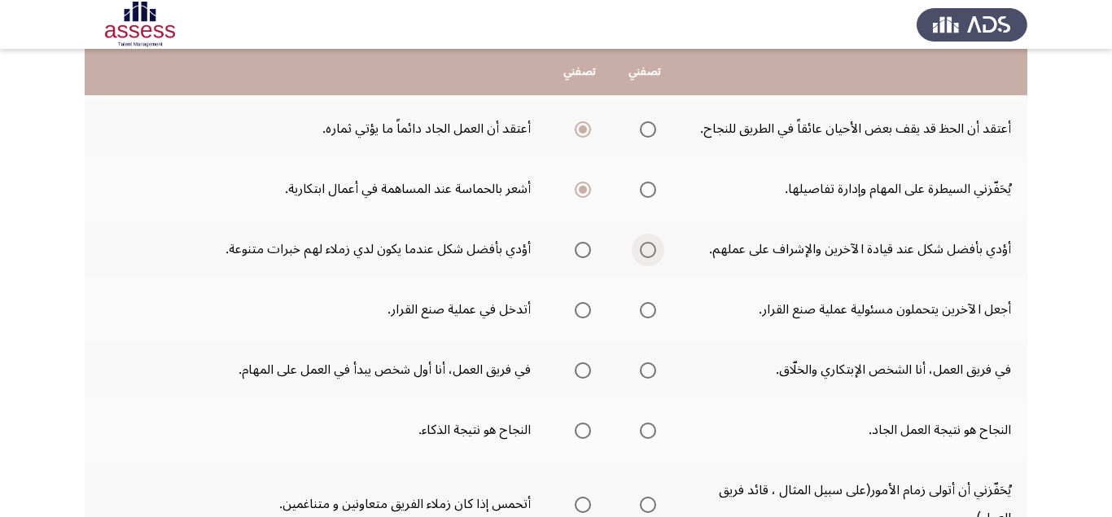
click at [649, 253] on span "Select an option" at bounding box center [648, 250] width 16 height 16
click at [649, 253] on input "Select an option" at bounding box center [648, 250] width 16 height 16
click at [651, 314] on span "Select an option" at bounding box center [648, 310] width 16 height 16
click at [651, 314] on input "Select an option" at bounding box center [648, 310] width 16 height 16
click at [655, 373] on span "Select an option" at bounding box center [648, 370] width 16 height 16
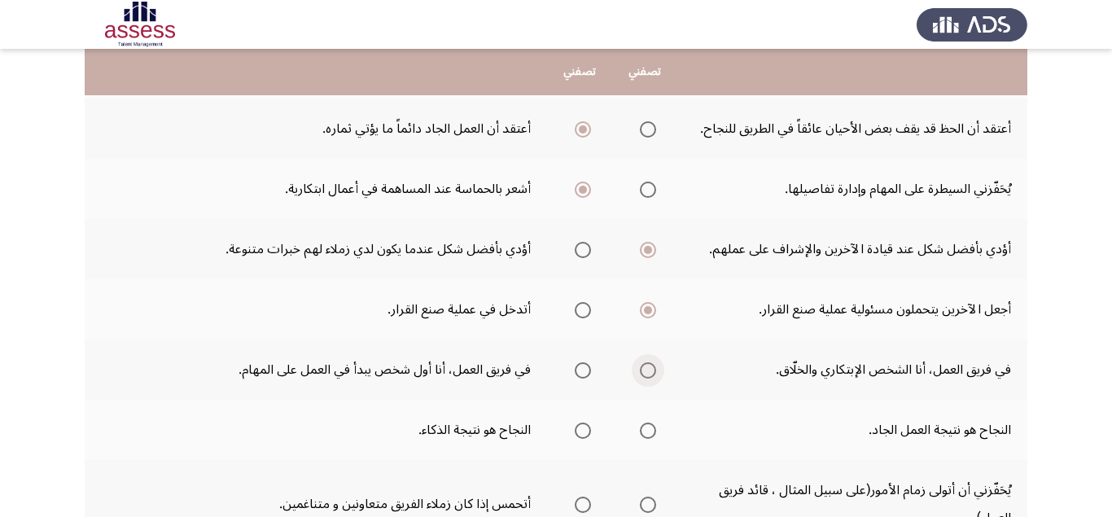
click at [655, 373] on input "Select an option" at bounding box center [648, 370] width 16 height 16
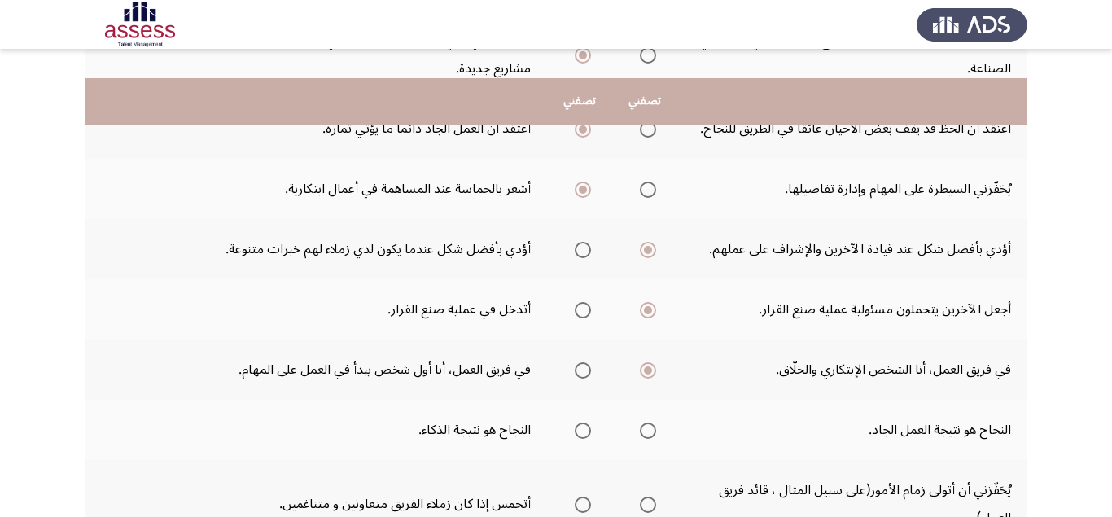
scroll to position [568, 0]
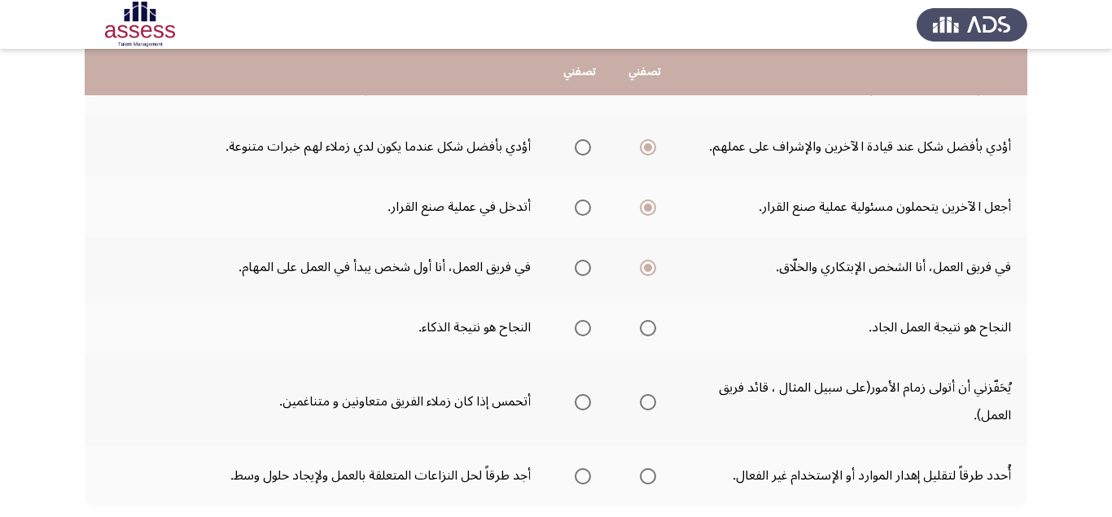
click at [581, 331] on span "Select an option" at bounding box center [583, 328] width 16 height 16
click at [581, 331] on input "Select an option" at bounding box center [583, 328] width 16 height 16
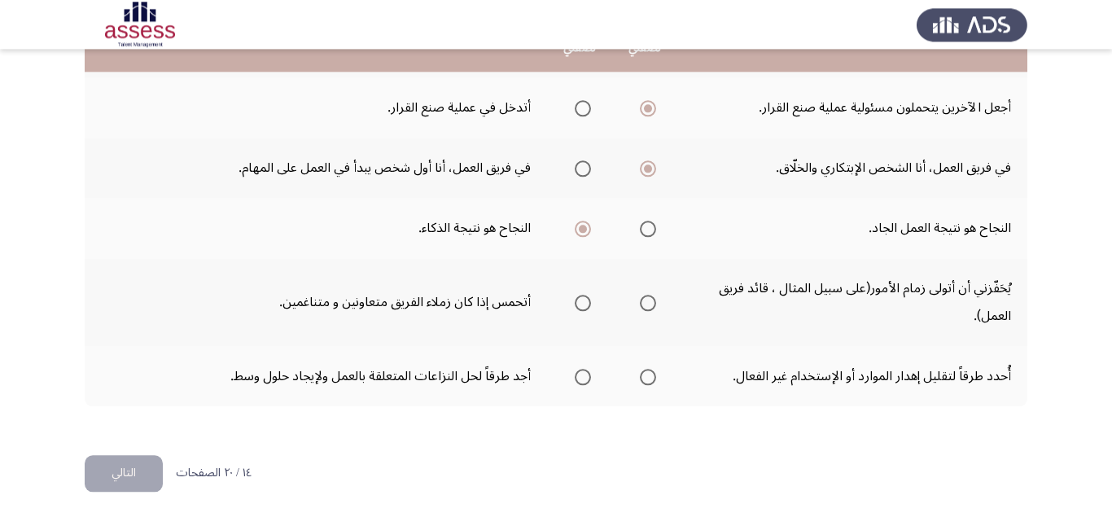
scroll to position [671, 0]
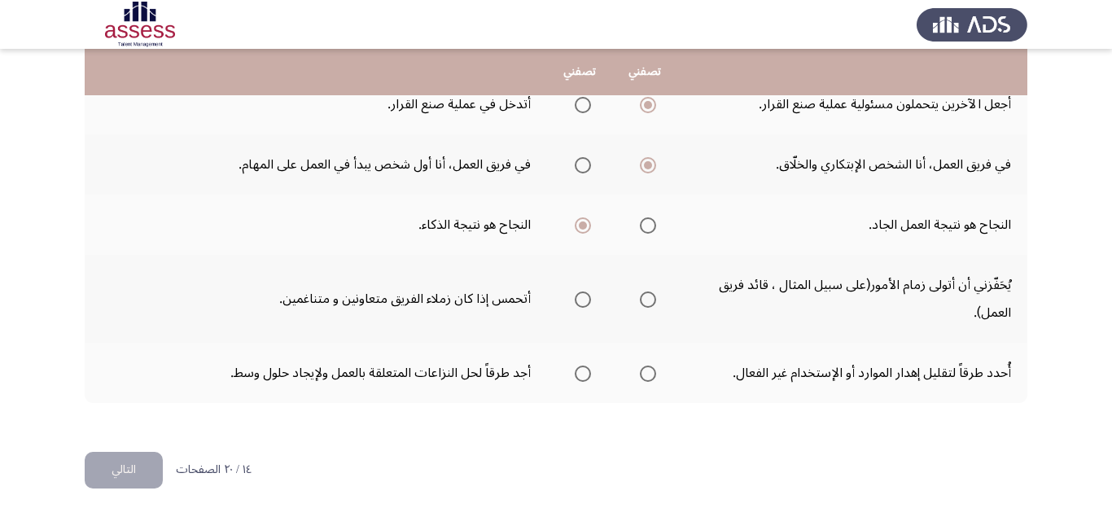
click at [646, 304] on span "Select an option" at bounding box center [648, 299] width 16 height 16
click at [646, 304] on input "Select an option" at bounding box center [648, 299] width 16 height 16
click at [585, 374] on span "Select an option" at bounding box center [583, 373] width 16 height 16
click at [585, 374] on input "Select an option" at bounding box center [583, 373] width 16 height 16
click at [133, 470] on button "التالي" at bounding box center [124, 470] width 78 height 37
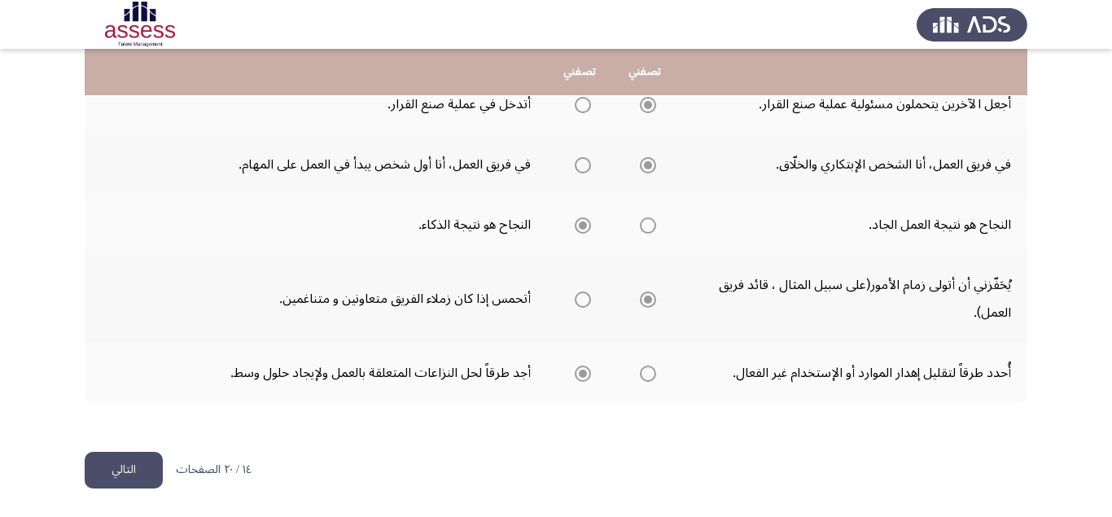
scroll to position [0, 0]
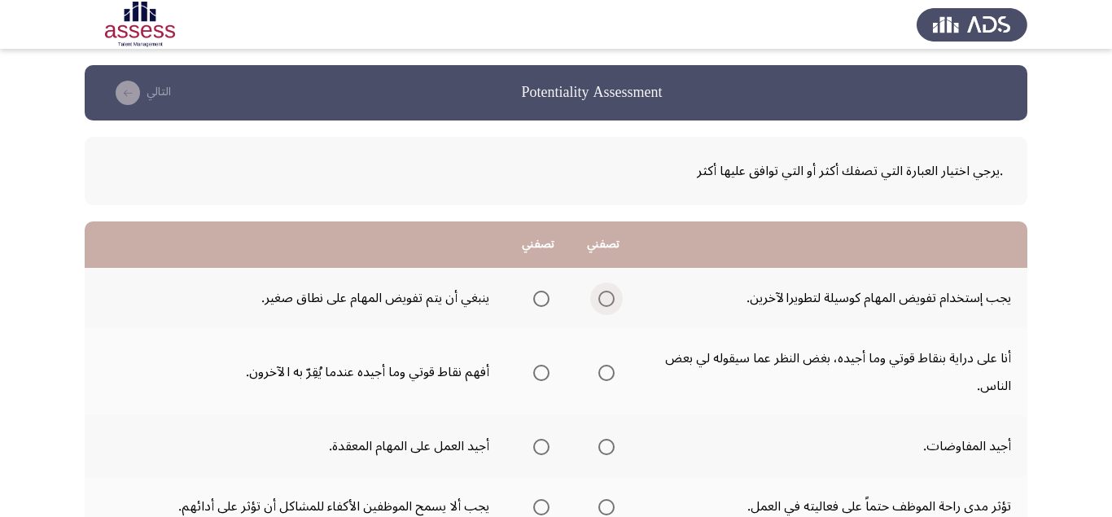
click at [611, 298] on span "Select an option" at bounding box center [606, 299] width 16 height 16
click at [611, 298] on input "Select an option" at bounding box center [606, 299] width 16 height 16
click at [601, 365] on span "Select an option" at bounding box center [606, 373] width 16 height 16
click at [601, 365] on input "Select an option" at bounding box center [606, 373] width 16 height 16
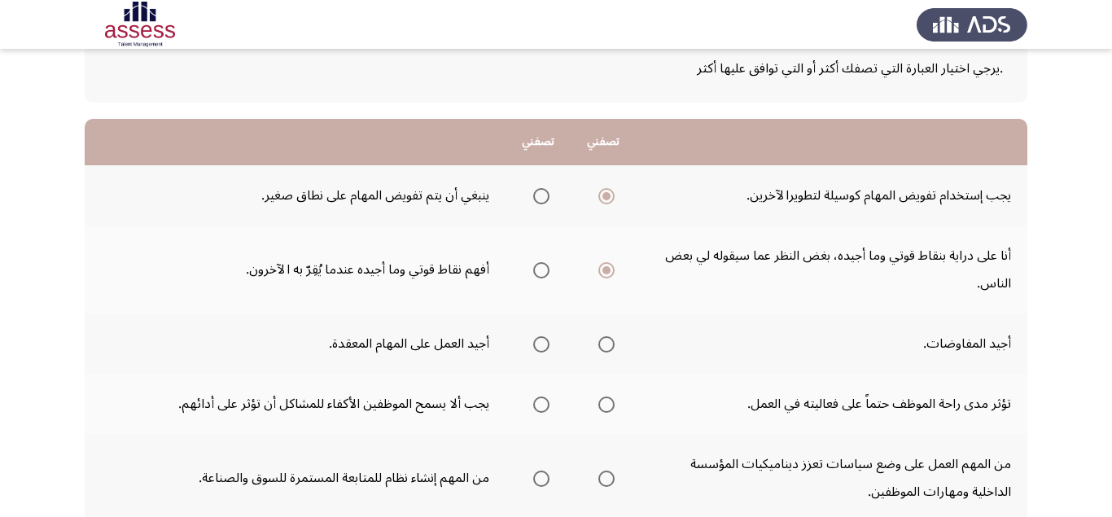
click at [610, 342] on span "Select an option" at bounding box center [606, 344] width 16 height 16
click at [610, 342] on input "Select an option" at bounding box center [606, 344] width 16 height 16
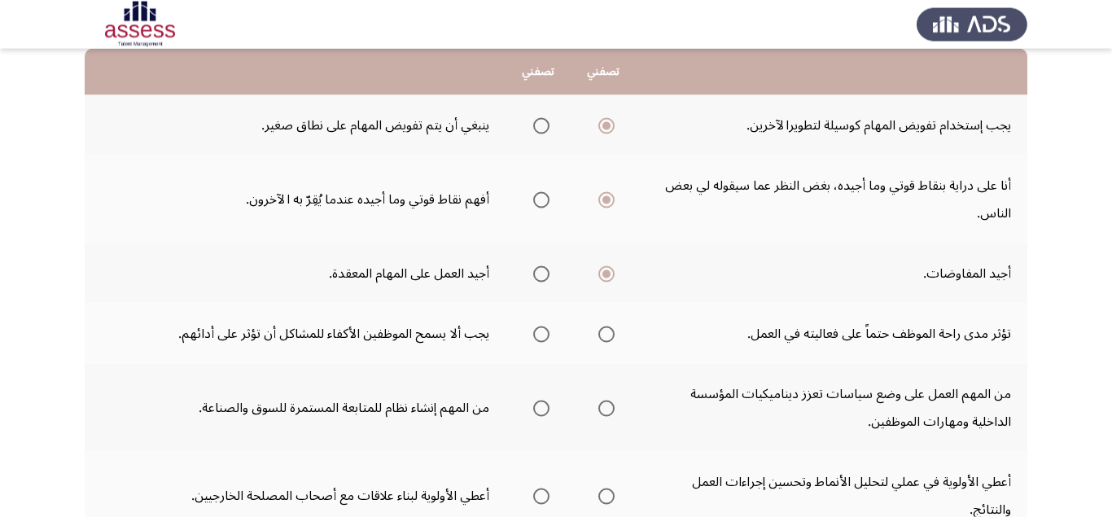
scroll to position [205, 0]
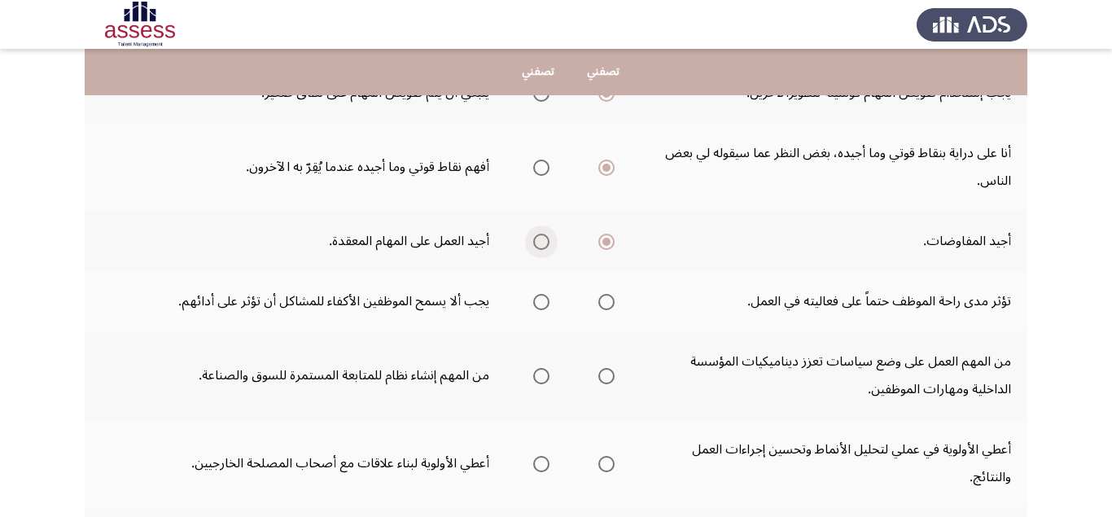
click at [536, 244] on span "Select an option" at bounding box center [541, 242] width 16 height 16
click at [536, 244] on input "Select an option" at bounding box center [541, 242] width 16 height 16
click at [605, 243] on span "Select an option" at bounding box center [606, 242] width 16 height 16
click at [605, 243] on input "Select an option" at bounding box center [606, 242] width 16 height 16
click at [543, 305] on span "Select an option" at bounding box center [541, 302] width 16 height 16
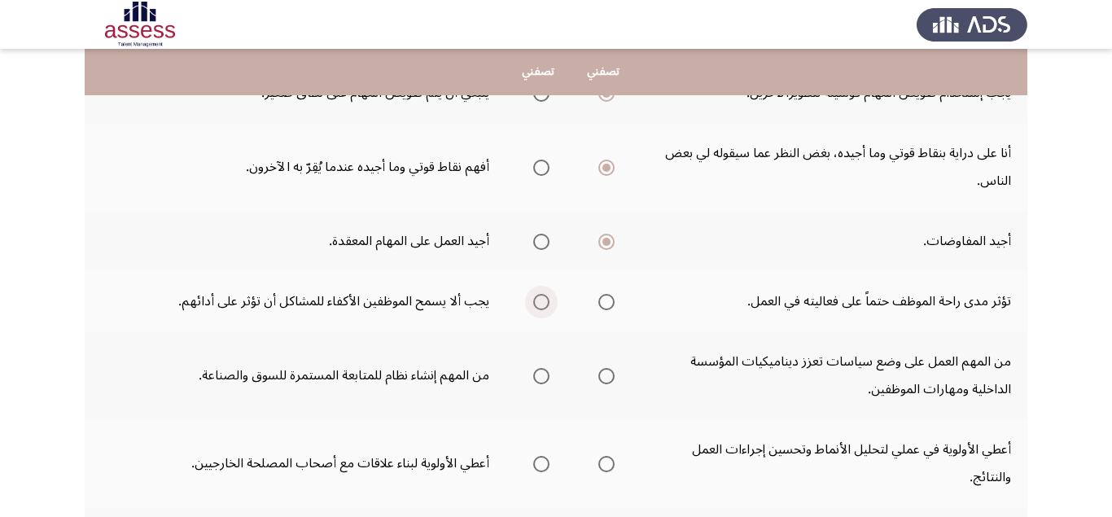
click at [543, 305] on input "Select an option" at bounding box center [541, 302] width 16 height 16
click at [540, 379] on span "Select an option" at bounding box center [541, 376] width 16 height 16
click at [540, 379] on input "Select an option" at bounding box center [541, 376] width 16 height 16
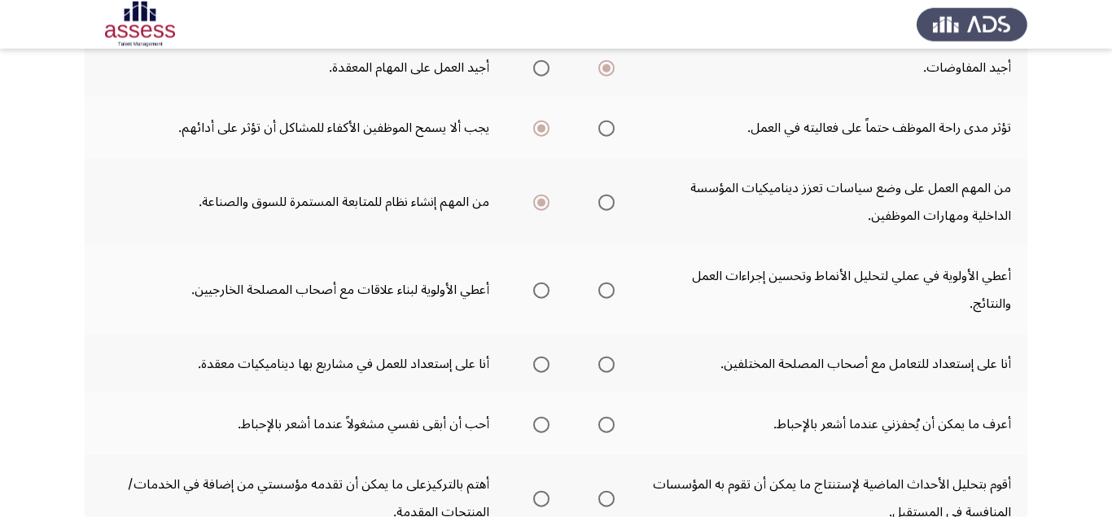
scroll to position [410, 0]
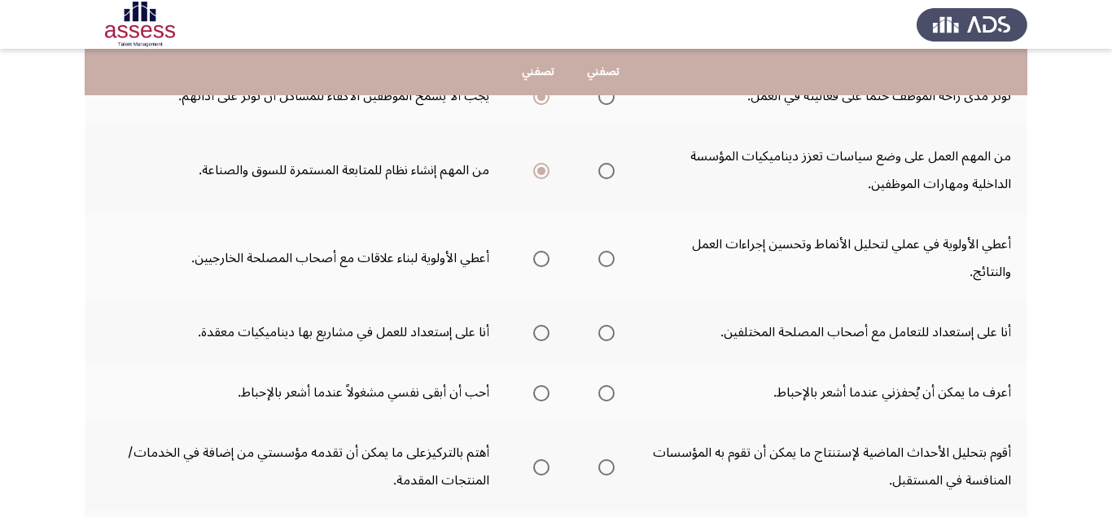
click at [606, 259] on span "Select an option" at bounding box center [606, 259] width 16 height 16
click at [606, 259] on input "Select an option" at bounding box center [606, 259] width 16 height 16
click at [544, 336] on span "Select an option" at bounding box center [541, 333] width 16 height 16
click at [544, 336] on input "Select an option" at bounding box center [541, 333] width 16 height 16
click at [609, 398] on span "Select an option" at bounding box center [606, 393] width 16 height 16
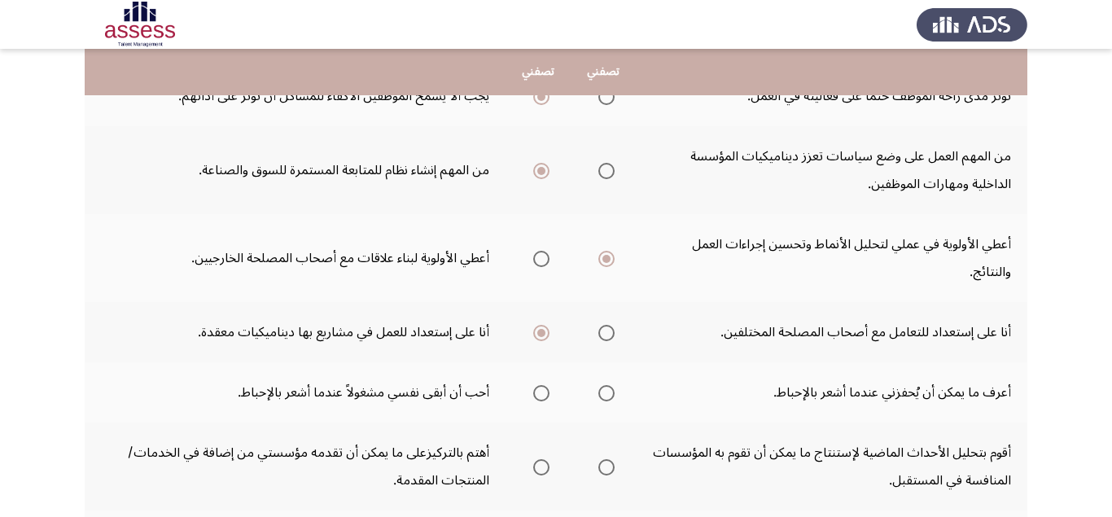
click at [609, 398] on input "Select an option" at bounding box center [606, 393] width 16 height 16
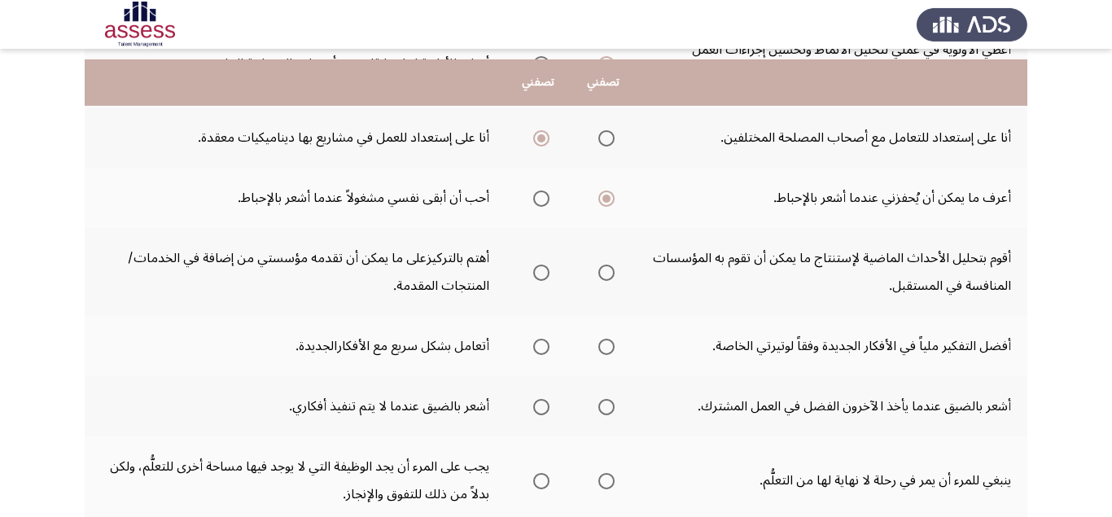
scroll to position [615, 0]
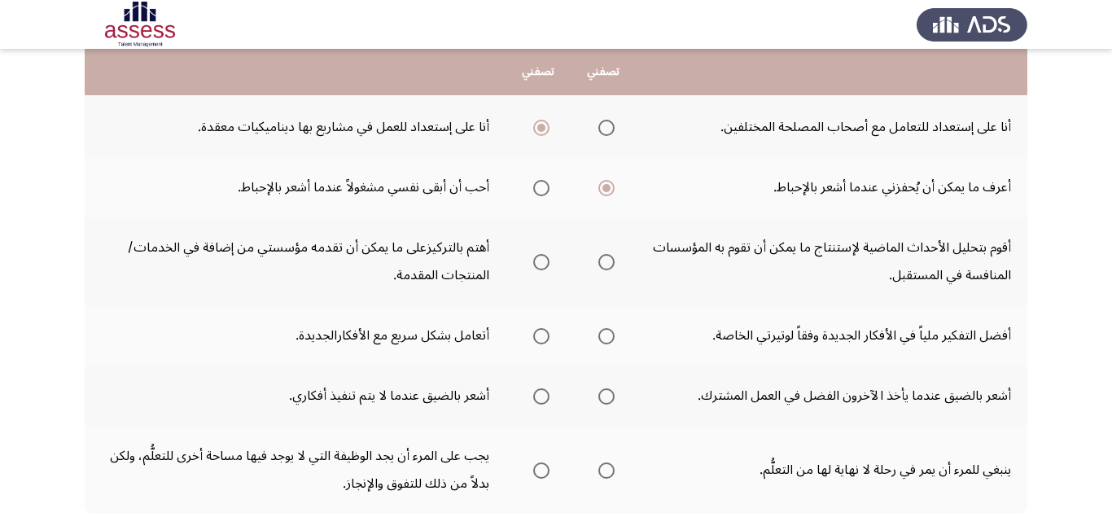
click at [545, 335] on span "Select an option" at bounding box center [541, 336] width 16 height 16
click at [545, 335] on input "Select an option" at bounding box center [541, 336] width 16 height 16
click at [606, 265] on span "Select an option" at bounding box center [606, 262] width 16 height 16
click at [606, 265] on input "Select an option" at bounding box center [606, 262] width 16 height 16
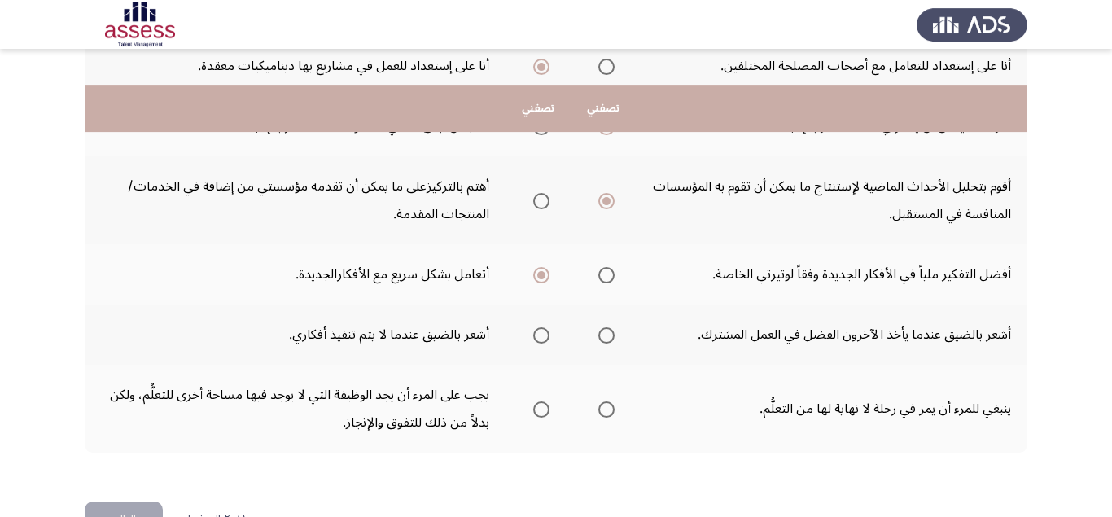
scroll to position [718, 0]
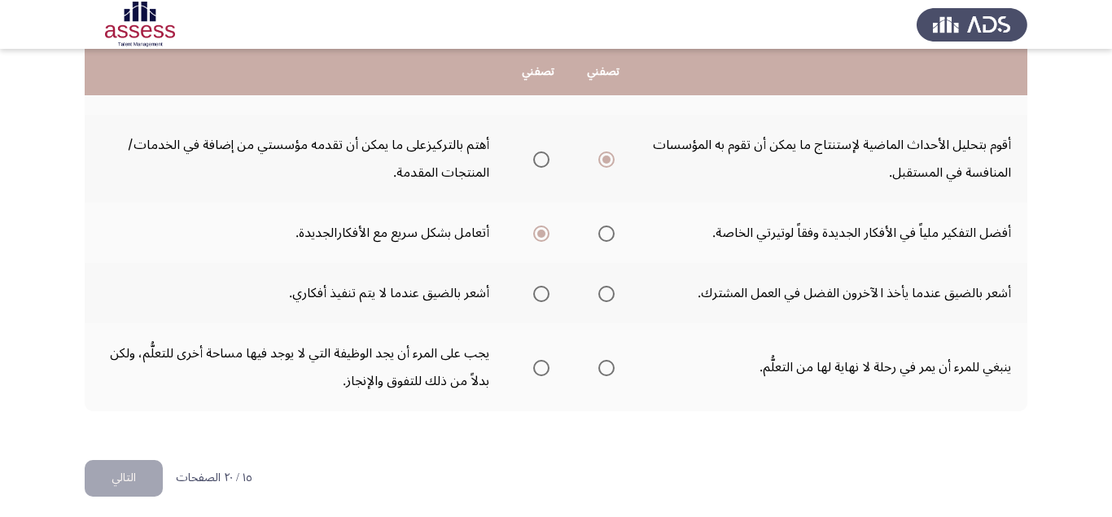
click at [605, 367] on span "Select an option" at bounding box center [606, 368] width 16 height 16
click at [605, 367] on input "Select an option" at bounding box center [606, 368] width 16 height 16
click at [546, 292] on span "Select an option" at bounding box center [541, 294] width 16 height 16
click at [546, 292] on input "Select an option" at bounding box center [541, 294] width 16 height 16
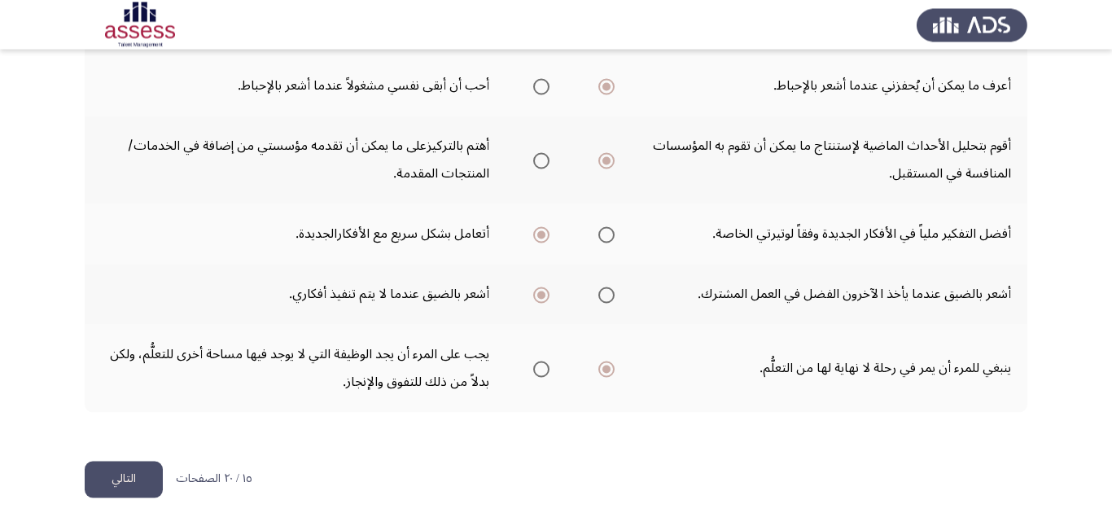
scroll to position [726, 0]
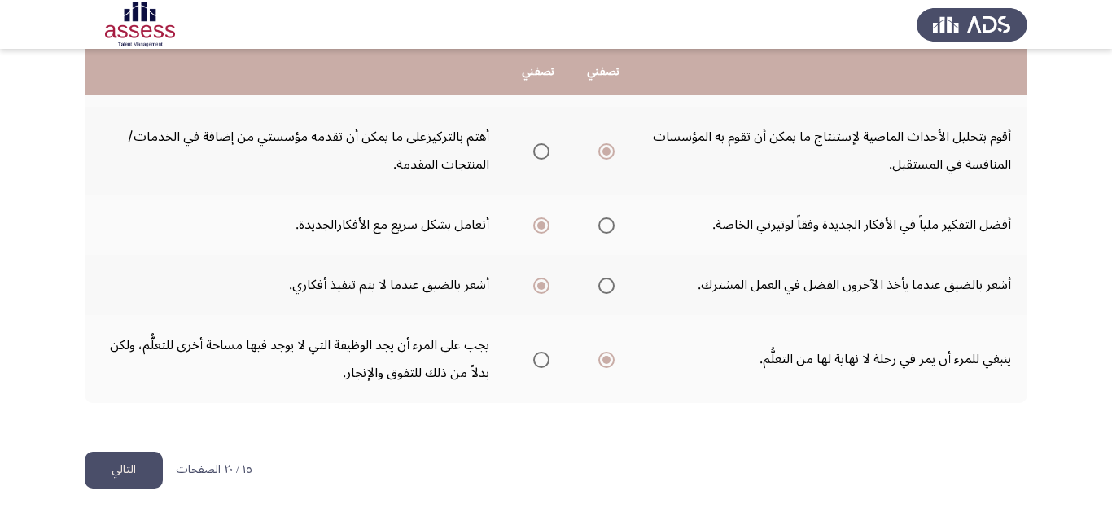
click at [140, 464] on button "التالي" at bounding box center [124, 470] width 78 height 37
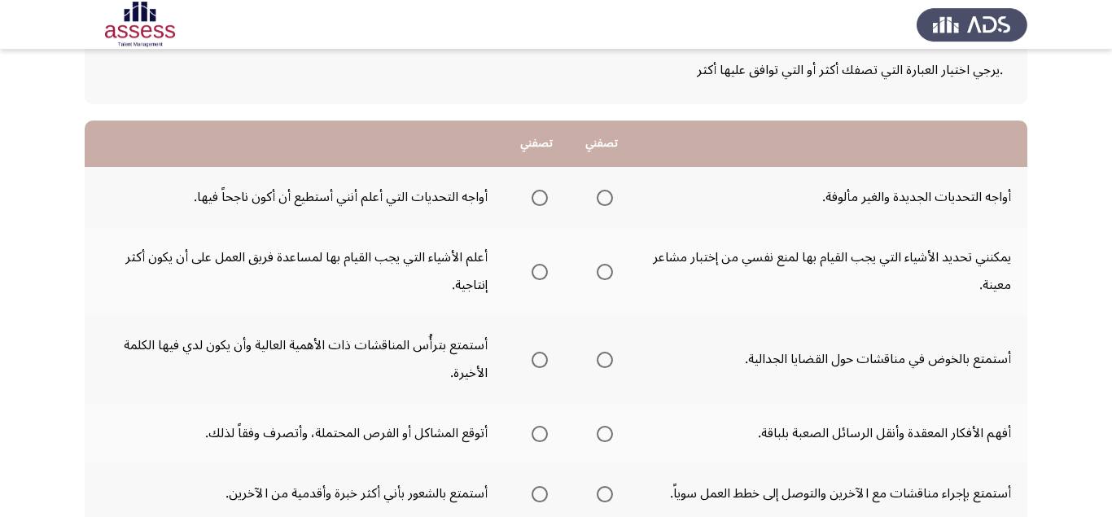
scroll to position [103, 0]
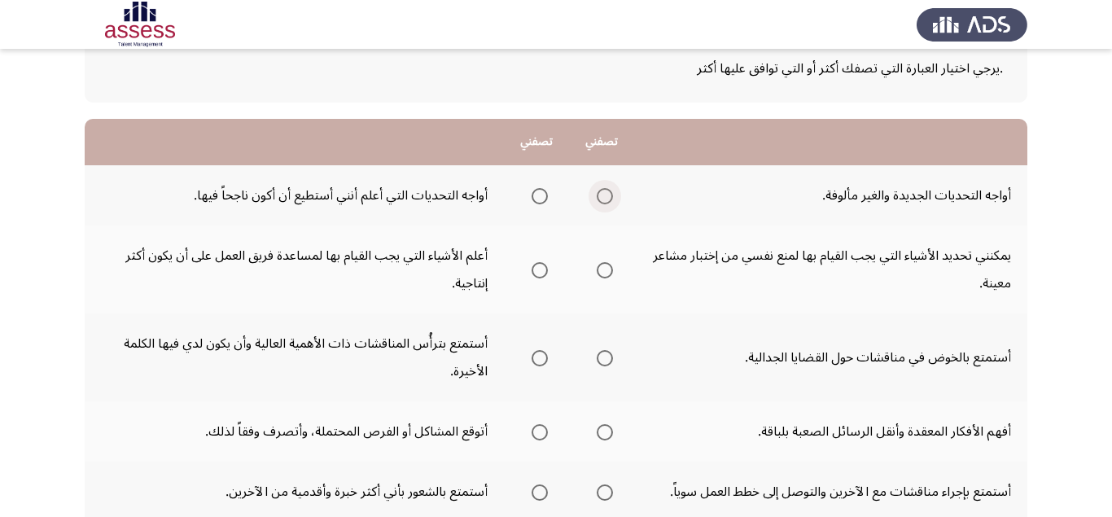
click at [605, 202] on span "Select an option" at bounding box center [605, 196] width 16 height 16
click at [605, 202] on input "Select an option" at bounding box center [605, 196] width 16 height 16
click at [545, 267] on th at bounding box center [536, 269] width 65 height 88
click at [532, 270] on span "Select an option" at bounding box center [540, 270] width 16 height 16
click at [532, 270] on input "Select an option" at bounding box center [540, 270] width 16 height 16
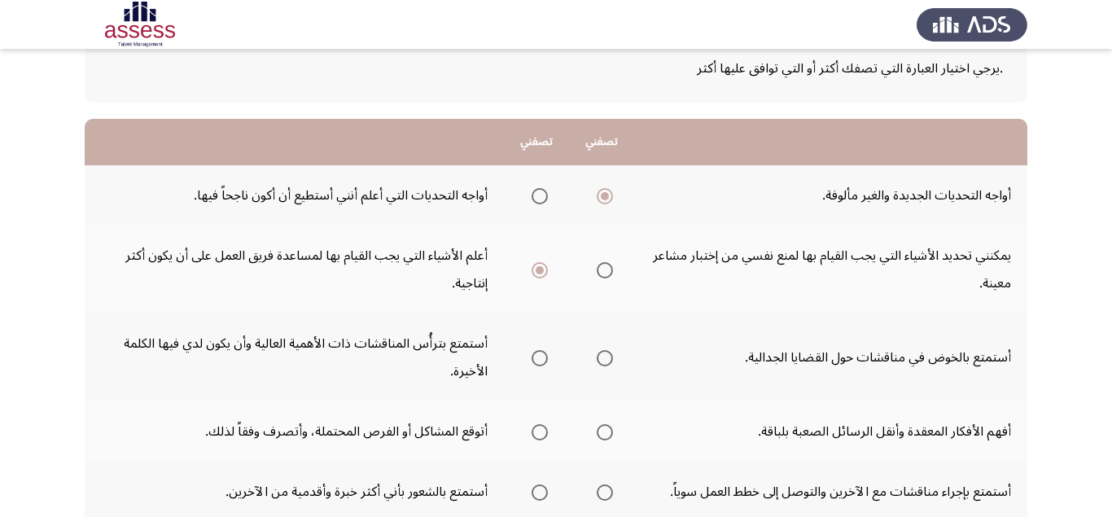
click at [539, 365] on span "Select an option" at bounding box center [540, 358] width 16 height 16
click at [539, 365] on input "Select an option" at bounding box center [540, 358] width 16 height 16
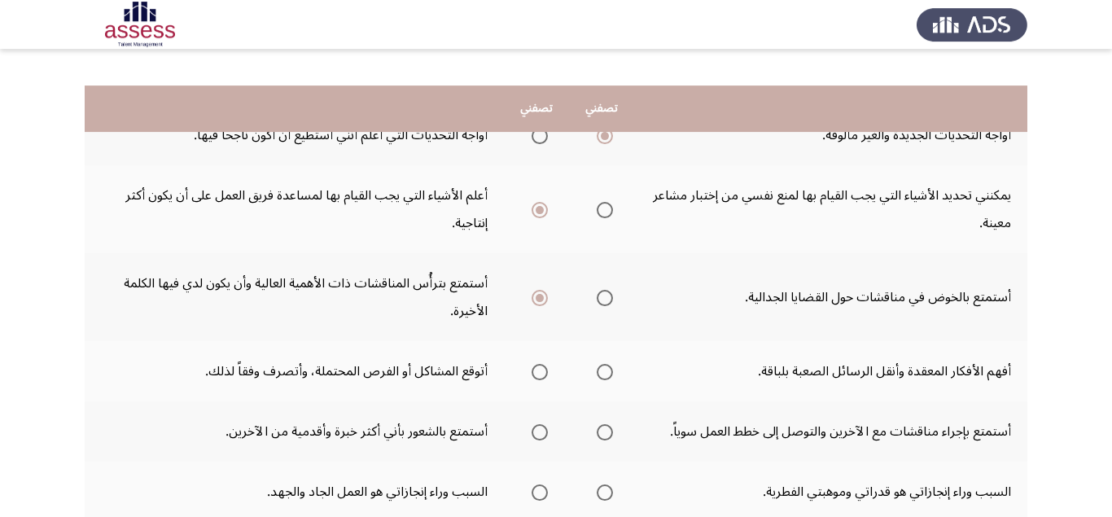
scroll to position [205, 0]
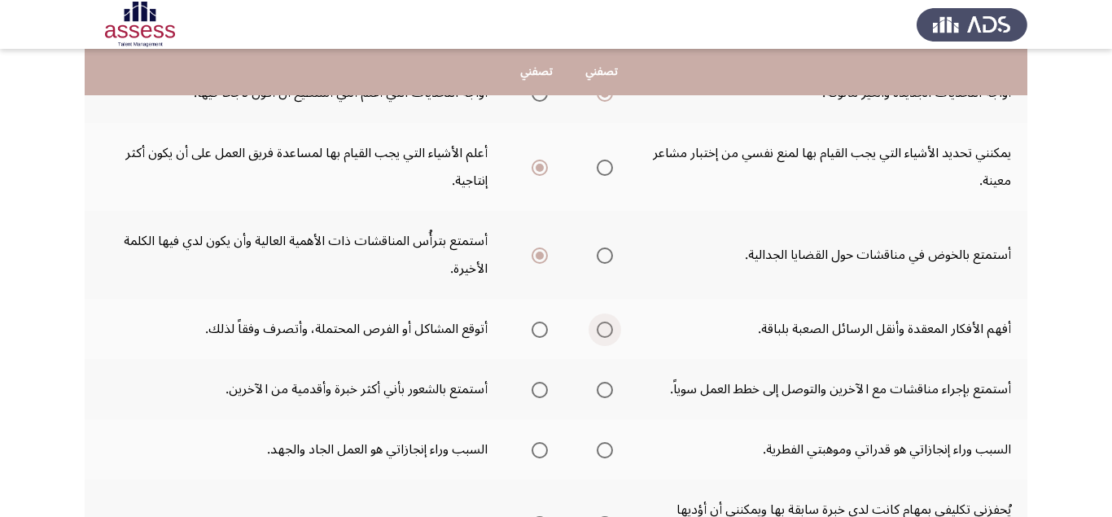
click at [607, 335] on span "Select an option" at bounding box center [605, 330] width 16 height 16
click at [607, 335] on input "Select an option" at bounding box center [605, 330] width 16 height 16
click at [536, 386] on span "Select an option" at bounding box center [540, 390] width 16 height 16
click at [536, 386] on input "Select an option" at bounding box center [540, 390] width 16 height 16
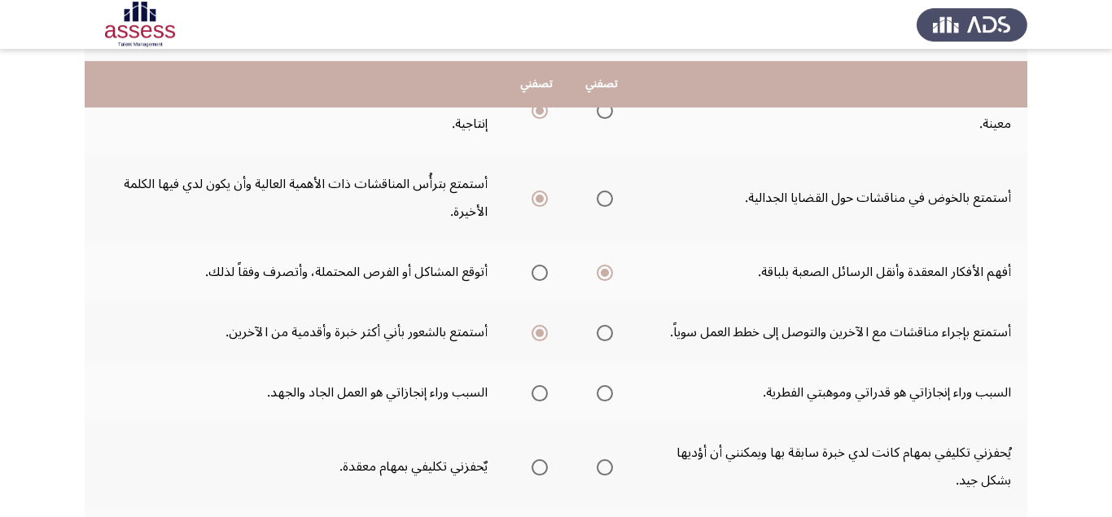
scroll to position [308, 0]
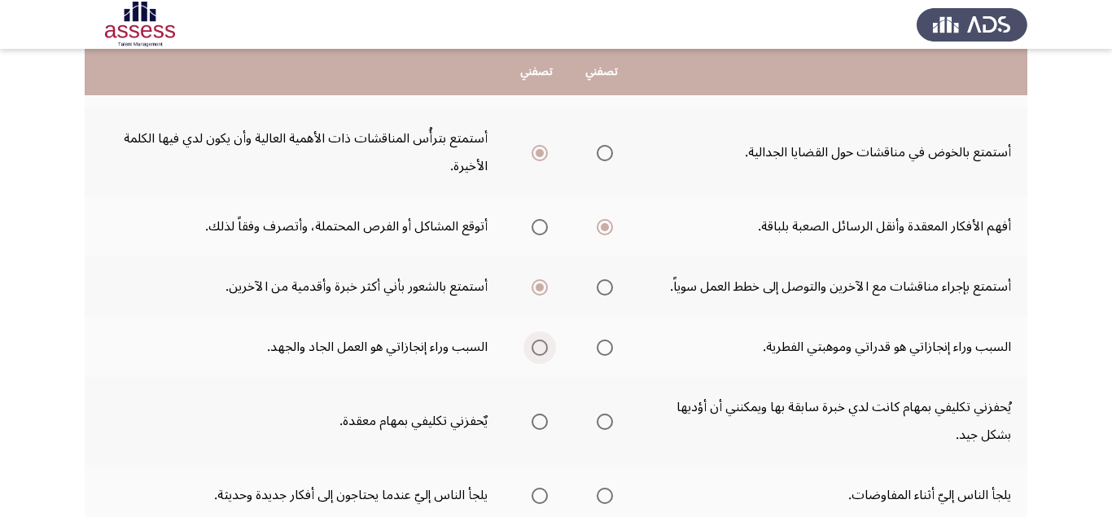
click at [538, 351] on span "Select an option" at bounding box center [540, 347] width 16 height 16
click at [538, 351] on input "Select an option" at bounding box center [540, 347] width 16 height 16
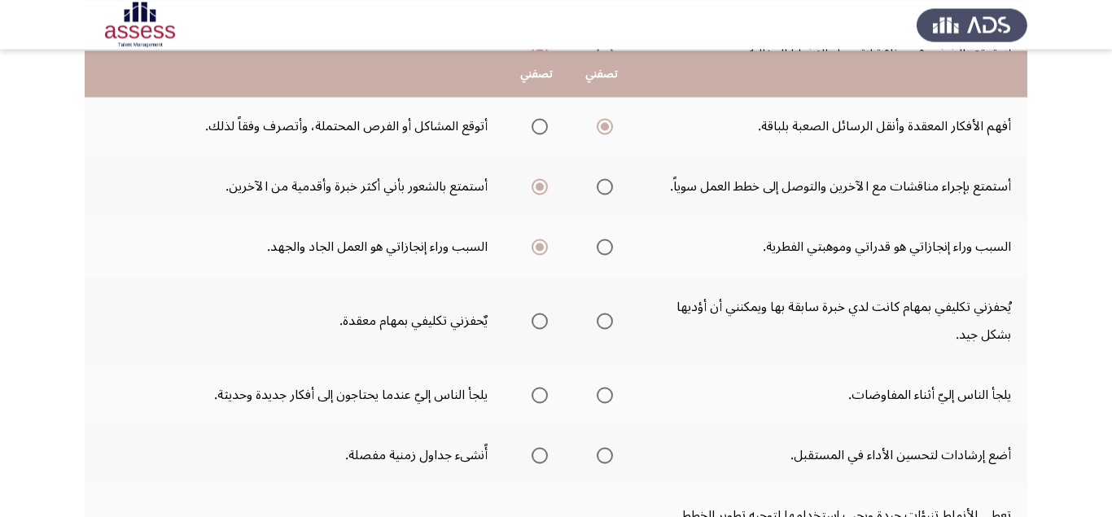
scroll to position [410, 0]
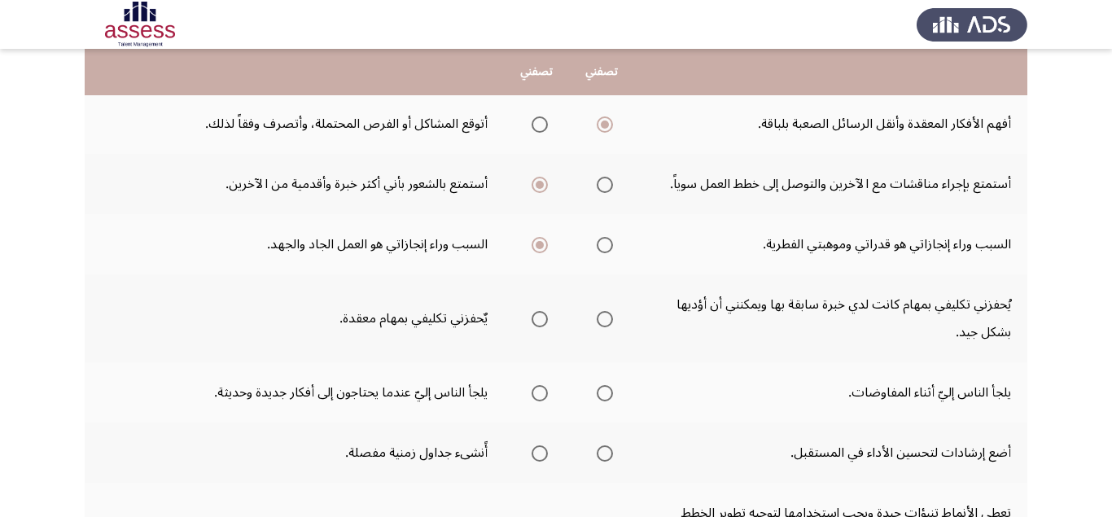
click at [535, 322] on span "Select an option" at bounding box center [540, 319] width 16 height 16
click at [535, 322] on input "Select an option" at bounding box center [540, 319] width 16 height 16
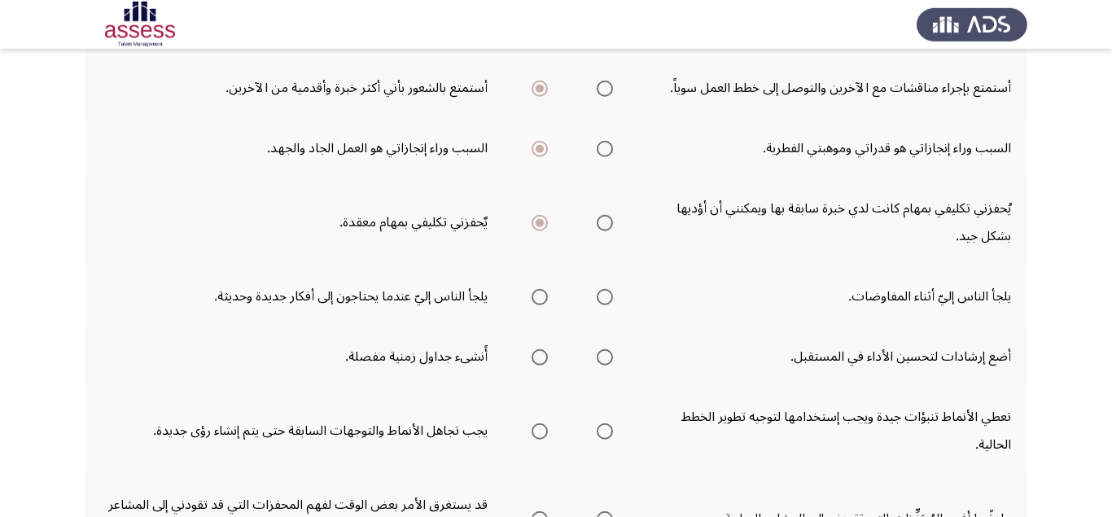
scroll to position [513, 0]
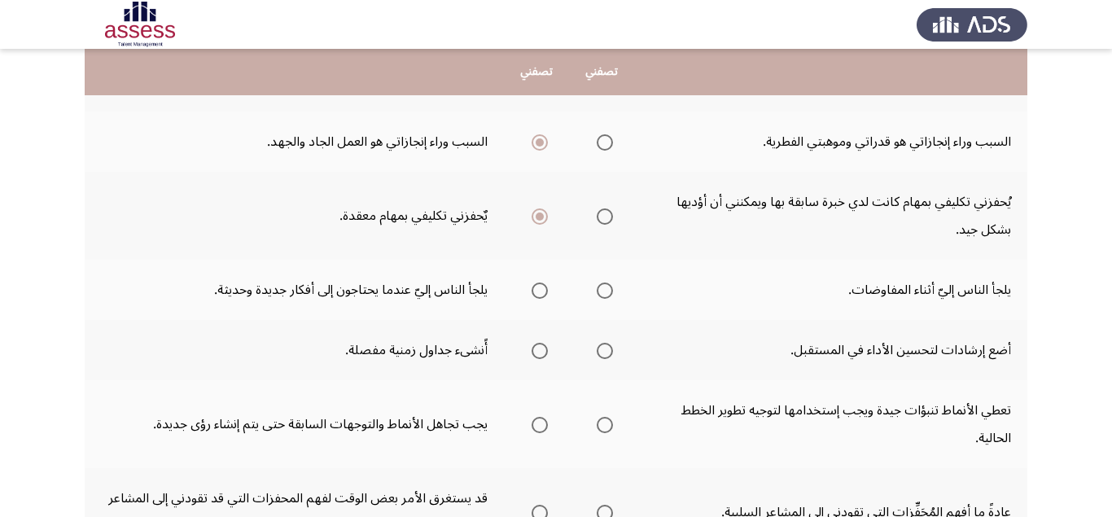
click at [532, 289] on span "Select an option" at bounding box center [540, 290] width 16 height 16
click at [532, 289] on input "Select an option" at bounding box center [540, 290] width 16 height 16
click at [601, 351] on span "Select an option" at bounding box center [605, 351] width 16 height 16
click at [601, 351] on input "Select an option" at bounding box center [605, 351] width 16 height 16
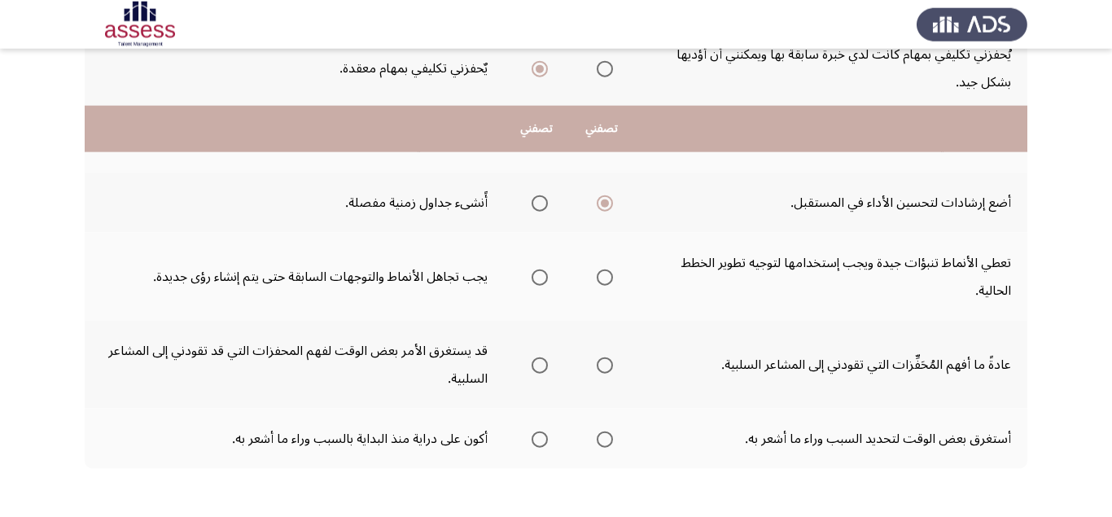
scroll to position [718, 0]
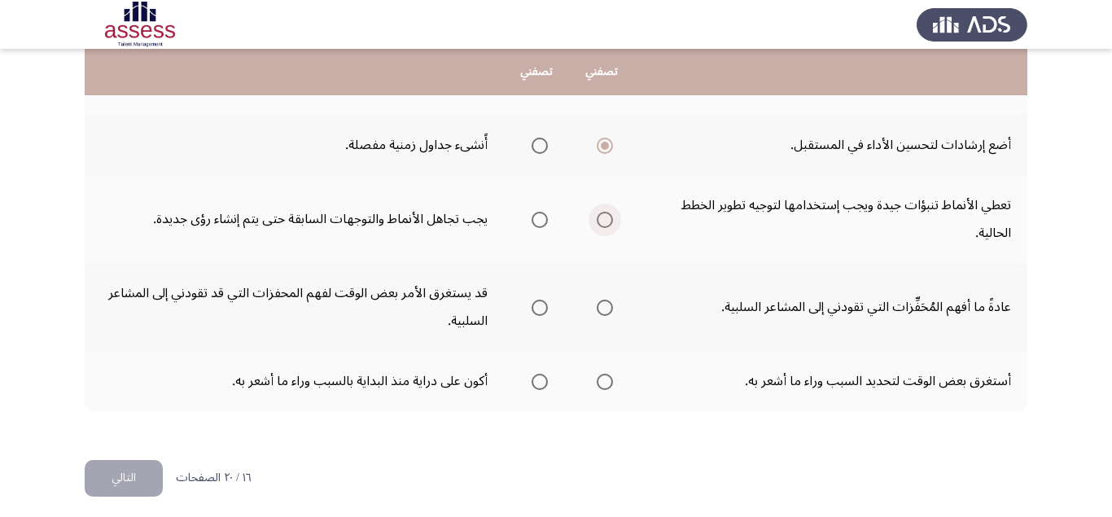
click at [605, 217] on span "Select an option" at bounding box center [605, 220] width 16 height 16
click at [605, 217] on input "Select an option" at bounding box center [605, 220] width 16 height 16
click at [603, 304] on span "Select an option" at bounding box center [605, 308] width 16 height 16
click at [603, 304] on input "Select an option" at bounding box center [605, 308] width 16 height 16
click at [542, 379] on span "Select an option" at bounding box center [540, 382] width 16 height 16
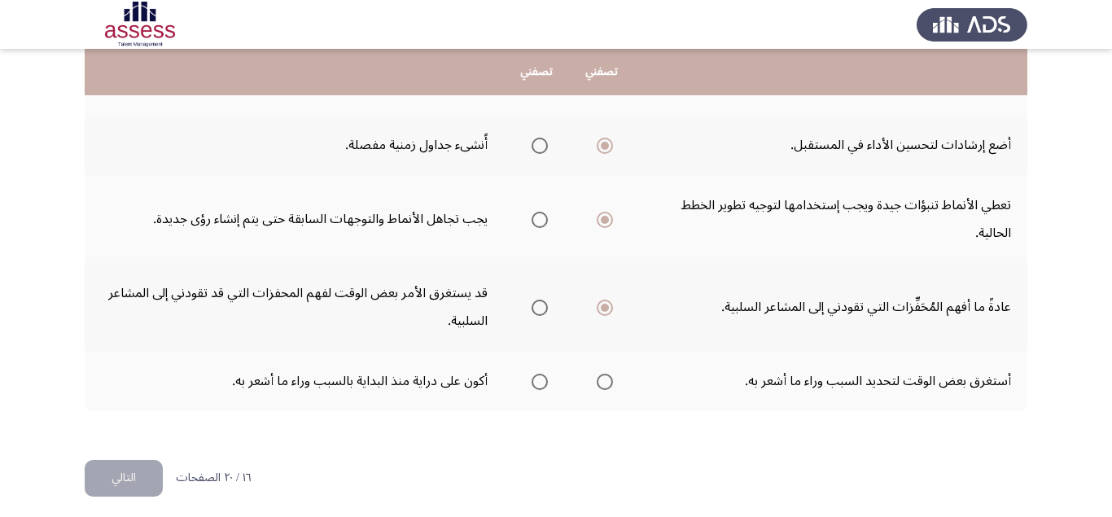
click at [542, 379] on input "Select an option" at bounding box center [540, 382] width 16 height 16
click at [147, 479] on button "التالي" at bounding box center [124, 478] width 78 height 37
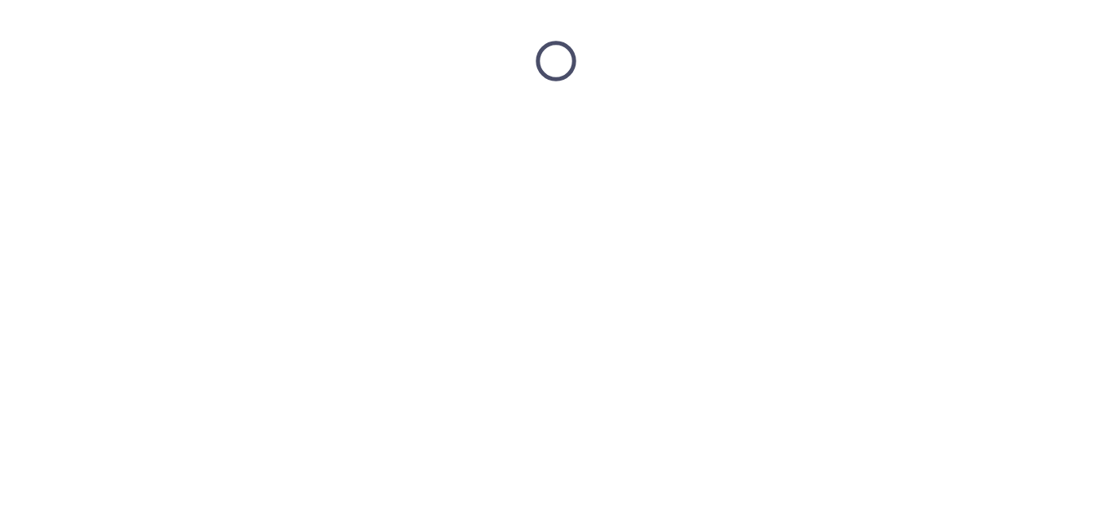
scroll to position [0, 0]
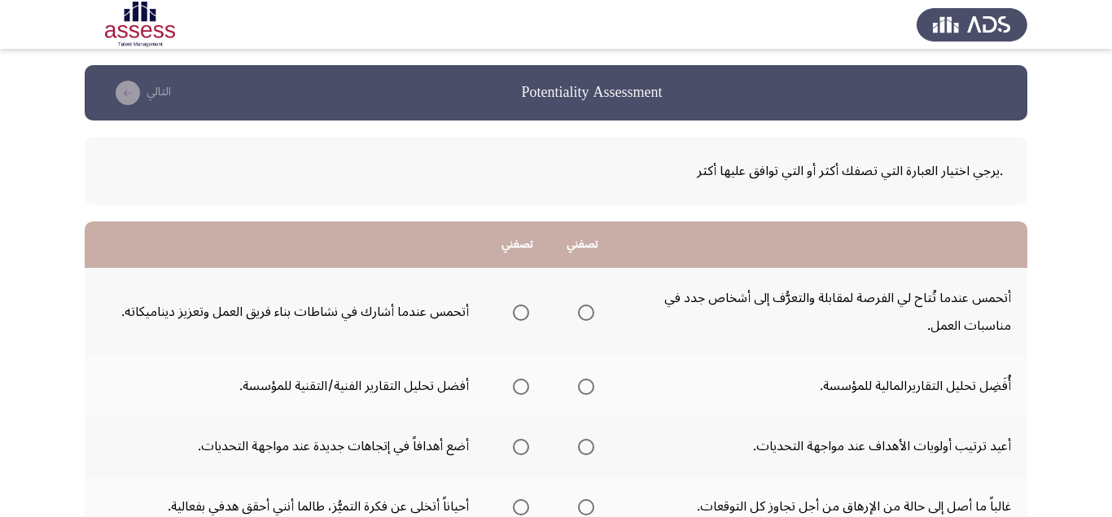
click at [523, 317] on span "Select an option" at bounding box center [521, 312] width 16 height 16
click at [523, 317] on input "Select an option" at bounding box center [521, 312] width 16 height 16
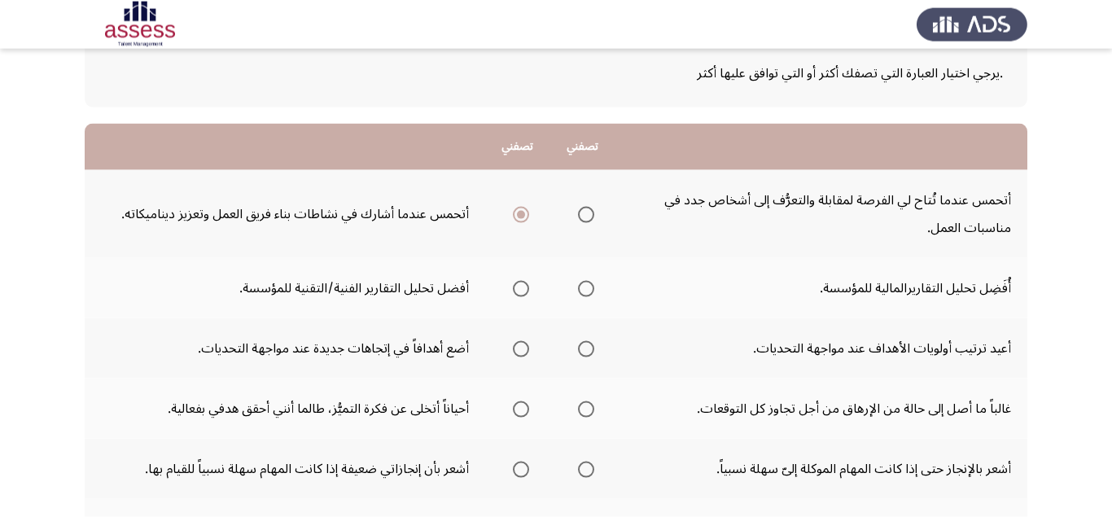
scroll to position [103, 0]
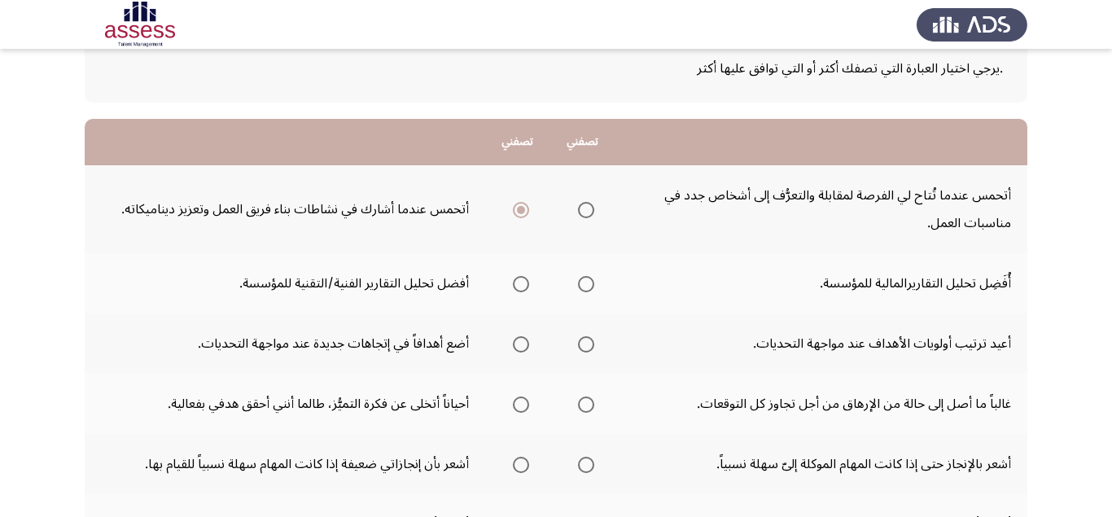
click at [514, 281] on span "Select an option" at bounding box center [521, 284] width 16 height 16
click at [514, 281] on input "Select an option" at bounding box center [521, 284] width 16 height 16
click at [518, 346] on span "Select an option" at bounding box center [521, 344] width 16 height 16
click at [518, 346] on input "Select an option" at bounding box center [521, 344] width 16 height 16
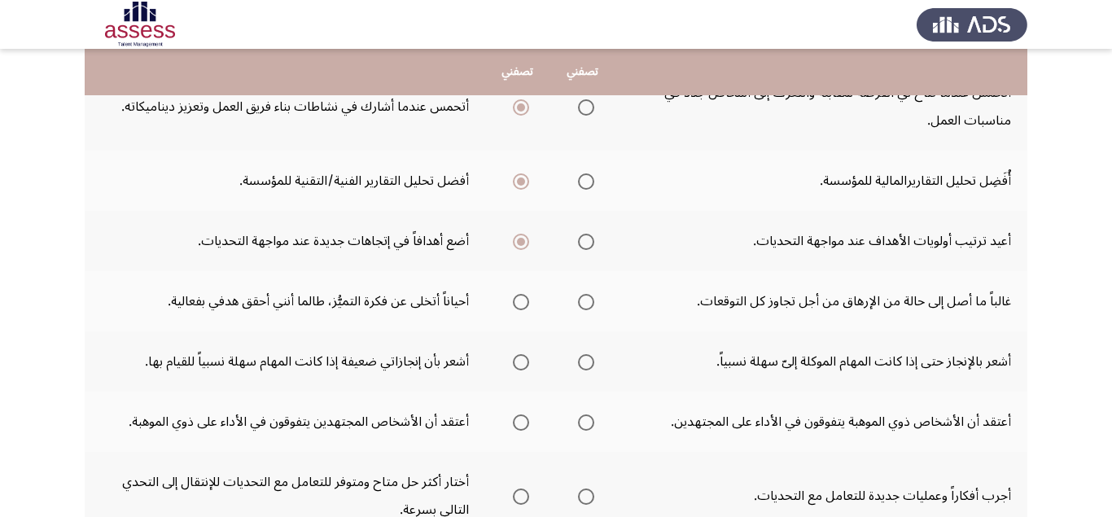
click at [594, 302] on span "Select an option" at bounding box center [586, 302] width 16 height 16
click at [594, 302] on input "Select an option" at bounding box center [586, 302] width 16 height 16
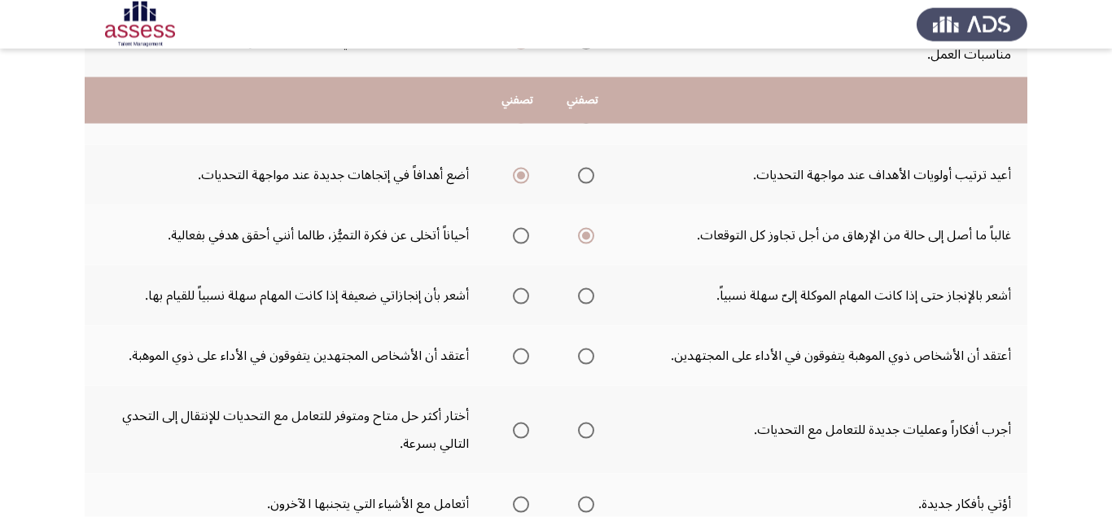
scroll to position [308, 0]
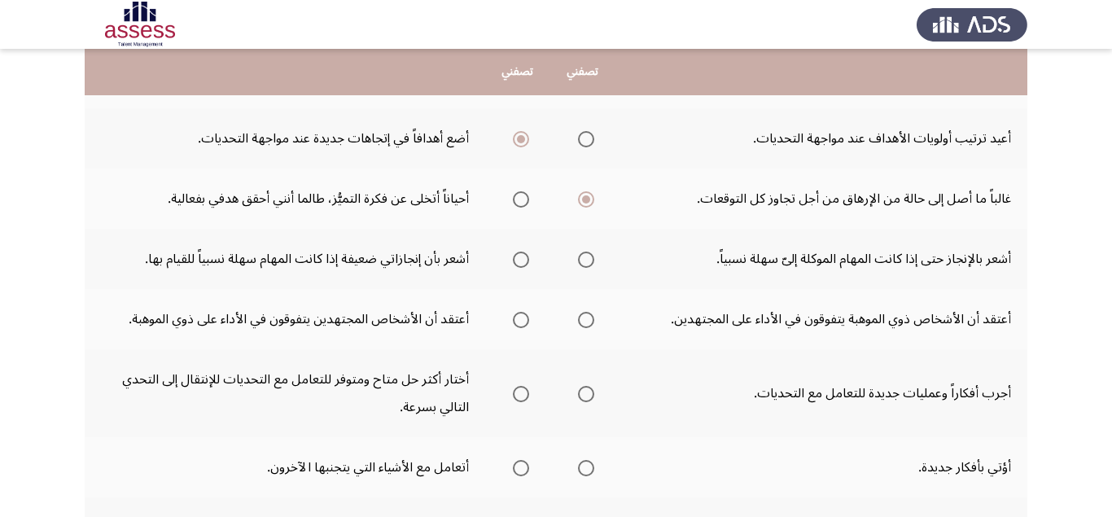
click at [517, 252] on span "Select an option" at bounding box center [521, 260] width 16 height 16
click at [517, 252] on input "Select an option" at bounding box center [521, 260] width 16 height 16
click at [522, 324] on span "Select an option" at bounding box center [521, 320] width 16 height 16
click at [522, 324] on input "Select an option" at bounding box center [521, 320] width 16 height 16
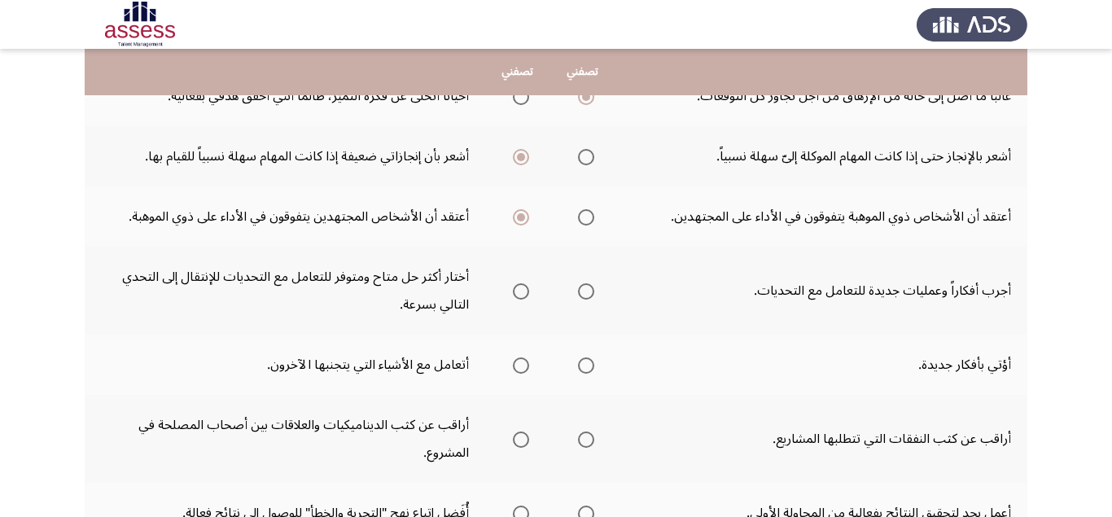
click at [523, 295] on span "Select an option" at bounding box center [521, 291] width 16 height 16
click at [523, 295] on input "Select an option" at bounding box center [521, 291] width 16 height 16
click at [594, 369] on span "Select an option" at bounding box center [586, 365] width 16 height 16
click at [594, 369] on input "Select an option" at bounding box center [586, 365] width 16 height 16
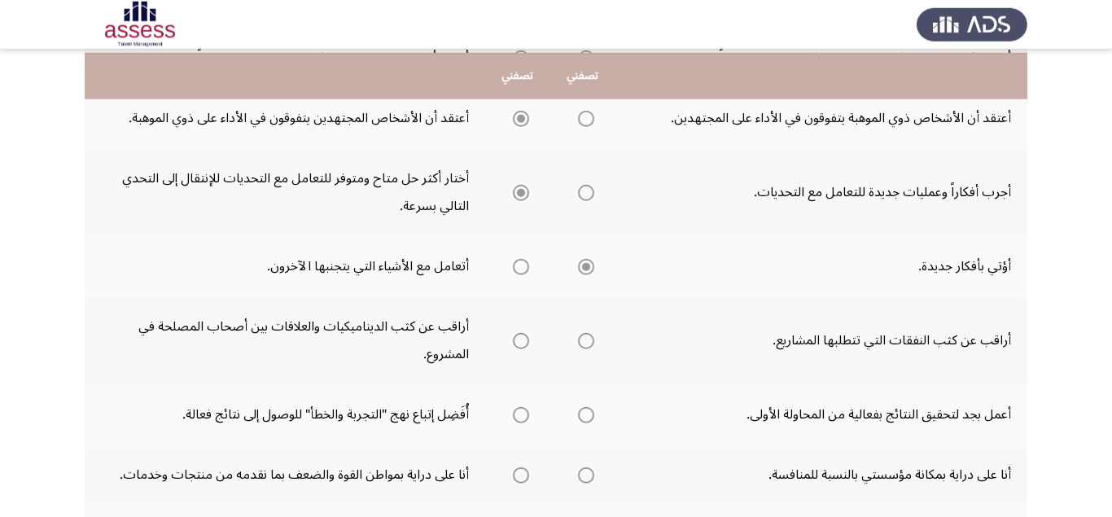
scroll to position [513, 0]
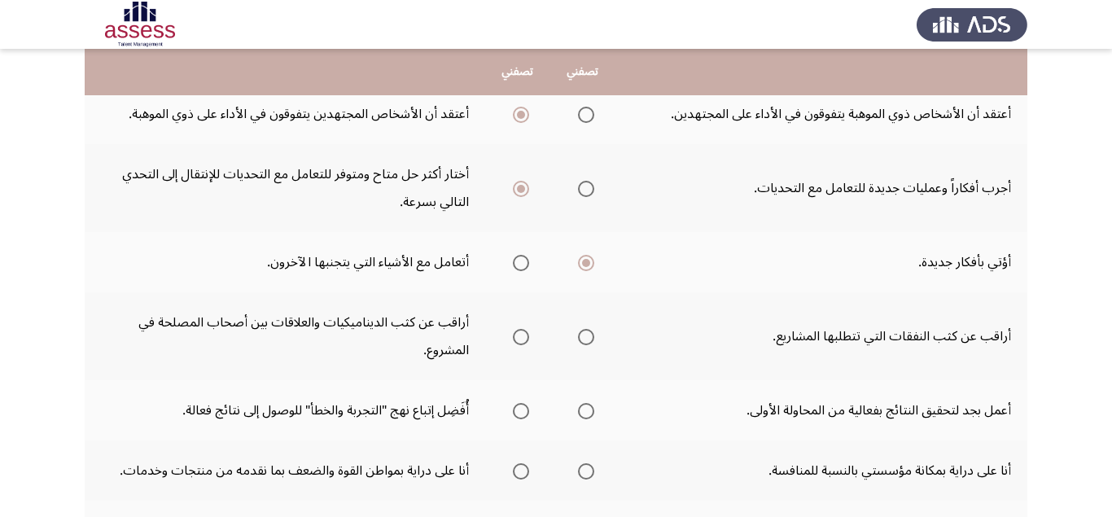
click at [521, 337] on span "Select an option" at bounding box center [521, 337] width 16 height 16
click at [521, 337] on input "Select an option" at bounding box center [521, 337] width 16 height 16
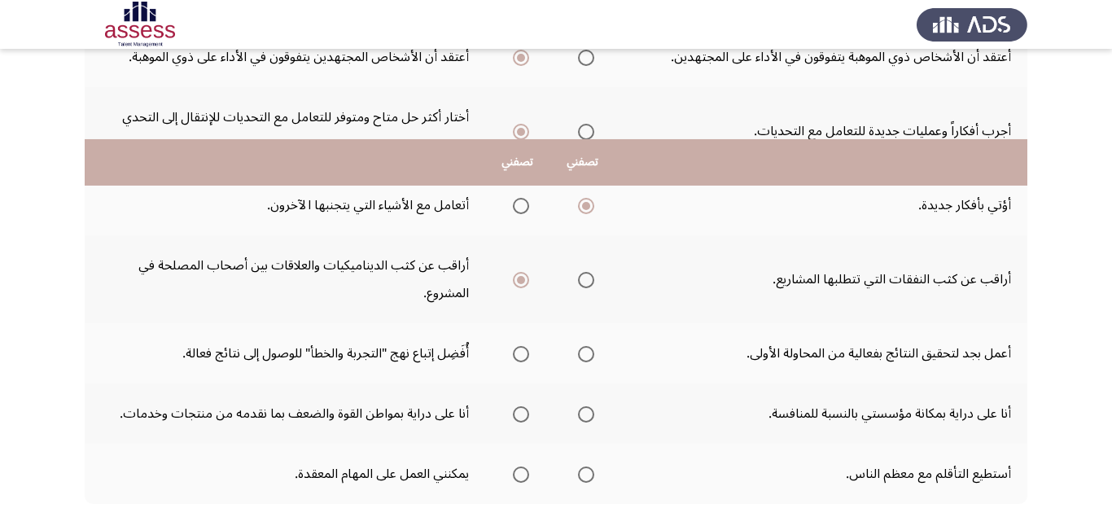
scroll to position [568, 0]
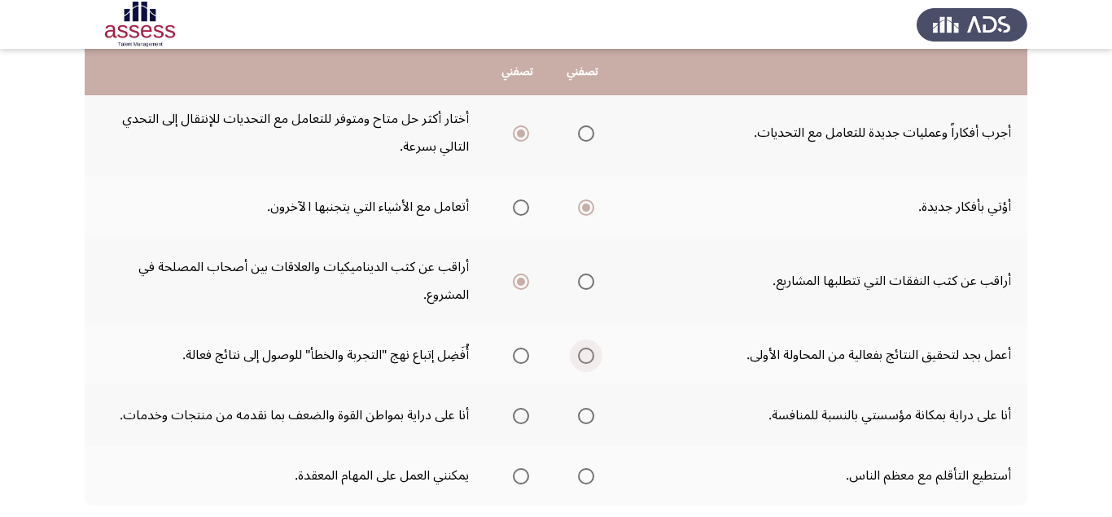
click at [590, 359] on span "Select an option" at bounding box center [586, 356] width 16 height 16
click at [590, 359] on input "Select an option" at bounding box center [586, 356] width 16 height 16
click at [519, 477] on span "Select an option" at bounding box center [521, 476] width 16 height 16
click at [519, 477] on input "Select an option" at bounding box center [521, 476] width 16 height 16
click at [587, 476] on span "Select an option" at bounding box center [586, 476] width 16 height 16
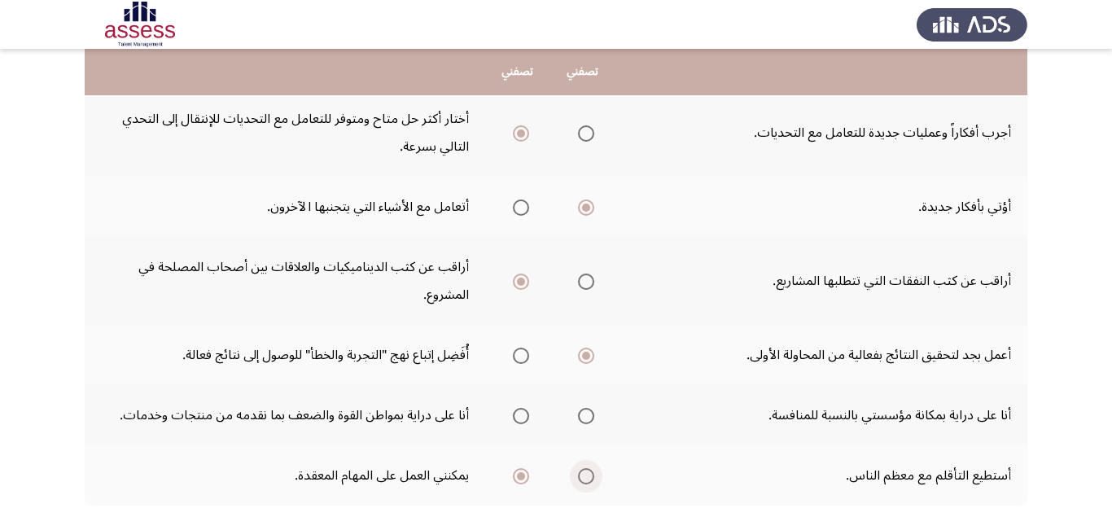
click at [587, 476] on input "Select an option" at bounding box center [586, 476] width 16 height 16
click at [586, 415] on span "Select an option" at bounding box center [586, 416] width 16 height 16
click at [586, 415] on input "Select an option" at bounding box center [586, 416] width 16 height 16
click at [520, 412] on span "Select an option" at bounding box center [521, 416] width 16 height 16
click at [520, 412] on input "Select an option" at bounding box center [521, 416] width 16 height 16
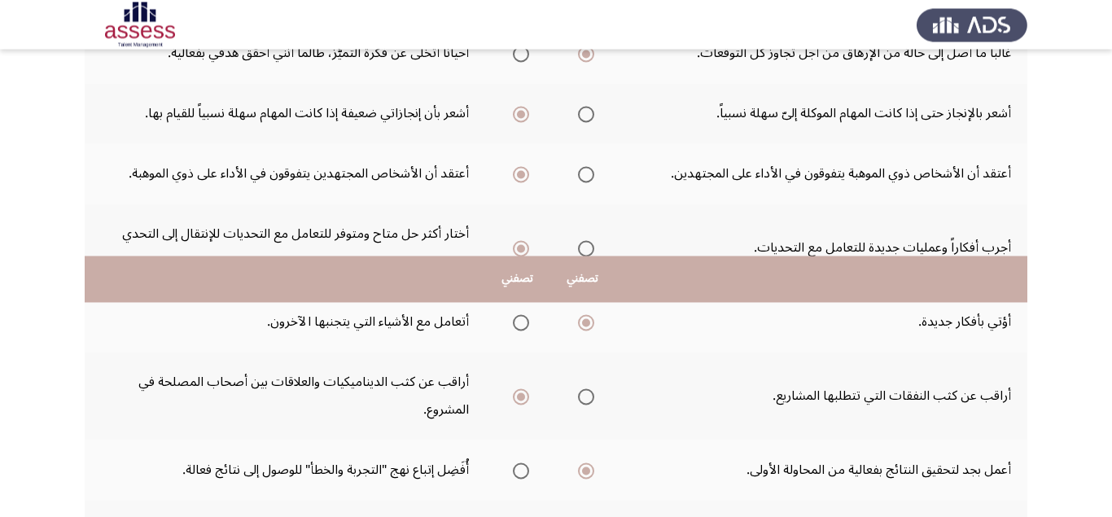
scroll to position [671, 0]
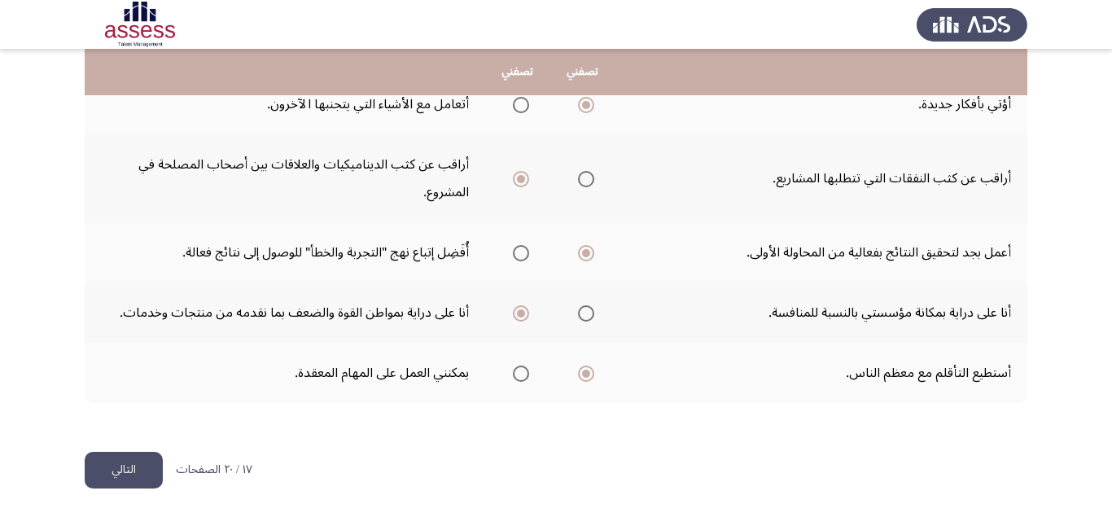
click at [142, 462] on button "التالي" at bounding box center [124, 470] width 78 height 37
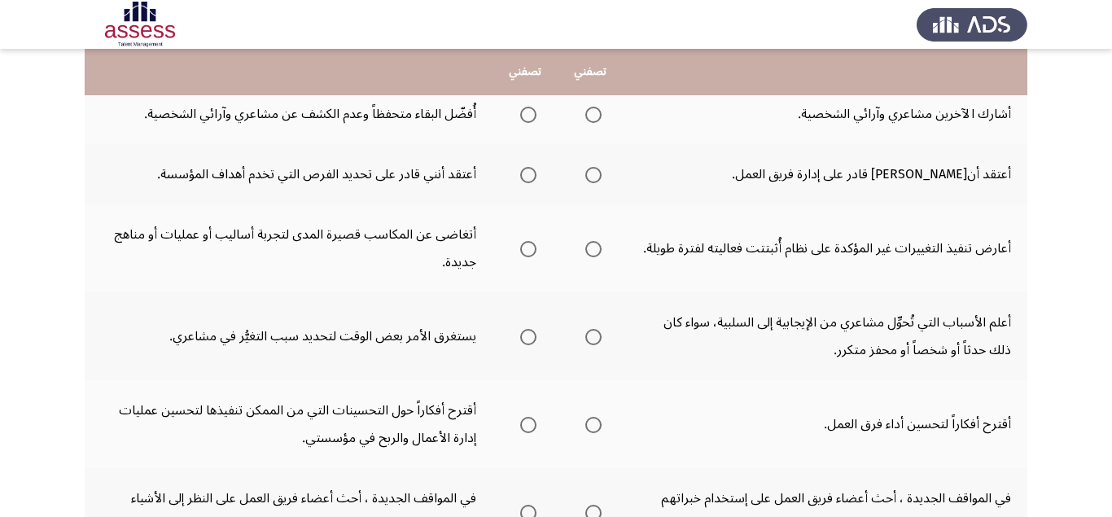
scroll to position [726, 0]
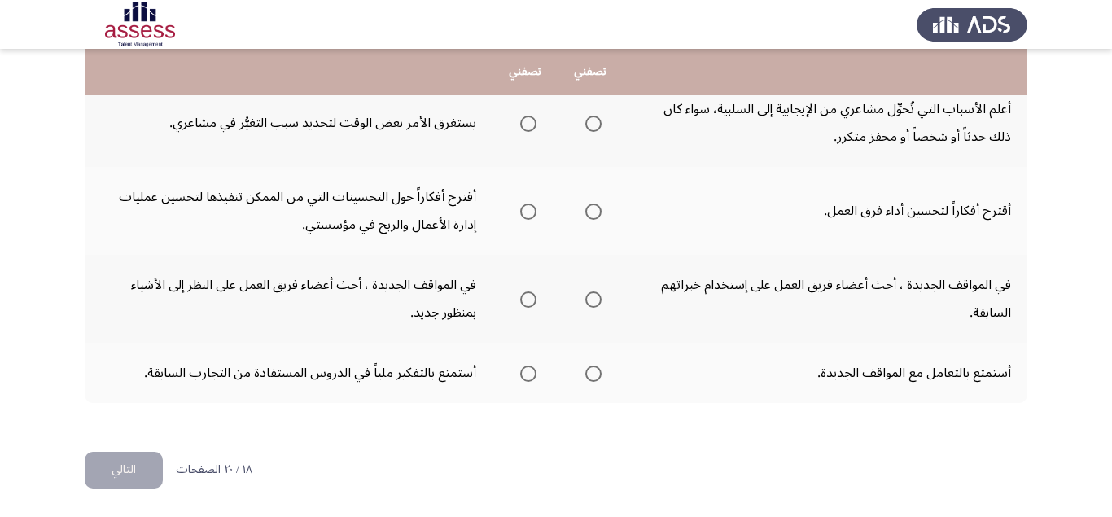
click at [592, 379] on span "Select an option" at bounding box center [593, 373] width 16 height 16
click at [592, 379] on input "Select an option" at bounding box center [593, 373] width 16 height 16
click at [593, 305] on span "Select an option" at bounding box center [593, 299] width 16 height 16
click at [593, 305] on input "Select an option" at bounding box center [593, 299] width 16 height 16
click at [527, 304] on span "Select an option" at bounding box center [528, 299] width 16 height 16
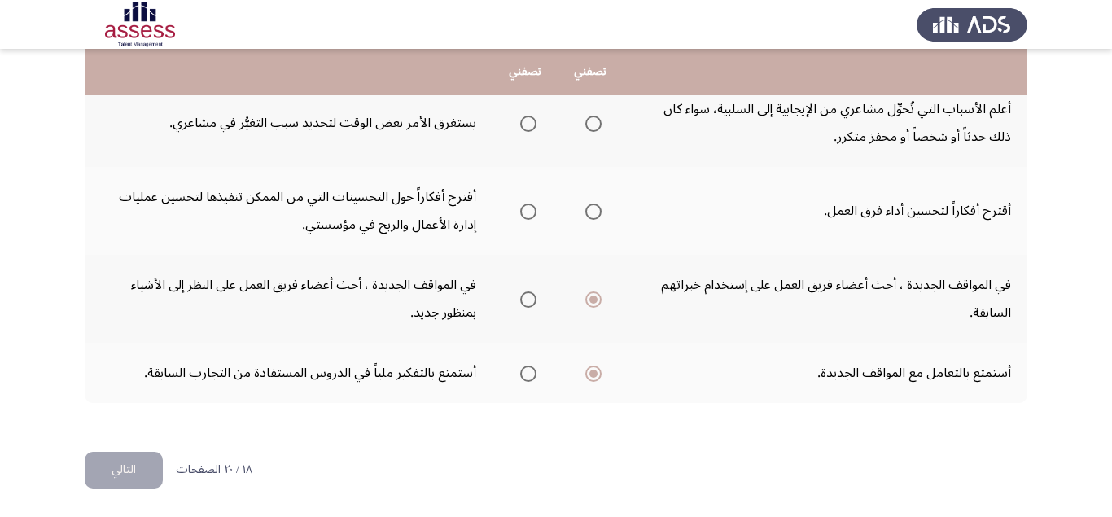
click at [527, 304] on input "Select an option" at bounding box center [528, 299] width 16 height 16
click at [596, 213] on span "Select an option" at bounding box center [593, 211] width 16 height 16
click at [596, 213] on input "Select an option" at bounding box center [593, 211] width 16 height 16
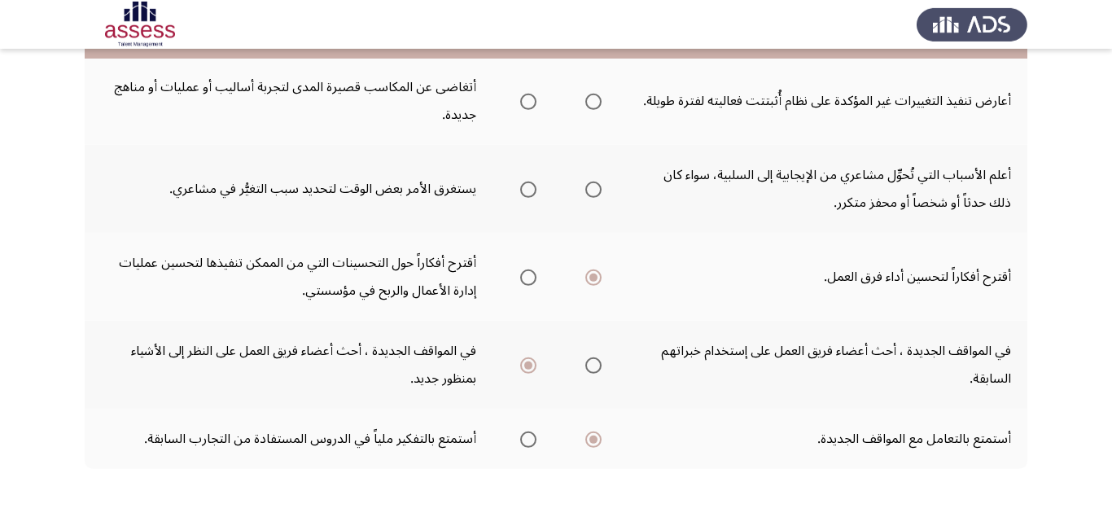
scroll to position [623, 0]
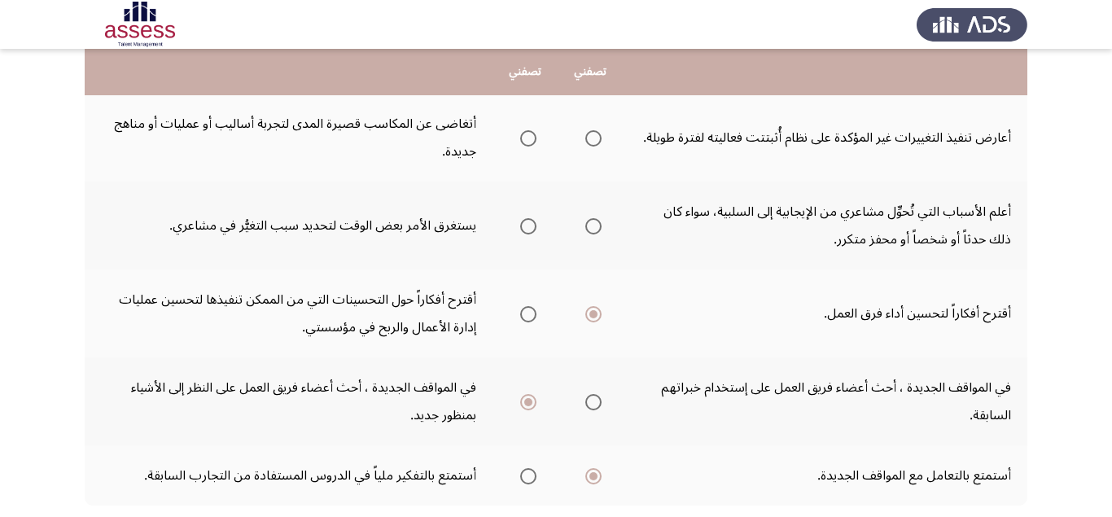
click at [588, 221] on span "Select an option" at bounding box center [593, 226] width 16 height 16
click at [588, 221] on input "Select an option" at bounding box center [593, 226] width 16 height 16
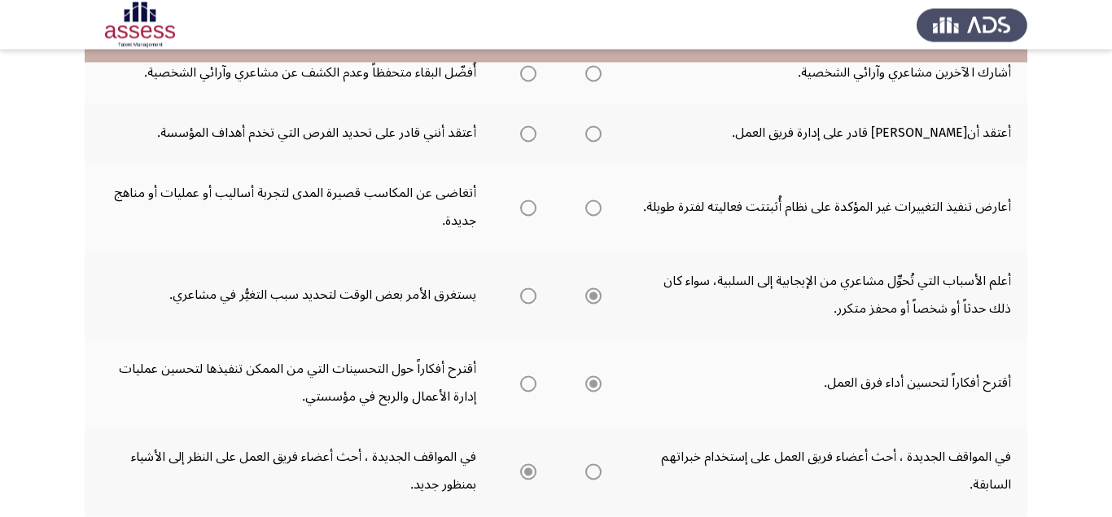
scroll to position [521, 0]
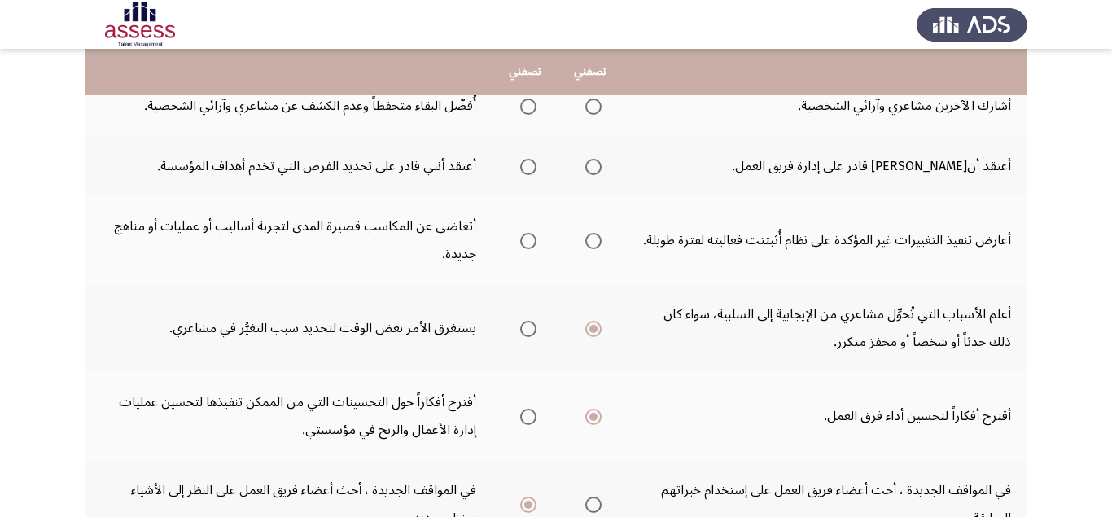
click at [526, 245] on span "Select an option" at bounding box center [528, 241] width 16 height 16
click at [526, 245] on input "Select an option" at bounding box center [528, 241] width 16 height 16
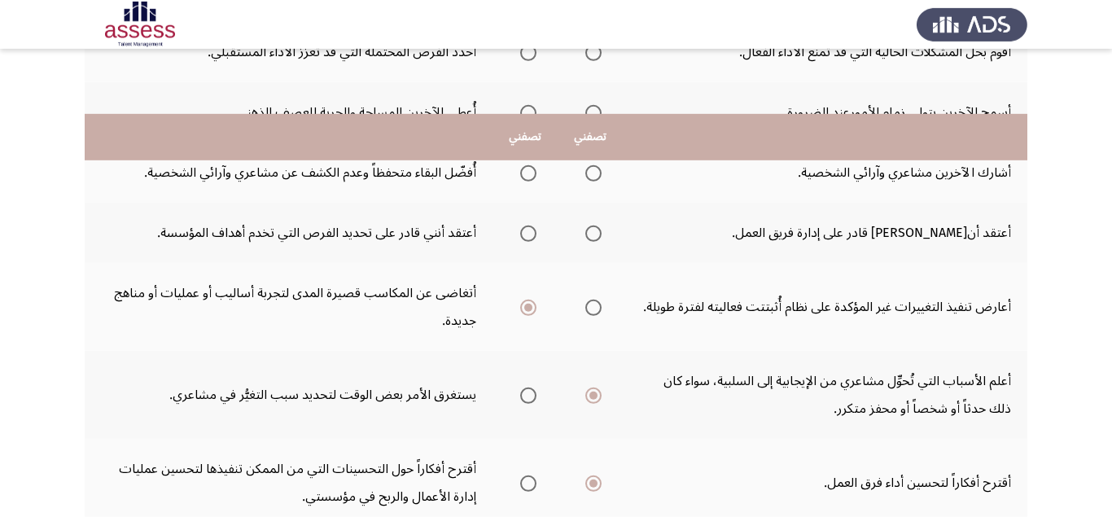
scroll to position [418, 0]
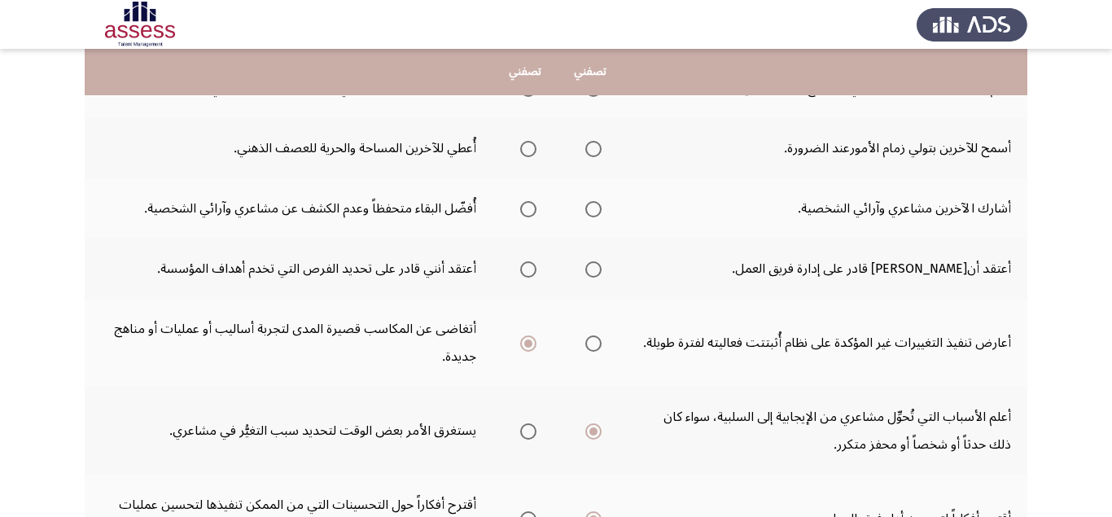
click at [597, 269] on span "Select an option" at bounding box center [593, 269] width 16 height 16
click at [597, 269] on input "Select an option" at bounding box center [593, 269] width 16 height 16
click at [594, 214] on span "Select an option" at bounding box center [593, 209] width 16 height 16
click at [594, 214] on input "Select an option" at bounding box center [593, 209] width 16 height 16
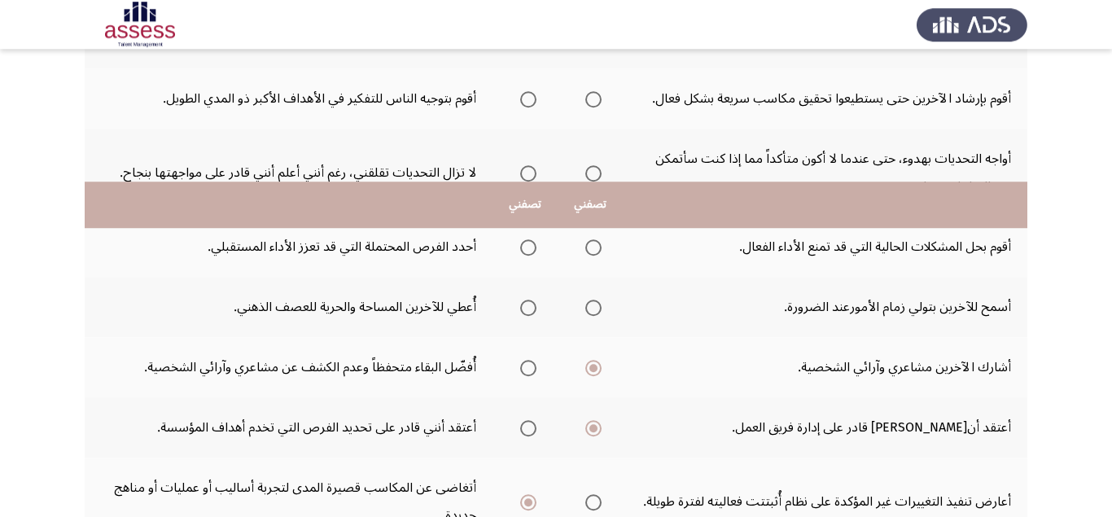
scroll to position [213, 0]
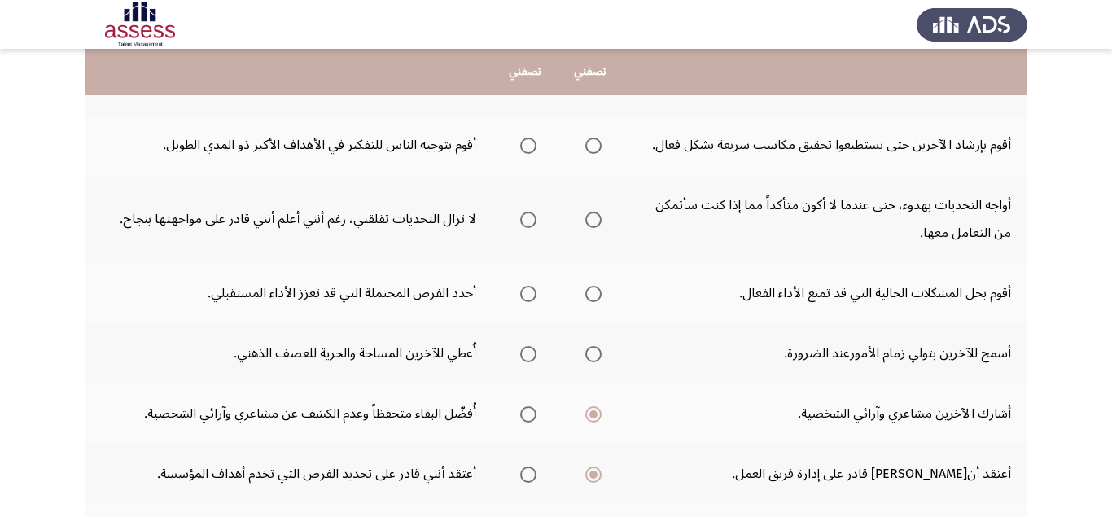
click at [532, 353] on span "Select an option" at bounding box center [528, 354] width 16 height 16
click at [532, 353] on input "Select an option" at bounding box center [528, 354] width 16 height 16
click at [601, 291] on span "Select an option" at bounding box center [593, 294] width 16 height 16
click at [601, 291] on input "Select an option" at bounding box center [593, 294] width 16 height 16
click at [589, 219] on span "Select an option" at bounding box center [593, 220] width 16 height 16
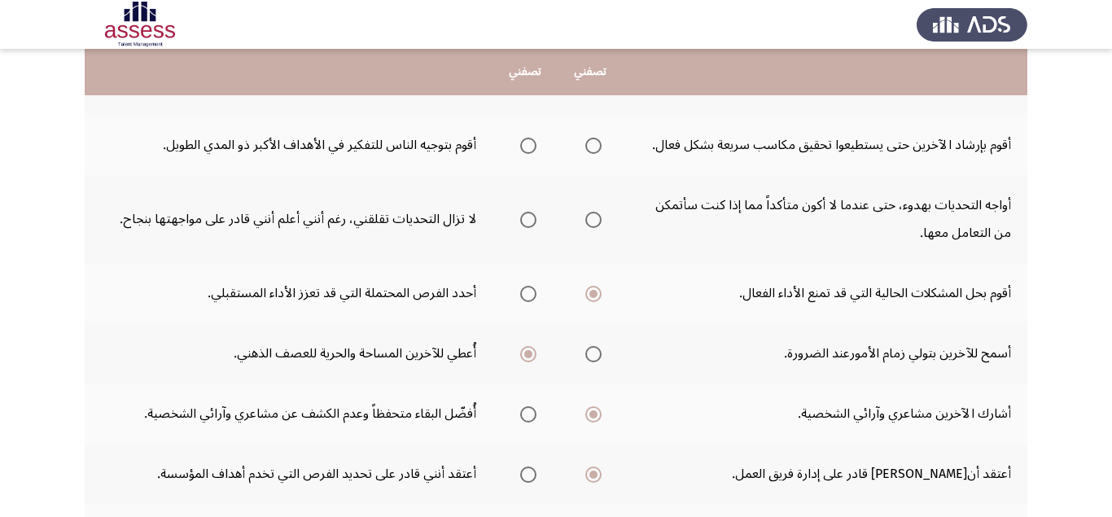
click at [589, 219] on input "Select an option" at bounding box center [593, 220] width 16 height 16
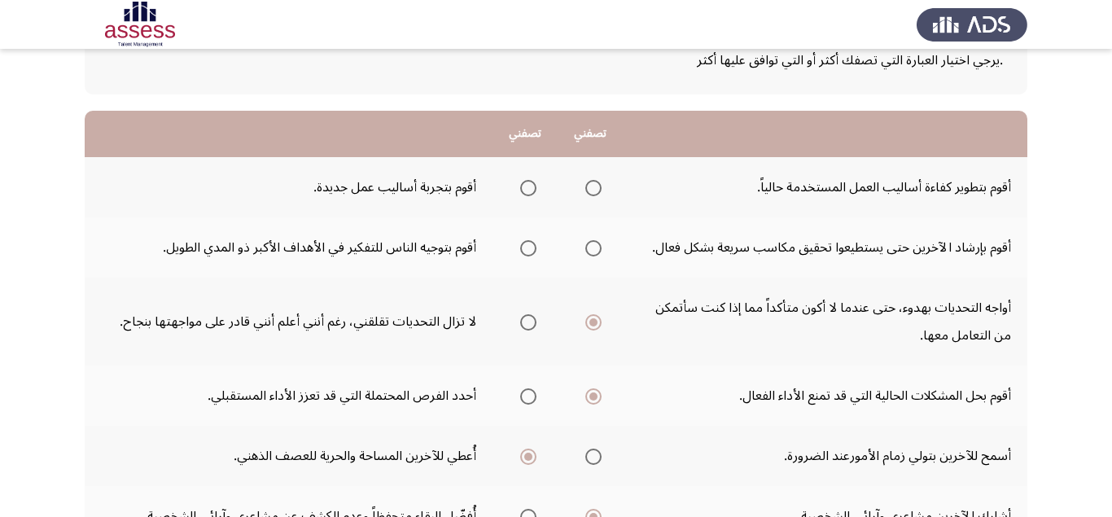
click at [531, 248] on span "Select an option" at bounding box center [528, 248] width 16 height 16
click at [531, 248] on input "Select an option" at bounding box center [528, 248] width 16 height 16
click at [532, 192] on span "Select an option" at bounding box center [528, 188] width 16 height 16
click at [532, 192] on input "Select an option" at bounding box center [528, 188] width 16 height 16
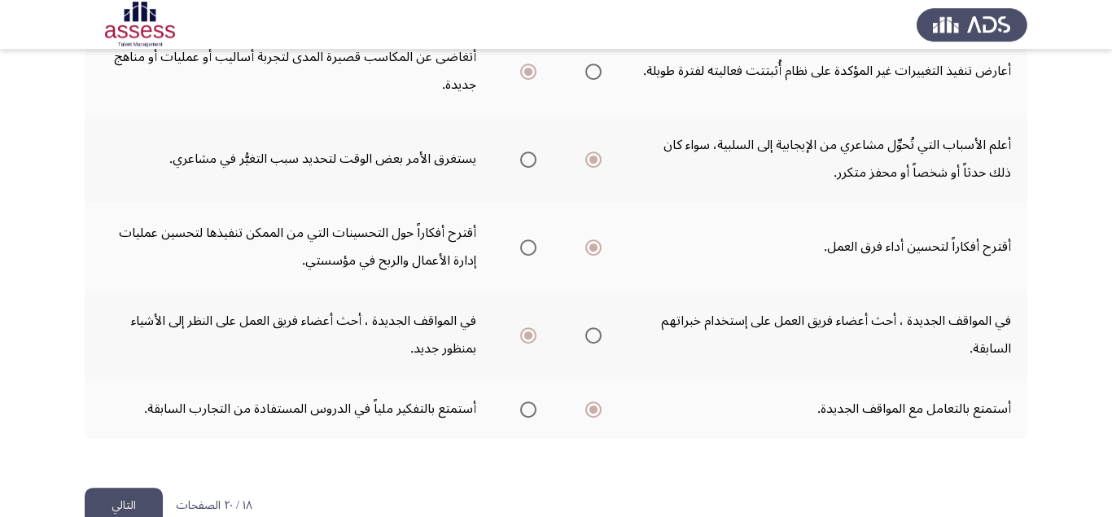
scroll to position [726, 0]
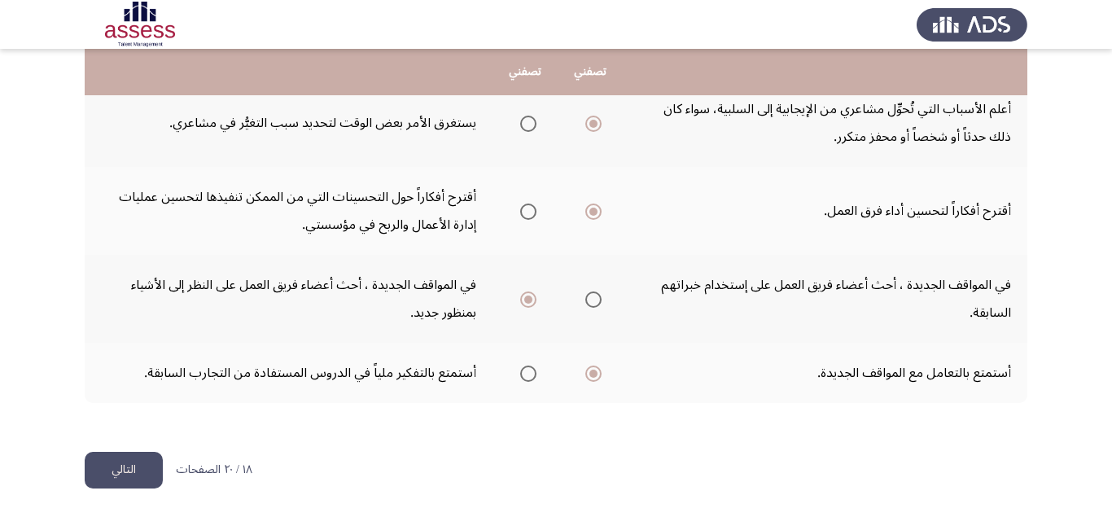
click at [125, 471] on button "التالي" at bounding box center [124, 470] width 78 height 37
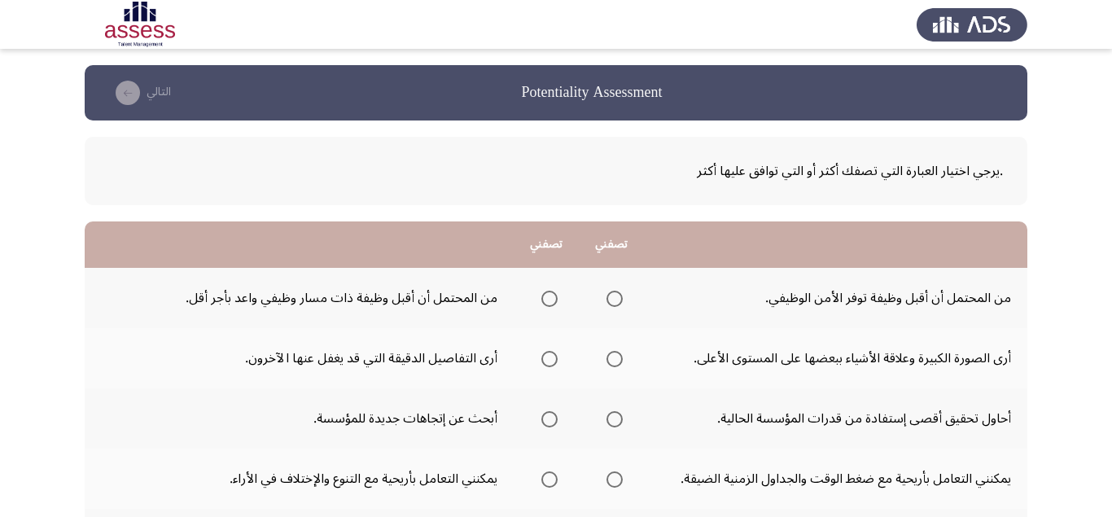
click at [547, 295] on span "Select an option" at bounding box center [549, 299] width 16 height 16
click at [547, 295] on input "Select an option" at bounding box center [549, 299] width 16 height 16
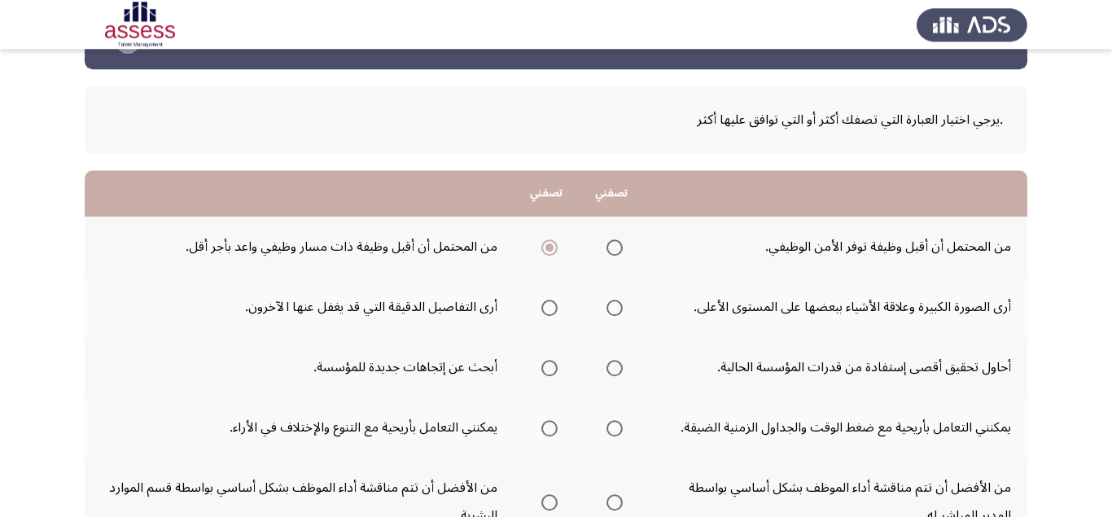
scroll to position [103, 0]
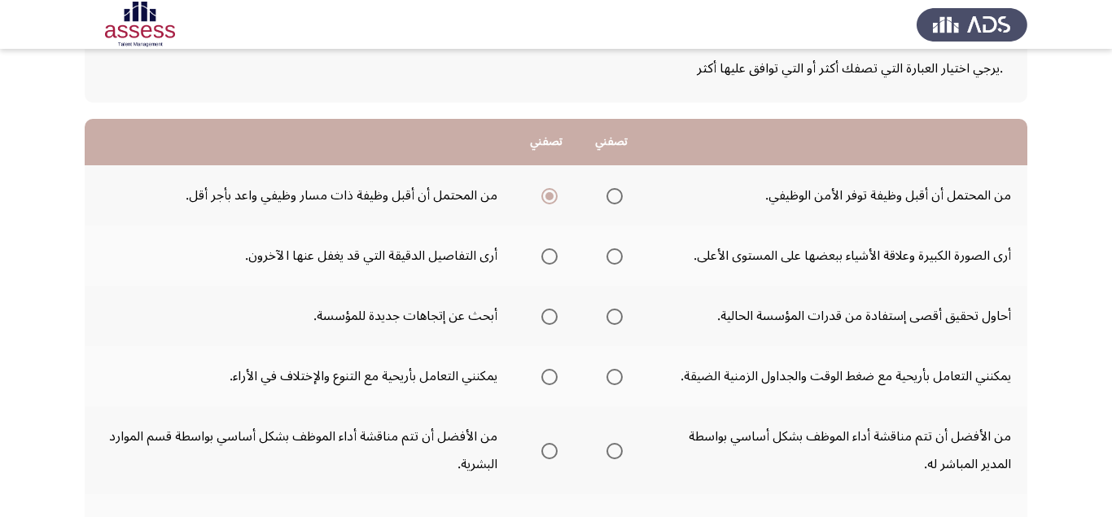
click at [610, 260] on span "Select an option" at bounding box center [614, 256] width 16 height 16
click at [610, 260] on input "Select an option" at bounding box center [614, 256] width 16 height 16
click at [548, 317] on span "Select an option" at bounding box center [549, 316] width 16 height 16
click at [548, 317] on input "Select an option" at bounding box center [549, 316] width 16 height 16
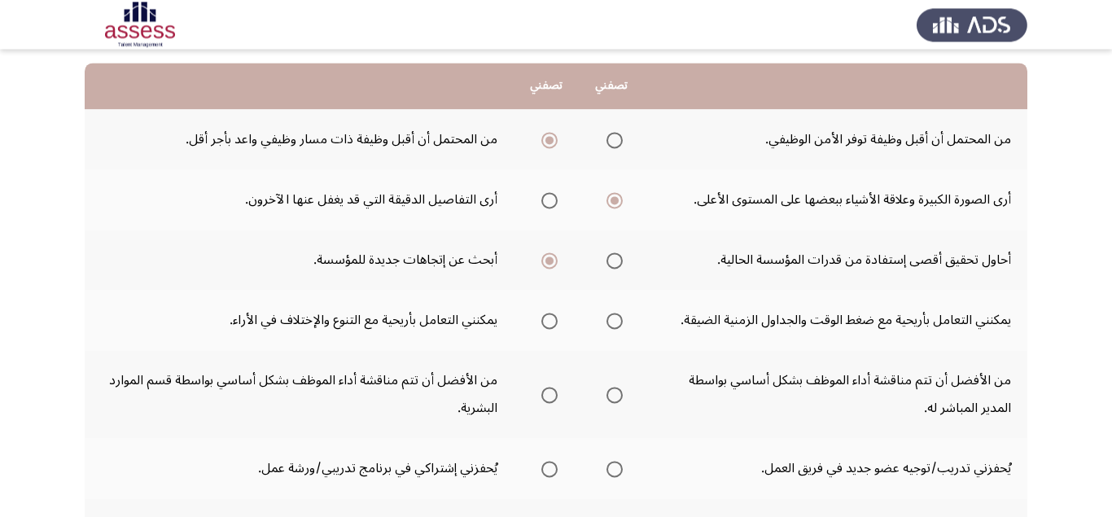
scroll to position [205, 0]
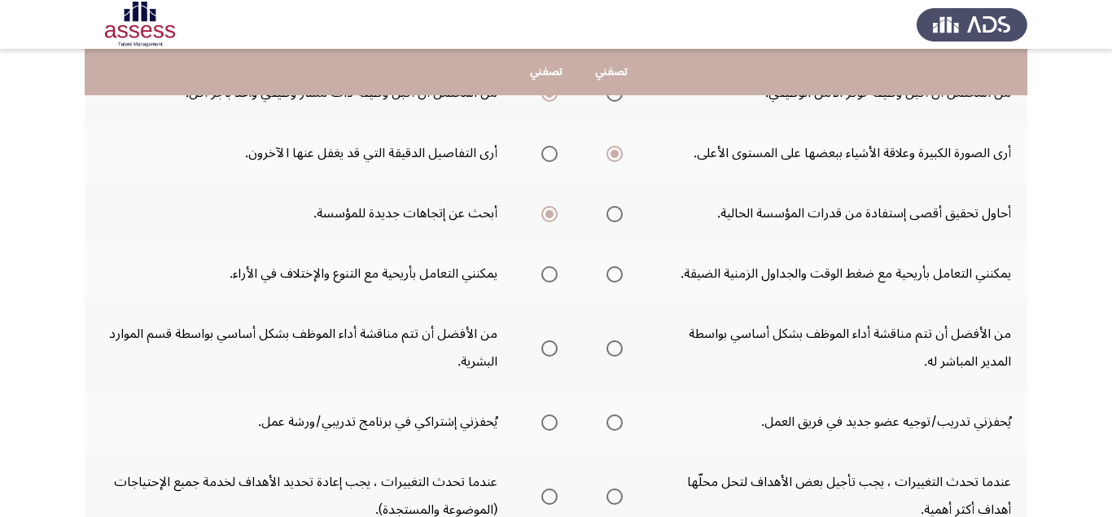
click at [547, 271] on span "Select an option" at bounding box center [549, 274] width 16 height 16
click at [547, 271] on input "Select an option" at bounding box center [549, 274] width 16 height 16
click at [618, 348] on span "Select an option" at bounding box center [614, 348] width 16 height 16
click at [618, 348] on input "Select an option" at bounding box center [614, 348] width 16 height 16
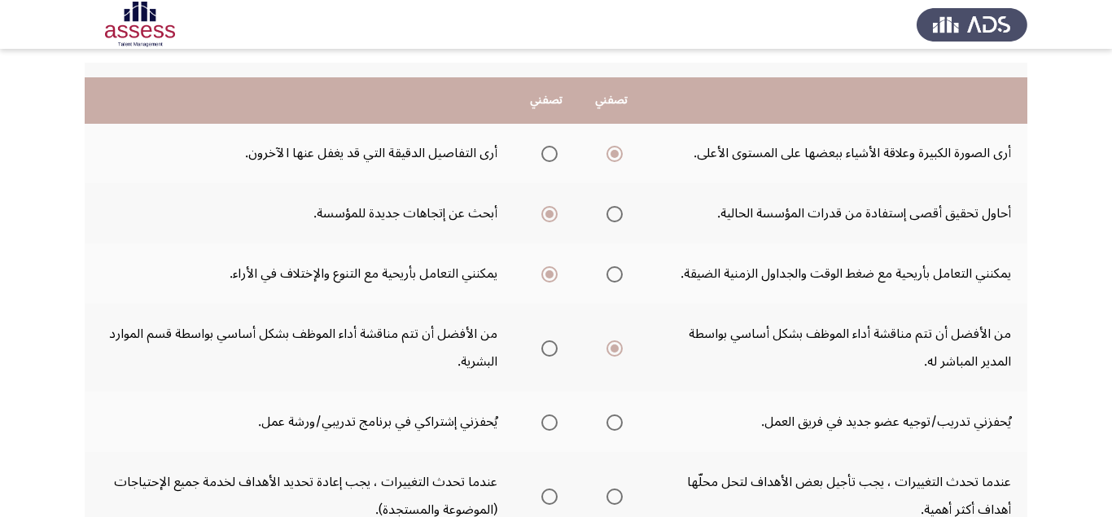
scroll to position [308, 0]
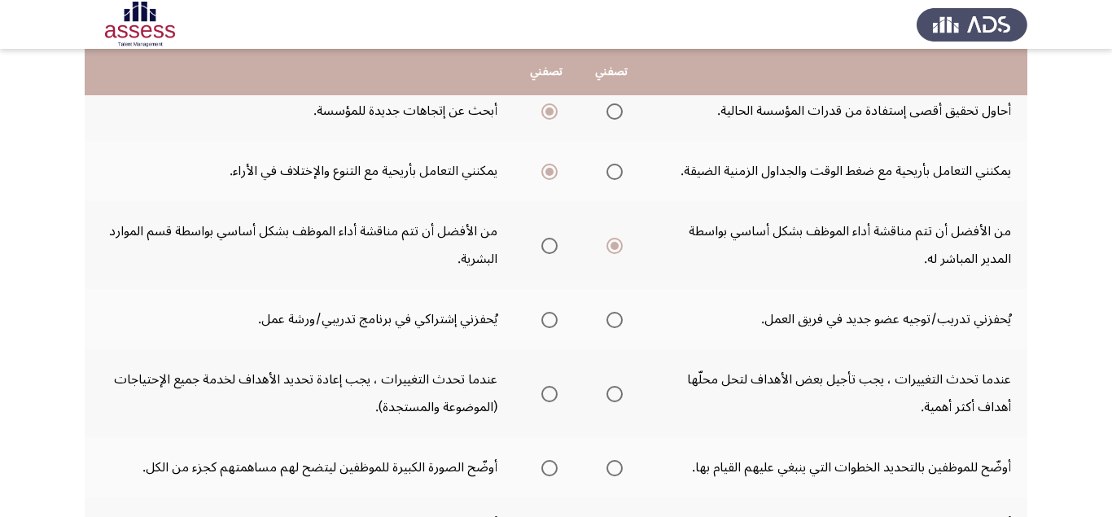
click at [608, 316] on span "Select an option" at bounding box center [614, 320] width 16 height 16
click at [608, 316] on input "Select an option" at bounding box center [614, 320] width 16 height 16
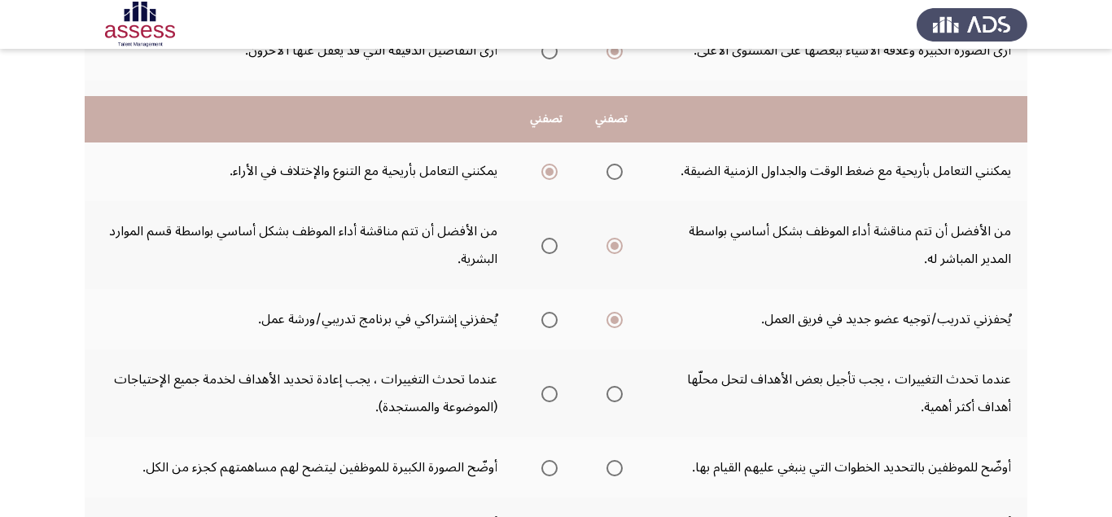
scroll to position [410, 0]
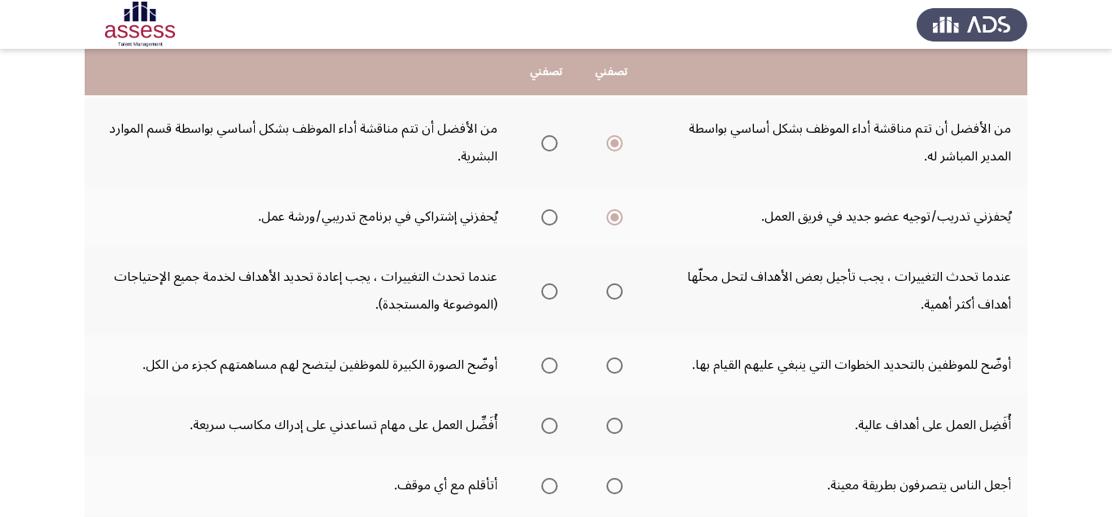
click at [604, 294] on label "Select an option" at bounding box center [611, 291] width 23 height 16
click at [606, 294] on input "Select an option" at bounding box center [614, 291] width 16 height 16
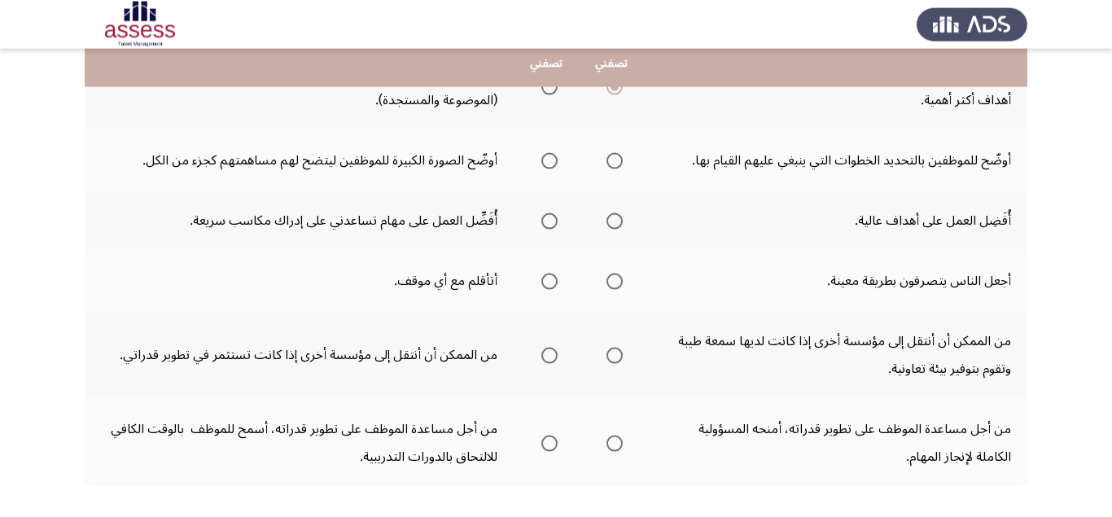
scroll to position [615, 0]
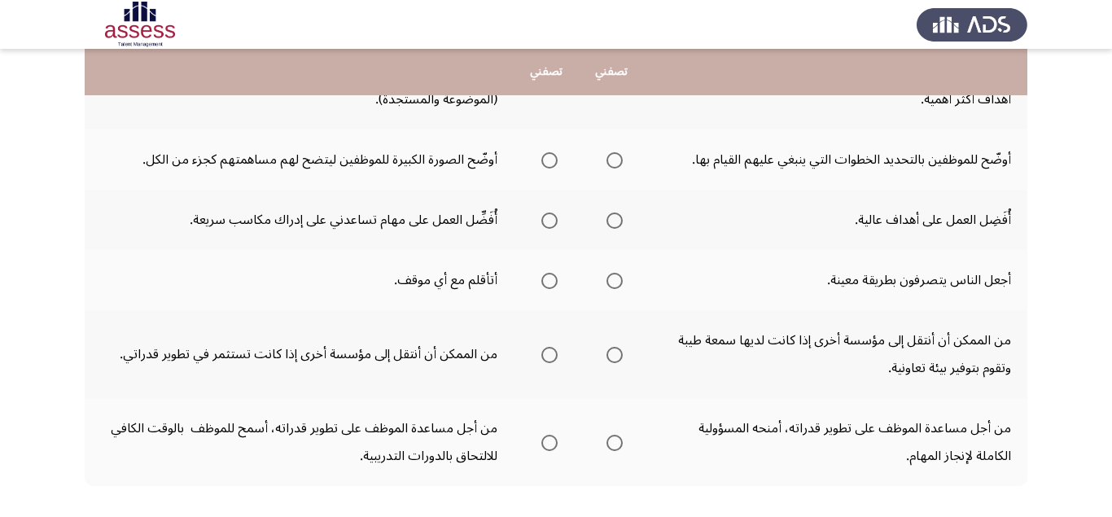
click at [615, 221] on span "Select an option" at bounding box center [614, 220] width 16 height 16
click at [615, 221] on input "Select an option" at bounding box center [614, 220] width 16 height 16
drag, startPoint x: 611, startPoint y: 280, endPoint x: 606, endPoint y: 290, distance: 11.3
click at [609, 282] on span "Select an option" at bounding box center [614, 281] width 16 height 16
click at [546, 160] on span "Select an option" at bounding box center [549, 160] width 16 height 16
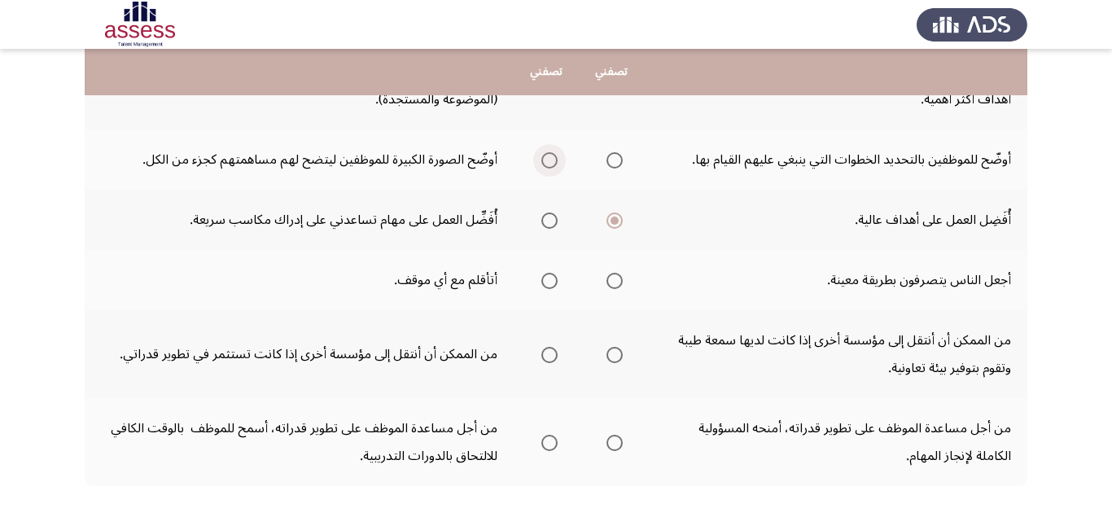
click at [546, 160] on input "Select an option" at bounding box center [549, 160] width 16 height 16
click at [613, 282] on span "Select an option" at bounding box center [614, 281] width 16 height 16
click at [613, 282] on input "Select an option" at bounding box center [614, 281] width 16 height 16
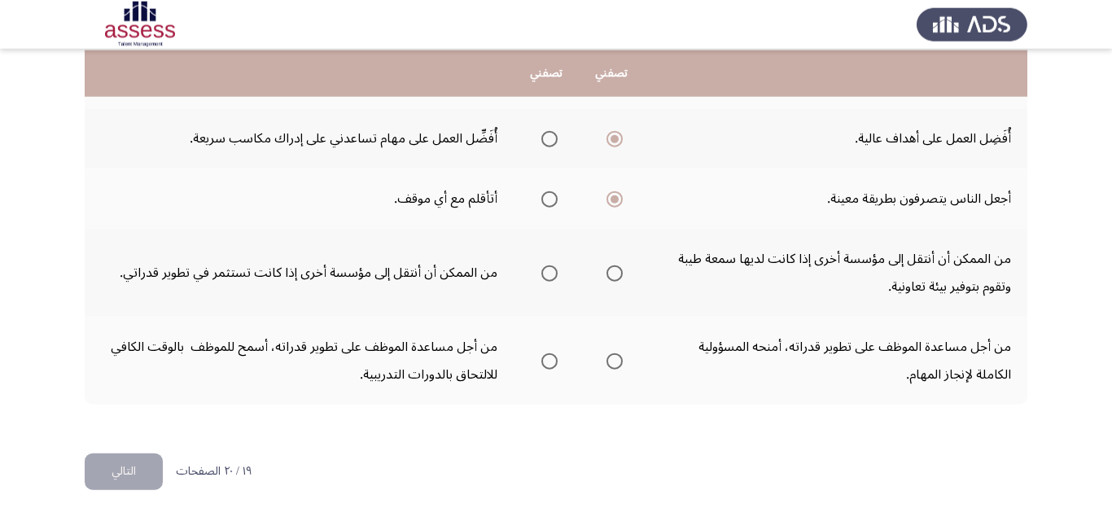
scroll to position [698, 0]
click at [544, 277] on span "Select an option" at bounding box center [549, 272] width 16 height 16
click at [544, 277] on input "Select an option" at bounding box center [549, 272] width 16 height 16
click at [618, 364] on span "Select an option" at bounding box center [614, 360] width 16 height 16
click at [618, 364] on input "Select an option" at bounding box center [614, 360] width 16 height 16
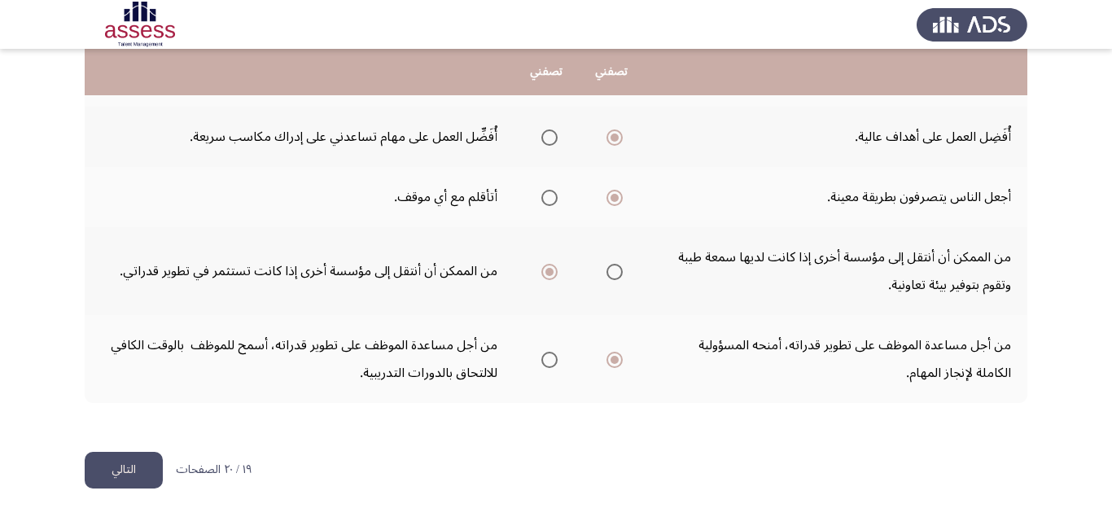
click at [135, 464] on button "التالي" at bounding box center [124, 470] width 78 height 37
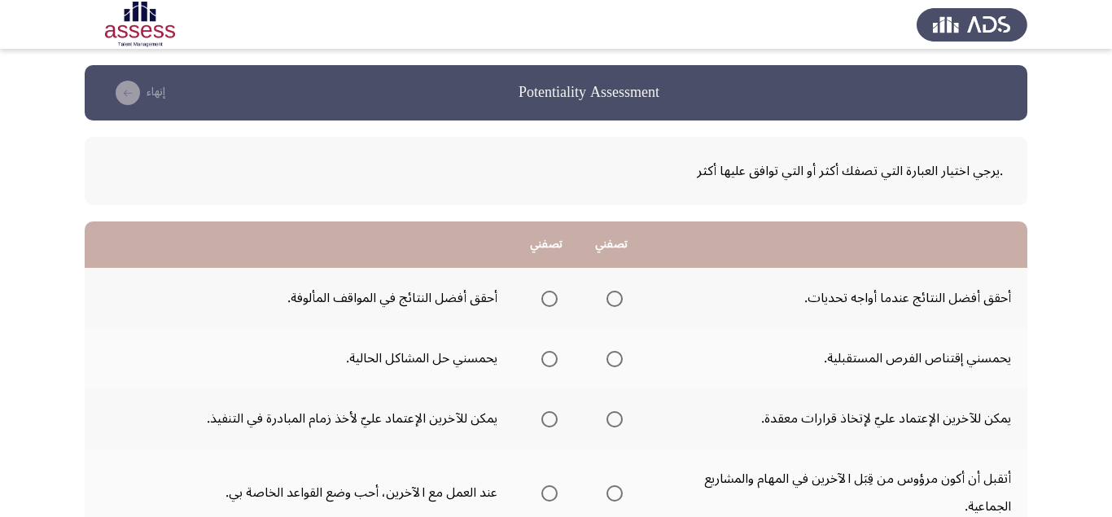
click at [615, 302] on span "Select an option" at bounding box center [614, 299] width 16 height 16
click at [615, 302] on input "Select an option" at bounding box center [614, 299] width 16 height 16
click at [622, 363] on span "Select an option" at bounding box center [614, 359] width 16 height 16
click at [622, 363] on input "Select an option" at bounding box center [614, 359] width 16 height 16
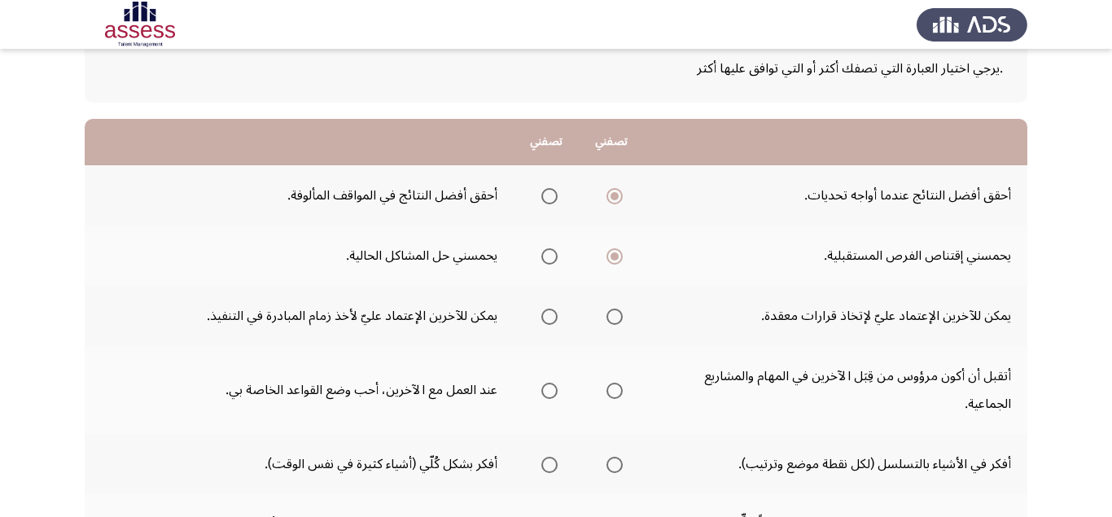
click at [545, 319] on span "Select an option" at bounding box center [549, 316] width 16 height 16
click at [545, 319] on input "Select an option" at bounding box center [549, 316] width 16 height 16
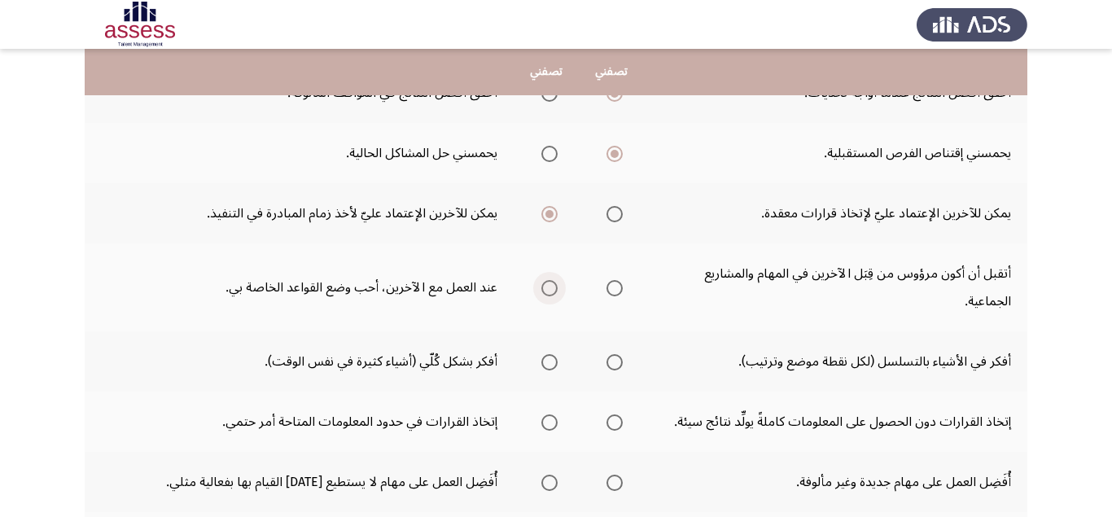
click at [549, 292] on span "Select an option" at bounding box center [549, 288] width 16 height 16
click at [549, 292] on input "Select an option" at bounding box center [549, 288] width 16 height 16
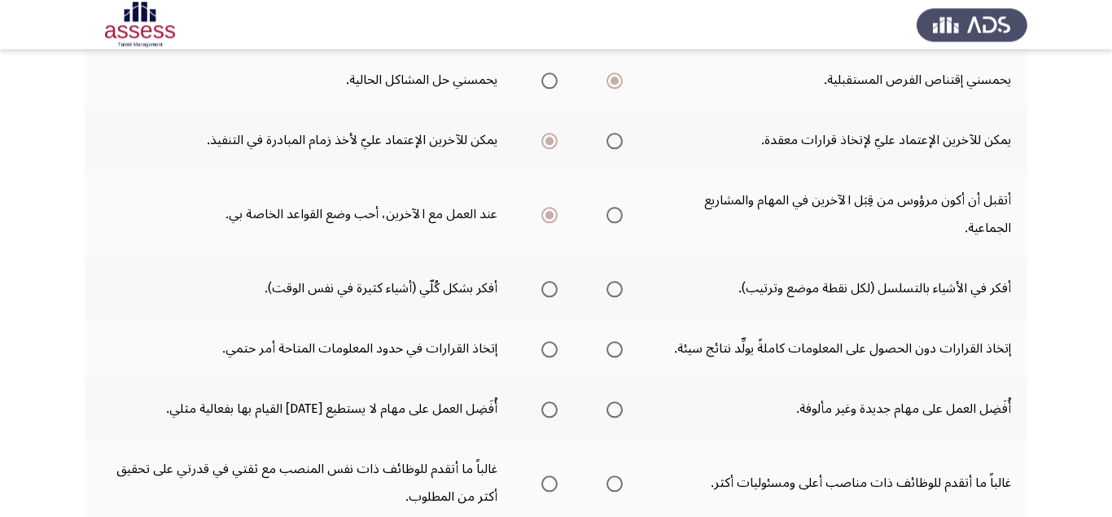
scroll to position [308, 0]
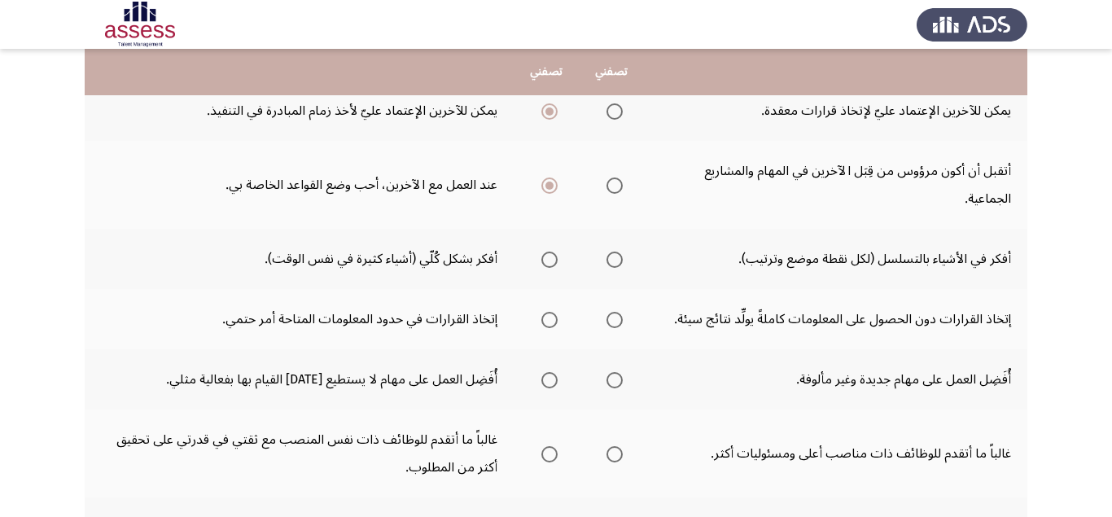
click at [544, 255] on span "Select an option" at bounding box center [549, 260] width 16 height 16
click at [544, 255] on input "Select an option" at bounding box center [549, 260] width 16 height 16
click at [546, 322] on span "Select an option" at bounding box center [549, 320] width 16 height 16
click at [546, 322] on input "Select an option" at bounding box center [549, 320] width 16 height 16
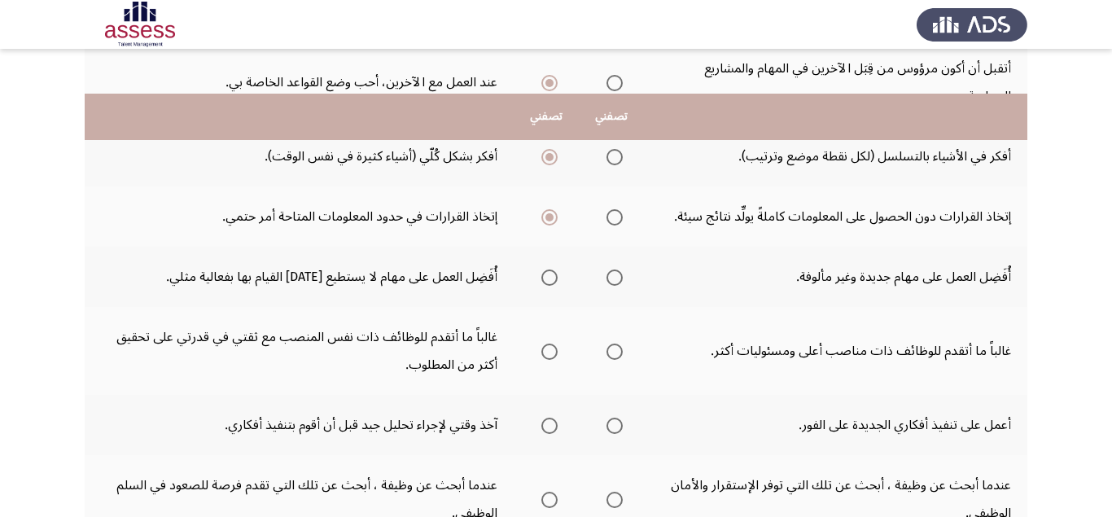
scroll to position [513, 0]
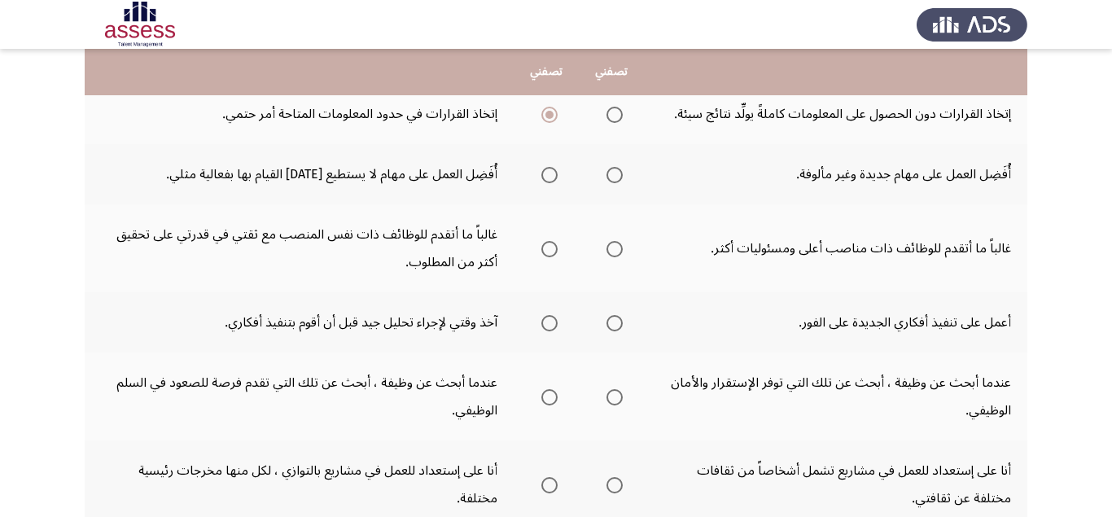
click at [609, 178] on span "Select an option" at bounding box center [614, 175] width 16 height 16
click at [609, 178] on input "Select an option" at bounding box center [614, 175] width 16 height 16
click at [620, 249] on span "Select an option" at bounding box center [614, 249] width 16 height 16
click at [620, 249] on input "Select an option" at bounding box center [614, 249] width 16 height 16
click at [611, 319] on span "Select an option" at bounding box center [614, 323] width 16 height 16
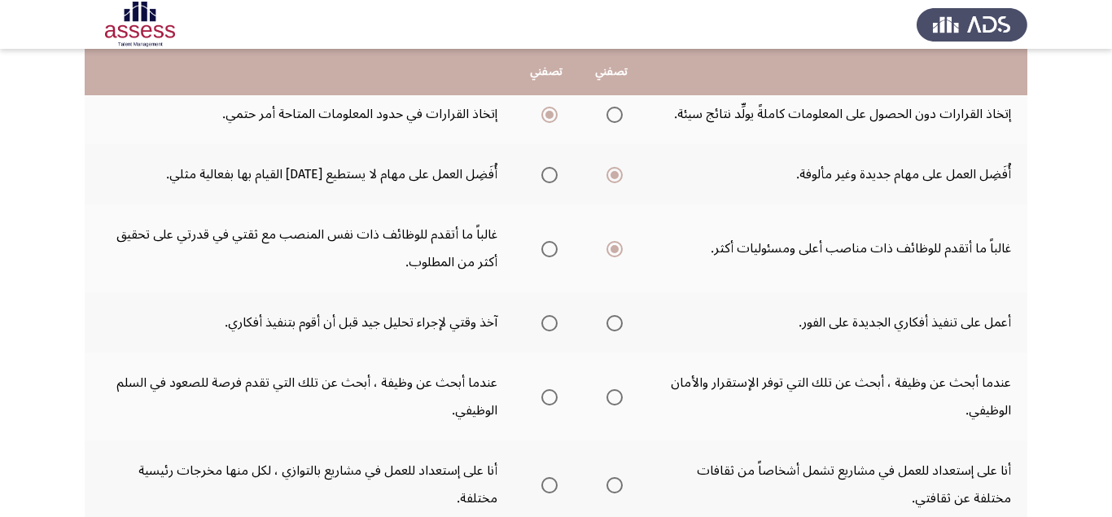
click at [611, 319] on input "Select an option" at bounding box center [614, 323] width 16 height 16
drag, startPoint x: 543, startPoint y: 313, endPoint x: 544, endPoint y: 322, distance: 9.0
click at [544, 313] on mat-radio-group "Select an option" at bounding box center [546, 322] width 23 height 28
click at [544, 322] on span "Select an option" at bounding box center [549, 323] width 16 height 16
click at [544, 322] on input "Select an option" at bounding box center [549, 323] width 16 height 16
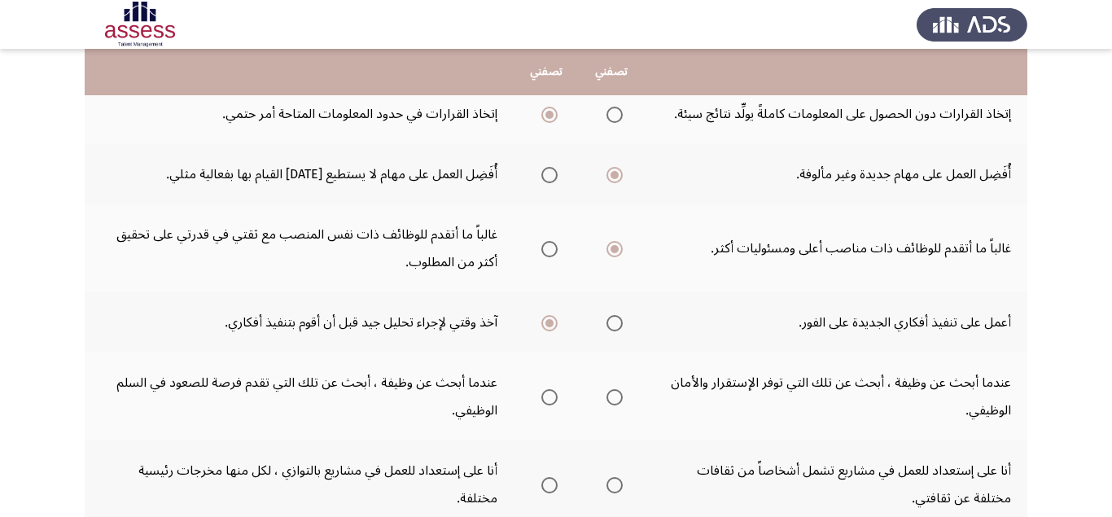
click at [548, 397] on span "Select an option" at bounding box center [549, 397] width 16 height 16
click at [548, 397] on input "Select an option" at bounding box center [549, 397] width 16 height 16
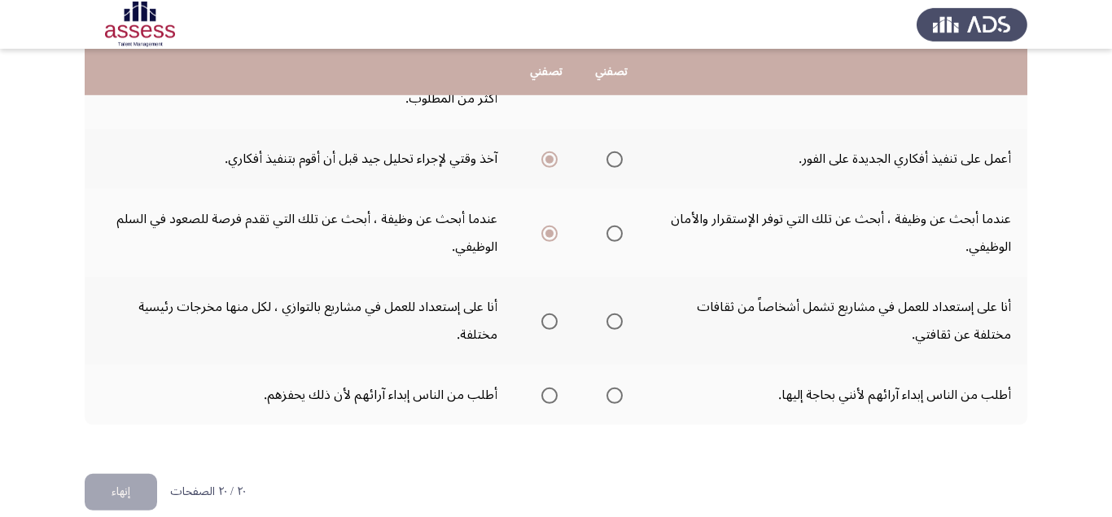
scroll to position [698, 0]
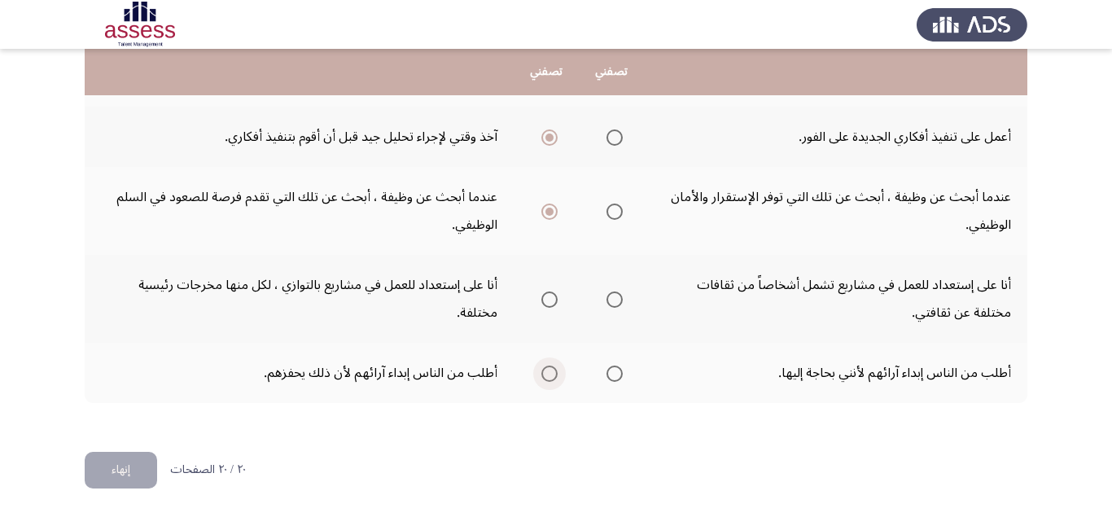
click at [545, 377] on span "Select an option" at bounding box center [549, 373] width 16 height 16
click at [545, 377] on input "Select an option" at bounding box center [549, 373] width 16 height 16
click at [621, 304] on span "Select an option" at bounding box center [614, 299] width 16 height 16
click at [621, 304] on input "Select an option" at bounding box center [614, 299] width 16 height 16
click at [139, 462] on button "إنهاء" at bounding box center [121, 470] width 72 height 37
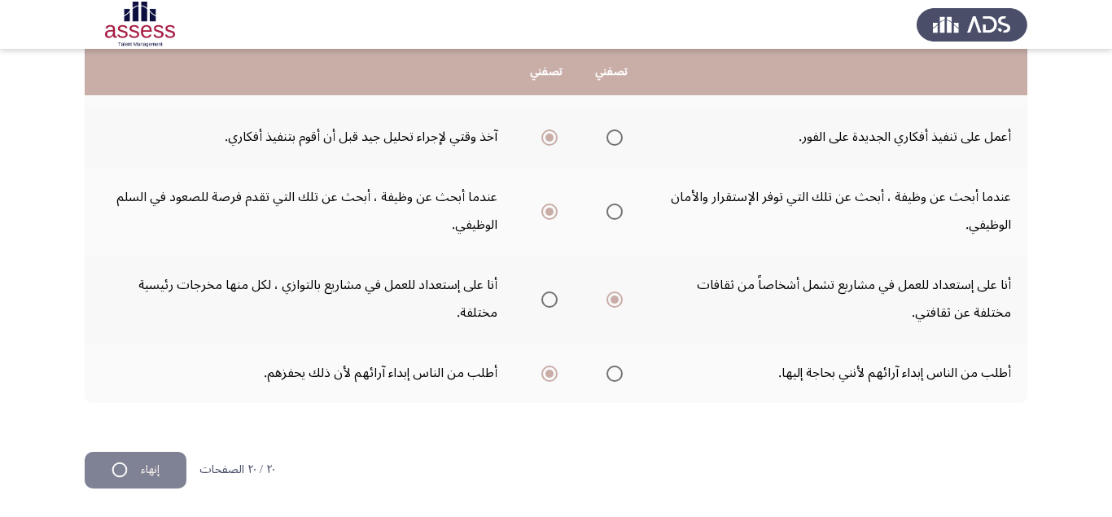
scroll to position [0, 0]
